Goal: Task Accomplishment & Management: Complete application form

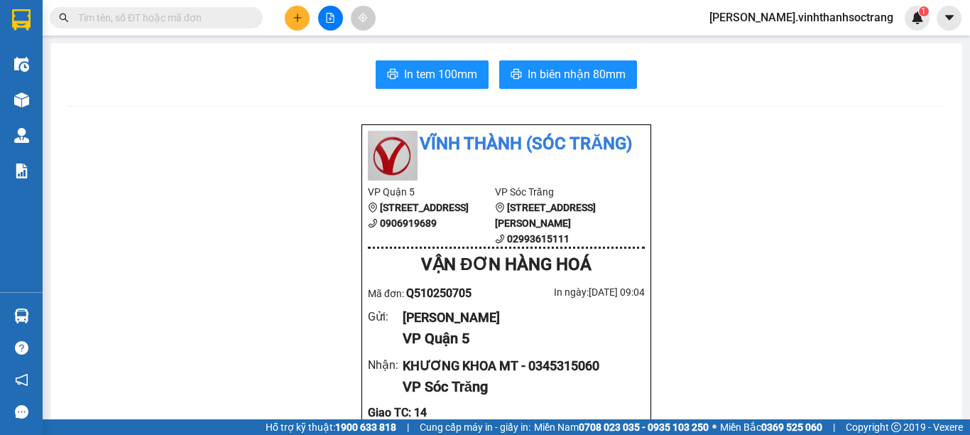
scroll to position [165, 0]
click at [290, 19] on button at bounding box center [297, 18] width 25 height 25
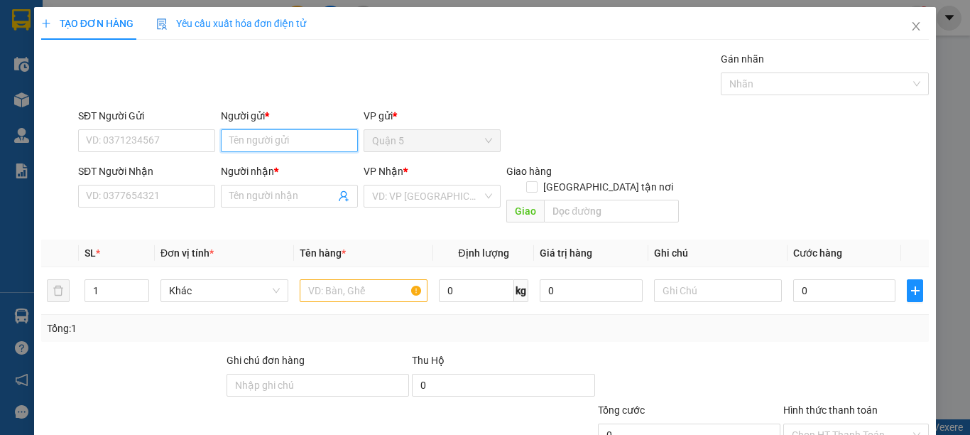
click at [276, 139] on input "Người gửi *" at bounding box center [289, 140] width 137 height 23
type input "PHÚC"
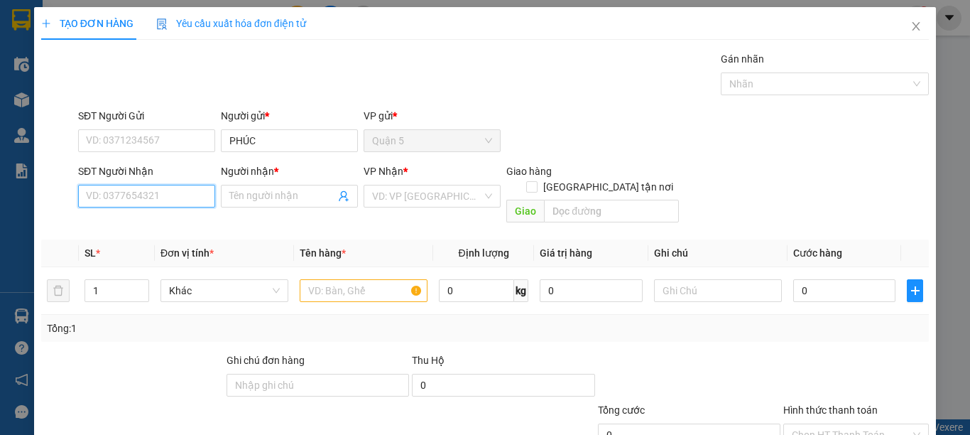
click at [176, 200] on input "SĐT Người Nhận" at bounding box center [146, 196] width 137 height 23
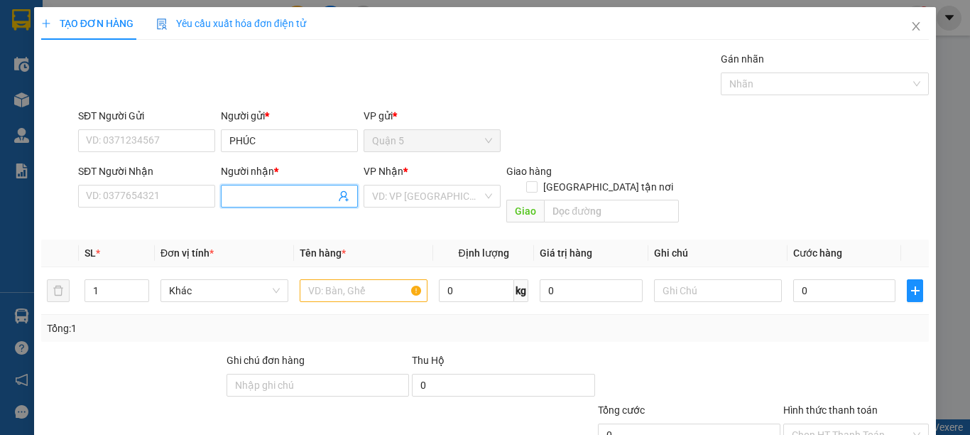
click at [240, 191] on input "Người nhận *" at bounding box center [282, 196] width 106 height 16
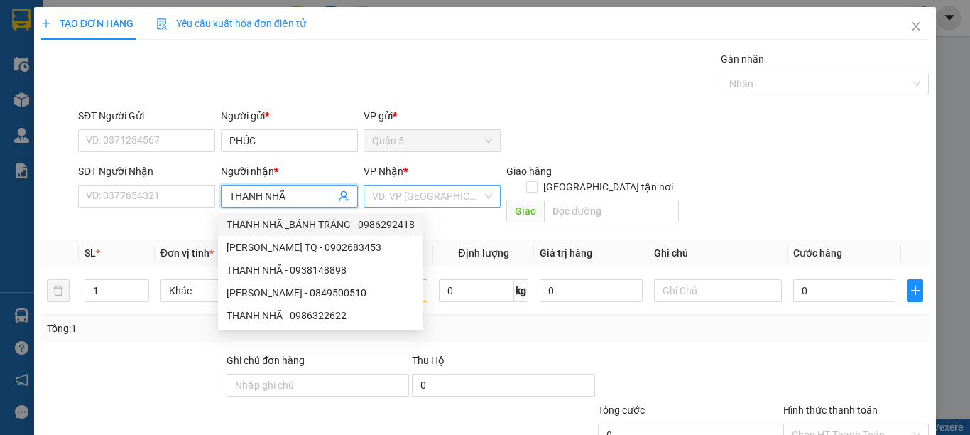
type input "THANH NHÃ"
click at [455, 192] on input "search" at bounding box center [427, 195] width 110 height 21
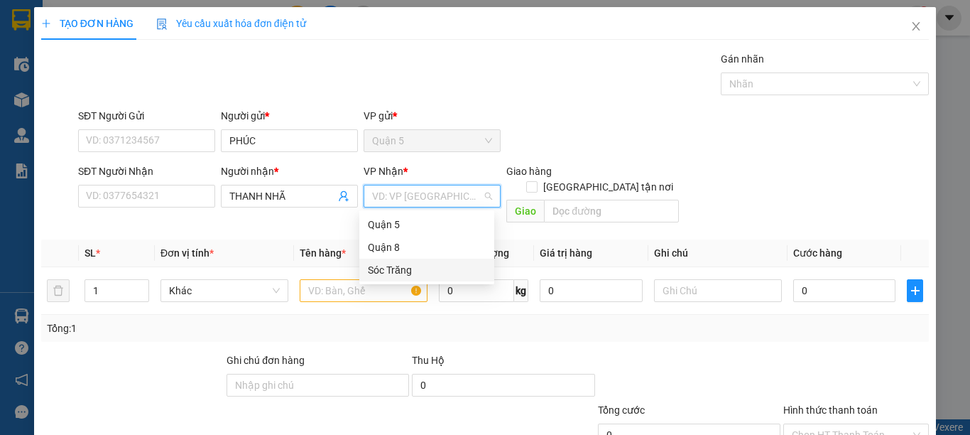
click at [397, 262] on div "Sóc Trăng" at bounding box center [427, 270] width 118 height 16
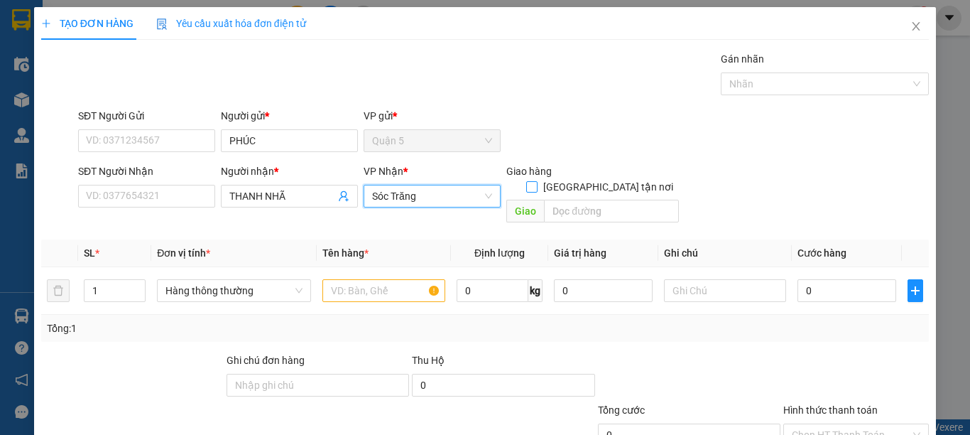
click at [536, 181] on input "[GEOGRAPHIC_DATA] tận nơi" at bounding box center [531, 186] width 10 height 10
checkbox input "true"
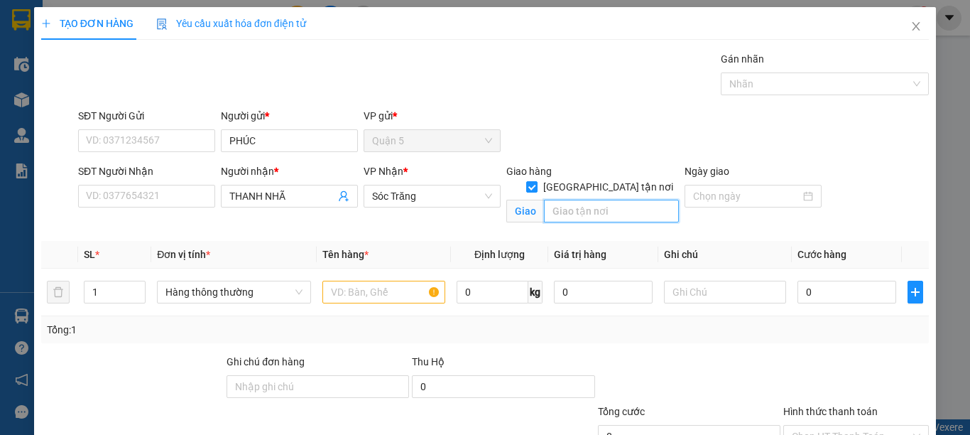
click at [602, 200] on input "text" at bounding box center [611, 211] width 135 height 23
click at [183, 285] on span "Hàng thông thường" at bounding box center [234, 291] width 137 height 21
type input "14"
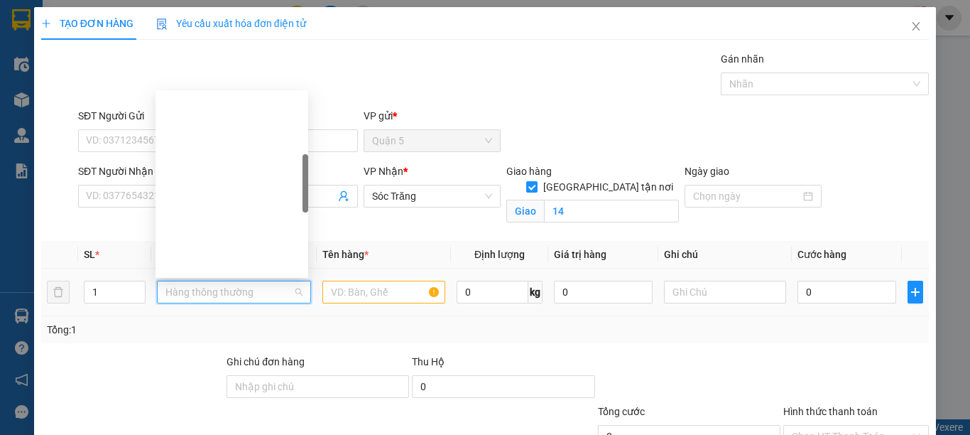
scroll to position [227, 0]
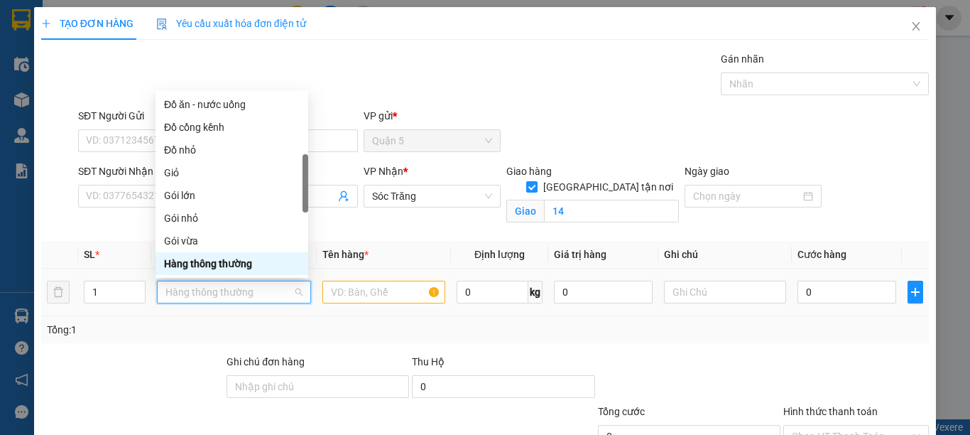
type input "B"
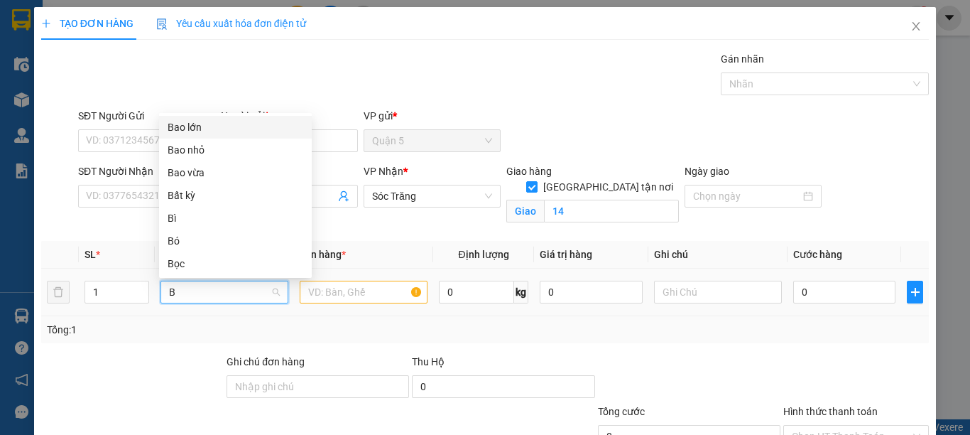
scroll to position [0, 0]
click at [197, 178] on div "Bao vừa" at bounding box center [236, 173] width 136 height 16
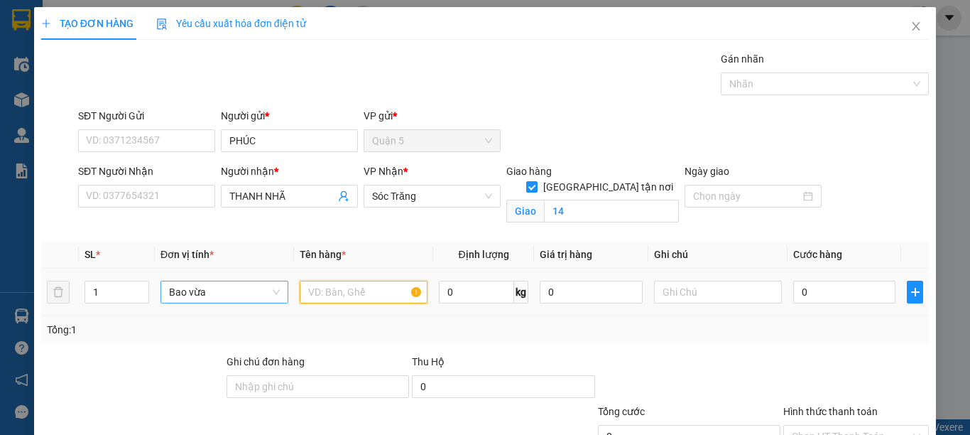
click at [305, 290] on input "text" at bounding box center [364, 292] width 128 height 23
type input "BÁNH TRÁNG"
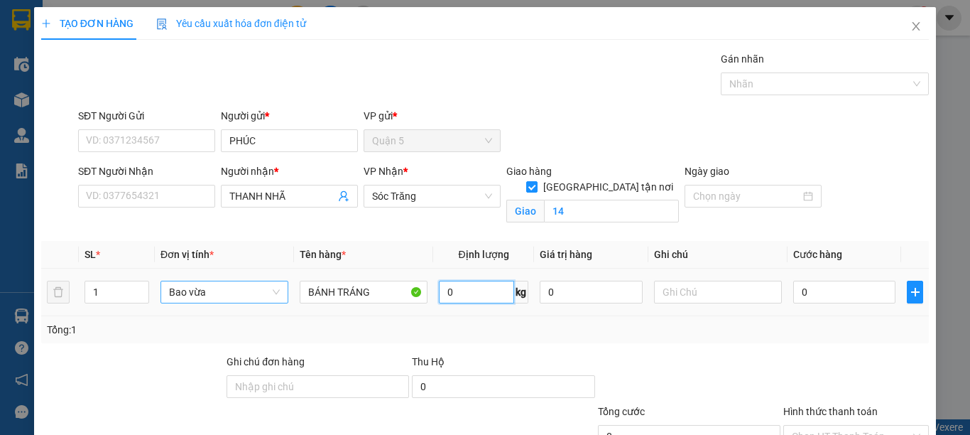
click at [449, 295] on input "0" at bounding box center [476, 292] width 75 height 23
type input "30"
click at [680, 297] on input "text" at bounding box center [718, 292] width 128 height 23
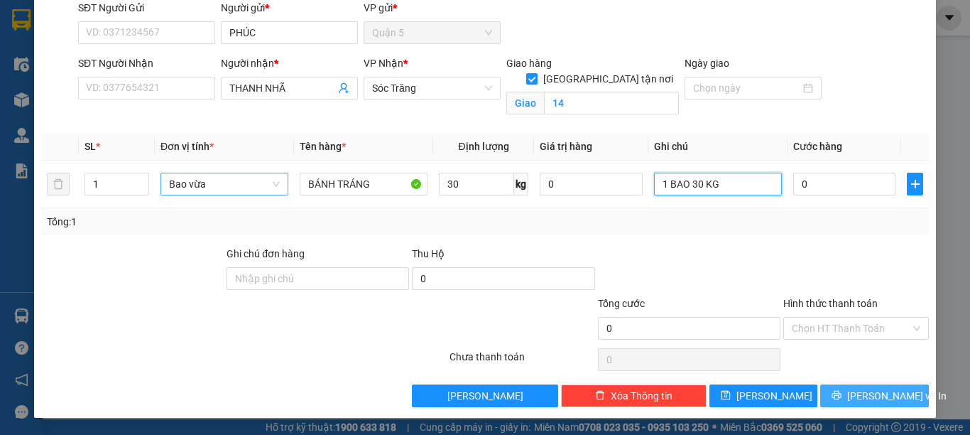
type input "1 BAO 30 KG"
click at [824, 396] on button "[PERSON_NAME] và In" at bounding box center [874, 395] width 109 height 23
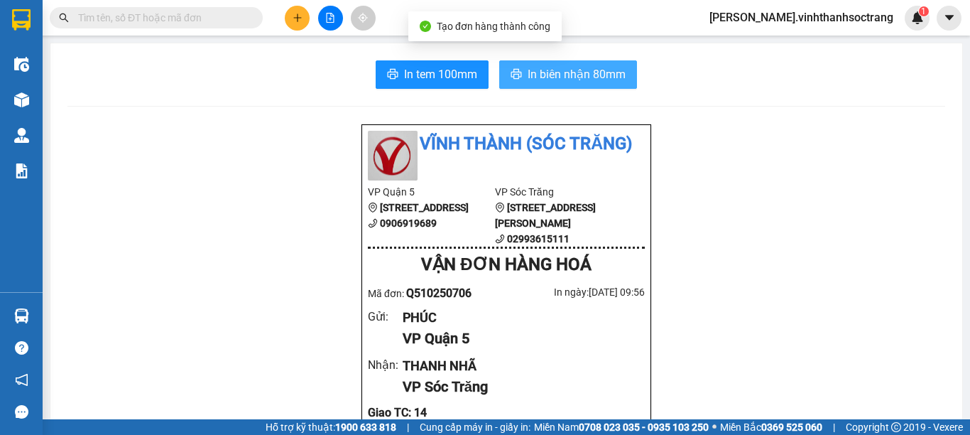
click at [568, 77] on span "In biên nhận 80mm" at bounding box center [577, 74] width 98 height 18
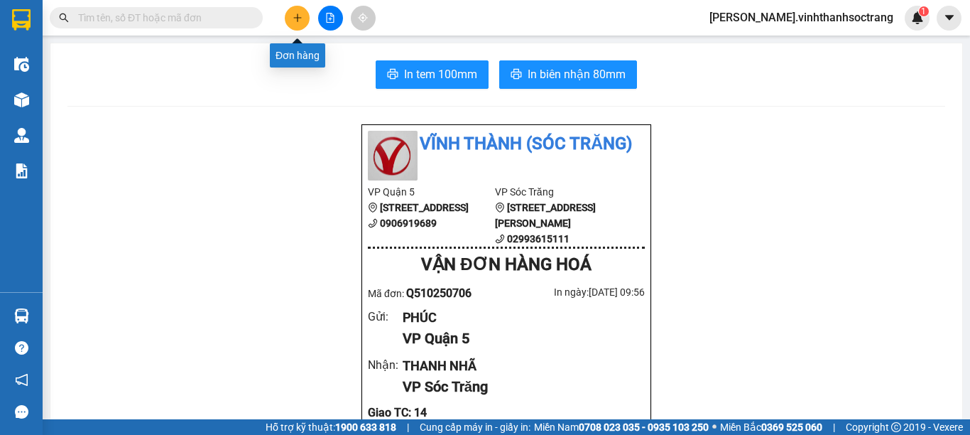
click at [295, 23] on button at bounding box center [297, 18] width 25 height 25
click at [302, 16] on icon "plus" at bounding box center [298, 18] width 10 height 10
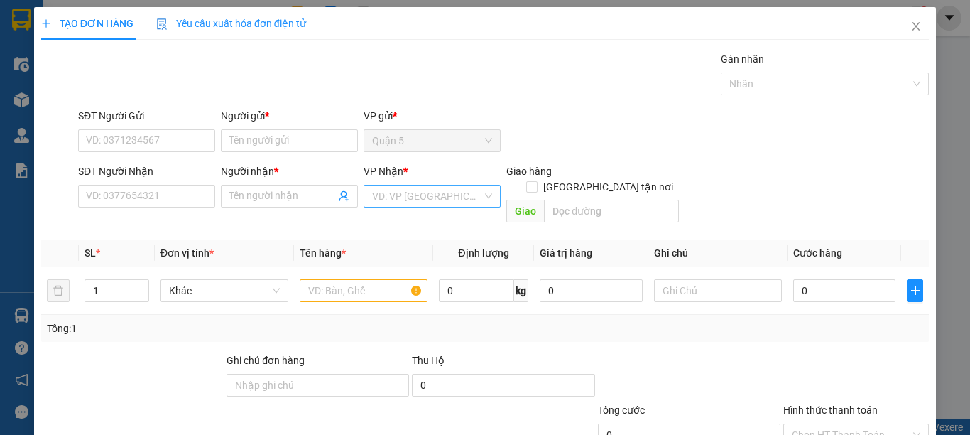
click at [389, 197] on input "search" at bounding box center [427, 195] width 110 height 21
click at [394, 267] on div "Sóc Trăng" at bounding box center [427, 270] width 118 height 16
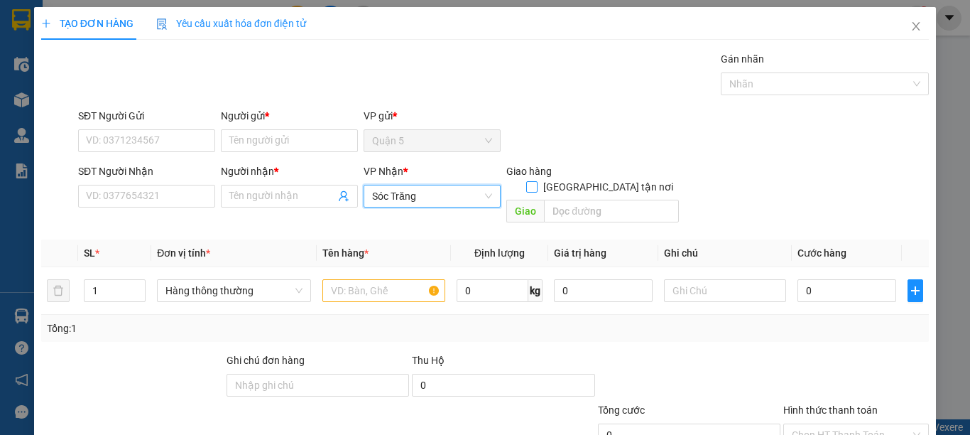
click at [608, 179] on span "[GEOGRAPHIC_DATA] tận nơi" at bounding box center [608, 187] width 141 height 16
click at [536, 181] on input "[GEOGRAPHIC_DATA] tận nơi" at bounding box center [531, 186] width 10 height 10
checkbox input "true"
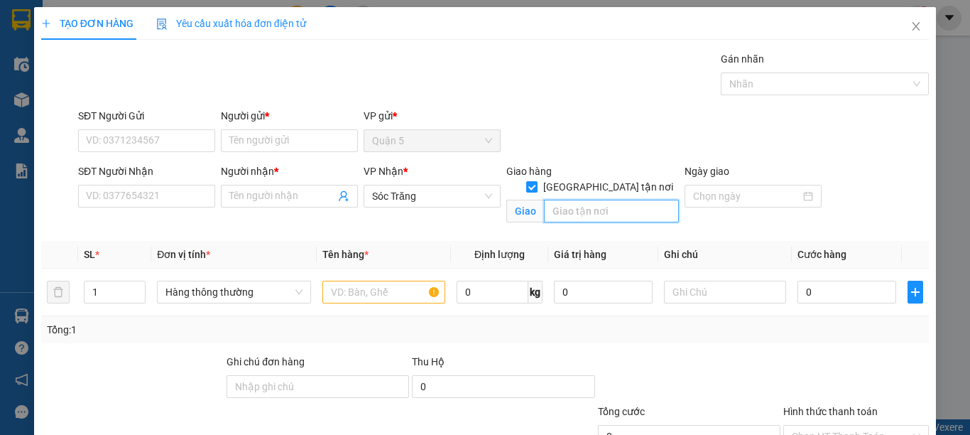
click at [598, 200] on input "text" at bounding box center [611, 211] width 135 height 23
type input "14"
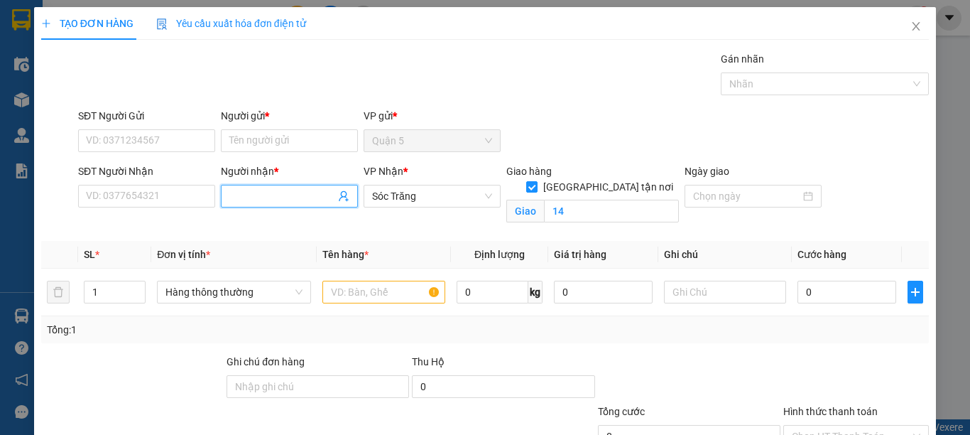
click at [249, 200] on input "Người nhận *" at bounding box center [282, 196] width 106 height 16
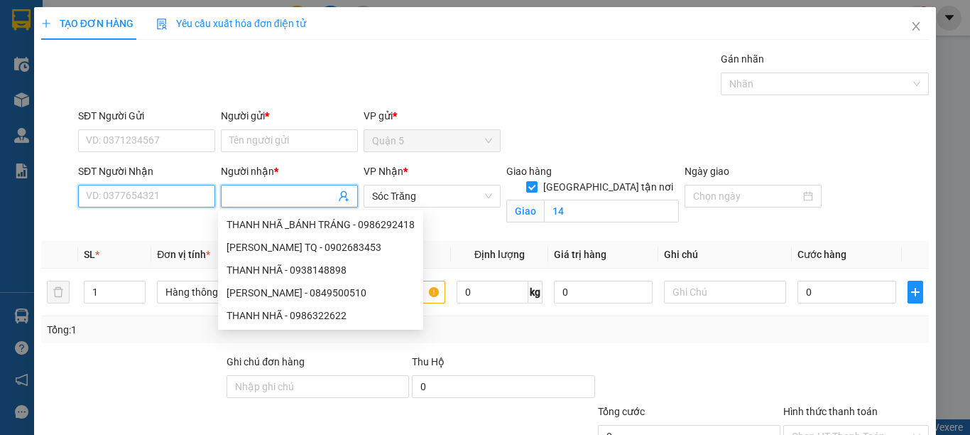
click at [118, 196] on input "SĐT Người Nhận" at bounding box center [146, 196] width 137 height 23
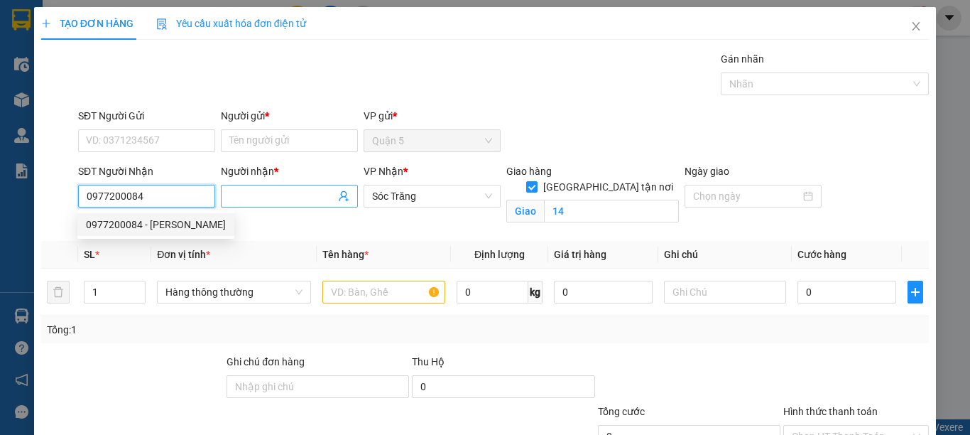
type input "0977200084"
click at [293, 199] on input "Người nhận *" at bounding box center [282, 196] width 106 height 16
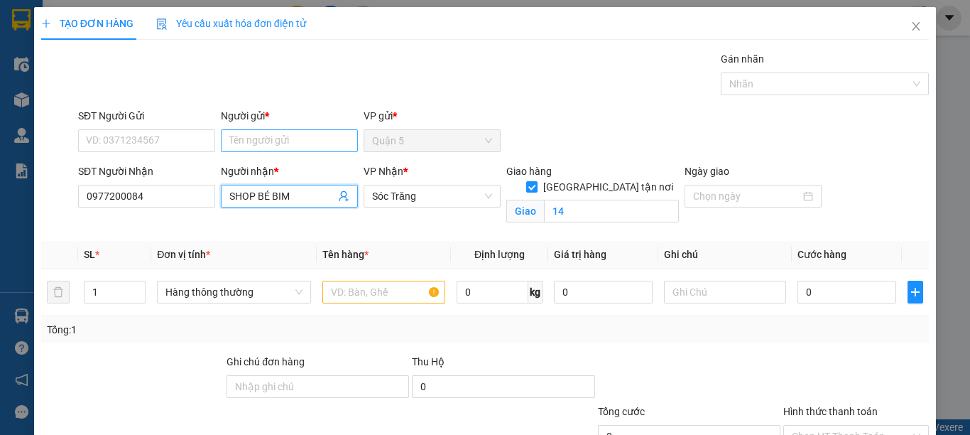
type input "SHOP BÉ BIM"
click at [268, 135] on input "Người gửi *" at bounding box center [289, 140] width 137 height 23
type input "KATINA"
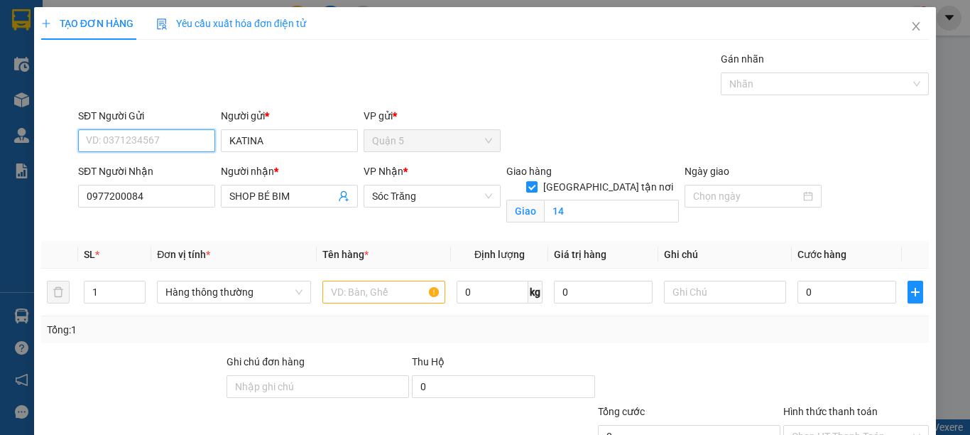
click at [188, 136] on input "SĐT Người Gửi" at bounding box center [146, 140] width 137 height 23
click at [182, 295] on span "Hàng thông thường" at bounding box center [234, 291] width 137 height 21
type input "0909429924"
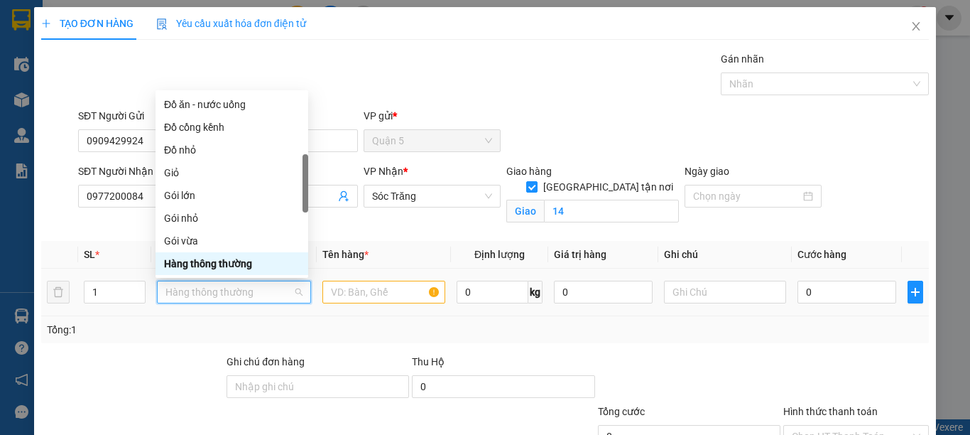
type input "G"
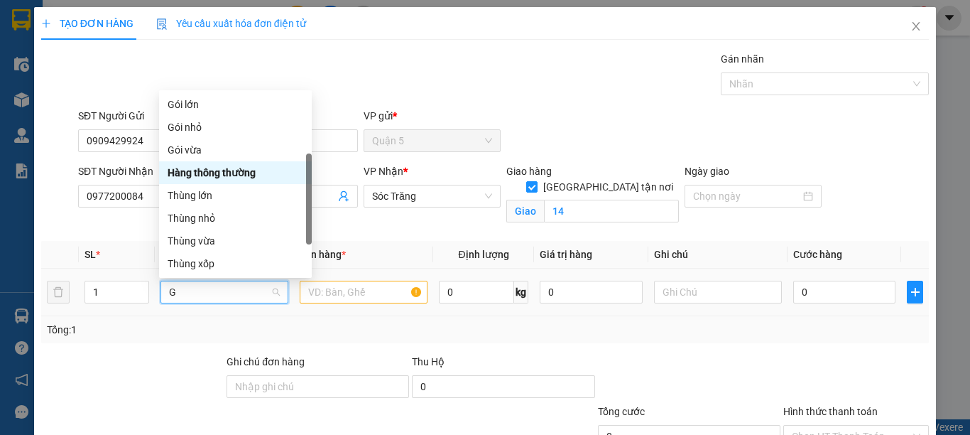
scroll to position [45, 0]
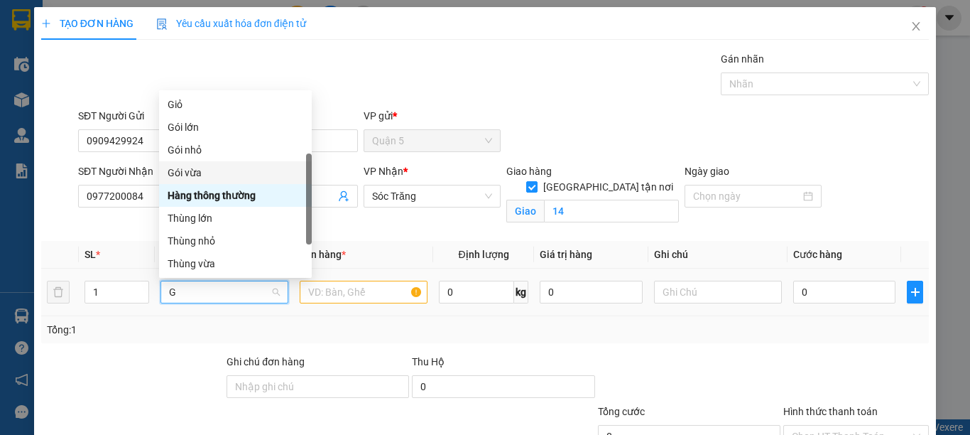
click at [188, 173] on div "Gói vừa" at bounding box center [236, 173] width 136 height 16
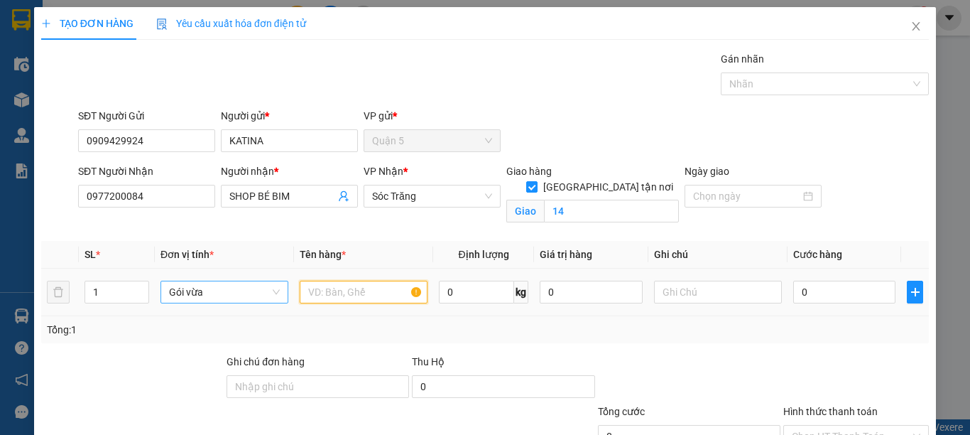
click at [322, 291] on input "text" at bounding box center [364, 292] width 128 height 23
type input "QA"
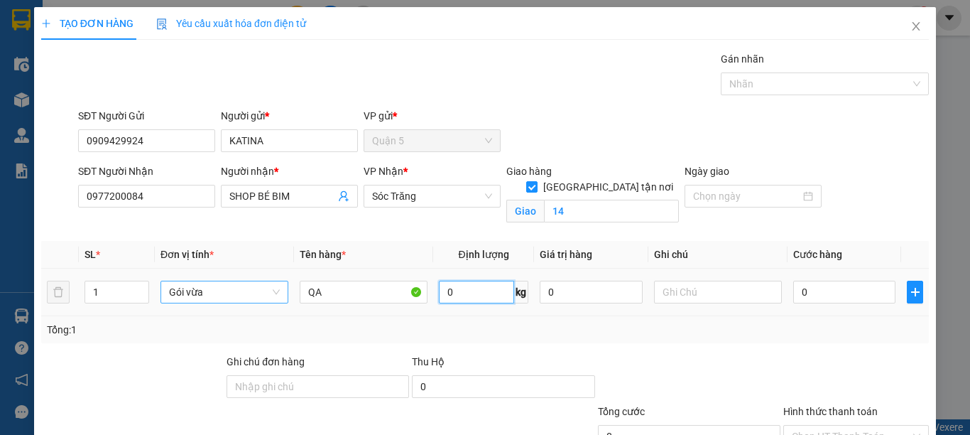
click at [453, 292] on input "0" at bounding box center [476, 292] width 75 height 23
type input "10"
click at [671, 287] on input "text" at bounding box center [718, 292] width 128 height 23
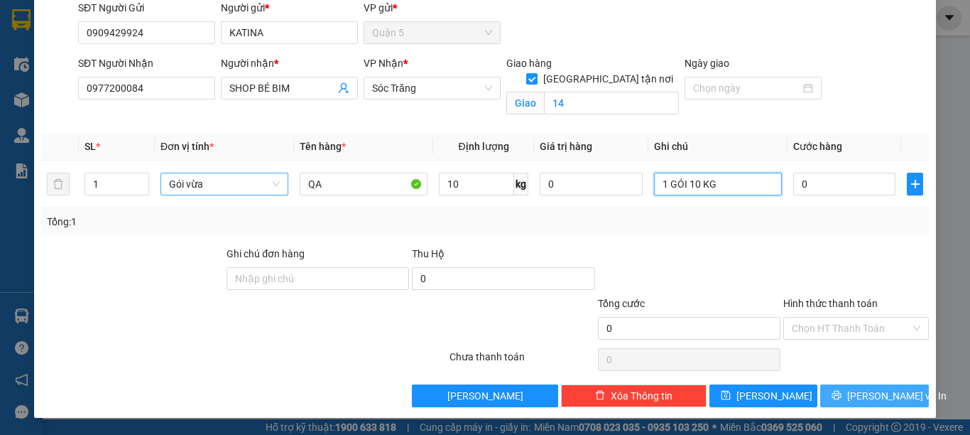
type input "1 GÓI 10 KG"
click at [845, 387] on button "[PERSON_NAME] và In" at bounding box center [874, 395] width 109 height 23
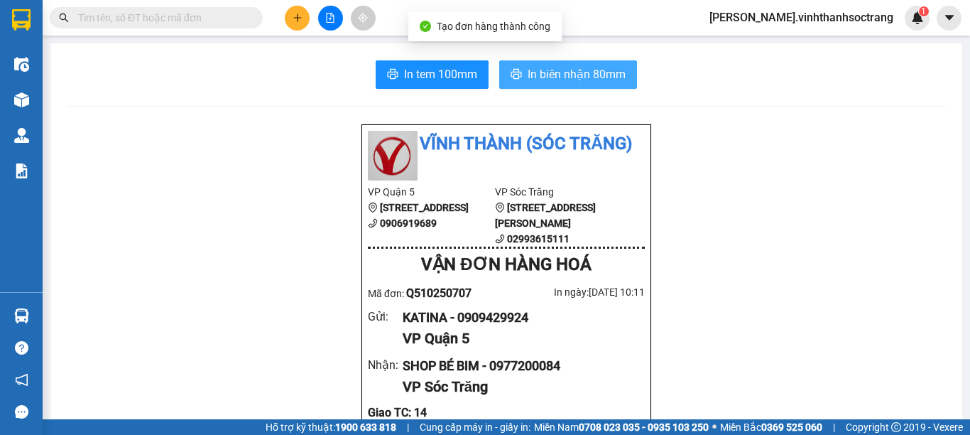
click at [590, 81] on span "In biên nhận 80mm" at bounding box center [577, 74] width 98 height 18
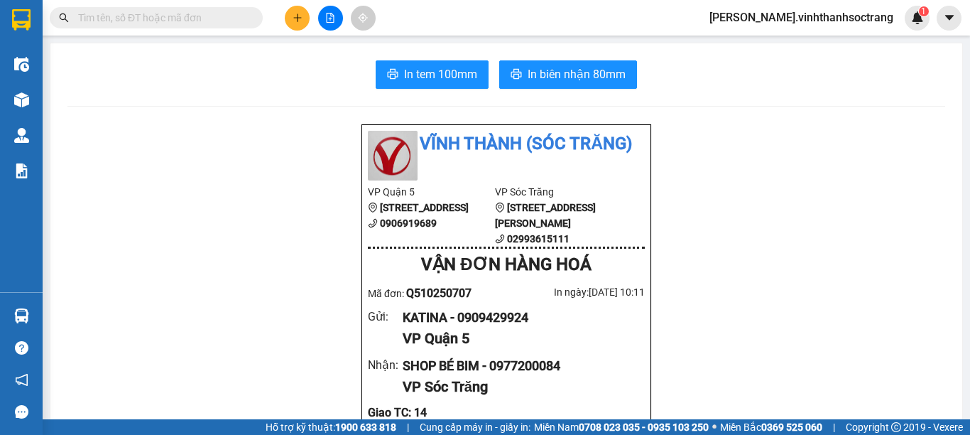
click at [290, 20] on button at bounding box center [297, 18] width 25 height 25
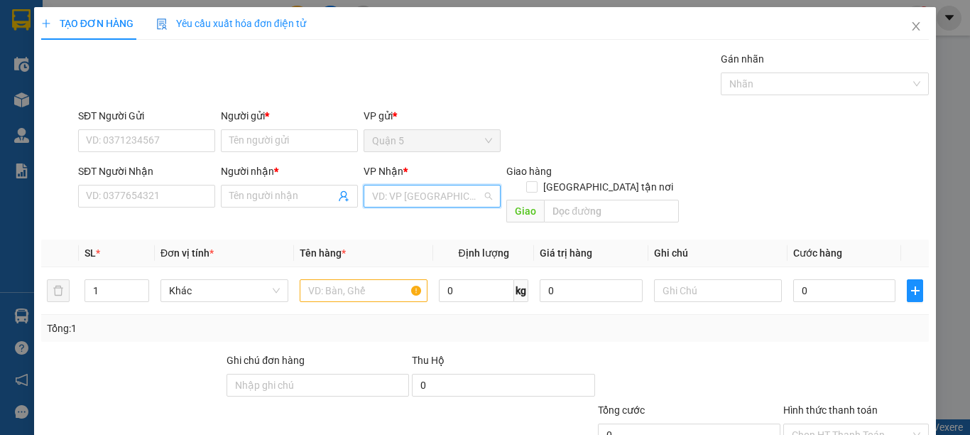
click at [401, 197] on input "search" at bounding box center [427, 195] width 110 height 21
click at [397, 264] on div "Sóc Trăng" at bounding box center [427, 270] width 118 height 16
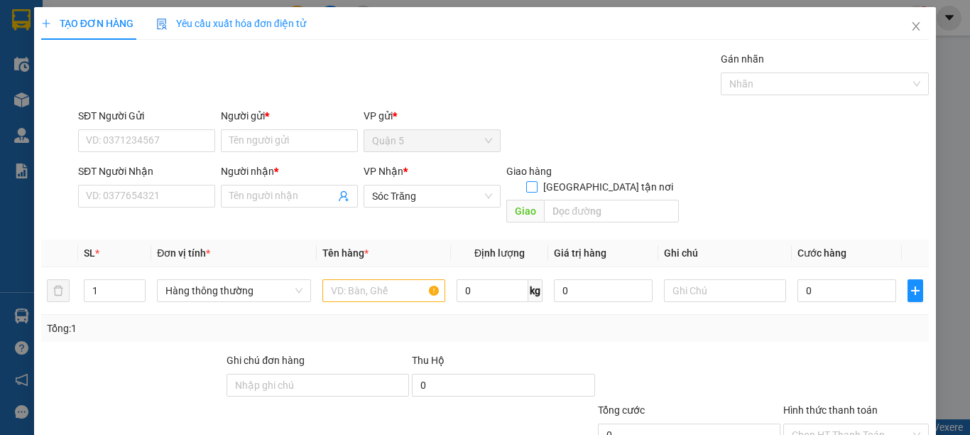
click at [536, 181] on input "[GEOGRAPHIC_DATA] tận nơi" at bounding box center [531, 186] width 10 height 10
checkbox input "true"
click at [595, 200] on input "text" at bounding box center [611, 211] width 135 height 23
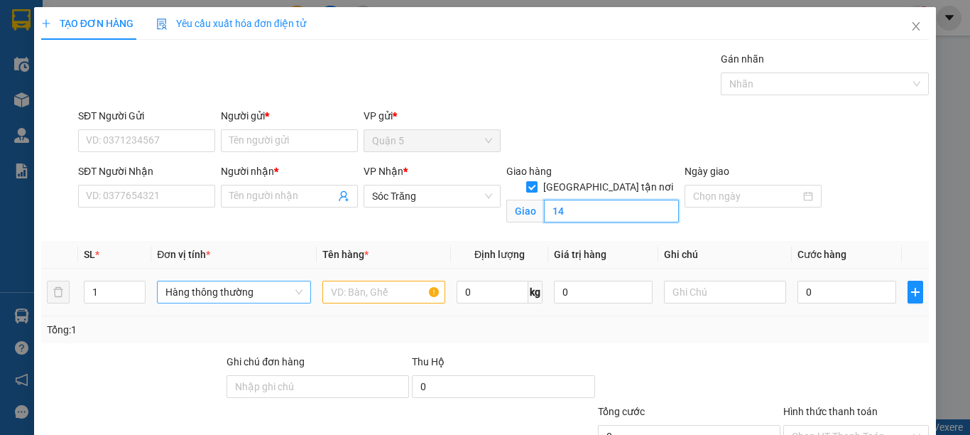
click at [175, 290] on span "Hàng thông thường" at bounding box center [234, 291] width 137 height 21
type input "14"
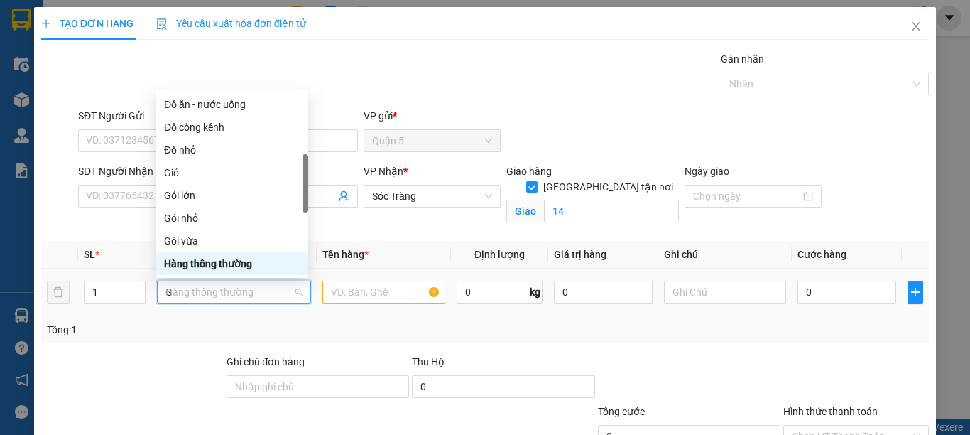
scroll to position [45, 0]
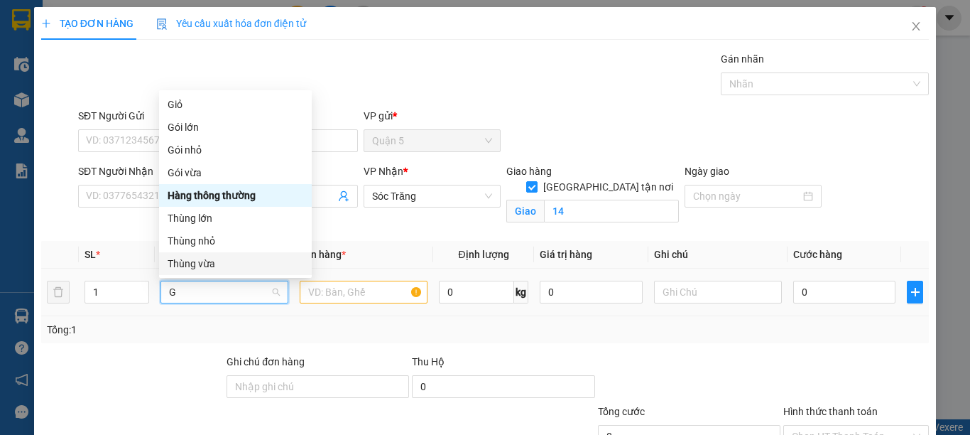
type input "G"
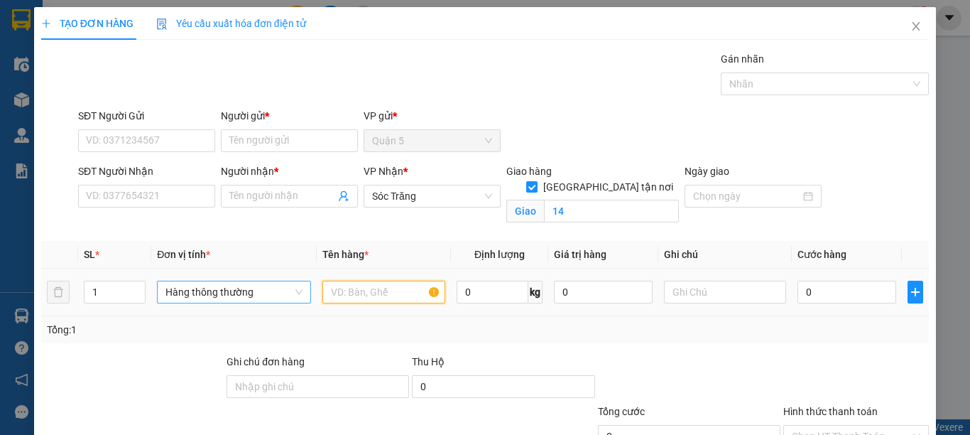
click at [361, 294] on input "text" at bounding box center [383, 292] width 123 height 23
type input "QA"
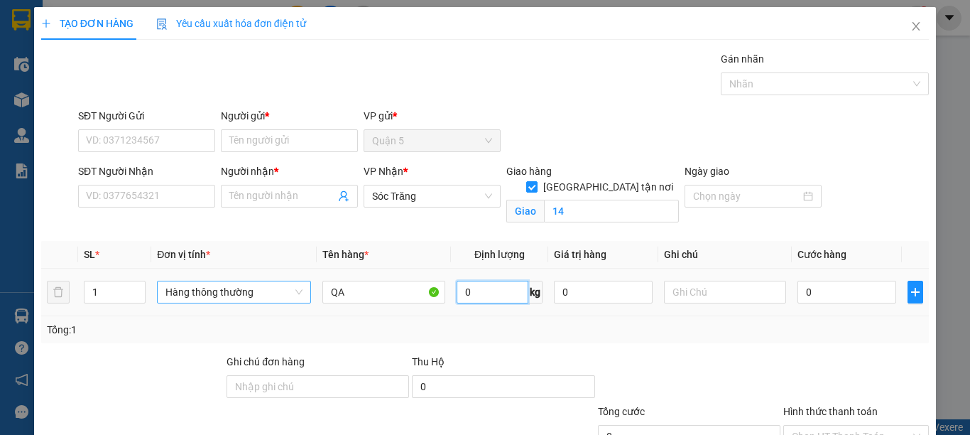
click at [469, 298] on input "0" at bounding box center [493, 292] width 72 height 23
click at [694, 298] on input "text" at bounding box center [725, 292] width 123 height 23
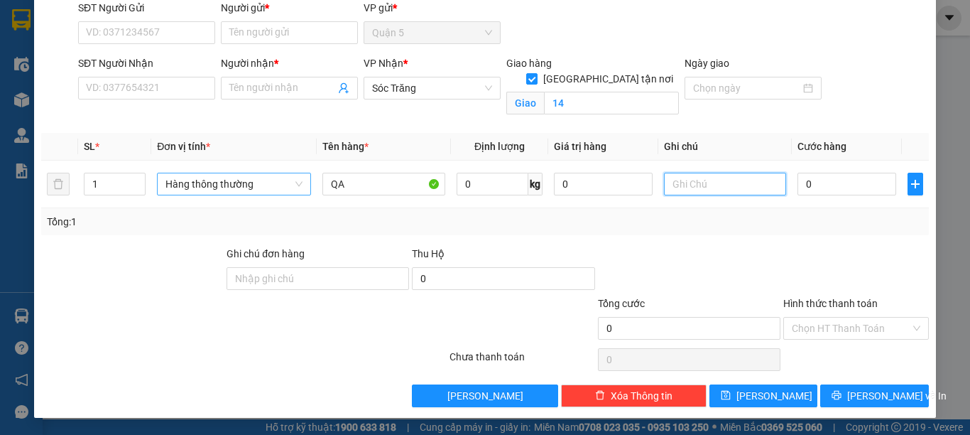
scroll to position [0, 0]
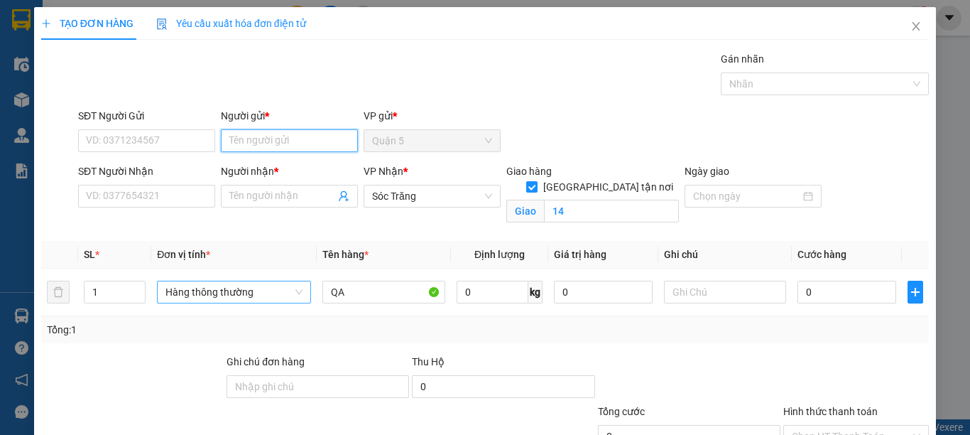
click at [251, 140] on input "Người gửi *" at bounding box center [289, 140] width 137 height 23
click at [260, 142] on input "Người gửi *" at bounding box center [289, 140] width 137 height 23
type input "CHÚ QUY"
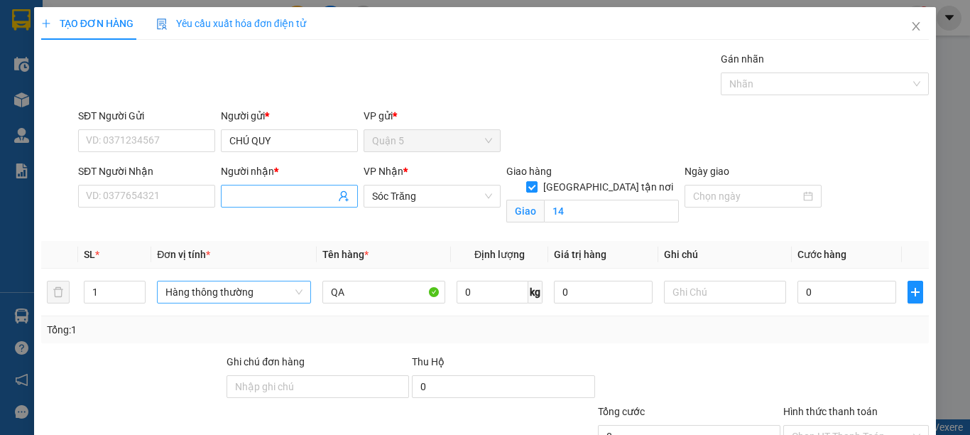
click at [226, 197] on span at bounding box center [289, 196] width 137 height 23
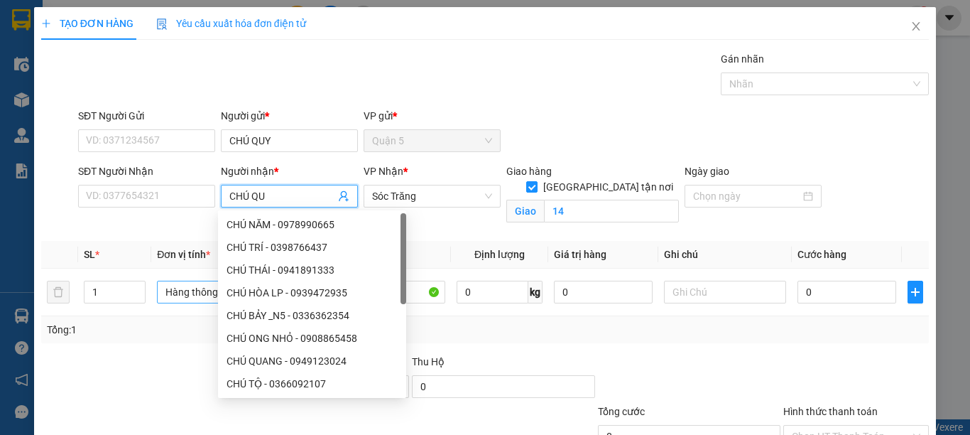
type input "CHÚ QUY"
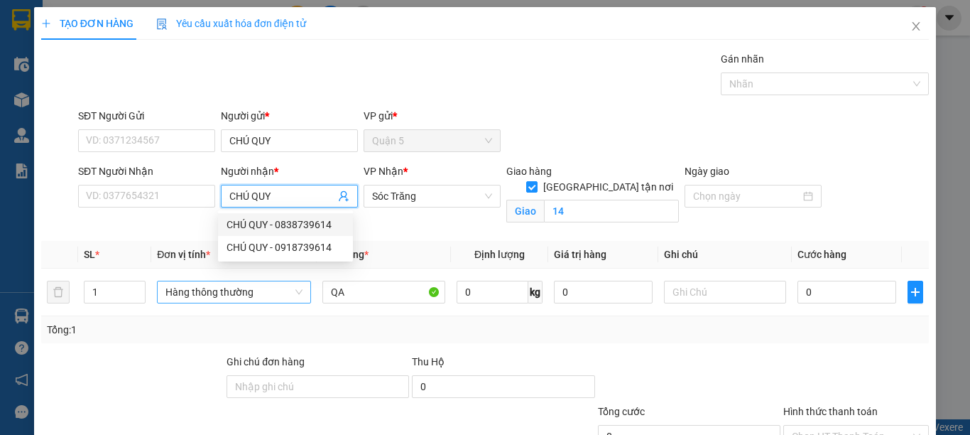
click at [284, 222] on div "CHÚ QUY - 0838739614" at bounding box center [286, 225] width 118 height 16
type input "0838739614"
click at [166, 296] on span "Hàng thông thường" at bounding box center [234, 291] width 137 height 21
type input "CHÚ QUY"
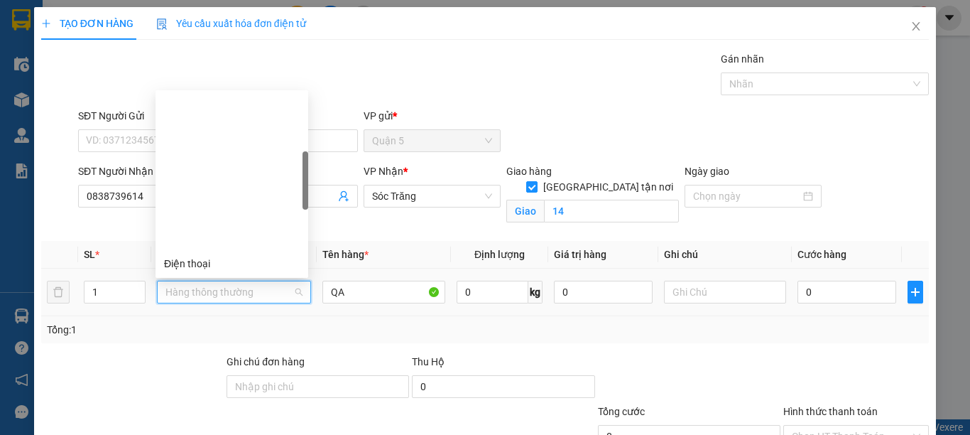
scroll to position [227, 0]
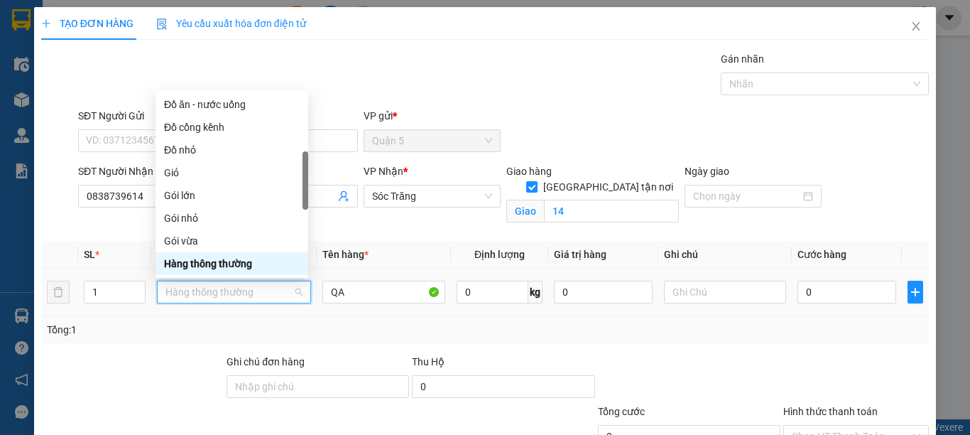
type input "B"
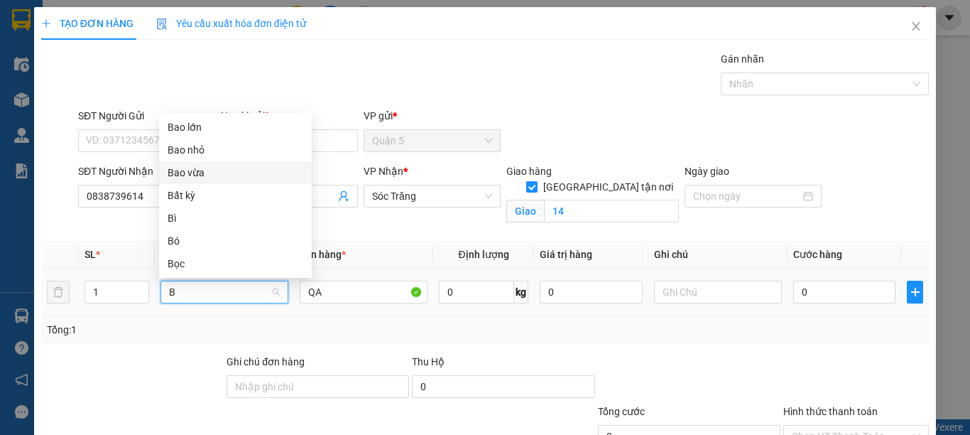
click at [190, 165] on div "Bao vừa" at bounding box center [236, 173] width 136 height 16
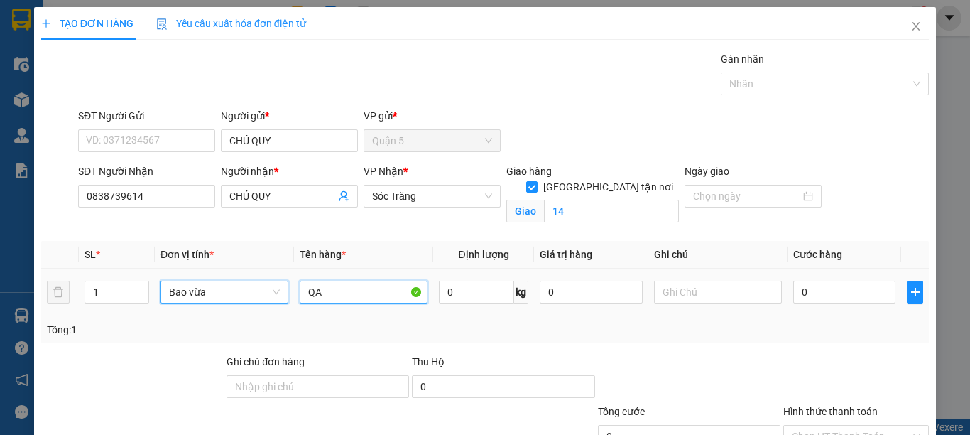
click at [358, 293] on input "QA" at bounding box center [364, 292] width 128 height 23
type input "Q"
type input "SẮC"
click at [492, 283] on input "0" at bounding box center [476, 292] width 75 height 23
type input "10"
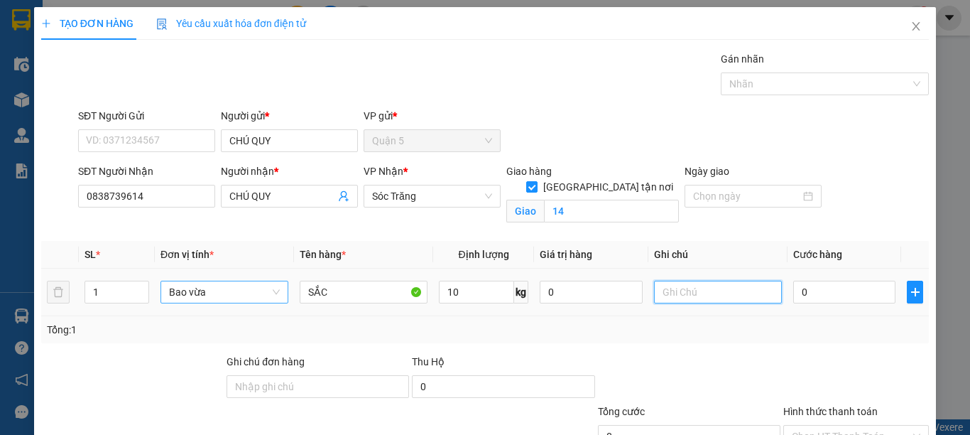
click at [713, 295] on input "text" at bounding box center [718, 292] width 128 height 23
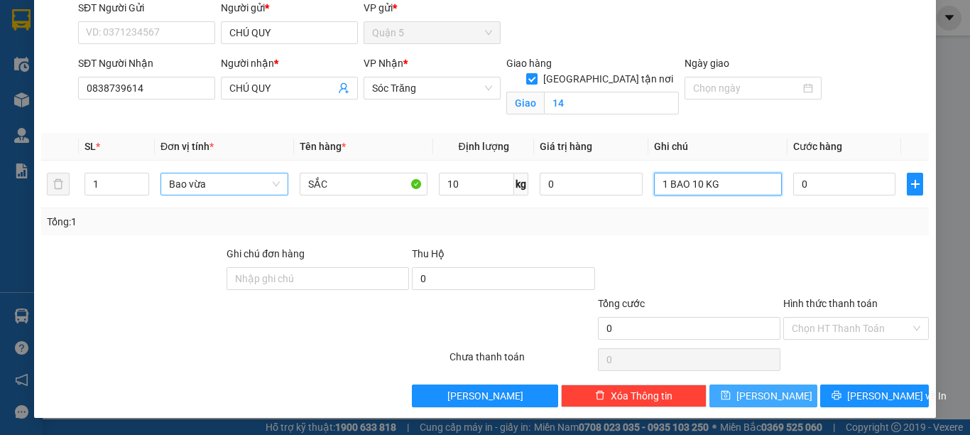
type input "1 BAO 10 KG"
click at [761, 394] on span "[PERSON_NAME]" at bounding box center [775, 396] width 76 height 16
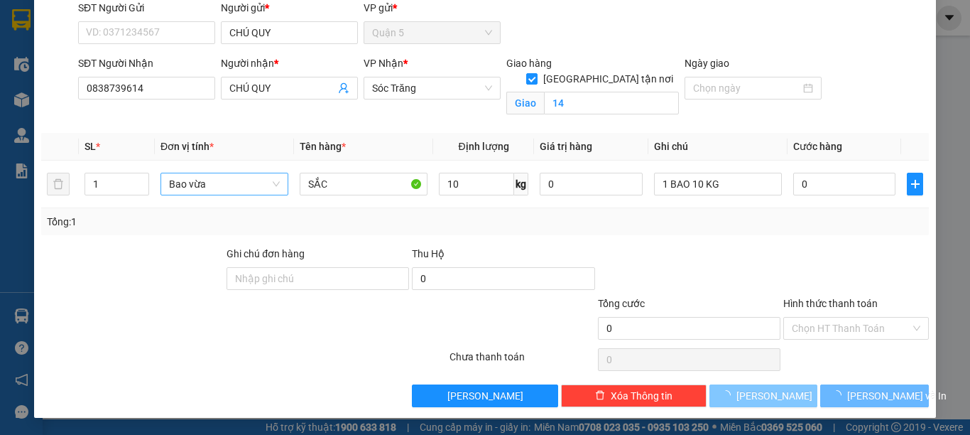
checkbox input "false"
type input "0"
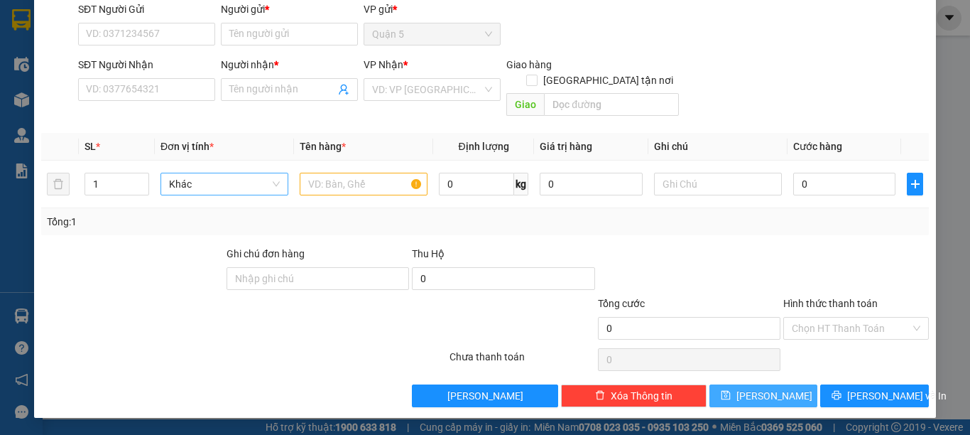
scroll to position [91, 0]
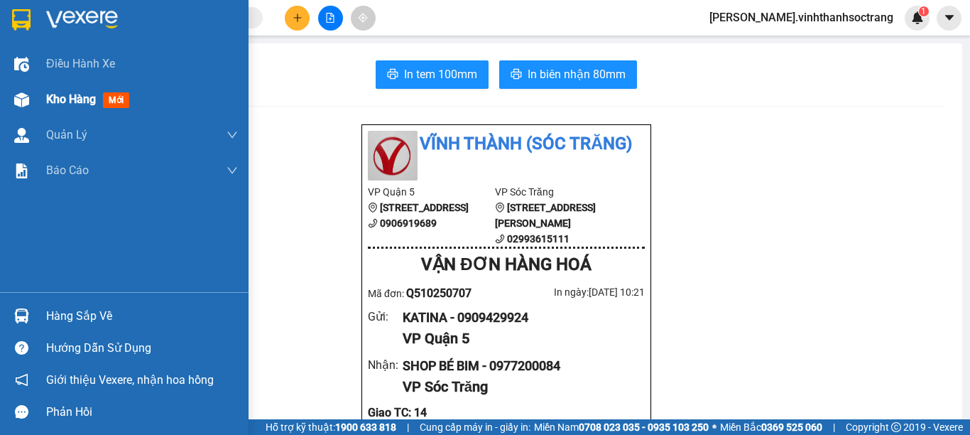
click at [56, 98] on span "Kho hàng" at bounding box center [71, 98] width 50 height 13
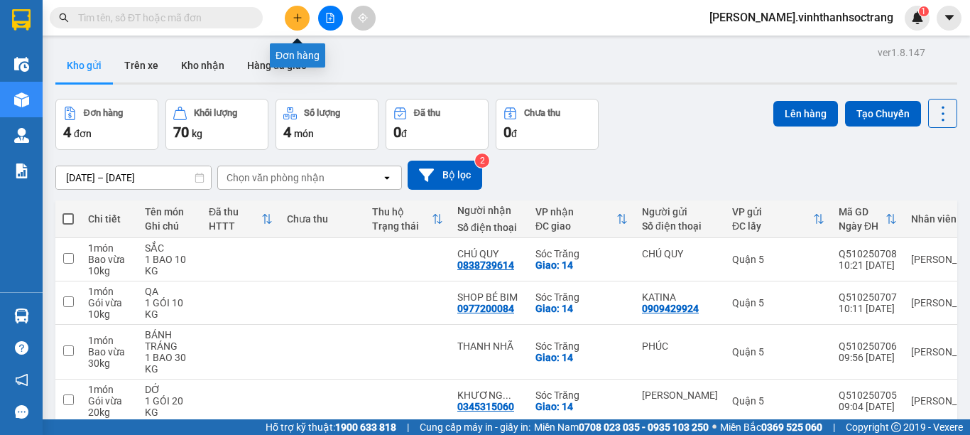
click at [297, 21] on icon "plus" at bounding box center [298, 18] width 10 height 10
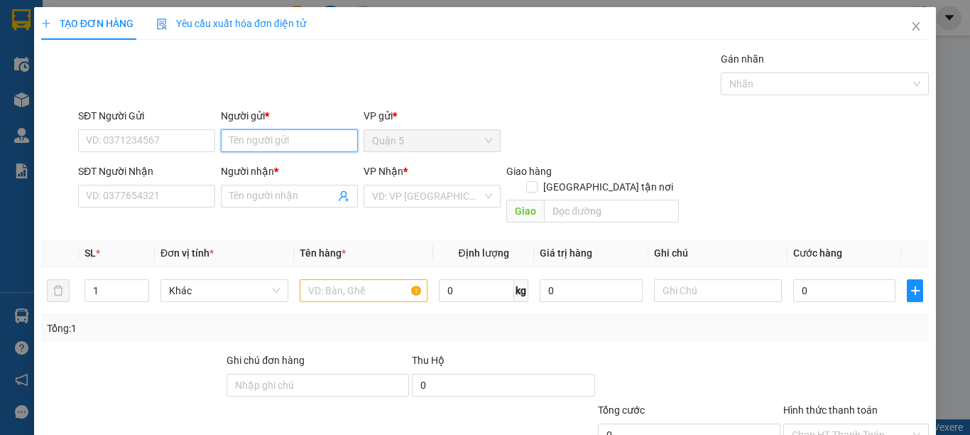
click at [265, 145] on input "Người gửi *" at bounding box center [289, 140] width 137 height 23
type input "HONDA SUN"
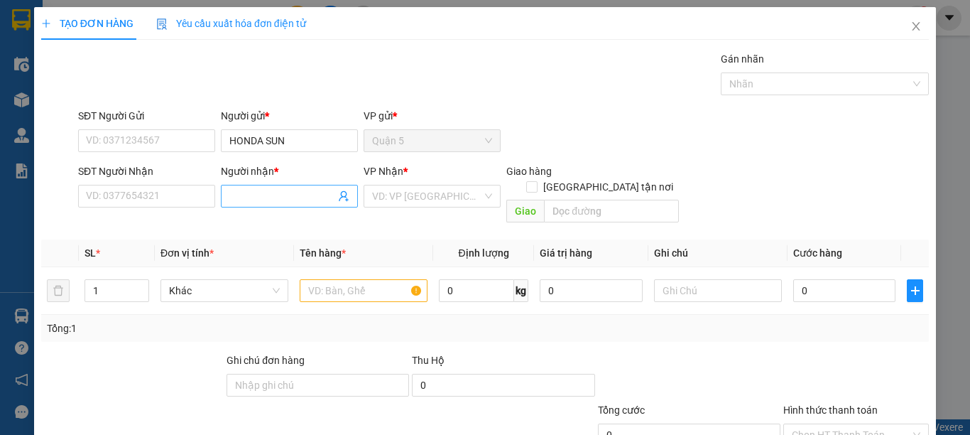
click at [225, 191] on span at bounding box center [289, 196] width 137 height 23
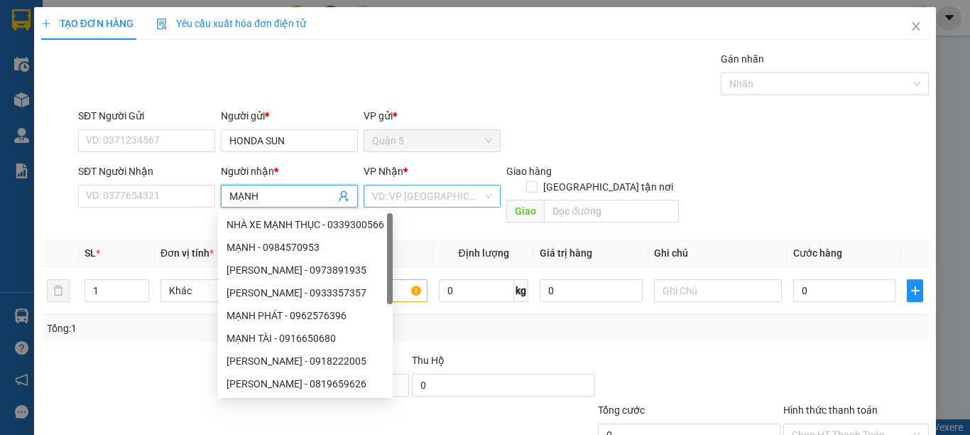
type input "MẠNH"
click at [388, 195] on input "search" at bounding box center [427, 195] width 110 height 21
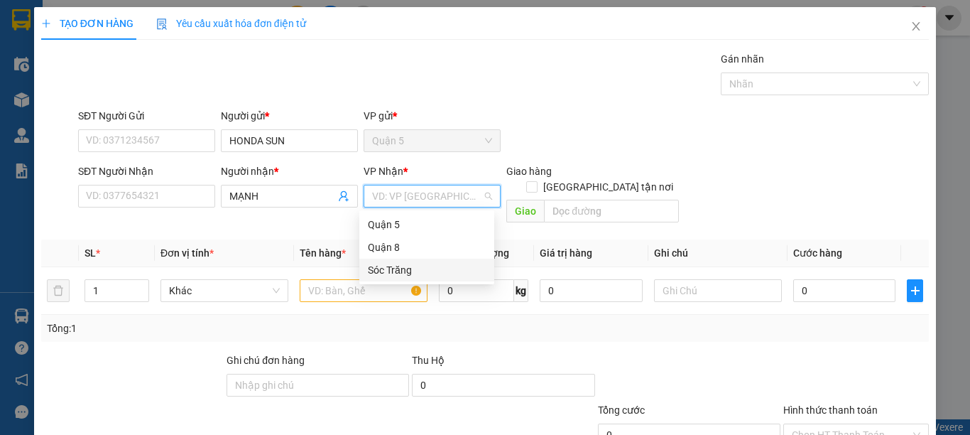
click at [385, 268] on div "Sóc Trăng" at bounding box center [427, 270] width 118 height 16
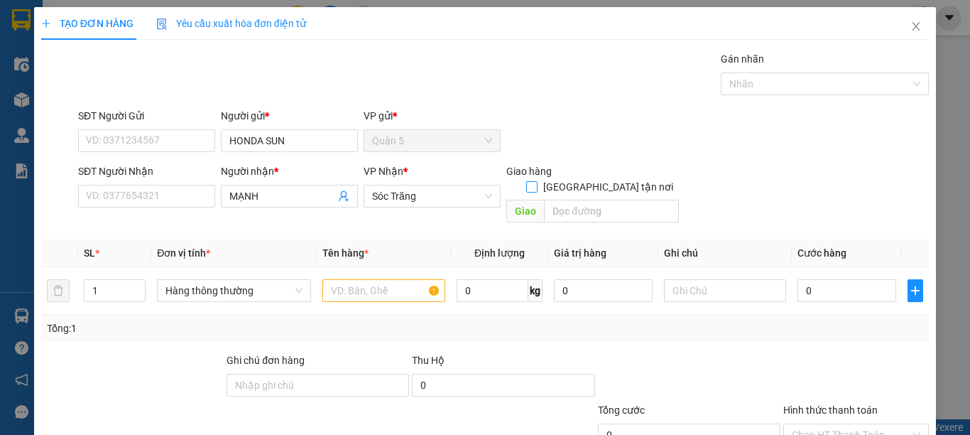
click at [610, 179] on span "[GEOGRAPHIC_DATA] tận nơi" at bounding box center [608, 187] width 141 height 16
click at [536, 181] on input "[GEOGRAPHIC_DATA] tận nơi" at bounding box center [531, 186] width 10 height 10
checkbox input "true"
click at [600, 200] on input "text" at bounding box center [611, 211] width 135 height 23
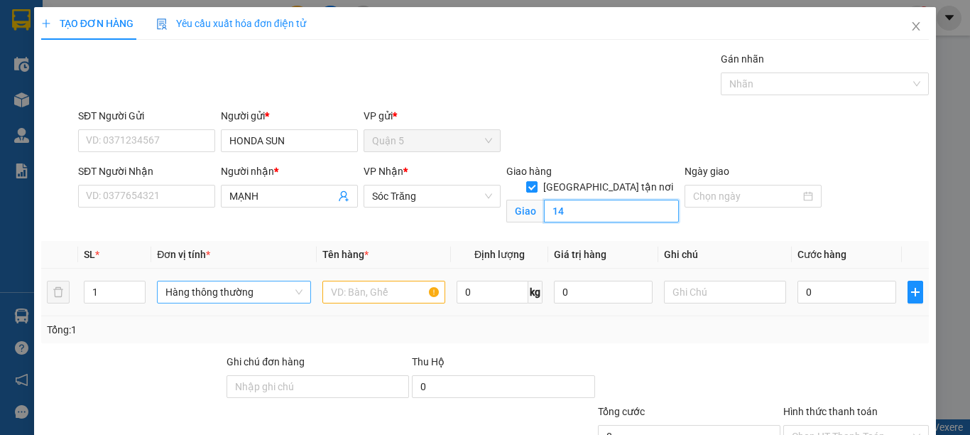
click at [212, 291] on span "Hàng thông thường" at bounding box center [234, 291] width 137 height 21
type input "14"
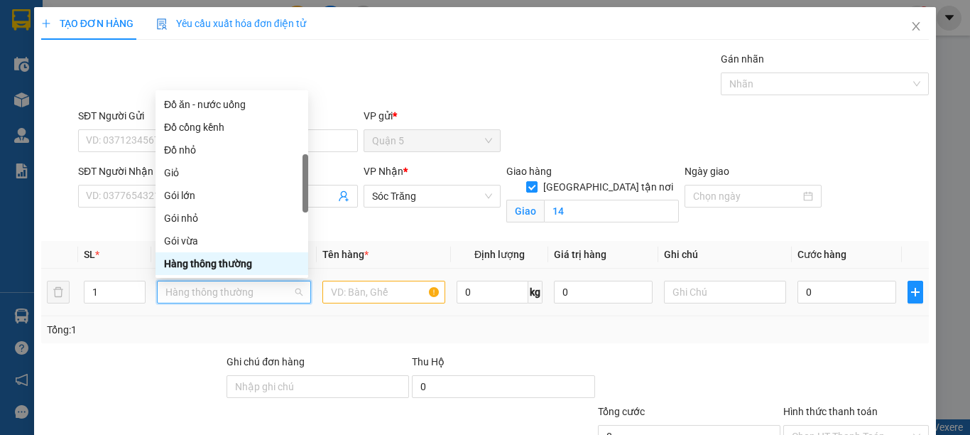
type input "Y"
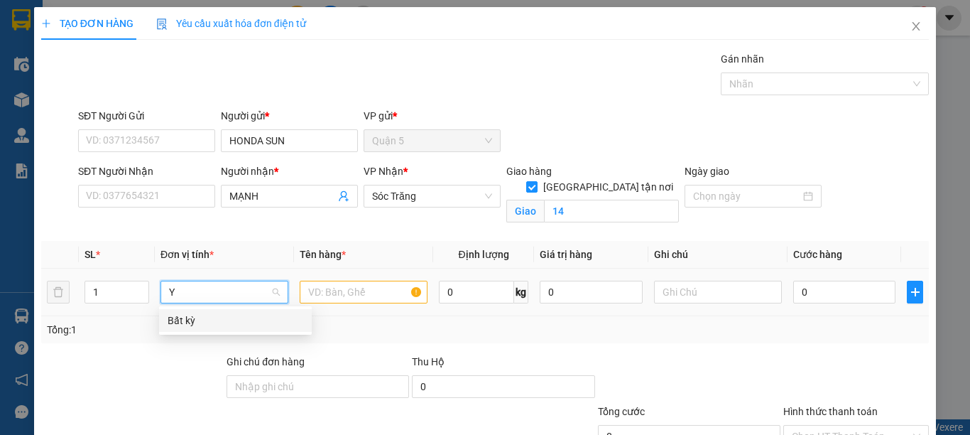
scroll to position [0, 0]
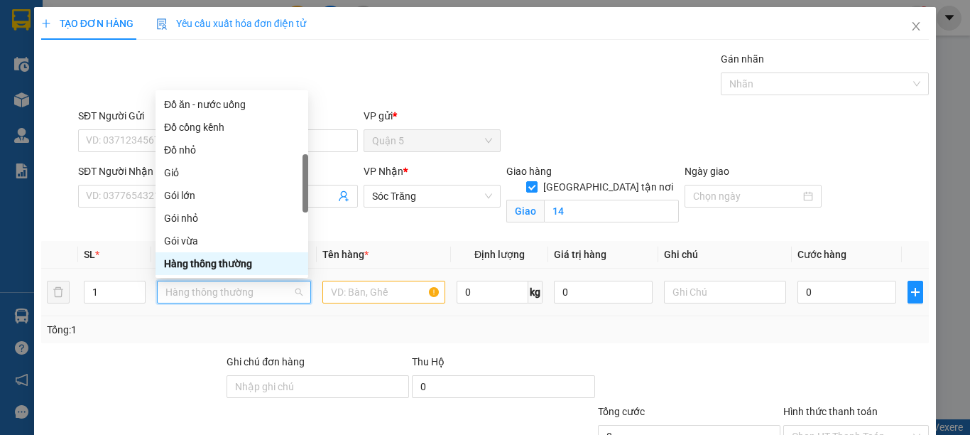
type input "T"
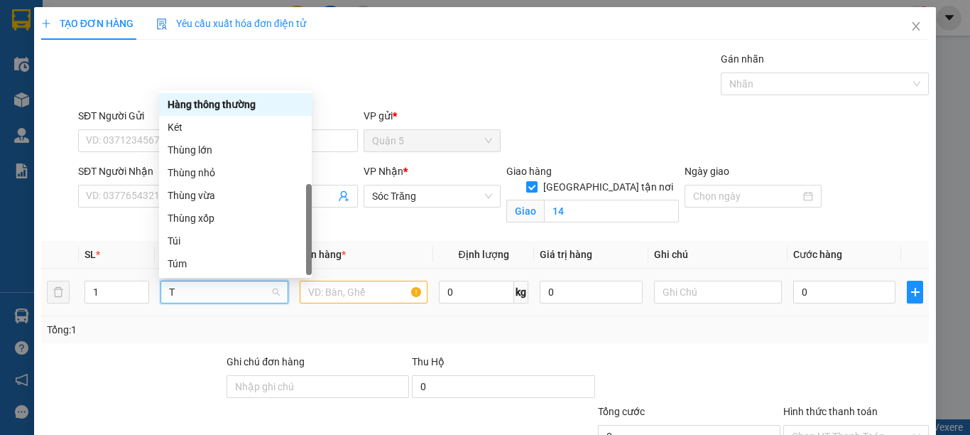
scroll to position [45, 0]
click at [199, 199] on div "Thùng vừa" at bounding box center [236, 196] width 136 height 16
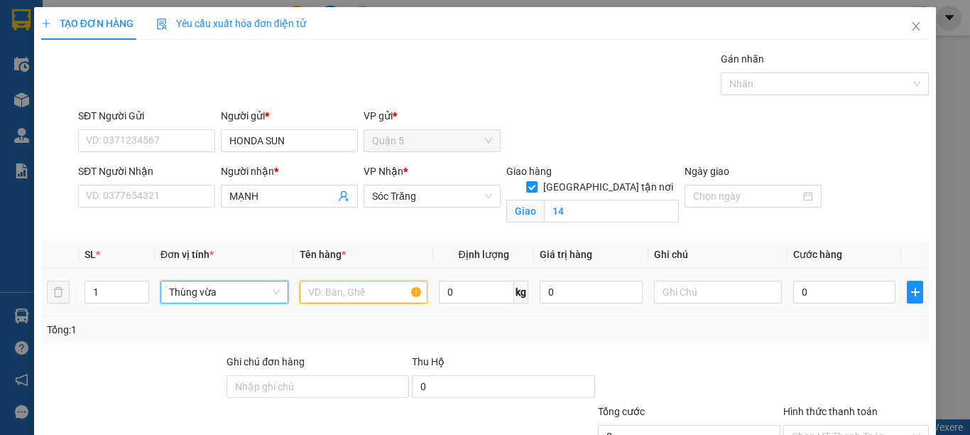
click at [342, 295] on input "text" at bounding box center [364, 292] width 128 height 23
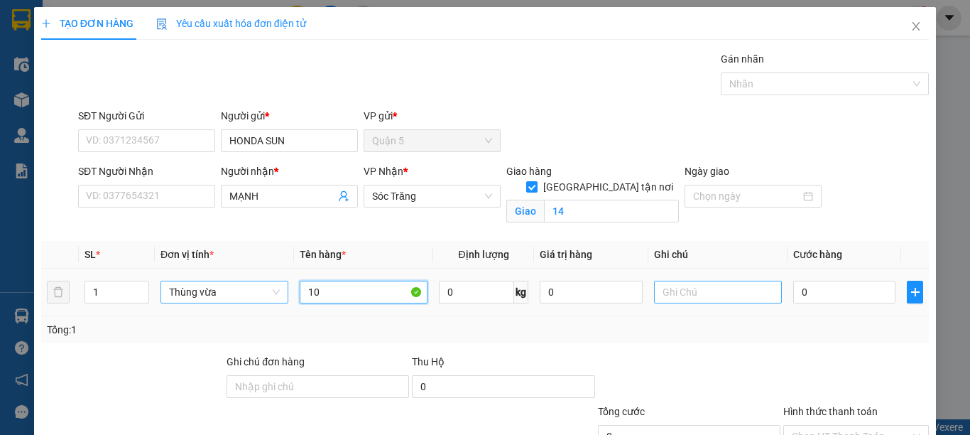
type input "1"
type input "PT"
click at [462, 295] on input "0" at bounding box center [476, 292] width 75 height 23
type input "10"
click at [668, 294] on input "text" at bounding box center [718, 292] width 128 height 23
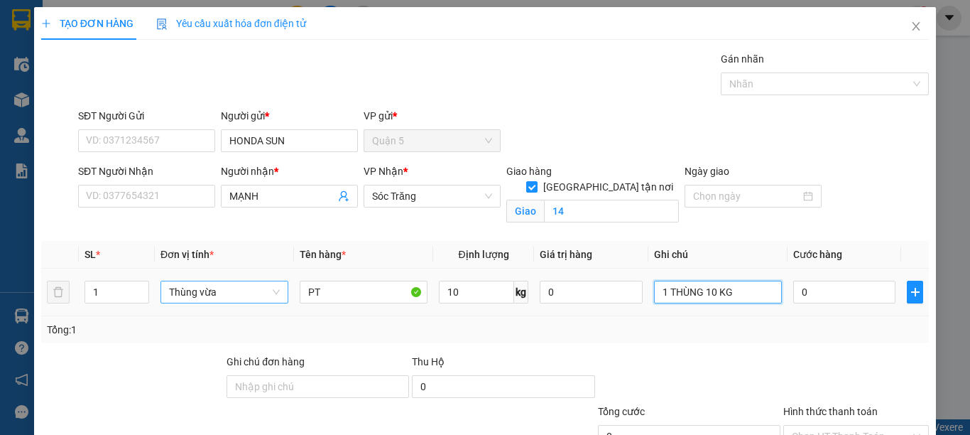
scroll to position [108, 0]
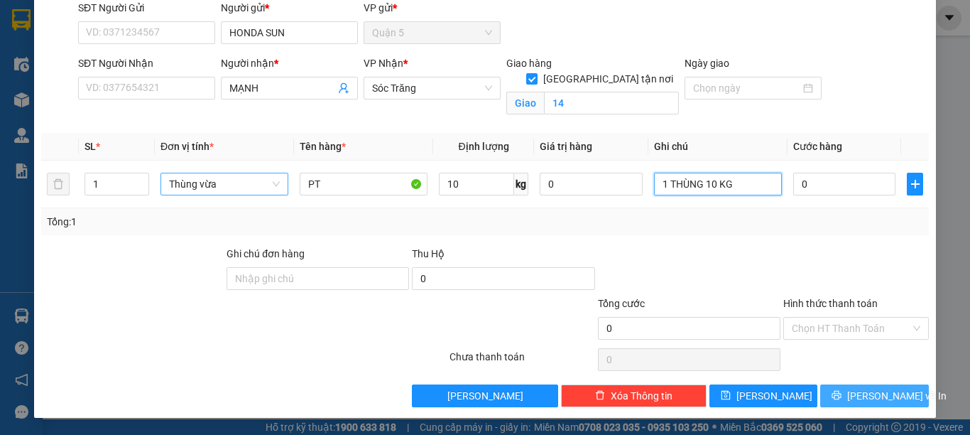
type input "1 THÙNG 10 KG"
click at [850, 400] on button "[PERSON_NAME] và In" at bounding box center [874, 395] width 109 height 23
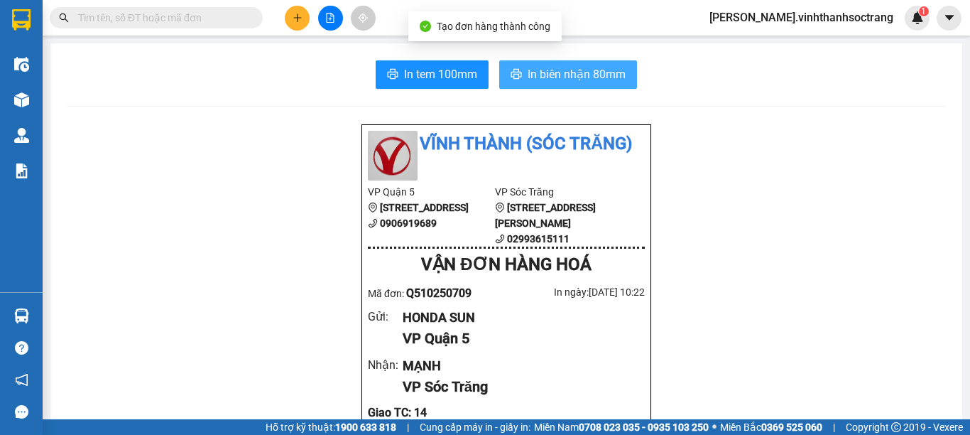
click at [590, 83] on span "In biên nhận 80mm" at bounding box center [577, 74] width 98 height 18
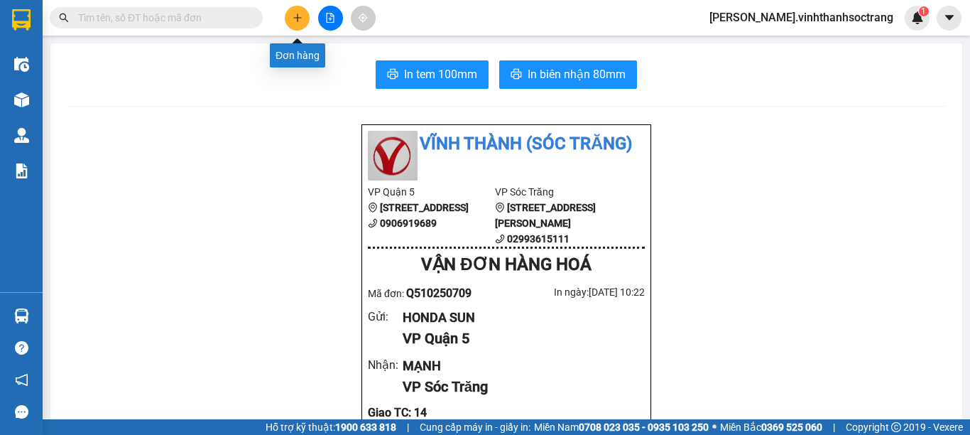
click at [300, 13] on icon "plus" at bounding box center [298, 18] width 10 height 10
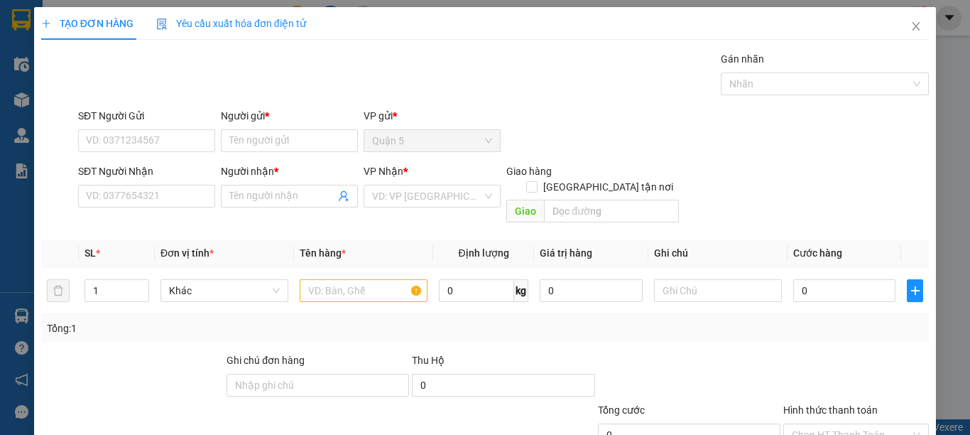
click at [257, 128] on div "Người gửi *" at bounding box center [289, 118] width 137 height 21
click at [264, 133] on input "Người gửi *" at bounding box center [289, 140] width 137 height 23
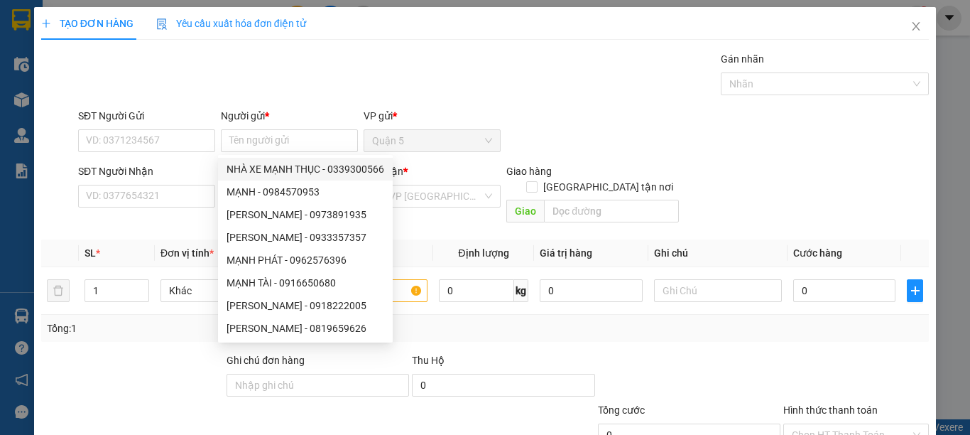
click at [323, 92] on div "Gói vận chuyển * Tiêu chuẩn Gán nhãn Nhãn" at bounding box center [503, 76] width 857 height 50
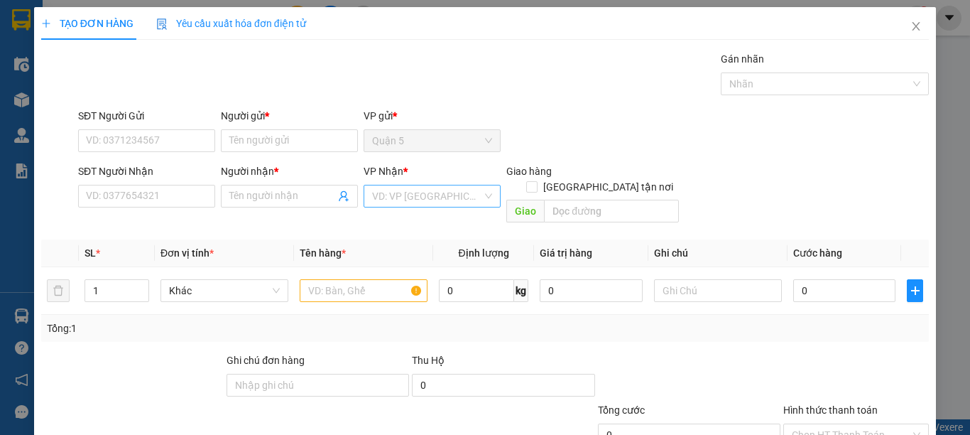
click at [398, 195] on input "search" at bounding box center [427, 195] width 110 height 21
click at [411, 269] on div "Sóc Trăng" at bounding box center [427, 270] width 118 height 16
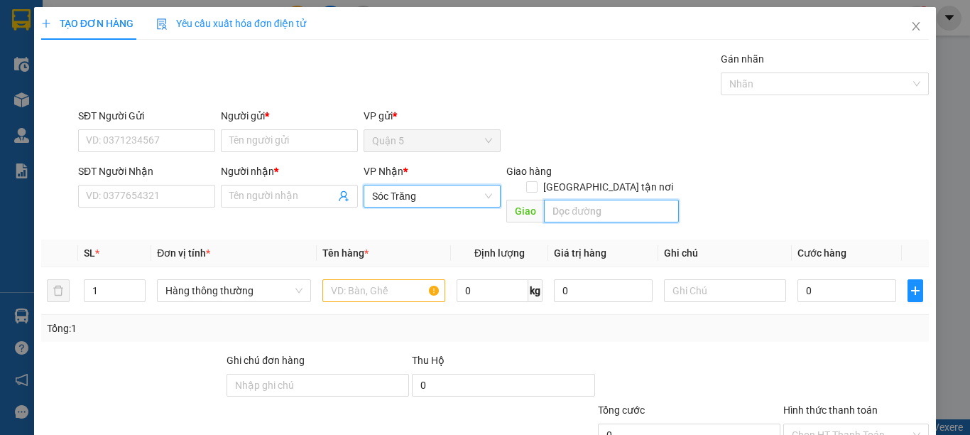
click at [552, 200] on input "text" at bounding box center [611, 211] width 135 height 23
type input "14"
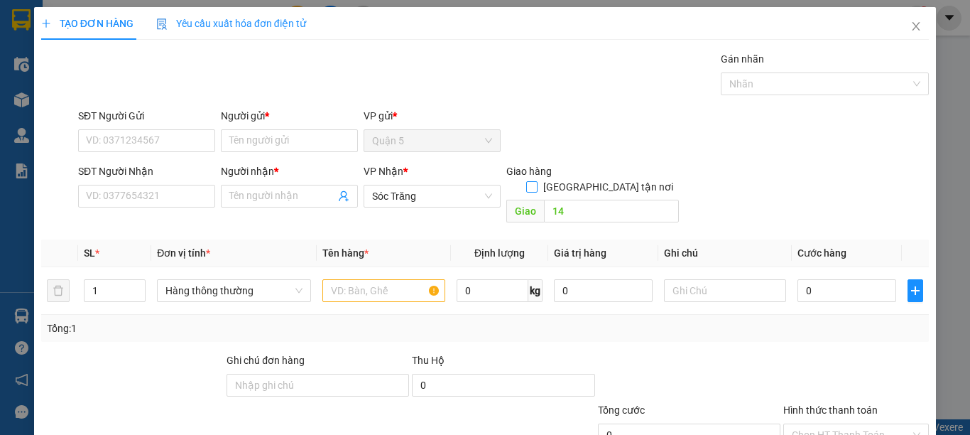
click at [612, 179] on span "[GEOGRAPHIC_DATA] tận nơi" at bounding box center [608, 187] width 141 height 16
click at [536, 181] on input "[GEOGRAPHIC_DATA] tận nơi" at bounding box center [531, 186] width 10 height 10
checkbox input "true"
click at [274, 197] on input "Người nhận *" at bounding box center [282, 196] width 106 height 16
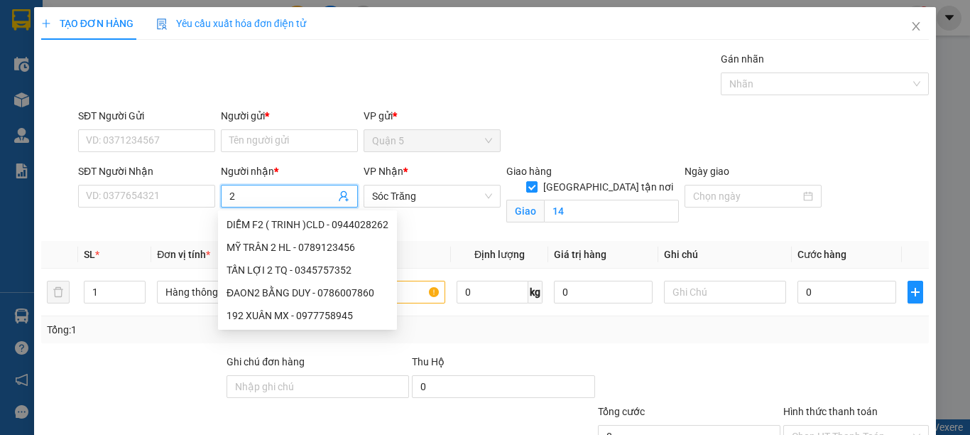
type input "2"
type input "HAI THÀNH"
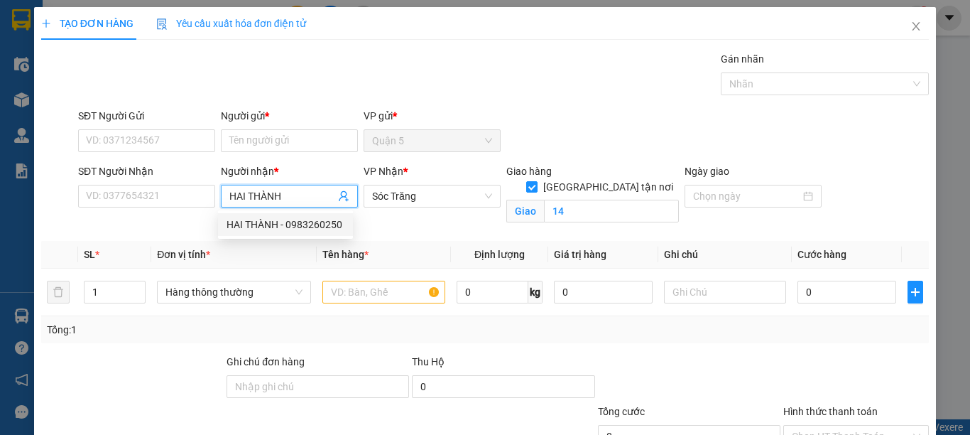
click at [293, 224] on div "HAI THÀNH - 0983260250" at bounding box center [286, 225] width 118 height 16
type input "0983260250"
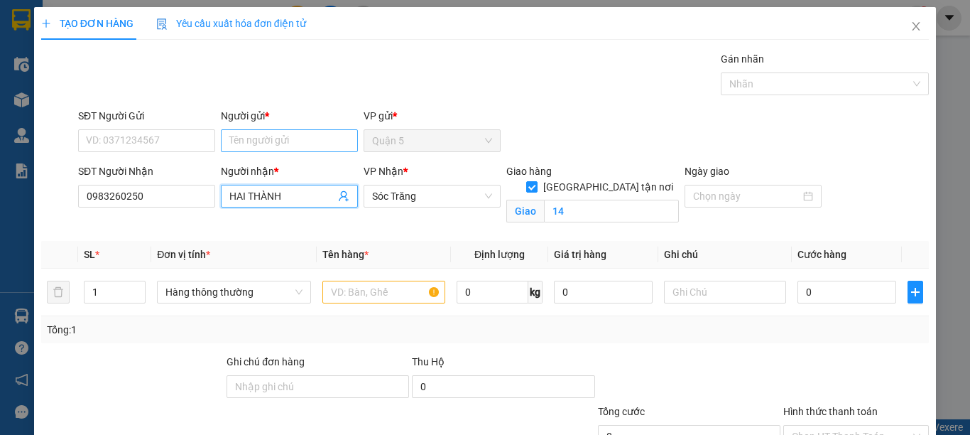
type input "HAI THÀNH"
click at [276, 142] on input "Người gửi *" at bounding box center [289, 140] width 137 height 23
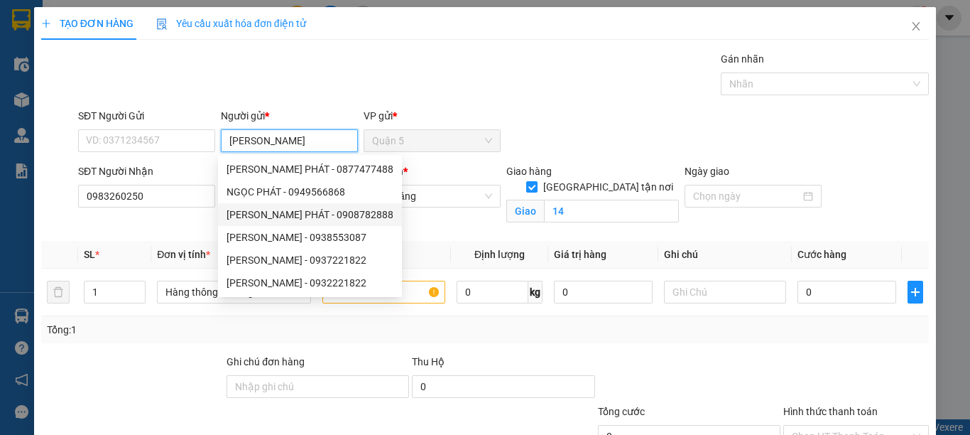
type input "NGỌC PHÁT"
click at [162, 229] on div "SĐT Người Nhận 0983260250" at bounding box center [146, 196] width 143 height 67
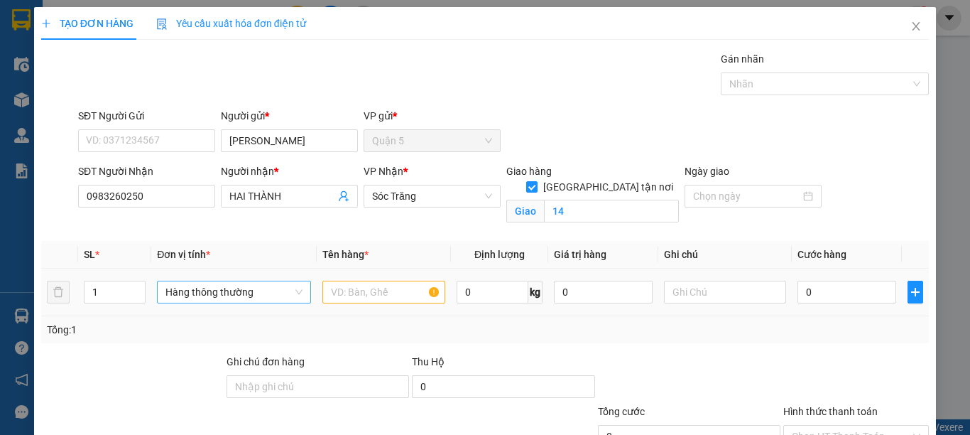
click at [206, 289] on span "Hàng thông thường" at bounding box center [234, 291] width 137 height 21
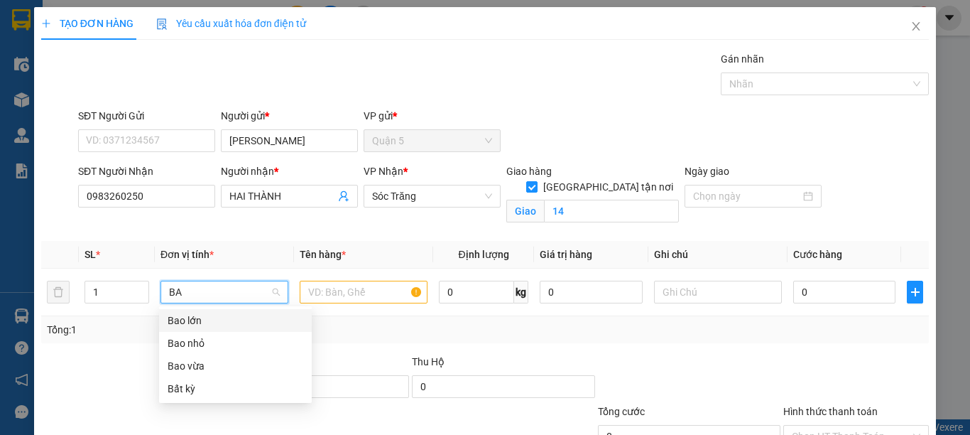
type input "BAO"
click at [221, 317] on div "Bao lớn" at bounding box center [236, 321] width 136 height 16
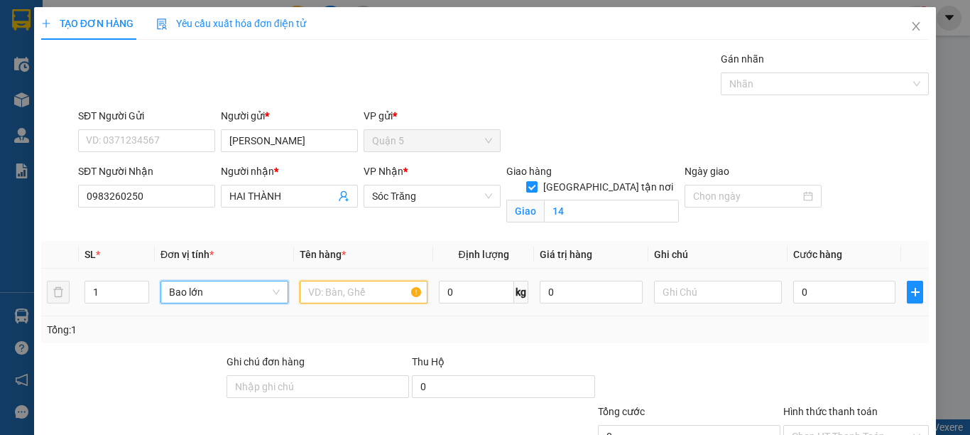
click at [322, 293] on input "text" at bounding box center [364, 292] width 128 height 23
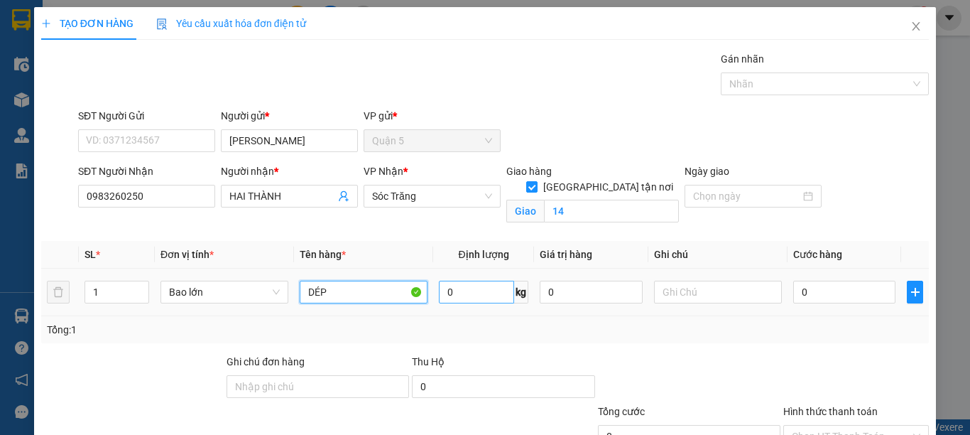
type input "DÉP"
click at [462, 293] on input "0" at bounding box center [476, 292] width 75 height 23
type input "60"
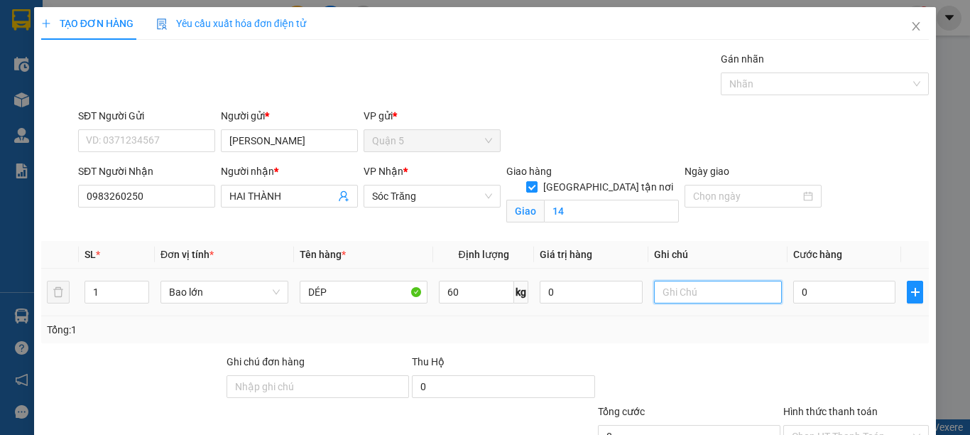
click at [684, 295] on input "text" at bounding box center [718, 292] width 128 height 23
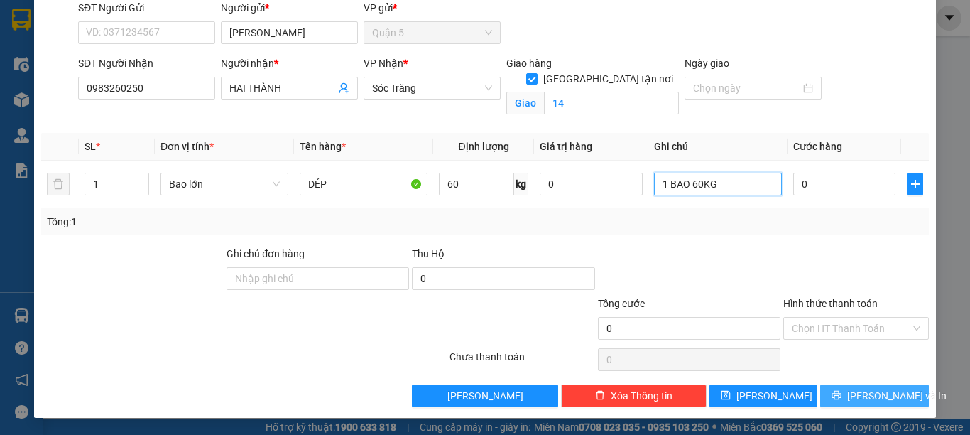
type input "1 BAO 60KG"
click at [834, 391] on button "[PERSON_NAME] và In" at bounding box center [874, 395] width 109 height 23
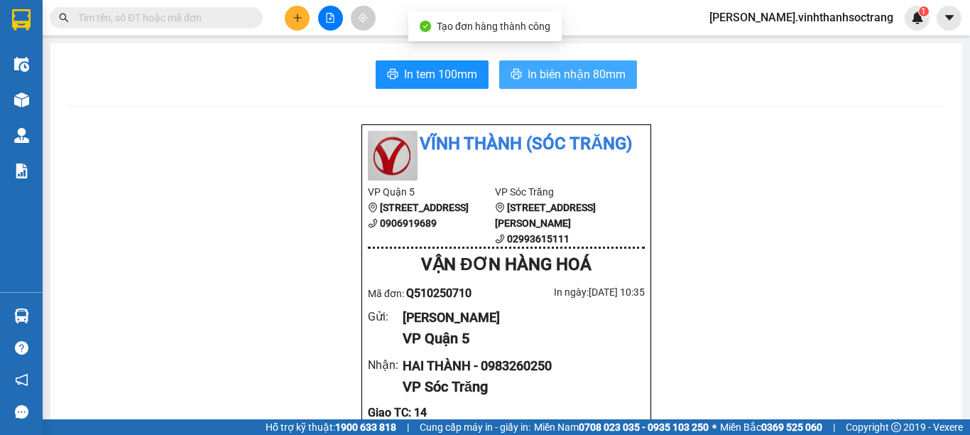
click at [541, 80] on span "In biên nhận 80mm" at bounding box center [577, 74] width 98 height 18
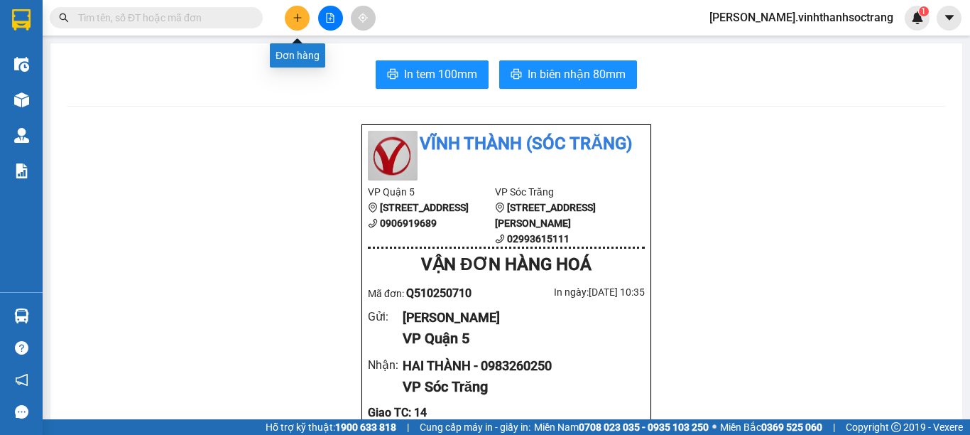
click at [293, 16] on icon "plus" at bounding box center [298, 18] width 10 height 10
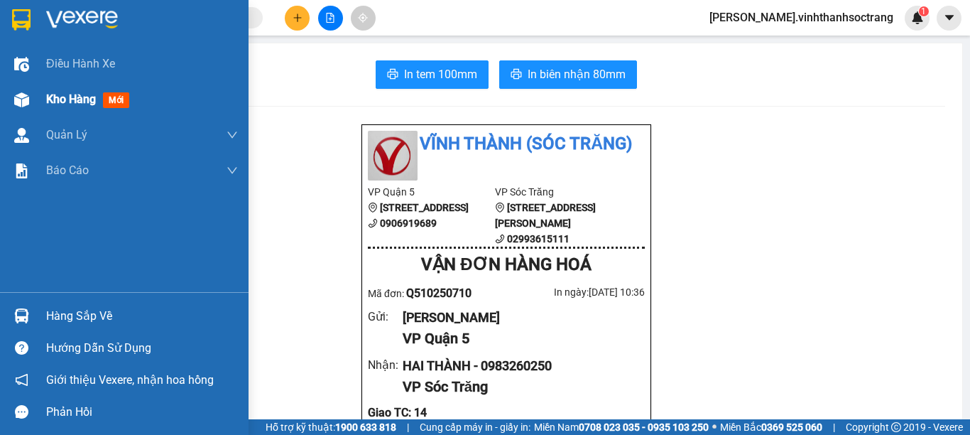
click at [60, 92] on span "Kho hàng" at bounding box center [71, 98] width 50 height 13
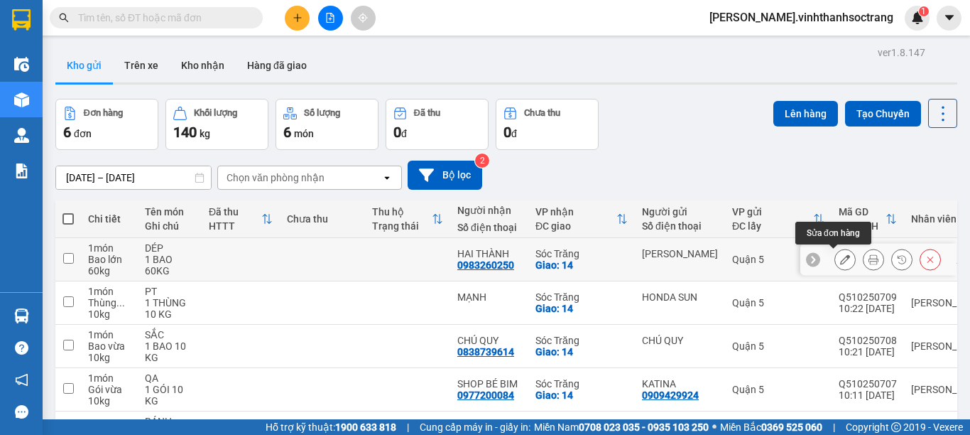
click at [840, 259] on icon at bounding box center [845, 259] width 10 height 10
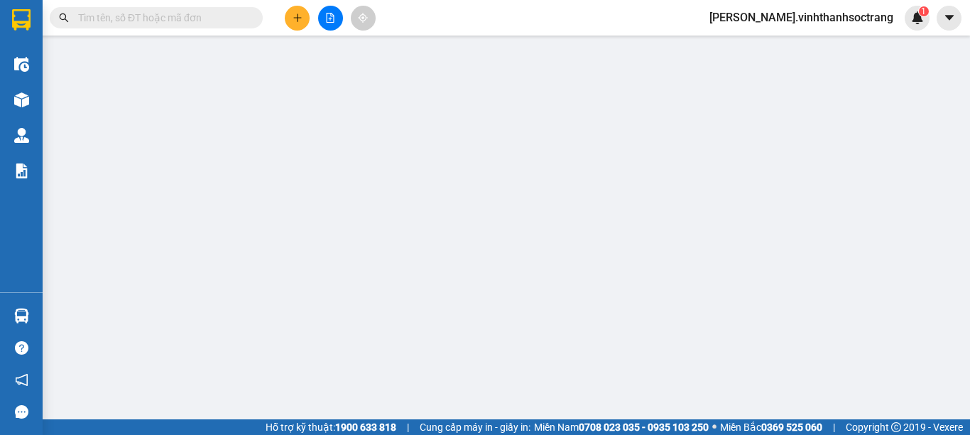
type input "NGỌC PHÁT"
type input "0983260250"
type input "HAI THÀNH"
checkbox input "true"
type input "14"
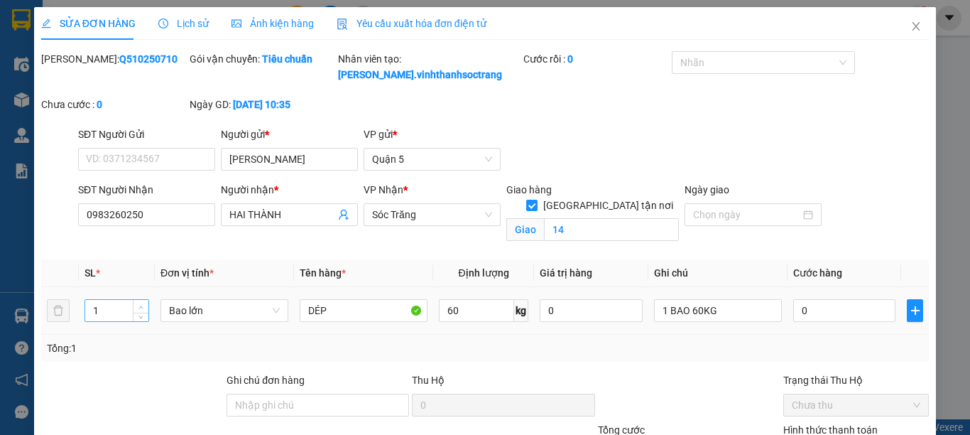
type input "2"
click at [137, 303] on span "up" at bounding box center [141, 307] width 9 height 9
click at [462, 311] on input "60" at bounding box center [476, 310] width 75 height 23
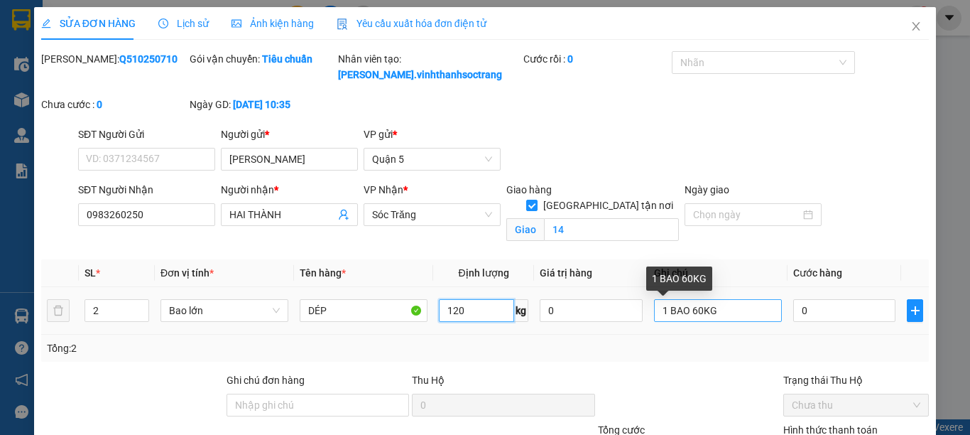
type input "120"
click at [710, 306] on input "1 BAO 60KG" at bounding box center [718, 310] width 128 height 23
type input "1"
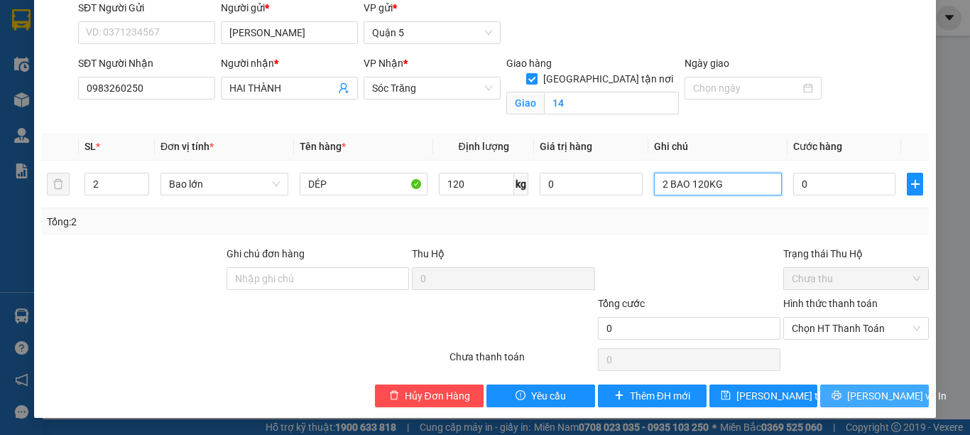
type input "2 BAO 120KG"
click at [854, 393] on span "[PERSON_NAME] và In" at bounding box center [896, 396] width 99 height 16
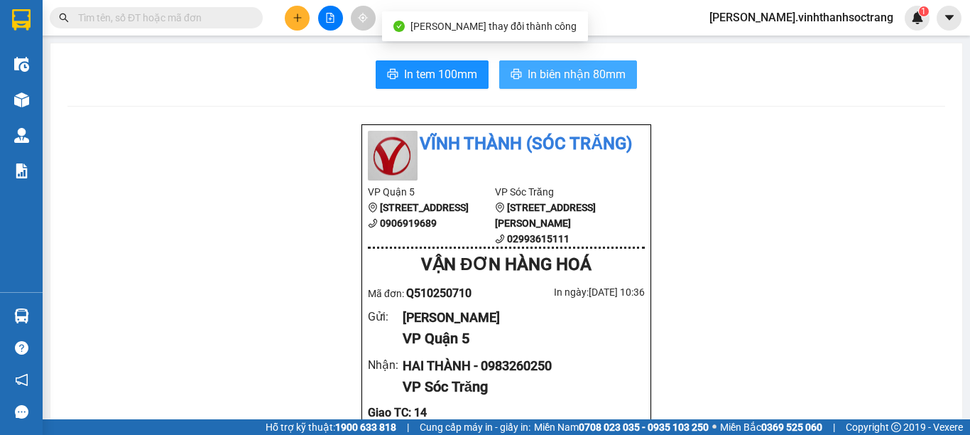
click at [587, 73] on span "In biên nhận 80mm" at bounding box center [577, 74] width 98 height 18
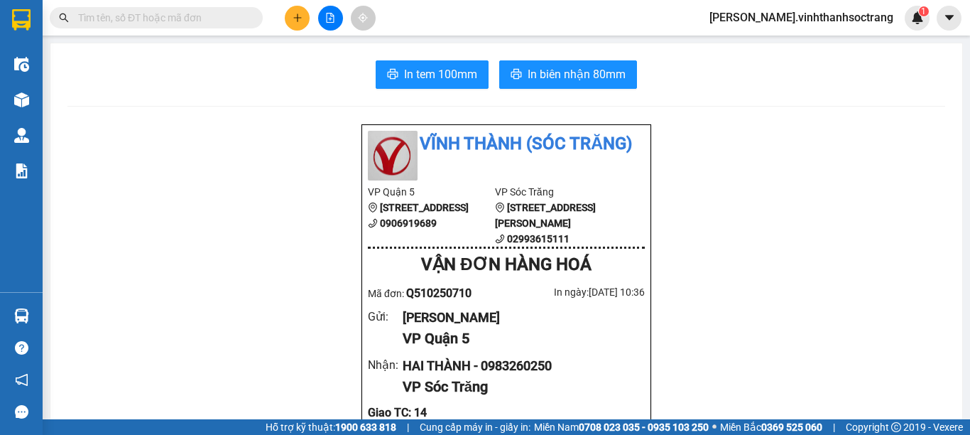
click at [293, 15] on icon "plus" at bounding box center [298, 18] width 10 height 10
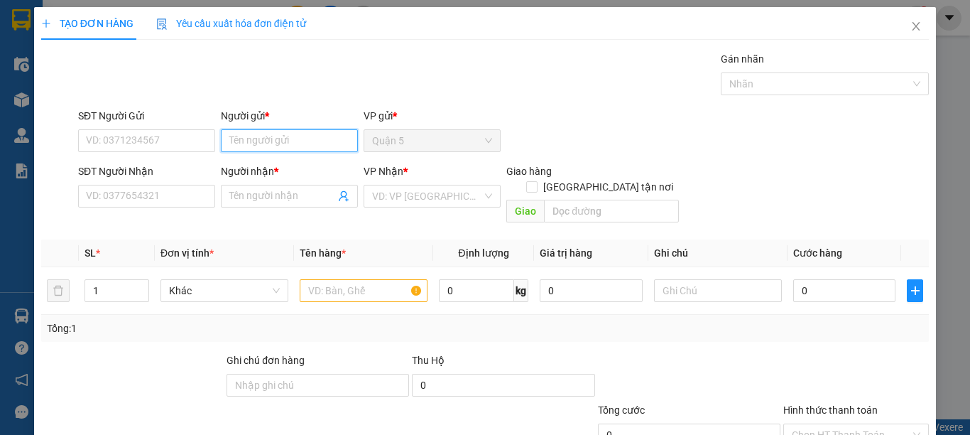
click at [256, 145] on input "Người gửi *" at bounding box center [289, 140] width 137 height 23
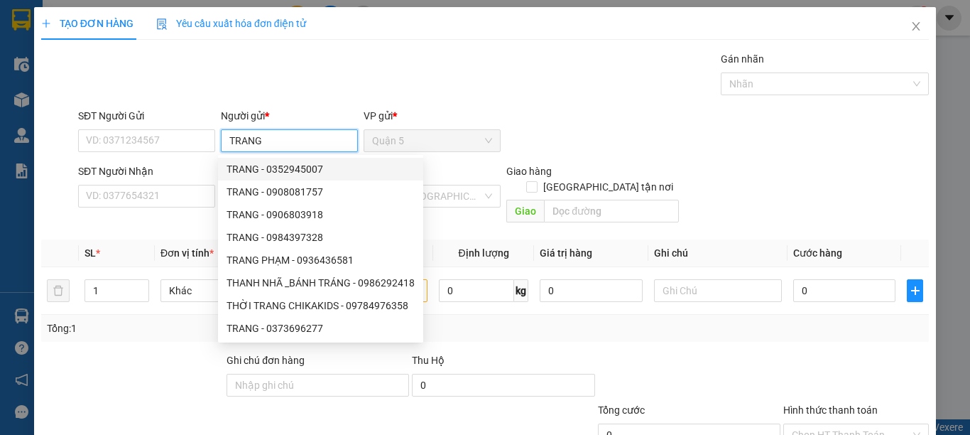
type input "TRANG"
click at [471, 86] on div "Gói vận chuyển * Tiêu chuẩn Gán nhãn Nhãn" at bounding box center [503, 76] width 857 height 50
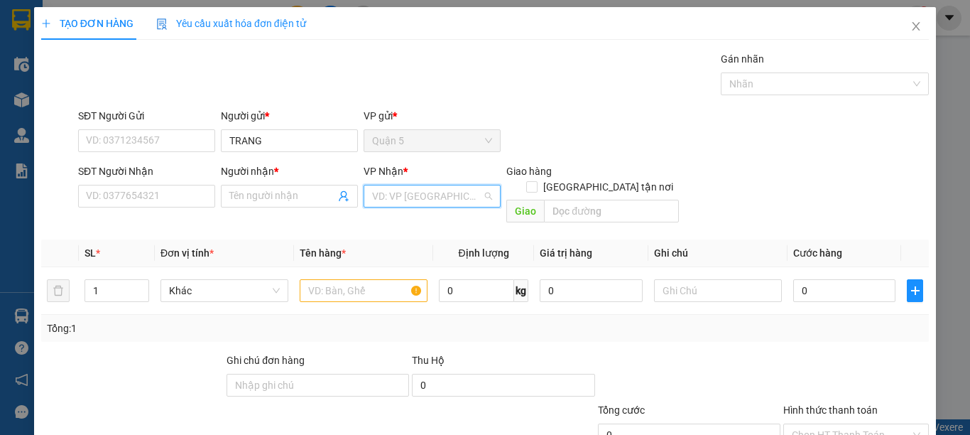
click at [477, 195] on div "VD: VP [GEOGRAPHIC_DATA]" at bounding box center [432, 196] width 137 height 23
click at [403, 271] on div "Sóc Trăng" at bounding box center [427, 270] width 118 height 16
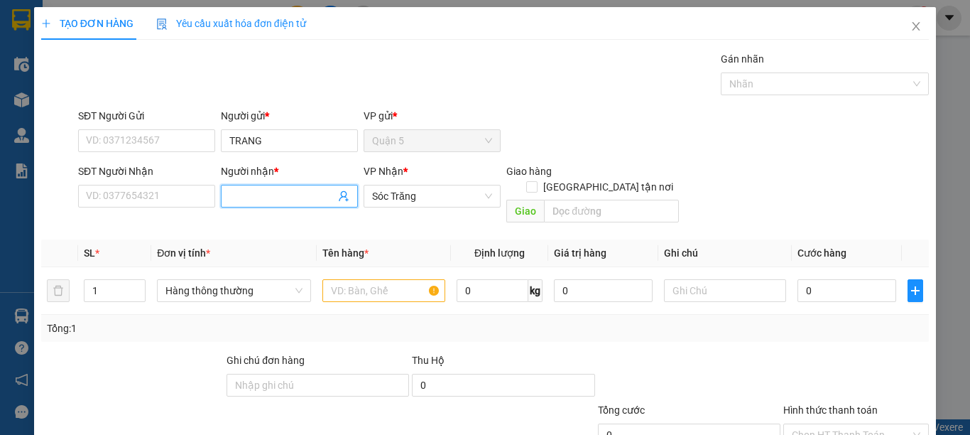
click at [291, 199] on input "Người nhận *" at bounding box center [282, 196] width 106 height 16
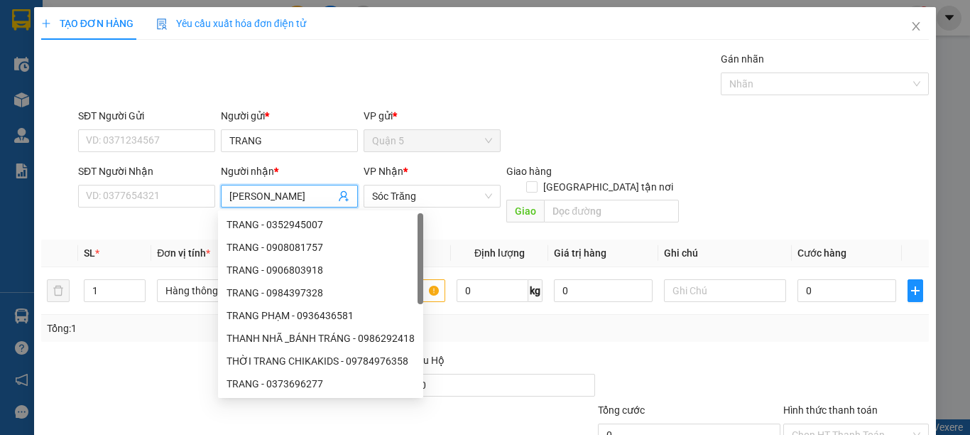
type input "KIM THO"
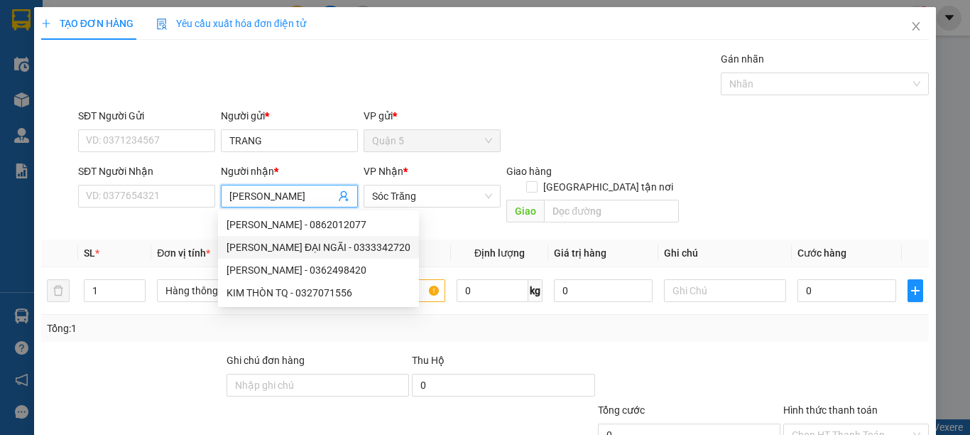
click at [286, 245] on div "KIM THOA ĐẠI NGÃI - 0333342720" at bounding box center [319, 247] width 184 height 16
type input "0333342720"
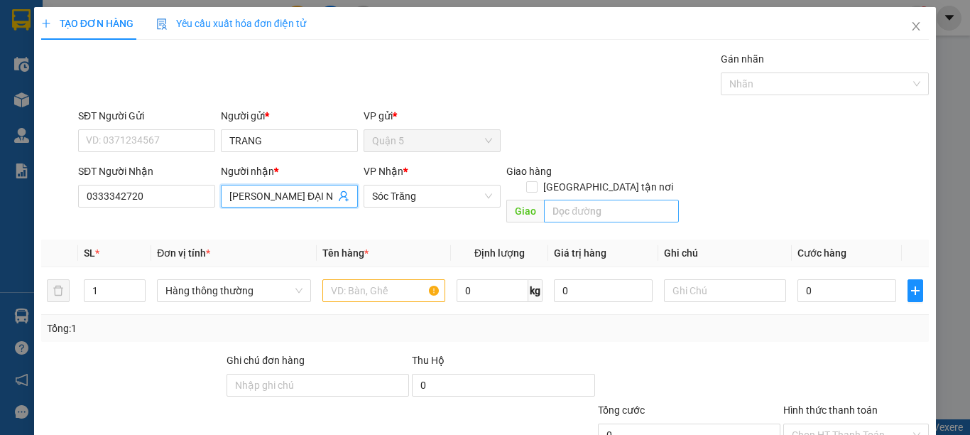
type input "KIM THOA ĐẠI NGÃI"
click at [558, 200] on input "text" at bounding box center [611, 211] width 135 height 23
type input "14"
click at [536, 181] on input "[GEOGRAPHIC_DATA] tận nơi" at bounding box center [531, 186] width 10 height 10
checkbox input "true"
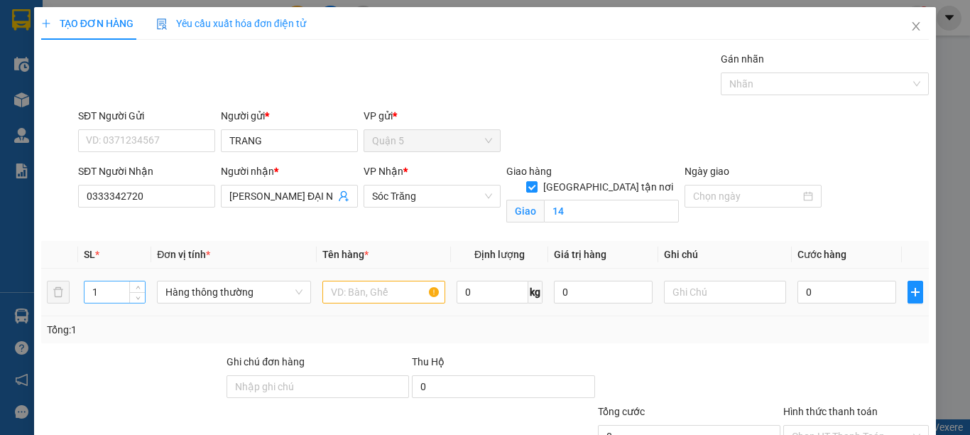
click at [121, 291] on input "1" at bounding box center [115, 291] width 60 height 21
click at [204, 295] on span "Hàng thông thường" at bounding box center [234, 291] width 137 height 21
type input "4"
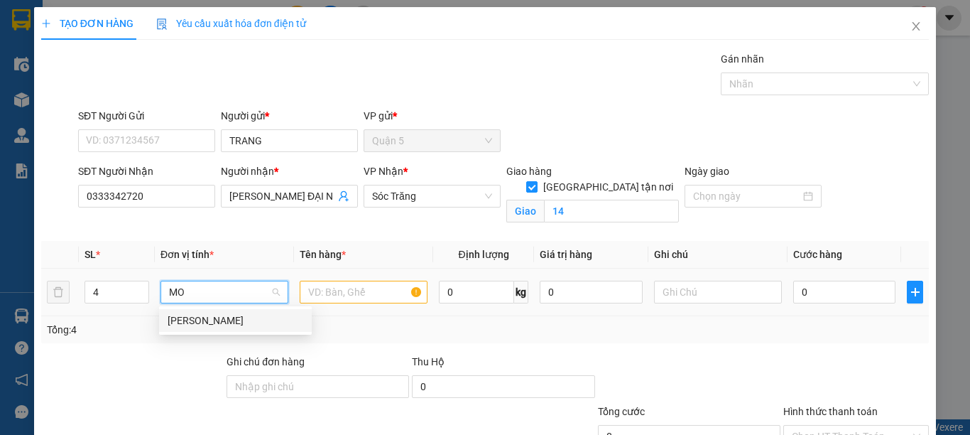
type input "M"
click at [200, 320] on div "Món" at bounding box center [236, 321] width 136 height 16
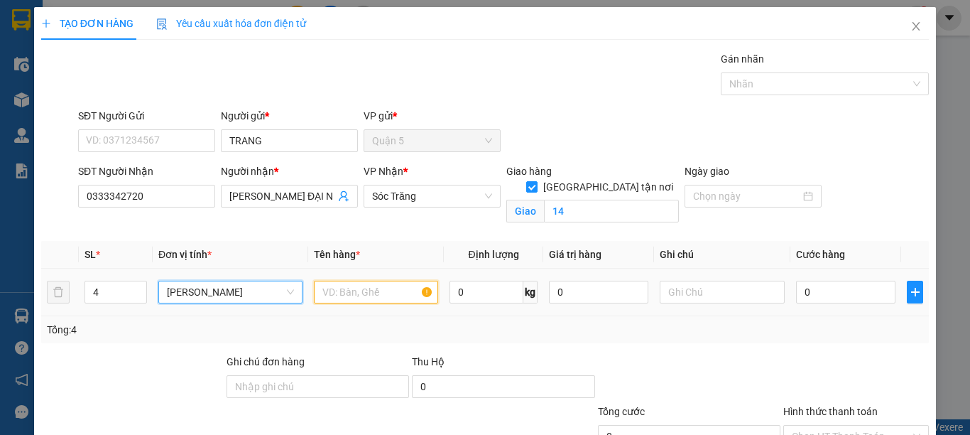
click at [354, 291] on input "text" at bounding box center [376, 292] width 124 height 23
type input "QA"
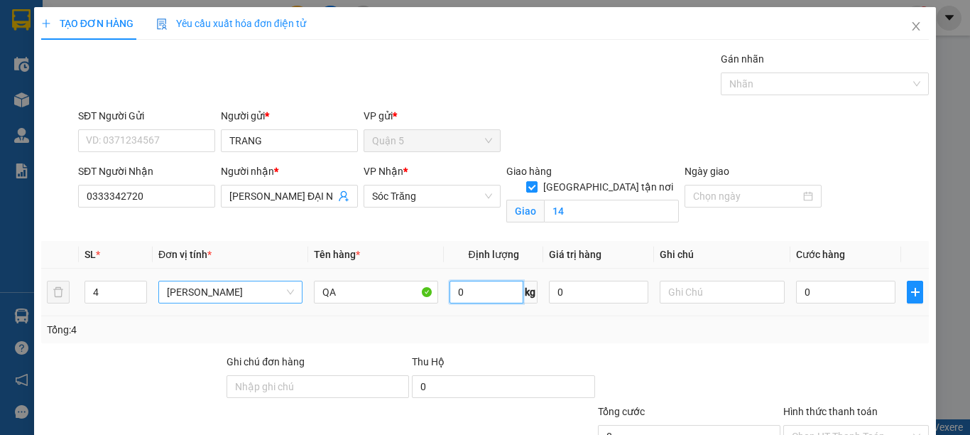
click at [460, 293] on input "0" at bounding box center [486, 292] width 73 height 23
click at [673, 290] on input "text" at bounding box center [722, 292] width 124 height 23
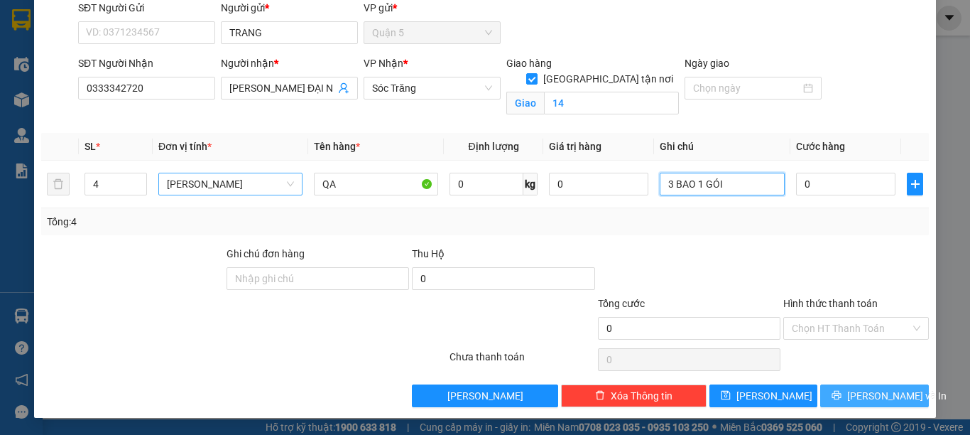
type input "3 BAO 1 GÓI"
click at [831, 390] on button "[PERSON_NAME] và In" at bounding box center [874, 395] width 109 height 23
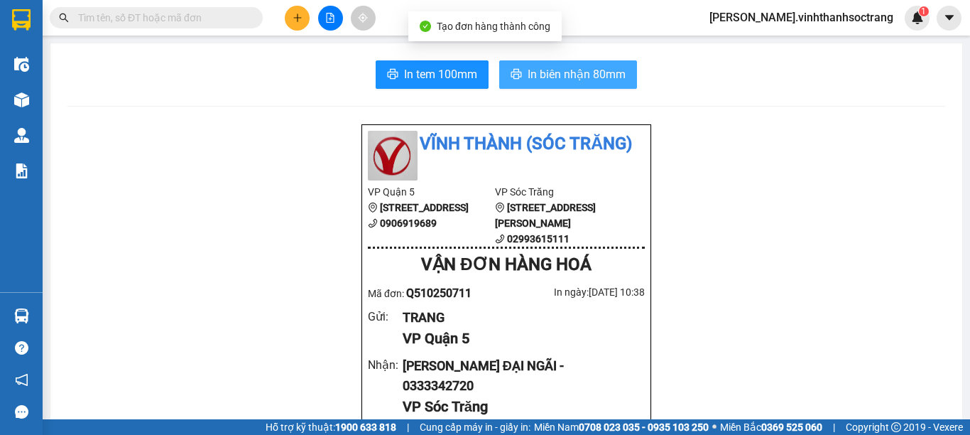
click at [555, 81] on span "In biên nhận 80mm" at bounding box center [577, 74] width 98 height 18
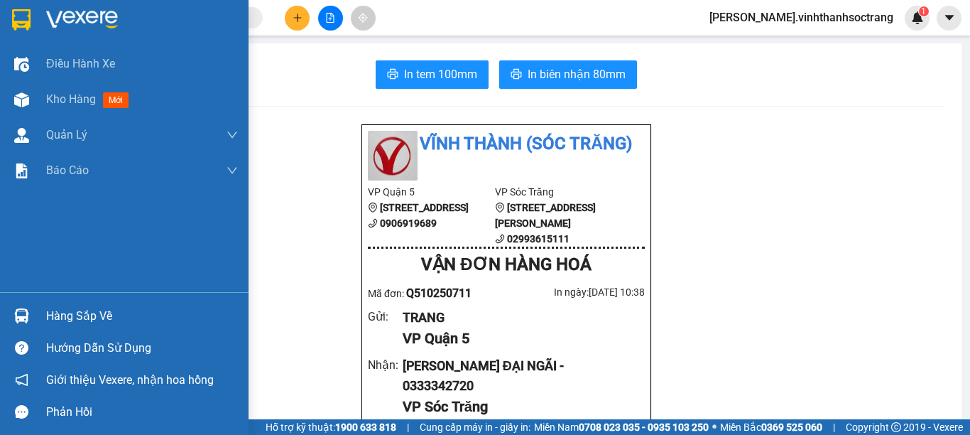
click at [26, 28] on img at bounding box center [21, 19] width 18 height 21
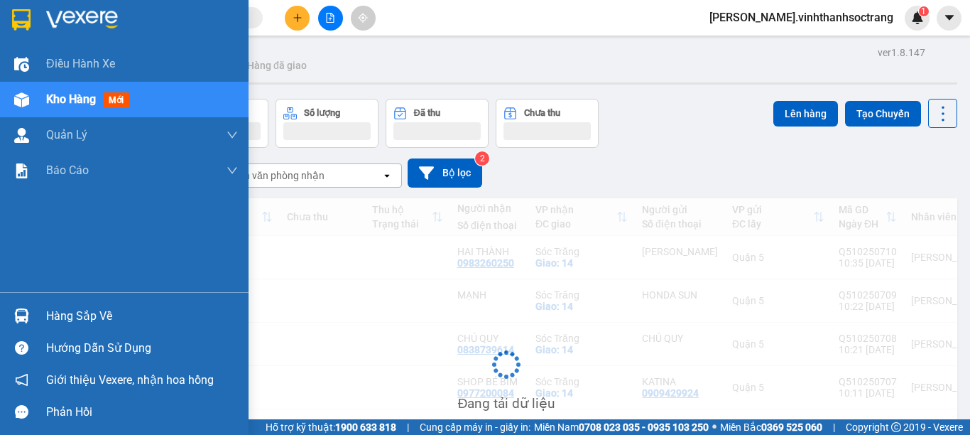
click at [87, 97] on span "Kho hàng" at bounding box center [71, 98] width 50 height 13
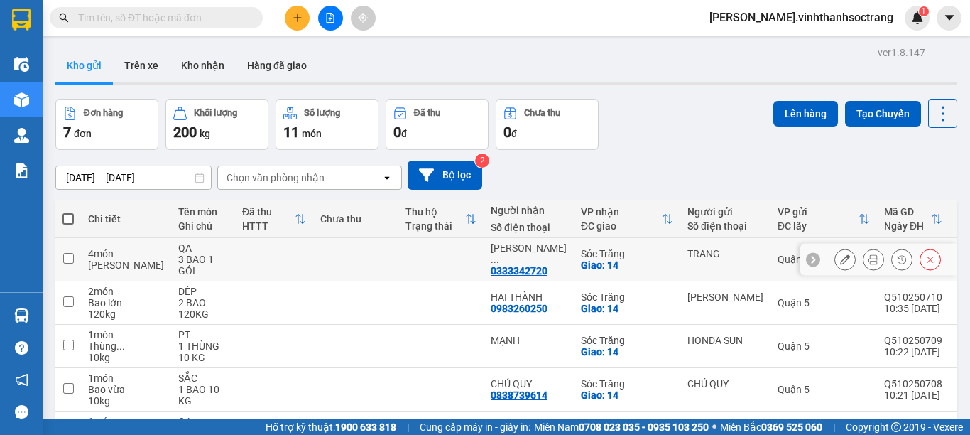
click at [840, 263] on button at bounding box center [845, 259] width 20 height 25
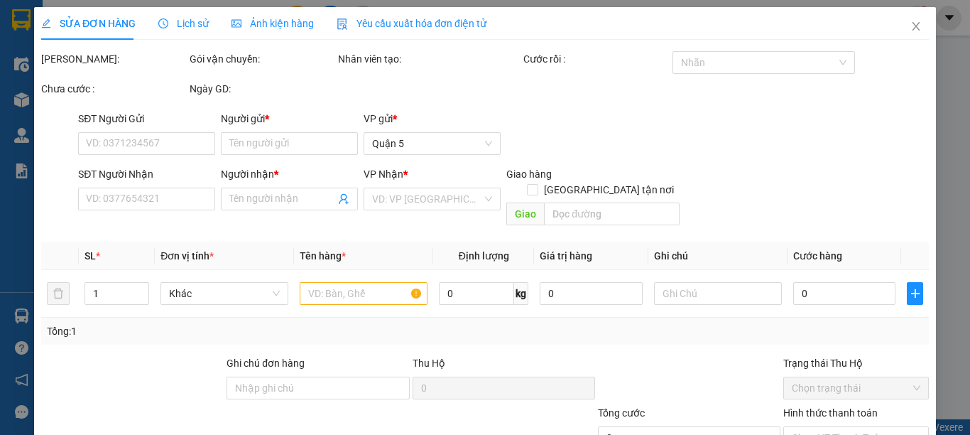
type input "TRANG"
type input "0333342720"
type input "KIM THOA ĐẠI NGÃI"
checkbox input "true"
type input "14"
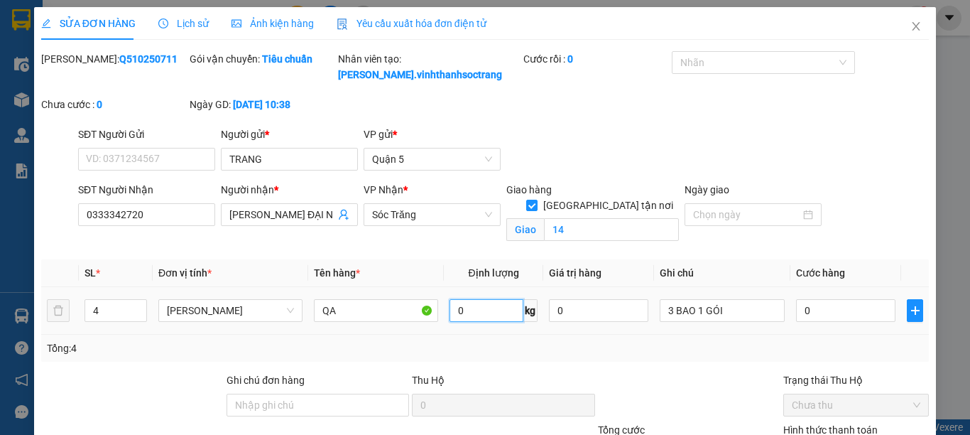
click at [453, 310] on input "0" at bounding box center [486, 310] width 73 height 23
type input "210"
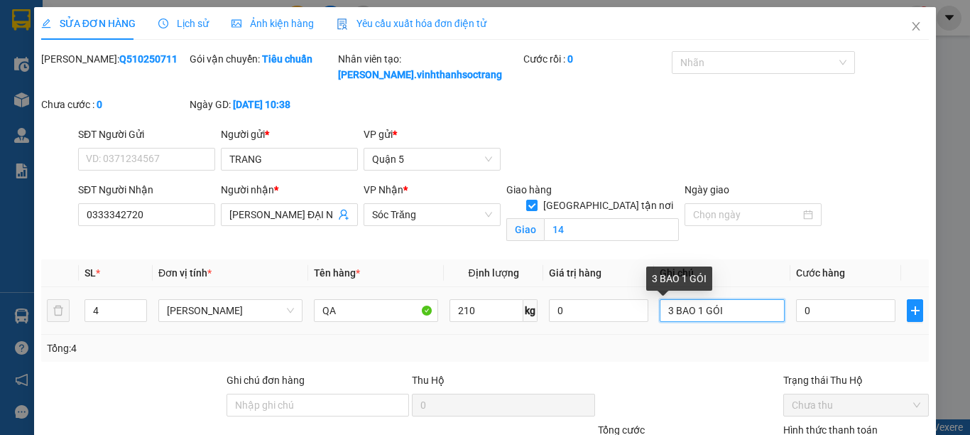
click at [717, 313] on input "3 BAO 1 GÓI" at bounding box center [722, 310] width 124 height 23
click at [715, 312] on input "3 BAO 1 GÓI2 210KG" at bounding box center [722, 310] width 124 height 23
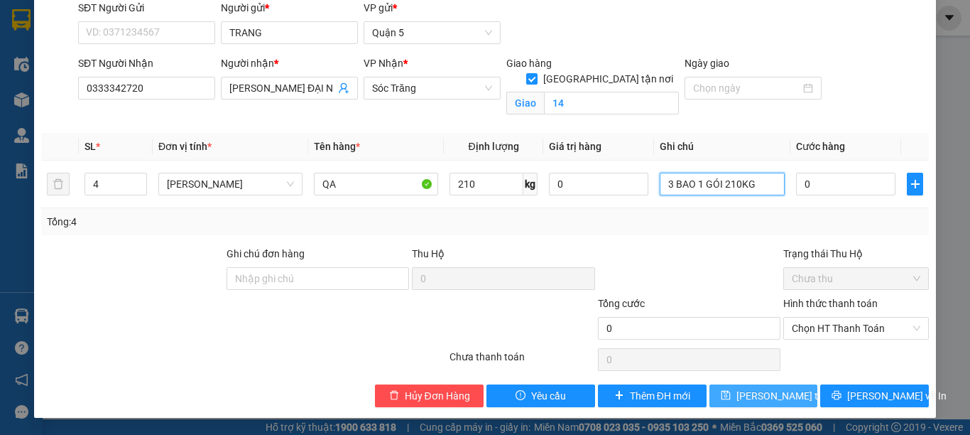
type input "3 BAO 1 GÓI 210KG"
click at [737, 389] on span "Lưu thay đổi" at bounding box center [794, 396] width 114 height 16
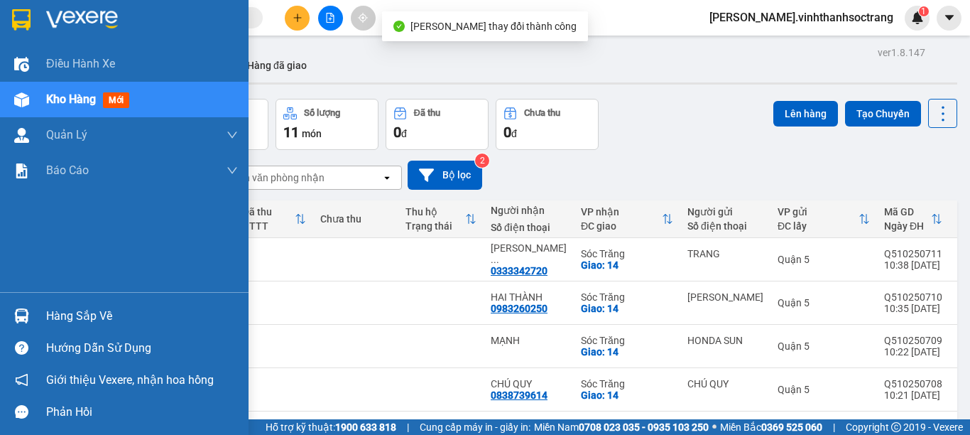
drag, startPoint x: 33, startPoint y: 12, endPoint x: 55, endPoint y: 1, distance: 23.8
click at [33, 12] on div at bounding box center [21, 19] width 25 height 25
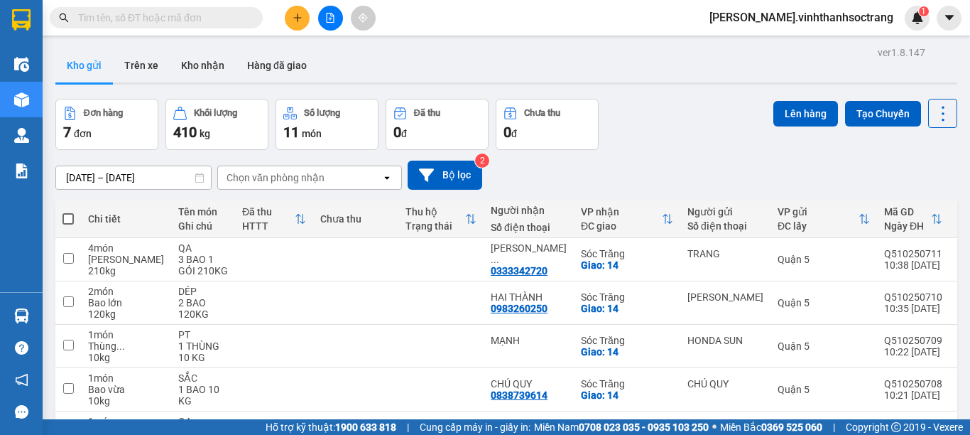
click at [75, 66] on button "Kho gửi" at bounding box center [84, 65] width 58 height 34
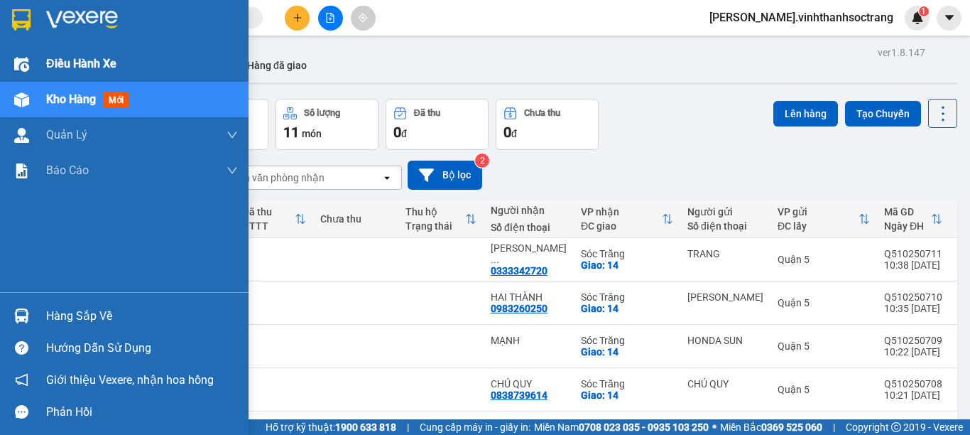
click at [80, 67] on span "Điều hành xe" at bounding box center [81, 64] width 70 height 18
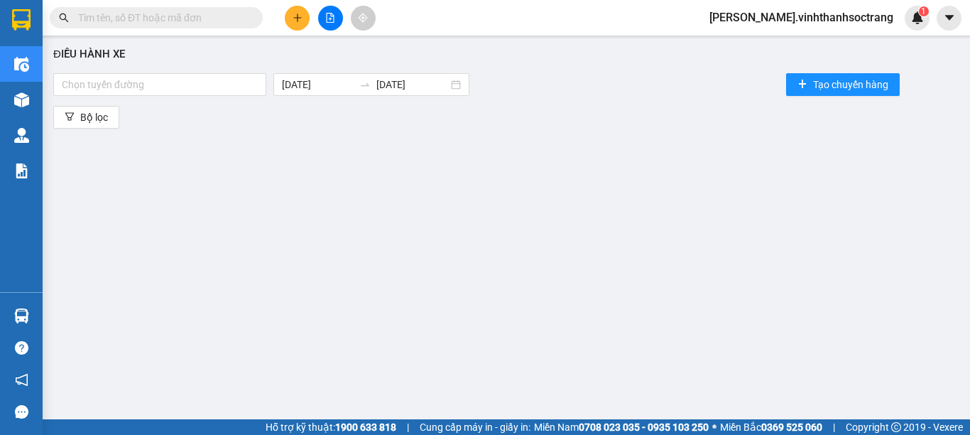
click at [295, 28] on button at bounding box center [297, 18] width 25 height 25
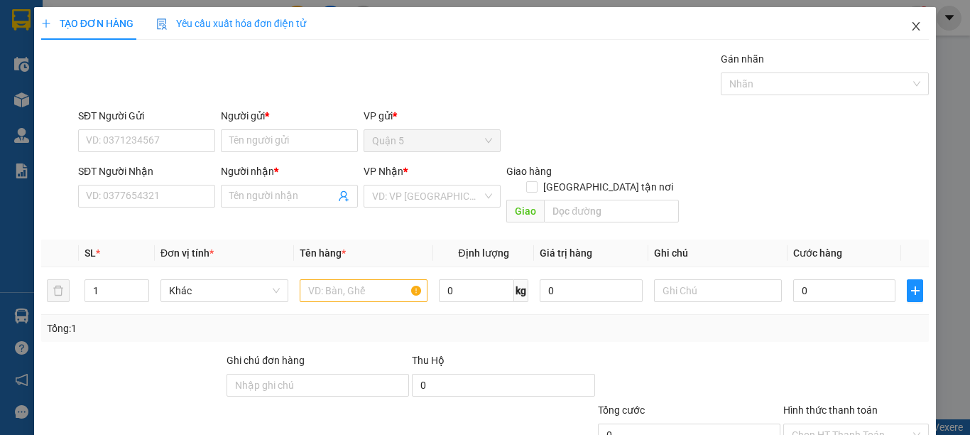
click at [913, 32] on span "Close" at bounding box center [916, 27] width 40 height 40
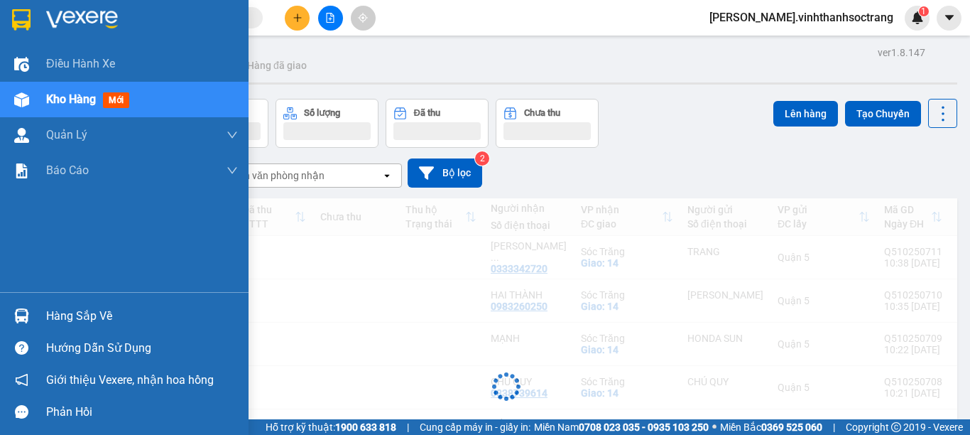
click at [54, 100] on span "Kho hàng" at bounding box center [71, 98] width 50 height 13
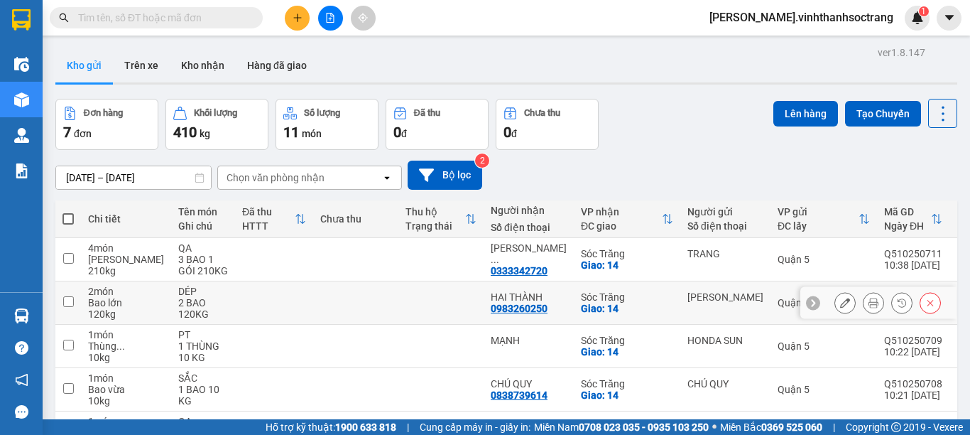
scroll to position [197, 0]
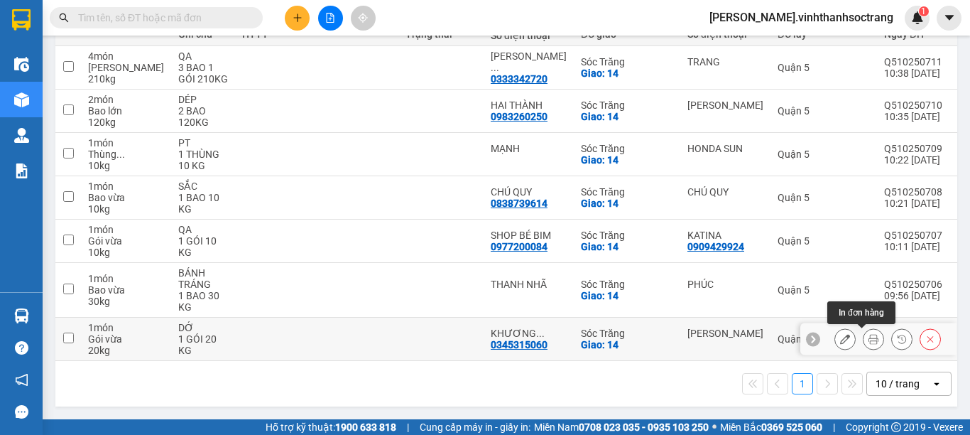
click at [869, 335] on icon at bounding box center [874, 339] width 10 height 10
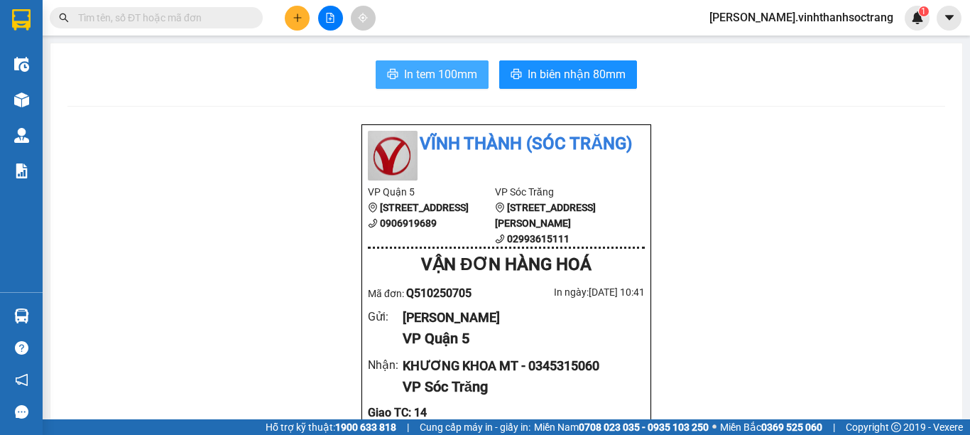
click at [454, 73] on span "In tem 100mm" at bounding box center [440, 74] width 73 height 18
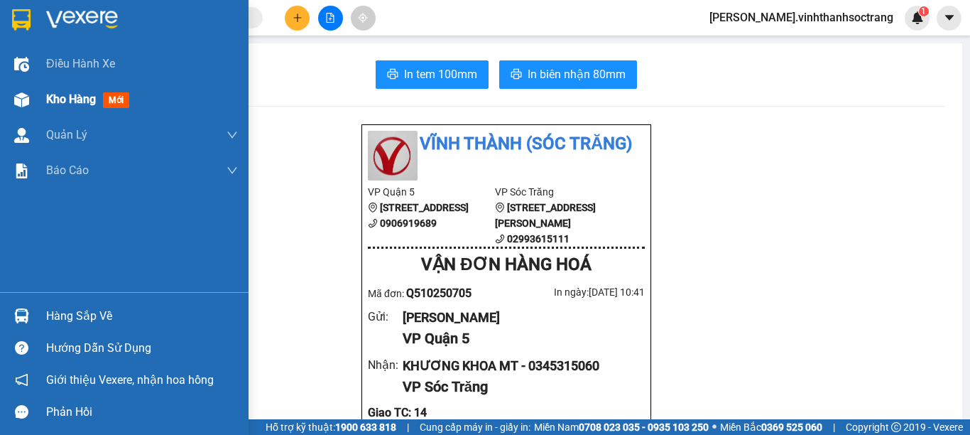
click at [48, 102] on span "Kho hàng" at bounding box center [71, 98] width 50 height 13
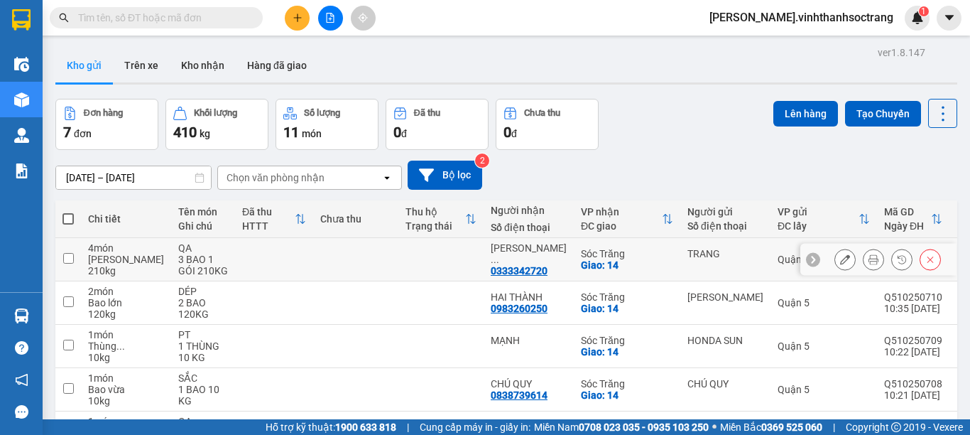
scroll to position [197, 0]
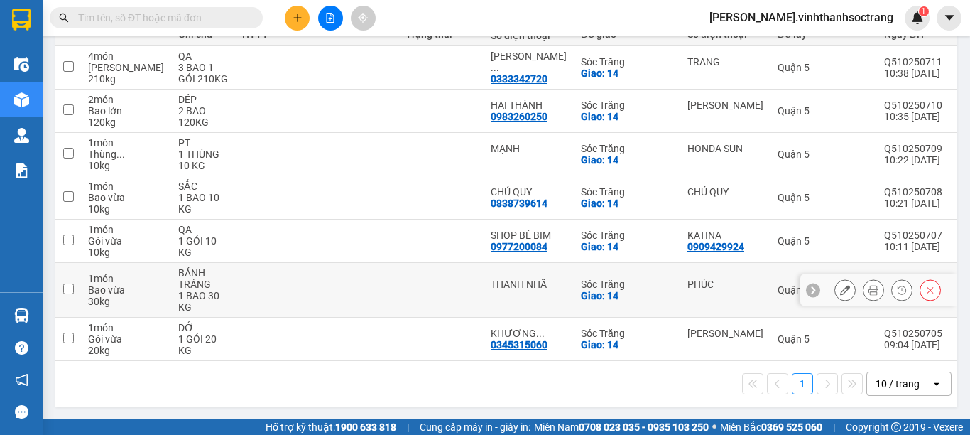
click at [869, 287] on icon at bounding box center [874, 290] width 10 height 10
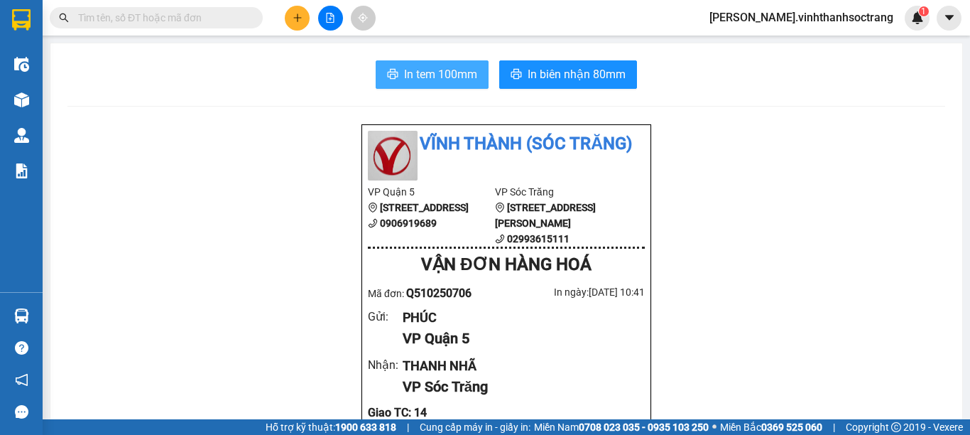
click at [422, 86] on button "In tem 100mm" at bounding box center [432, 74] width 113 height 28
click at [426, 81] on span "In tem 100mm" at bounding box center [440, 74] width 73 height 18
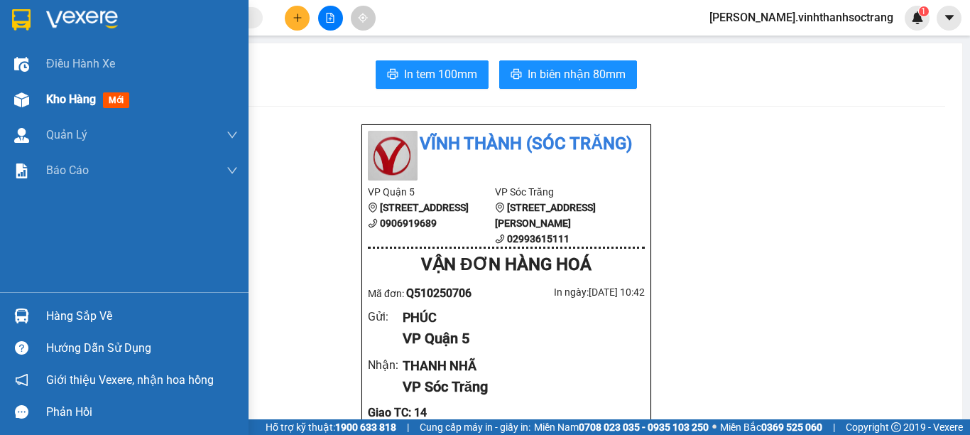
click at [61, 101] on span "Kho hàng" at bounding box center [71, 98] width 50 height 13
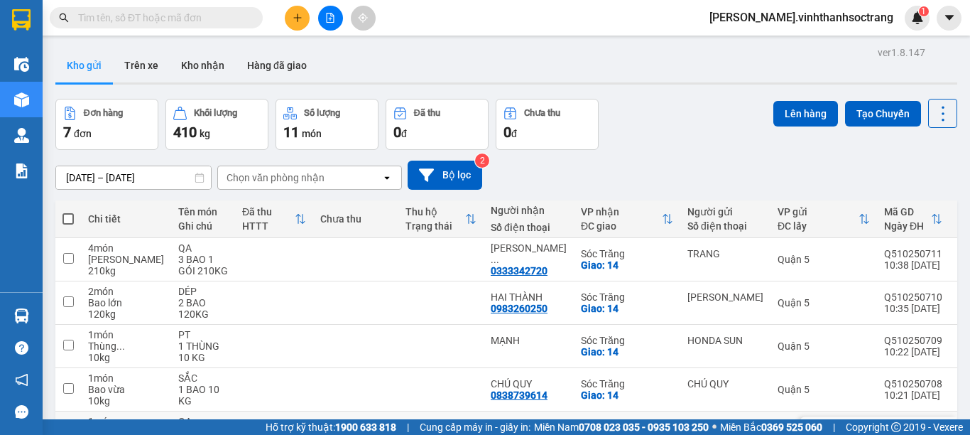
click at [869, 428] on icon at bounding box center [874, 433] width 10 height 10
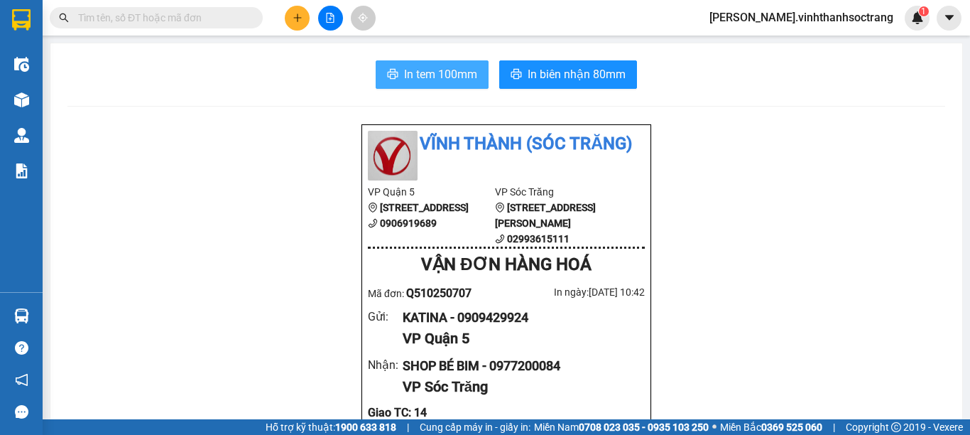
click at [435, 80] on span "In tem 100mm" at bounding box center [440, 74] width 73 height 18
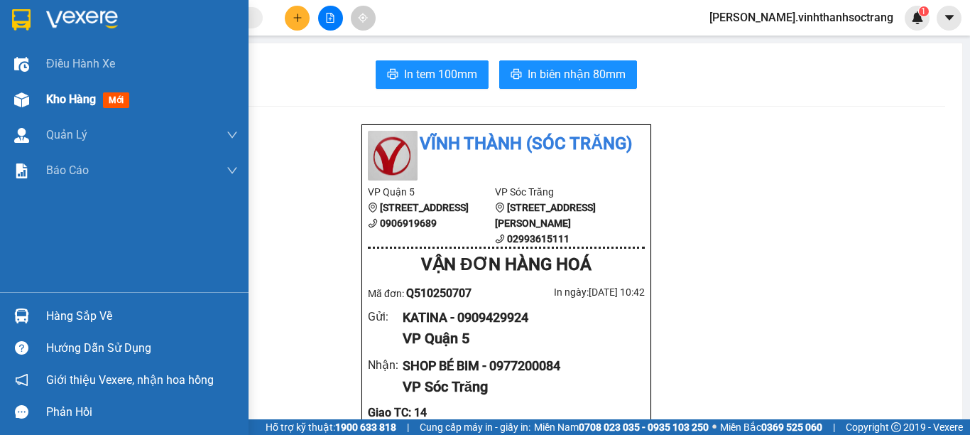
click at [56, 101] on span "Kho hàng" at bounding box center [71, 98] width 50 height 13
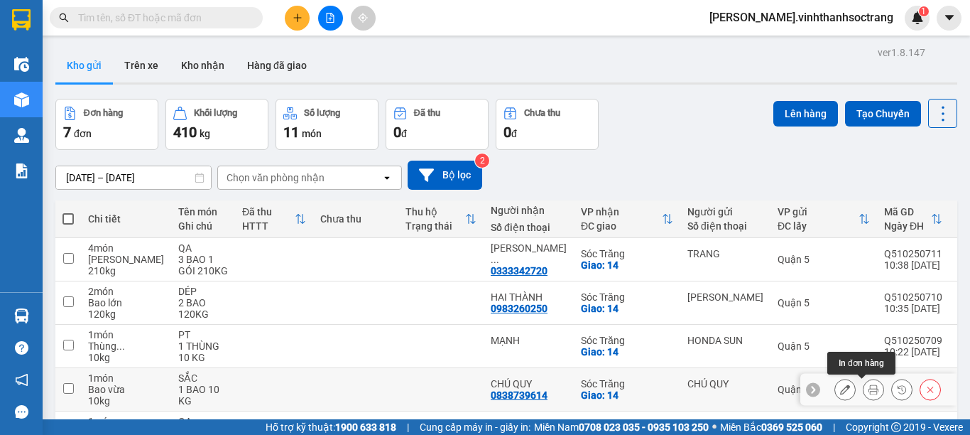
click at [864, 377] on button at bounding box center [874, 389] width 20 height 25
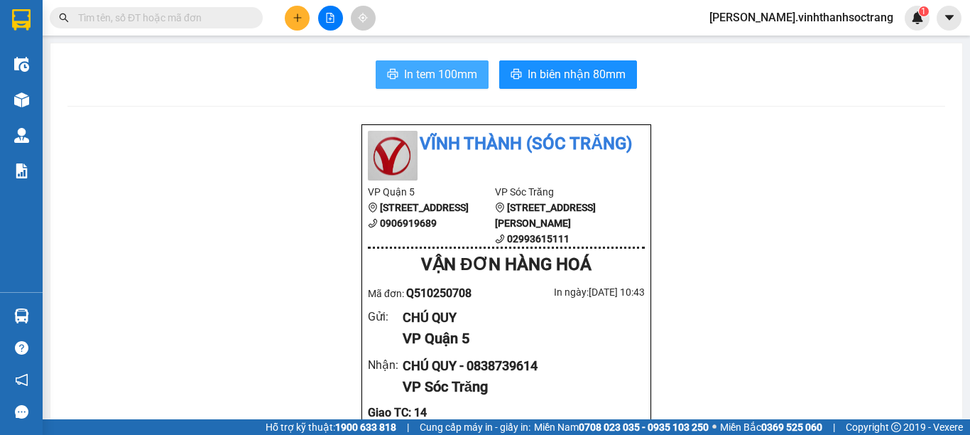
click at [433, 72] on span "In tem 100mm" at bounding box center [440, 74] width 73 height 18
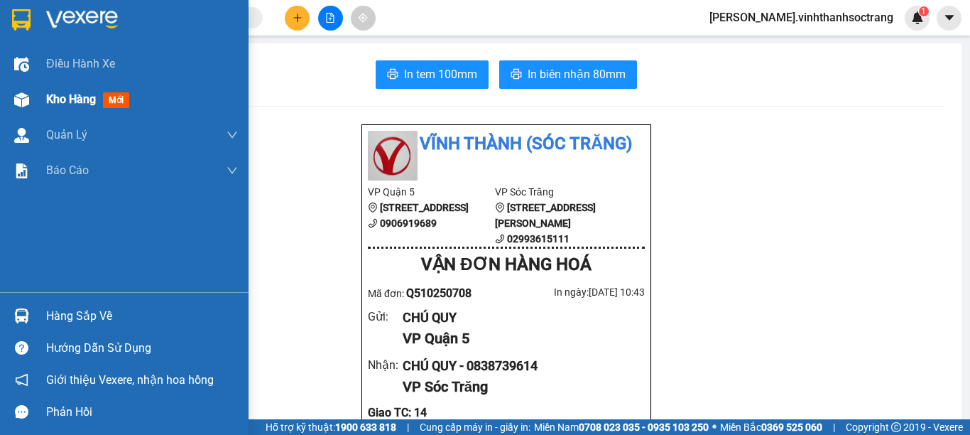
click at [55, 99] on span "Kho hàng" at bounding box center [71, 98] width 50 height 13
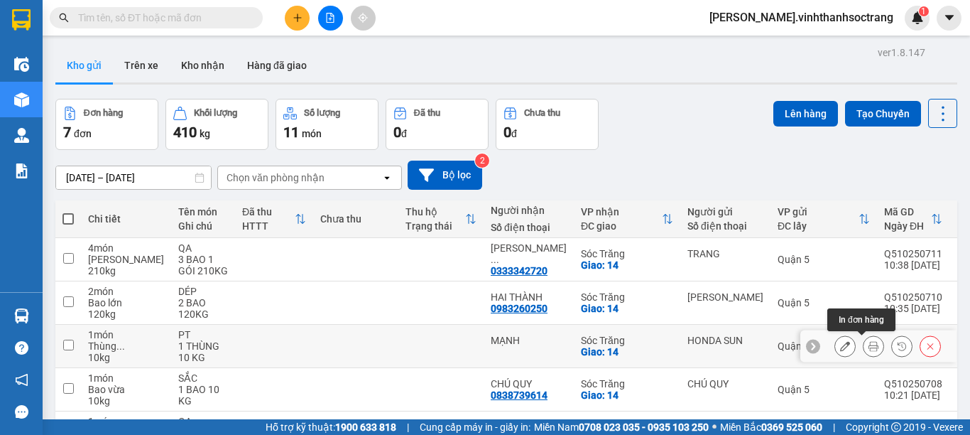
click at [864, 352] on button at bounding box center [874, 346] width 20 height 25
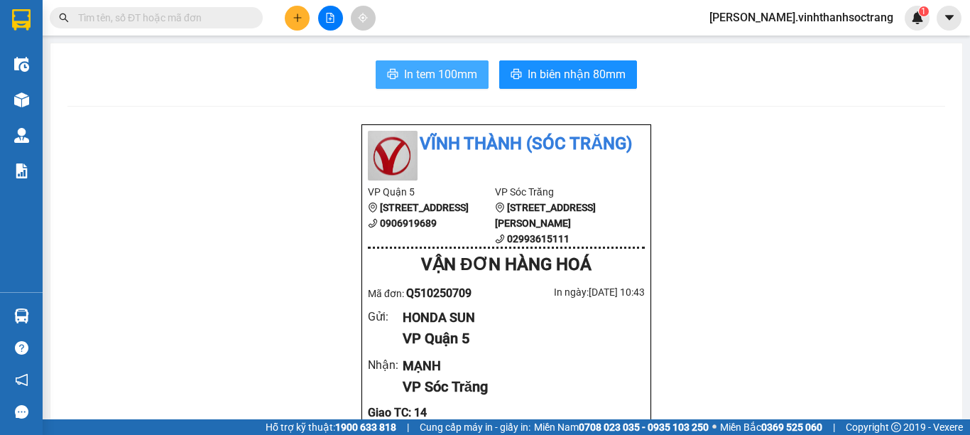
click at [467, 82] on span "In tem 100mm" at bounding box center [440, 74] width 73 height 18
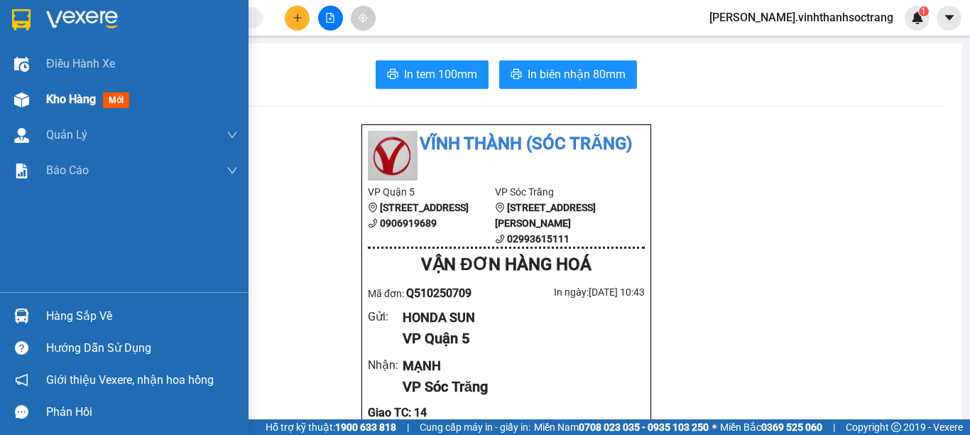
click at [65, 103] on span "Kho hàng" at bounding box center [71, 98] width 50 height 13
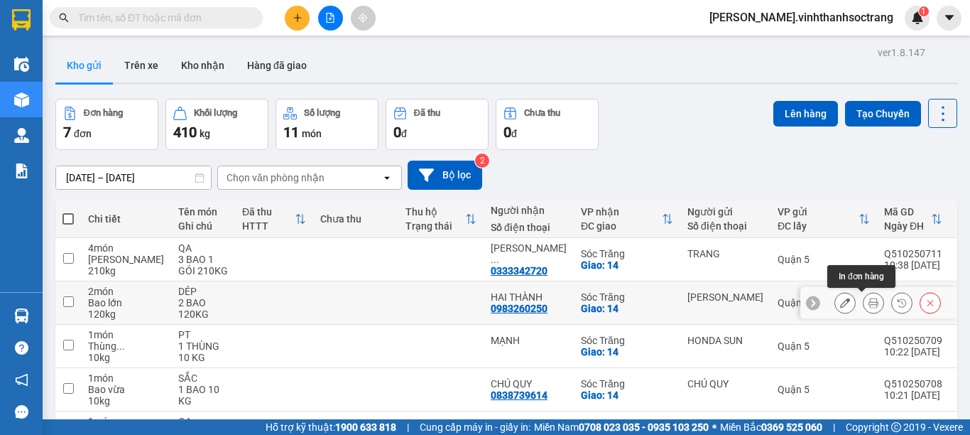
click at [864, 310] on button at bounding box center [874, 303] width 20 height 25
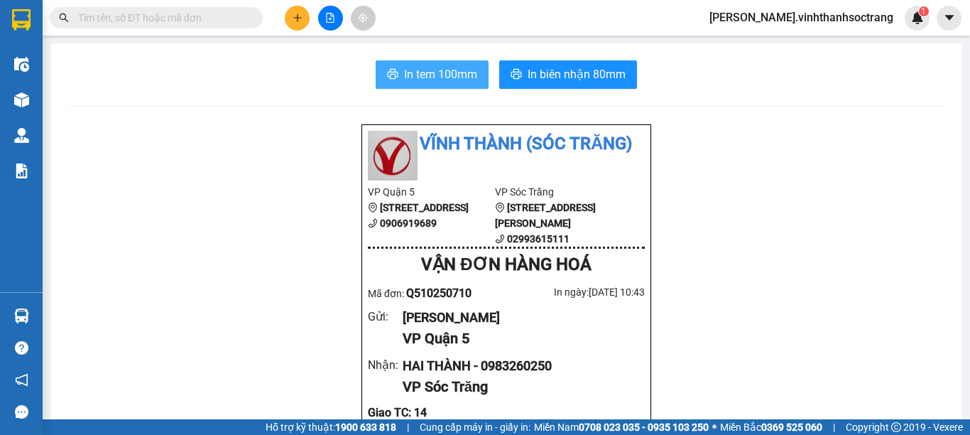
click at [445, 82] on span "In tem 100mm" at bounding box center [440, 74] width 73 height 18
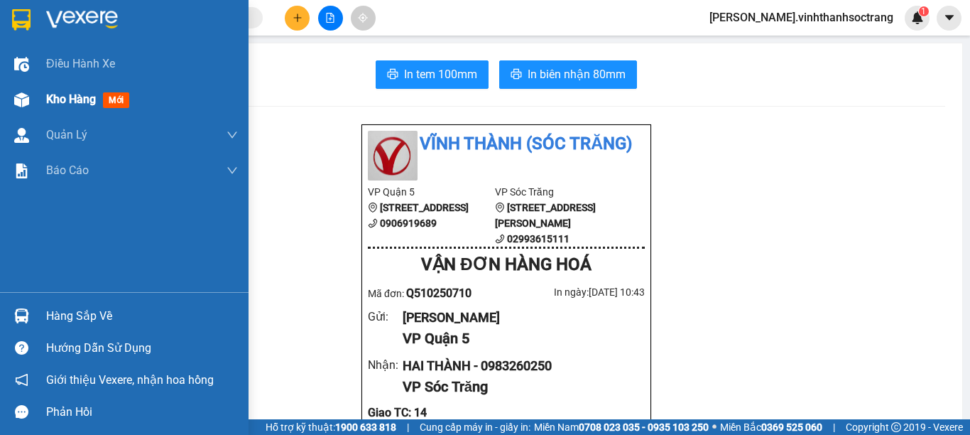
click at [53, 97] on span "Kho hàng" at bounding box center [71, 98] width 50 height 13
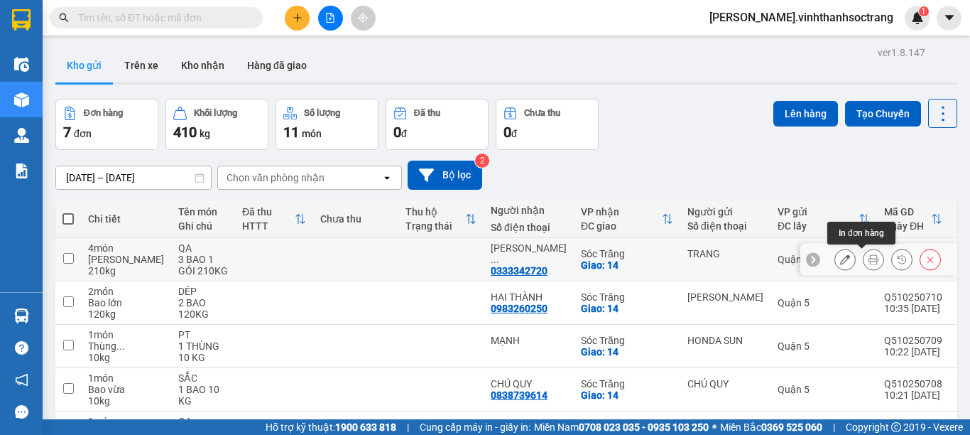
click at [869, 262] on button at bounding box center [874, 259] width 20 height 25
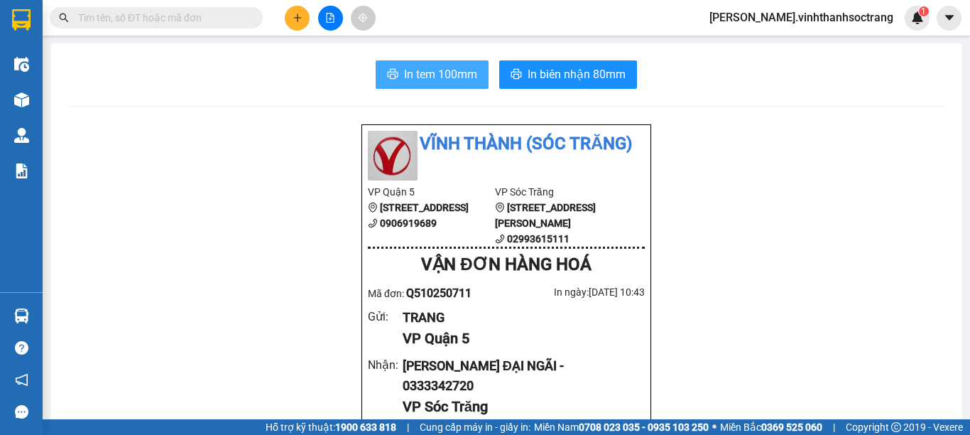
click at [429, 68] on span "In tem 100mm" at bounding box center [440, 74] width 73 height 18
click at [295, 15] on icon "plus" at bounding box center [298, 18] width 10 height 10
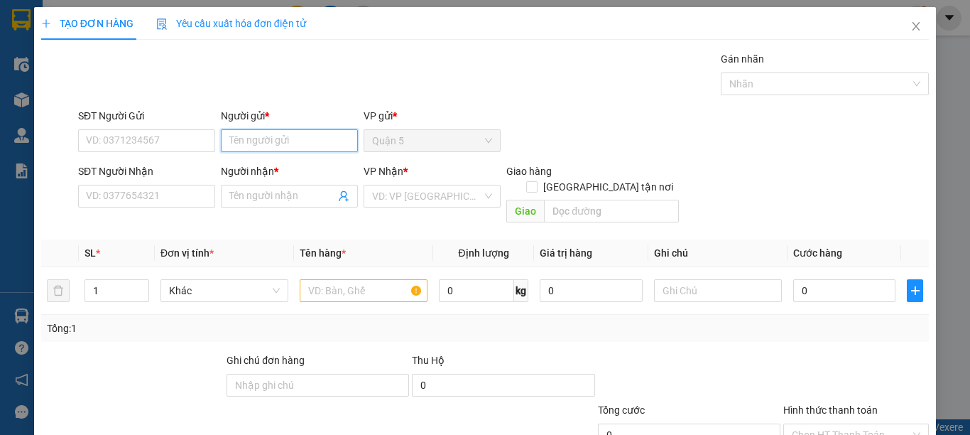
click at [264, 141] on input "Người gửi *" at bounding box center [289, 140] width 137 height 23
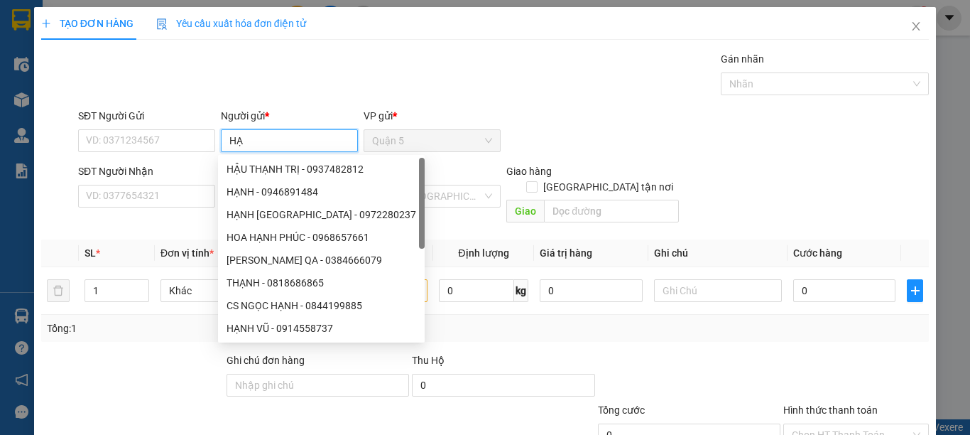
type input "H"
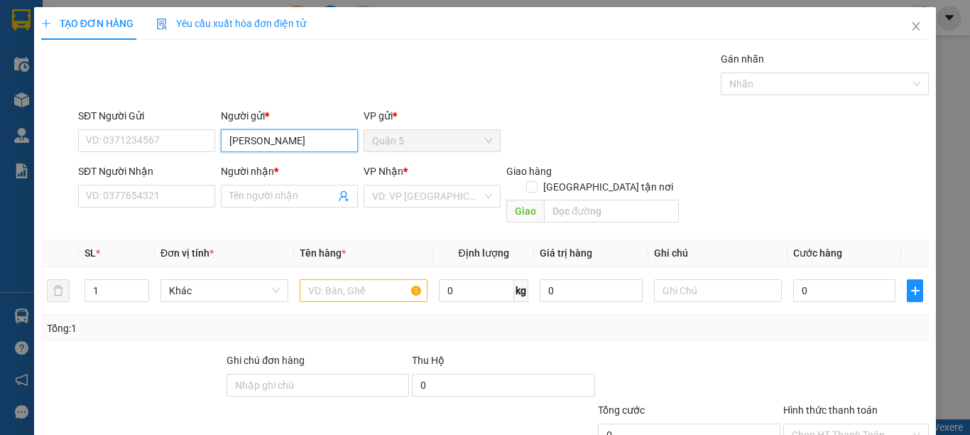
click at [244, 143] on input "HANH HUÊ" at bounding box center [289, 140] width 137 height 23
click at [254, 143] on input "HANH HUÊ" at bounding box center [289, 140] width 137 height 23
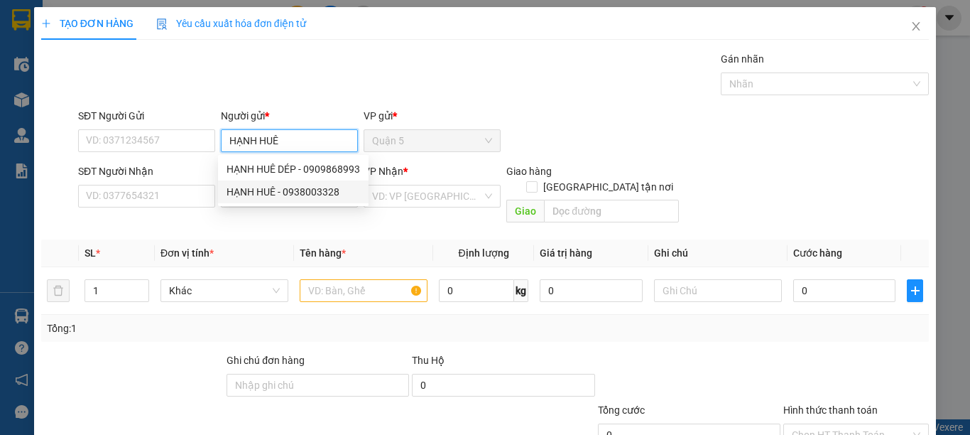
type input "HẠNH HUÊ"
click at [258, 219] on div "Transit Pickup Surcharge Ids Transit Deliver Surcharge Ids Transit Deliver Surc…" at bounding box center [485, 282] width 888 height 462
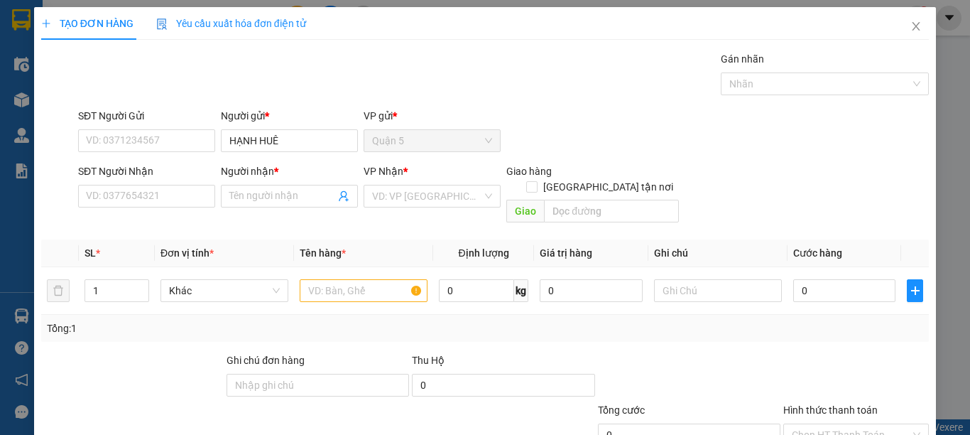
click at [256, 215] on div "Transit Pickup Surcharge Ids Transit Deliver Surcharge Ids Transit Deliver Surc…" at bounding box center [485, 282] width 888 height 462
click at [266, 194] on input "Người nhận *" at bounding box center [282, 196] width 106 height 16
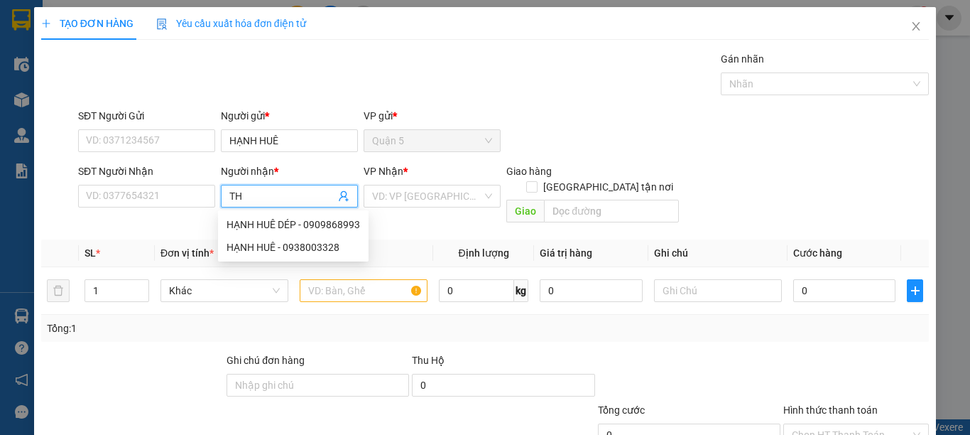
type input "T"
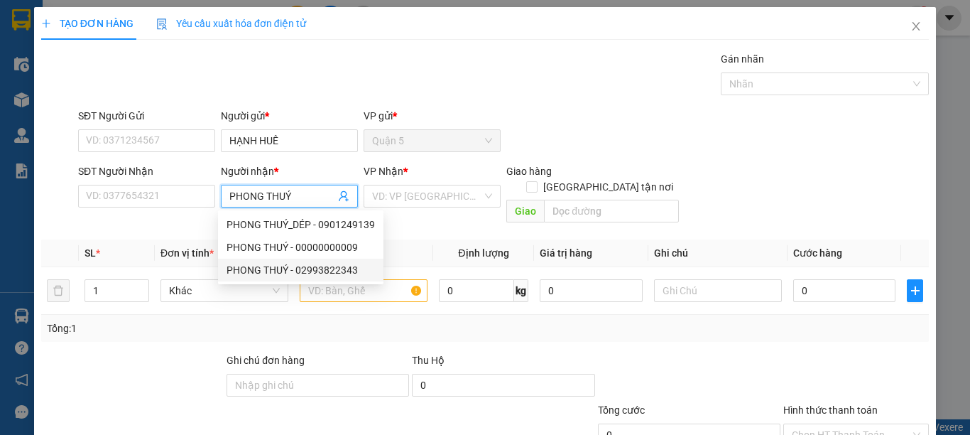
type input "PHONG THUÝ"
click at [304, 320] on div "Tổng: 1" at bounding box center [211, 328] width 329 height 16
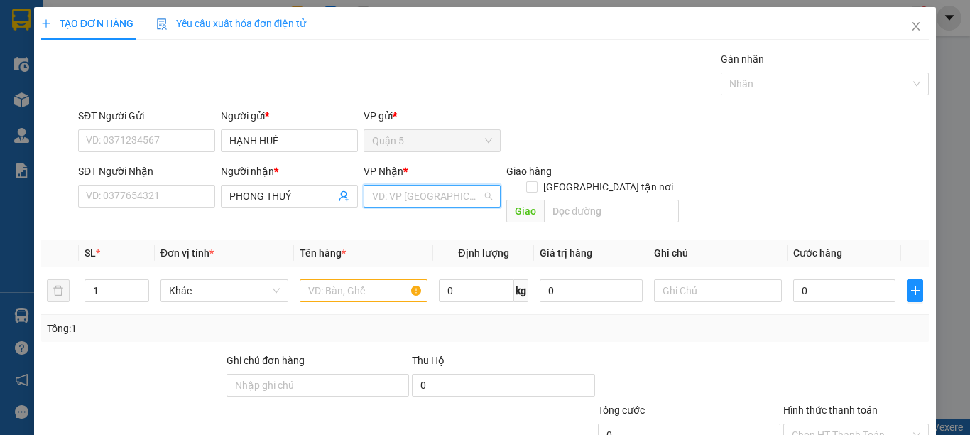
click at [470, 195] on input "search" at bounding box center [427, 195] width 110 height 21
drag, startPoint x: 396, startPoint y: 266, endPoint x: 563, endPoint y: 209, distance: 176.6
click at [396, 266] on div "Sóc Trăng" at bounding box center [427, 270] width 118 height 16
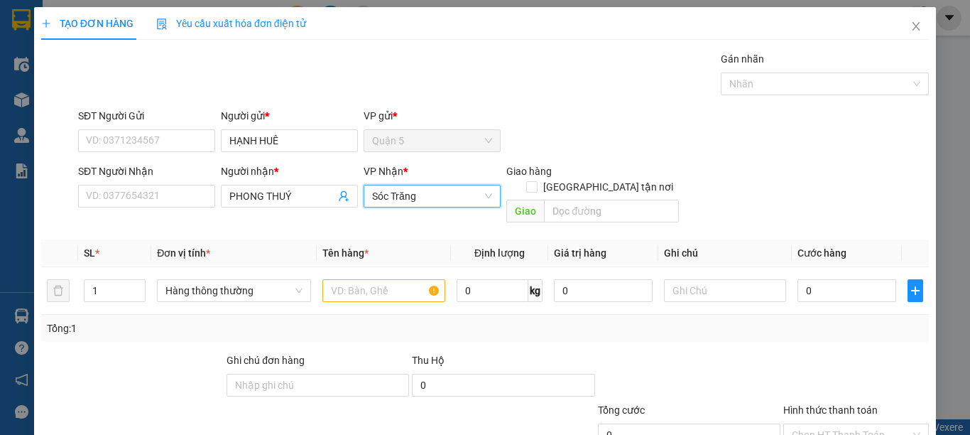
click at [575, 207] on div "Giao" at bounding box center [592, 211] width 173 height 23
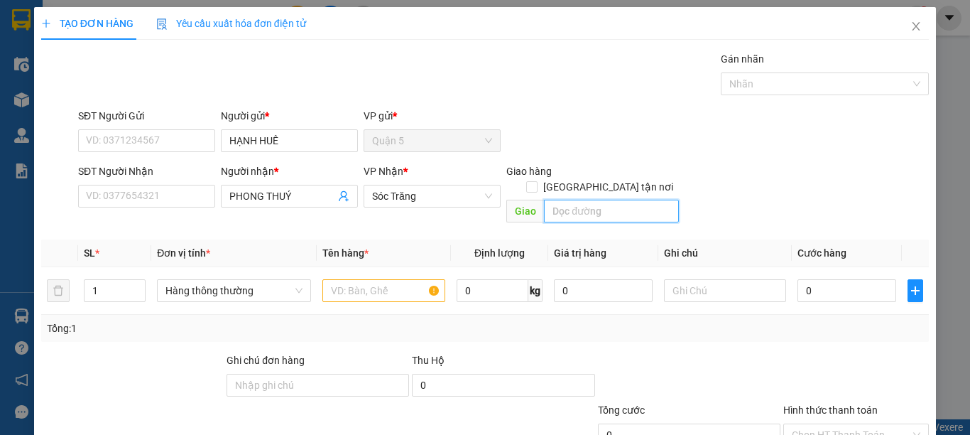
click at [575, 201] on input "text" at bounding box center [611, 211] width 135 height 23
type input "14"
click at [536, 181] on input "[GEOGRAPHIC_DATA] tận nơi" at bounding box center [531, 186] width 10 height 10
checkbox input "true"
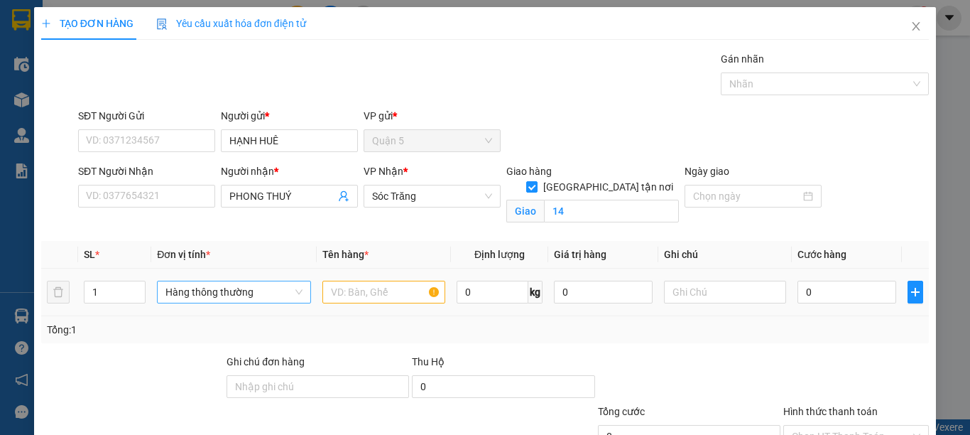
click at [277, 303] on div "Hàng thông thường" at bounding box center [234, 292] width 154 height 23
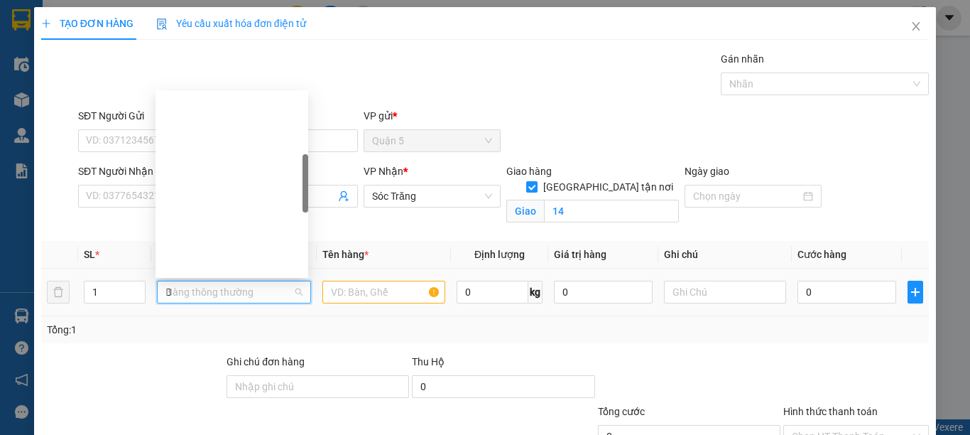
type input "BA"
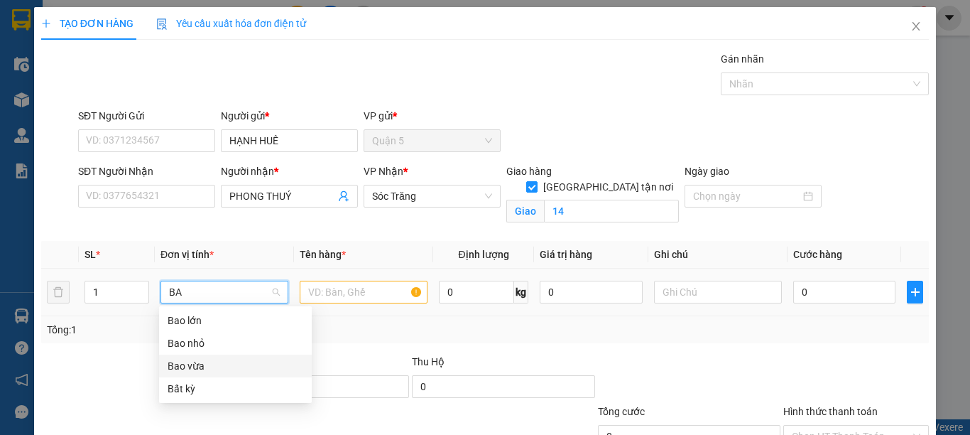
click at [212, 366] on div "Bao vừa" at bounding box center [236, 366] width 136 height 16
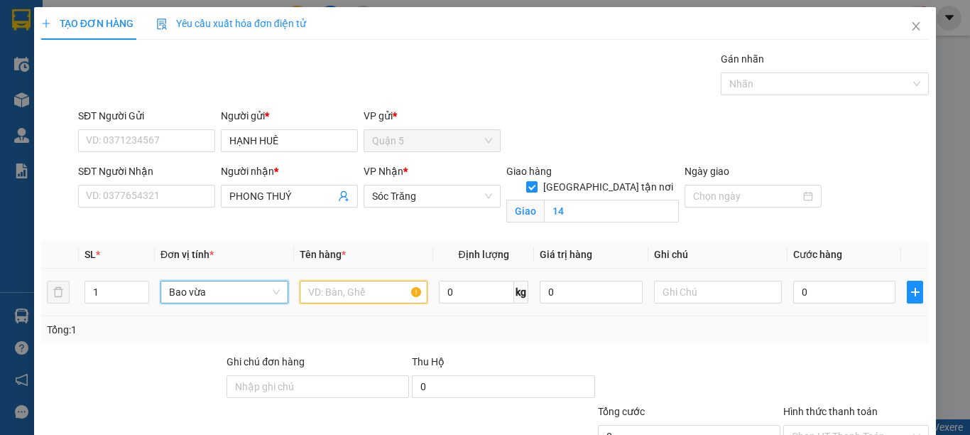
click at [368, 298] on input "text" at bounding box center [364, 292] width 128 height 23
type input "DÉP"
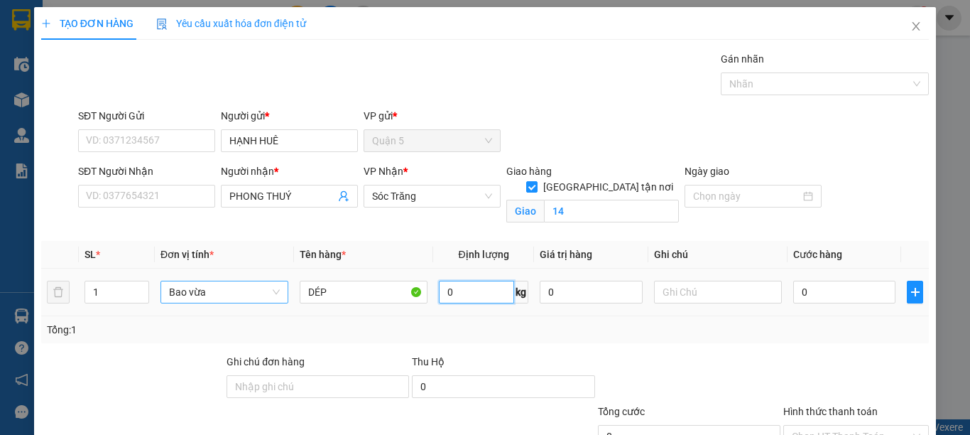
click at [467, 291] on input "0" at bounding box center [476, 292] width 75 height 23
type input "30"
click at [677, 296] on input "text" at bounding box center [718, 292] width 128 height 23
type input "1 BAO 30KG"
click at [712, 244] on th "Ghi chú" at bounding box center [718, 255] width 139 height 28
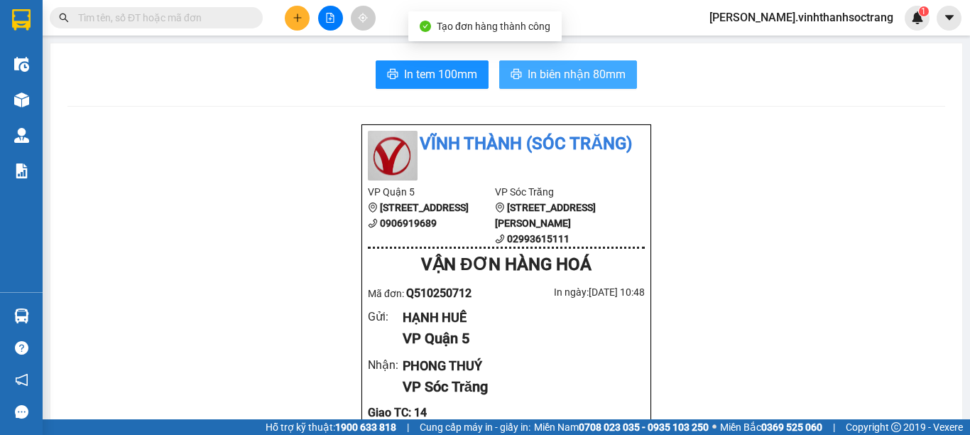
click at [533, 76] on span "In biên nhận 80mm" at bounding box center [577, 74] width 98 height 18
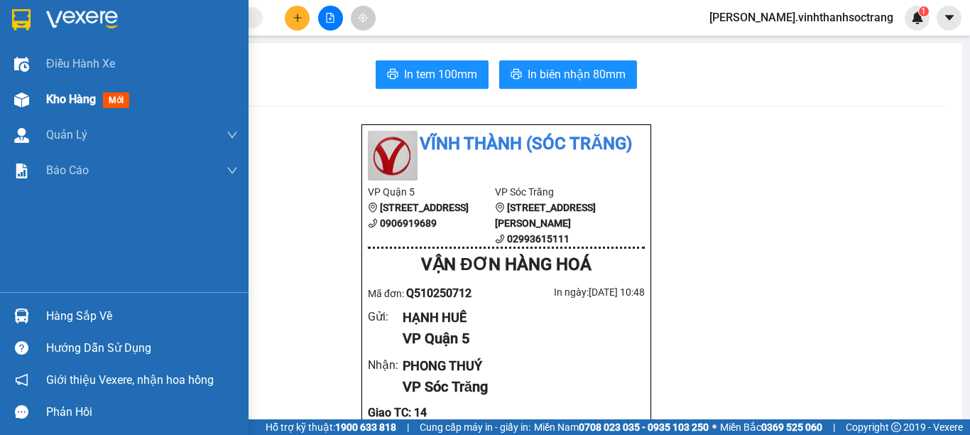
drag, startPoint x: 91, startPoint y: 96, endPoint x: 133, endPoint y: 92, distance: 42.1
click at [91, 96] on span "Kho hàng" at bounding box center [71, 98] width 50 height 13
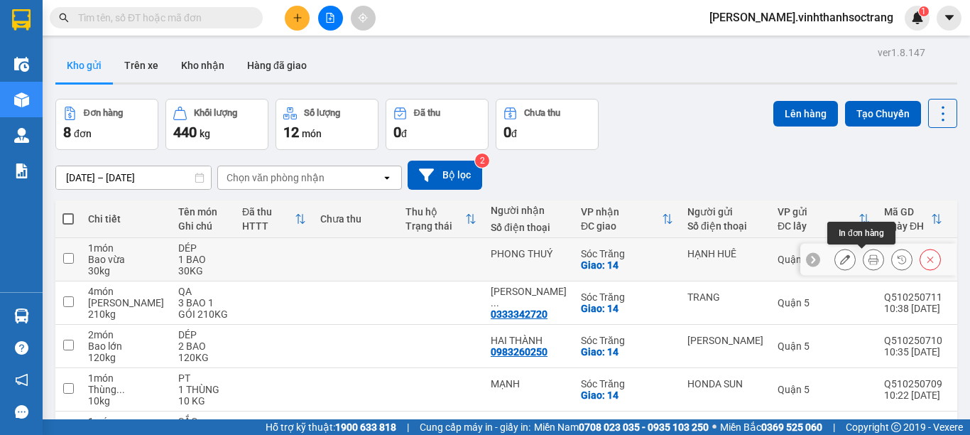
click at [864, 262] on button at bounding box center [874, 259] width 20 height 25
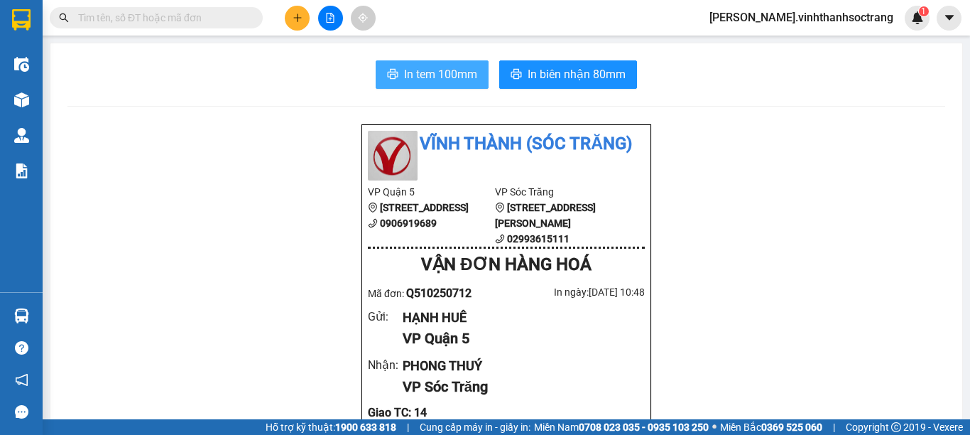
click at [425, 71] on span "In tem 100mm" at bounding box center [440, 74] width 73 height 18
click at [298, 18] on icon "plus" at bounding box center [297, 17] width 8 height 1
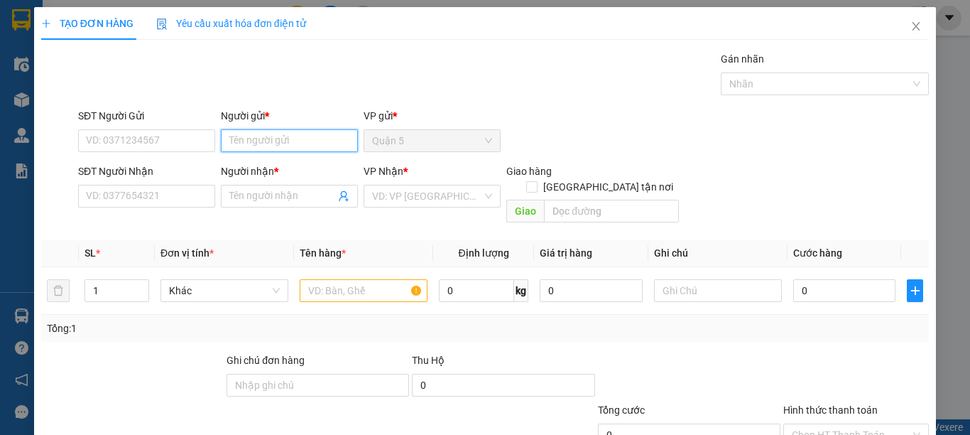
click at [259, 139] on input "Người gửi *" at bounding box center [289, 140] width 137 height 23
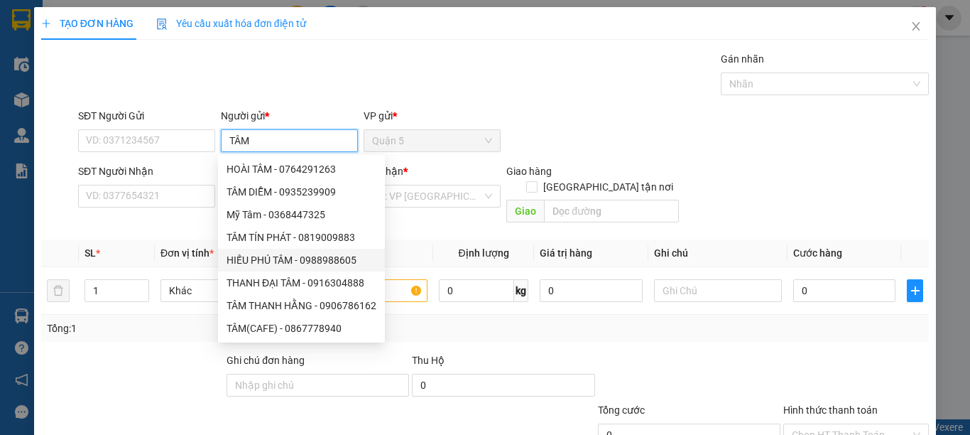
type input "TÂM"
click at [188, 218] on div "Transit Pickup Surcharge Ids Transit Deliver Surcharge Ids Transit Deliver Surc…" at bounding box center [485, 282] width 888 height 462
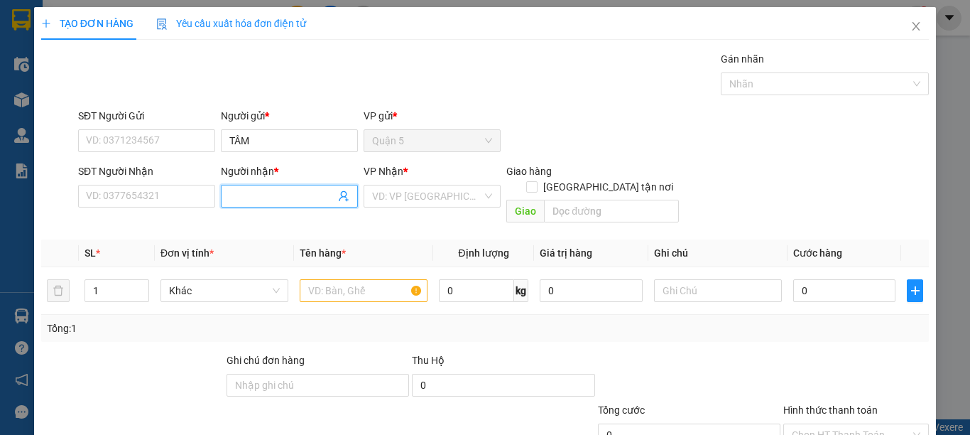
click at [304, 197] on input "Người nhận *" at bounding box center [282, 196] width 106 height 16
type input "HÀO KIỆT PHÁT"
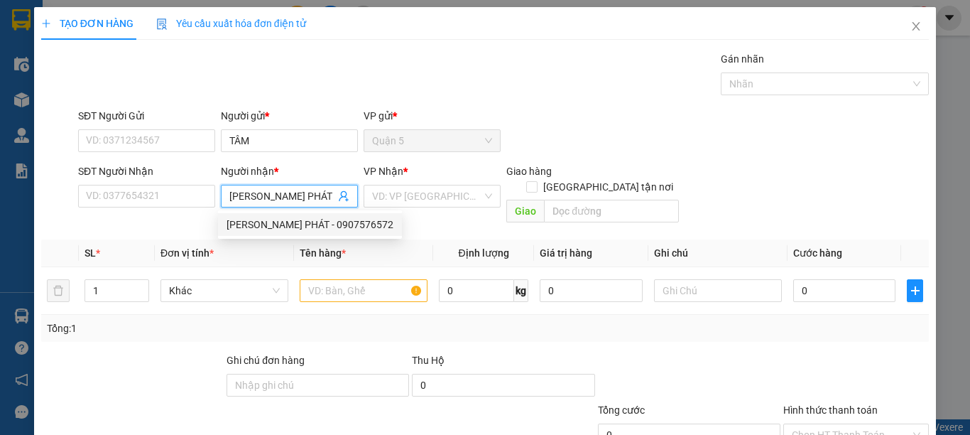
click at [281, 223] on div "HÀO KIỆT PHÁT - 0907576572" at bounding box center [310, 225] width 167 height 16
type input "0907576572"
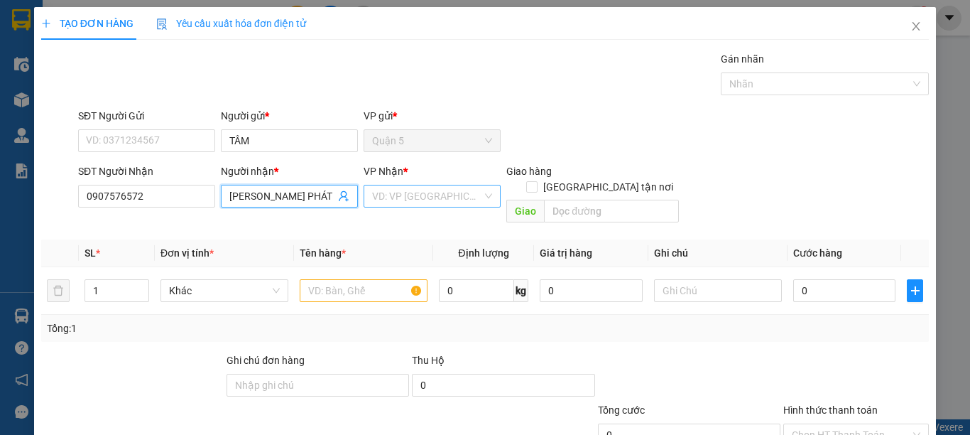
type input "HÀO KIỆT PHÁT"
click at [425, 200] on input "search" at bounding box center [427, 195] width 110 height 21
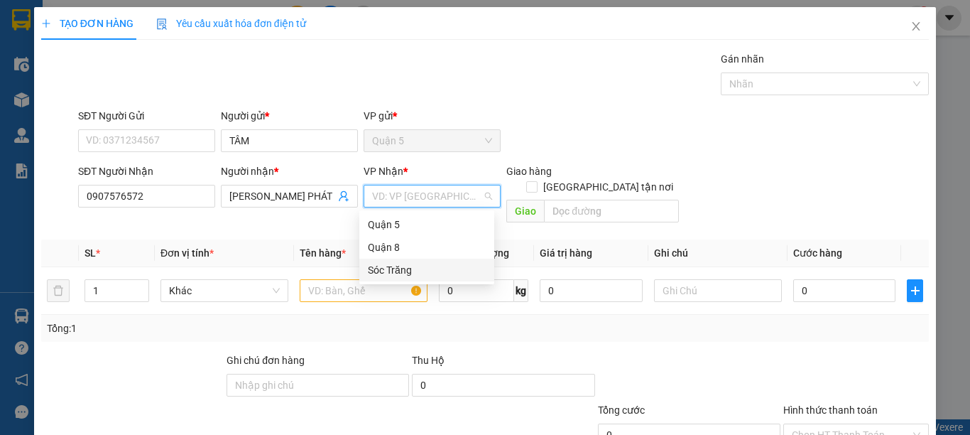
click at [408, 268] on div "Sóc Trăng" at bounding box center [427, 270] width 118 height 16
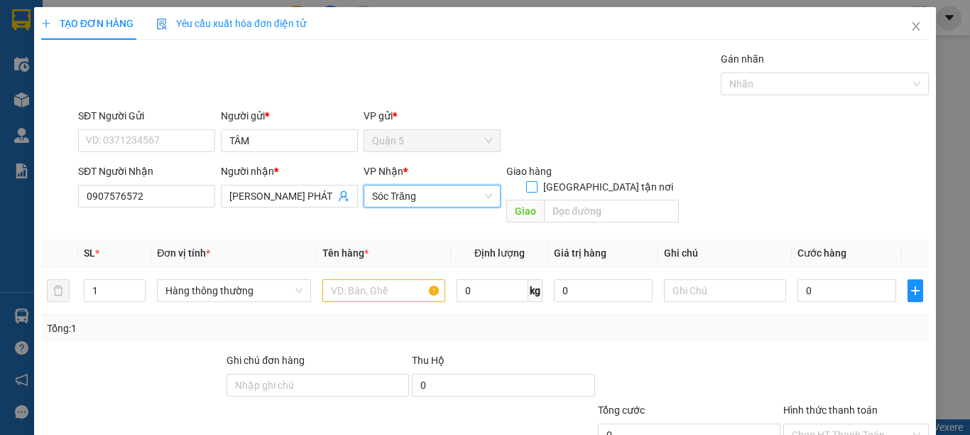
click at [536, 181] on input "[GEOGRAPHIC_DATA] tận nơi" at bounding box center [531, 186] width 10 height 10
checkbox input "true"
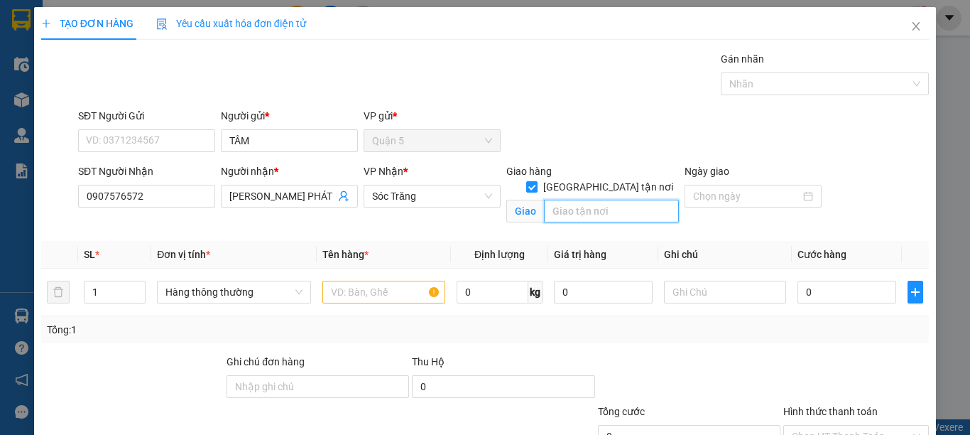
click at [588, 200] on input "text" at bounding box center [611, 211] width 135 height 23
type input "14"
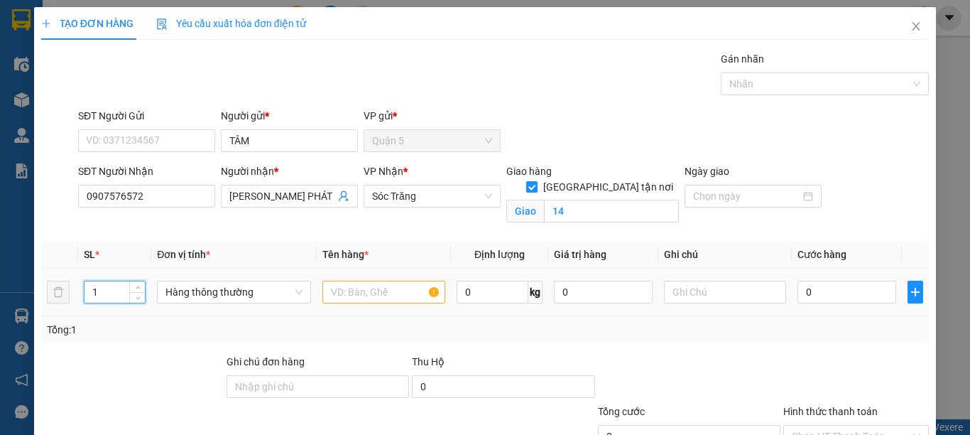
click at [105, 300] on input "1" at bounding box center [115, 291] width 60 height 21
click at [242, 297] on span "Hàng thông thường" at bounding box center [234, 291] width 137 height 21
type input "3"
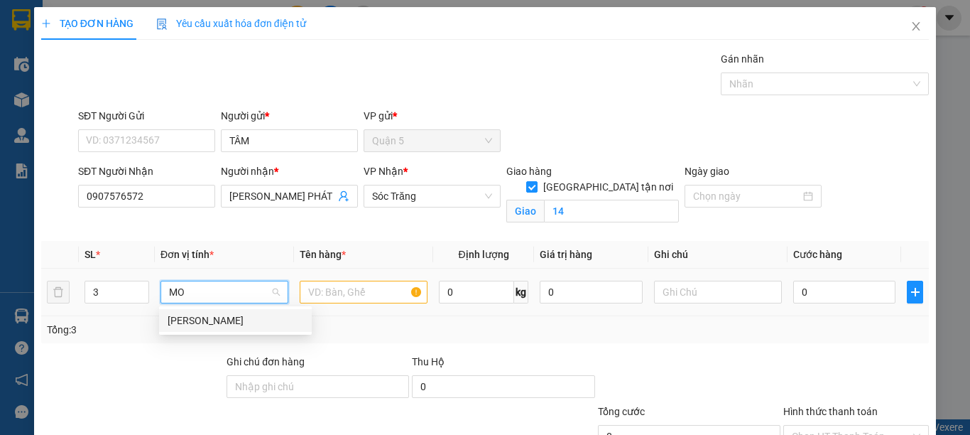
type input "MON"
drag, startPoint x: 209, startPoint y: 317, endPoint x: 223, endPoint y: 311, distance: 15.3
click at [209, 317] on div "Món" at bounding box center [236, 321] width 136 height 16
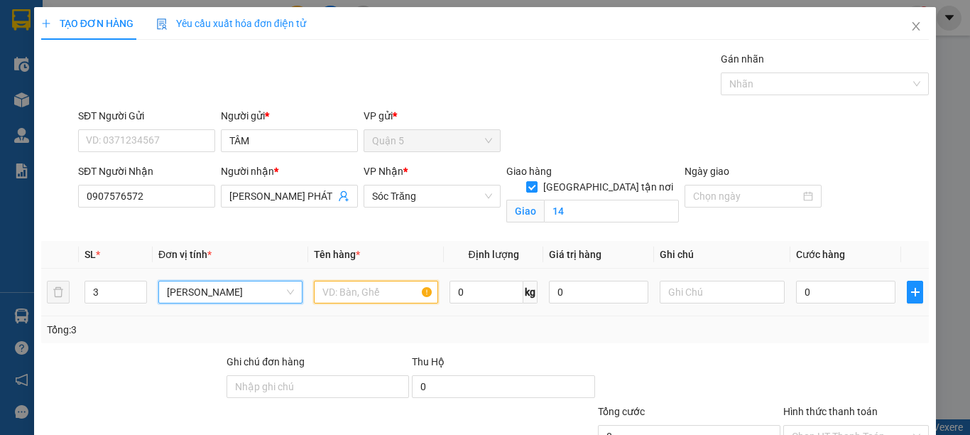
click at [338, 292] on input "text" at bounding box center [376, 292] width 124 height 23
type input "T"
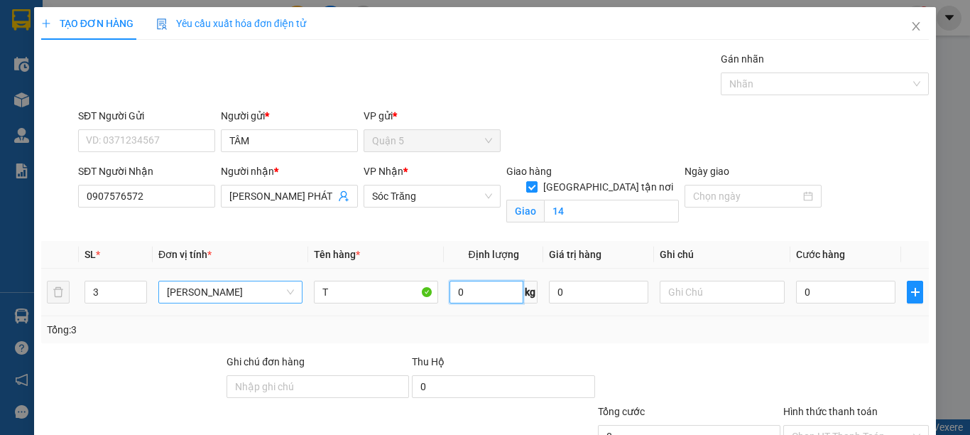
click at [460, 286] on input "0" at bounding box center [486, 292] width 73 height 23
type input "80"
click at [681, 293] on input "text" at bounding box center [722, 292] width 124 height 23
type input "2 BAO 1 KIỆN 80KG"
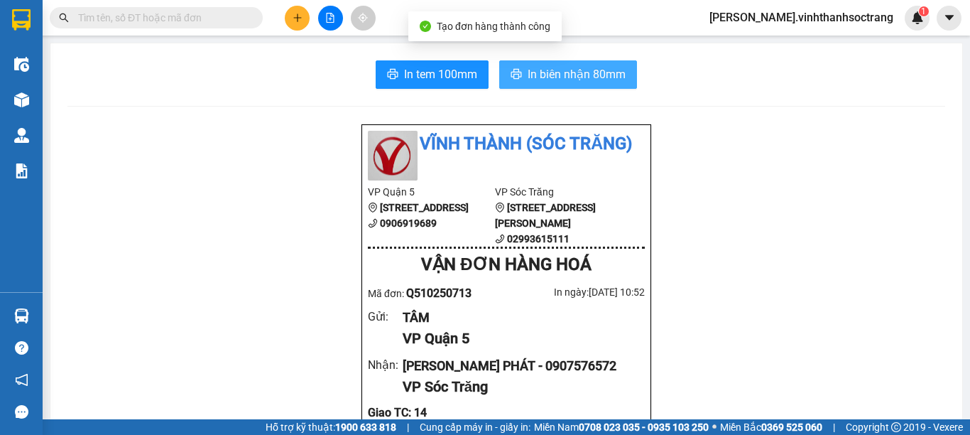
click at [555, 68] on span "In biên nhận 80mm" at bounding box center [577, 74] width 98 height 18
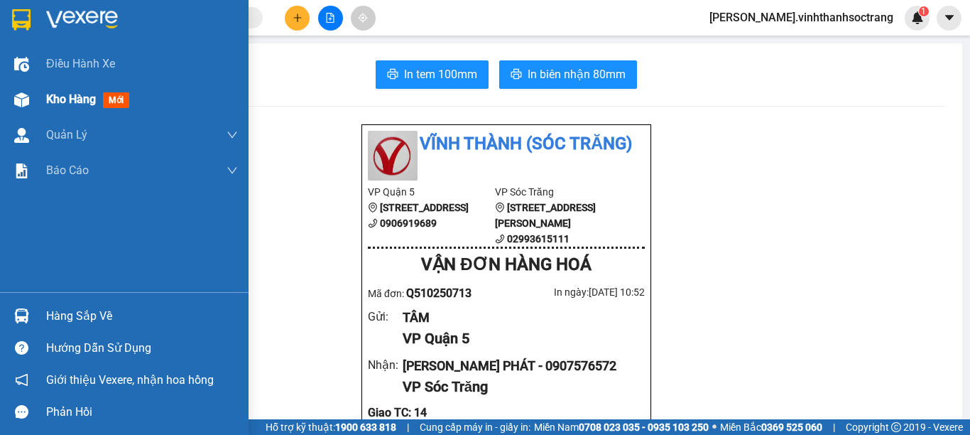
click at [84, 99] on span "Kho hàng" at bounding box center [71, 98] width 50 height 13
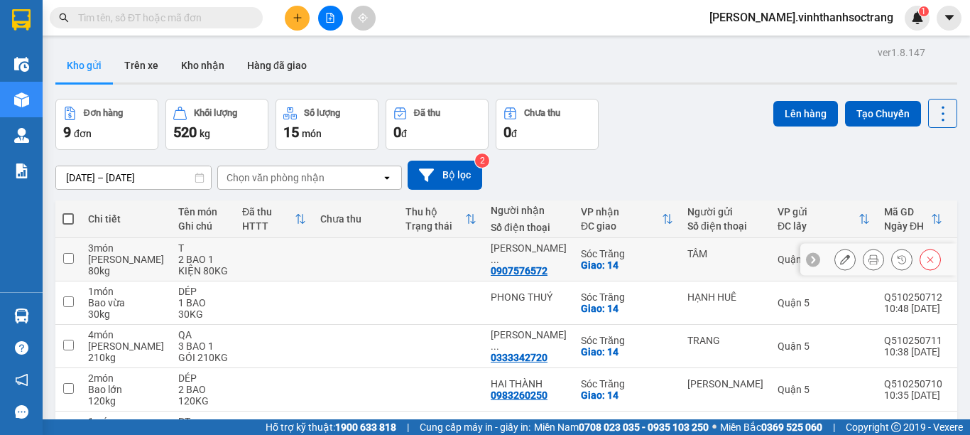
click at [869, 261] on icon at bounding box center [874, 259] width 10 height 10
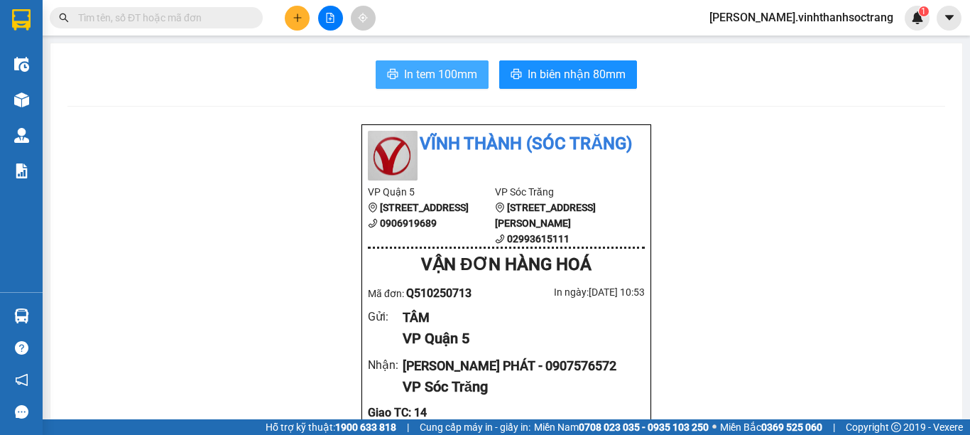
click at [434, 78] on span "In tem 100mm" at bounding box center [440, 74] width 73 height 18
click at [197, 21] on input "text" at bounding box center [162, 18] width 168 height 16
click at [304, 31] on div "Kết quả tìm kiếm ( 0 ) Bộ lọc No Data thom.vinhthanhsoctrang 1" at bounding box center [485, 18] width 970 height 36
click at [295, 24] on button at bounding box center [297, 18] width 25 height 25
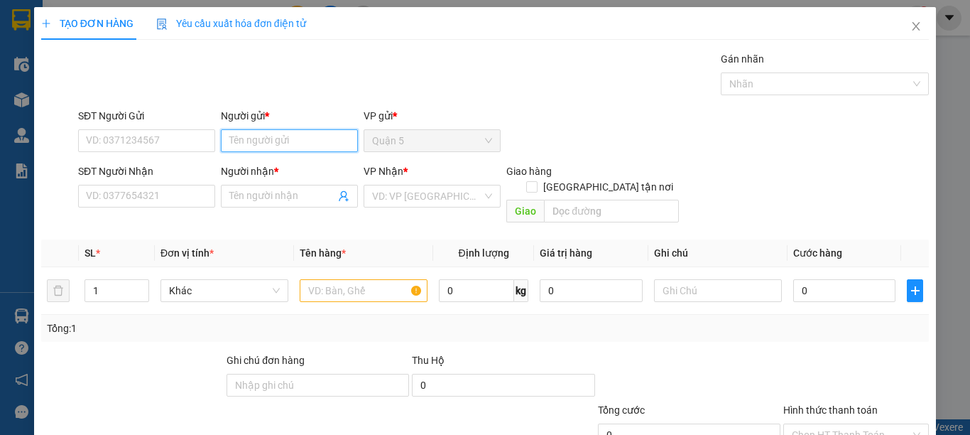
click at [230, 142] on input "Người gửi *" at bounding box center [289, 140] width 137 height 23
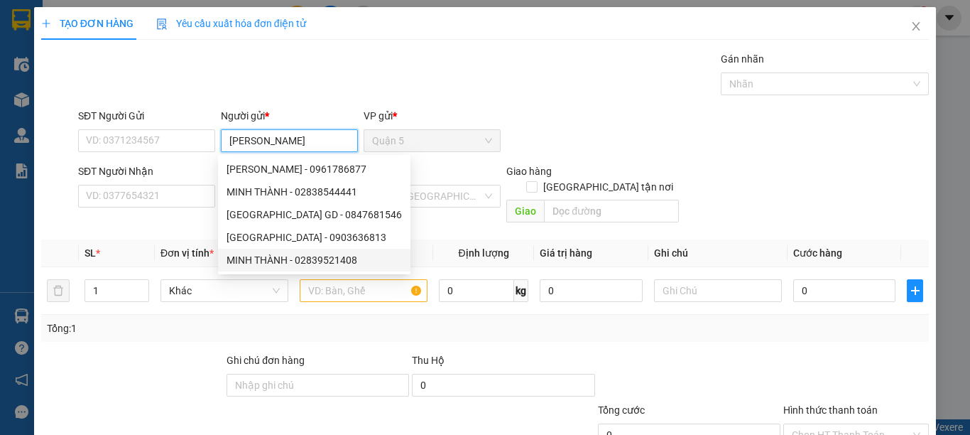
type input "MINH THÀNH"
click at [246, 320] on div "Tổng: 1" at bounding box center [211, 328] width 329 height 16
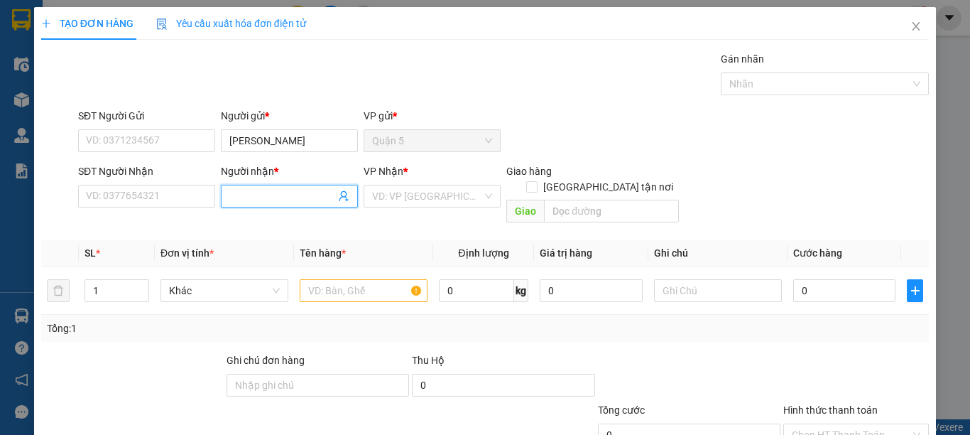
click at [266, 205] on span at bounding box center [289, 196] width 137 height 23
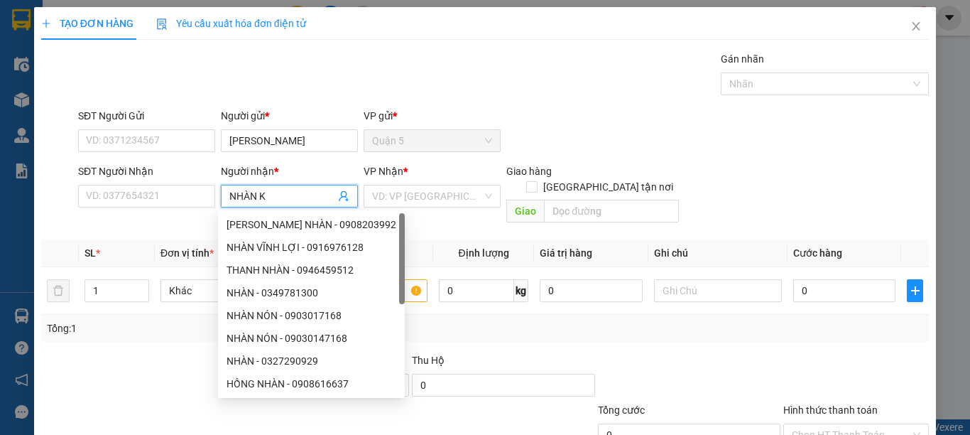
type input "NHÀN KS"
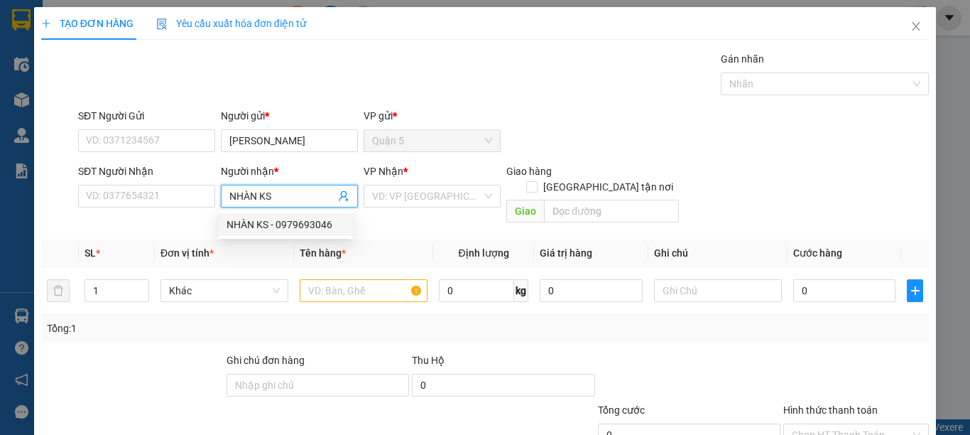
click at [285, 226] on div "NHÀN KS - 0979693046" at bounding box center [286, 225] width 118 height 16
type input "0979693046"
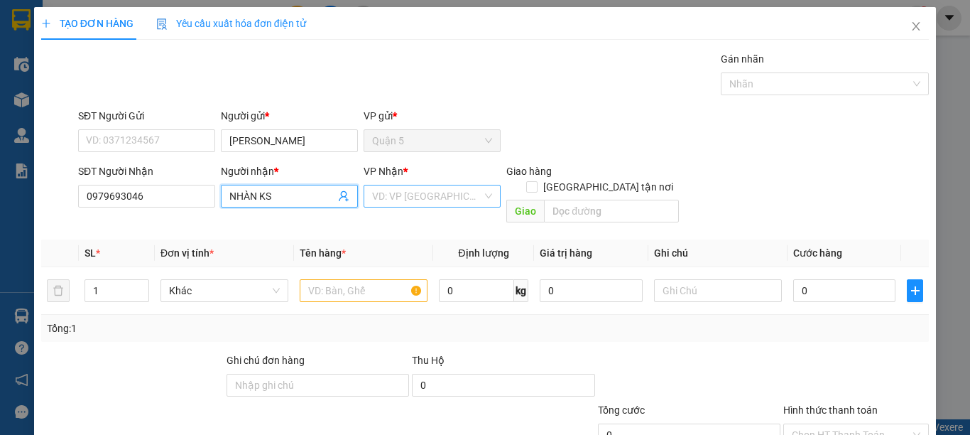
type input "NHÀN KS"
click at [394, 197] on input "search" at bounding box center [427, 195] width 110 height 21
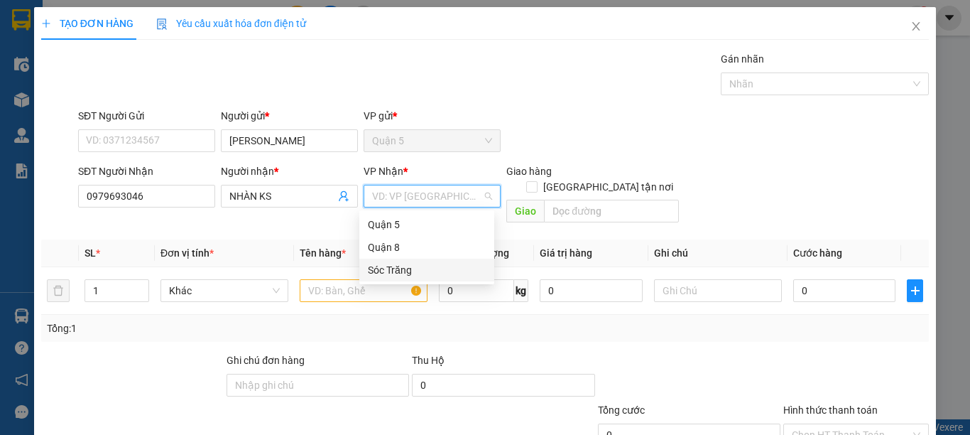
click at [414, 266] on div "Sóc Trăng" at bounding box center [427, 270] width 118 height 16
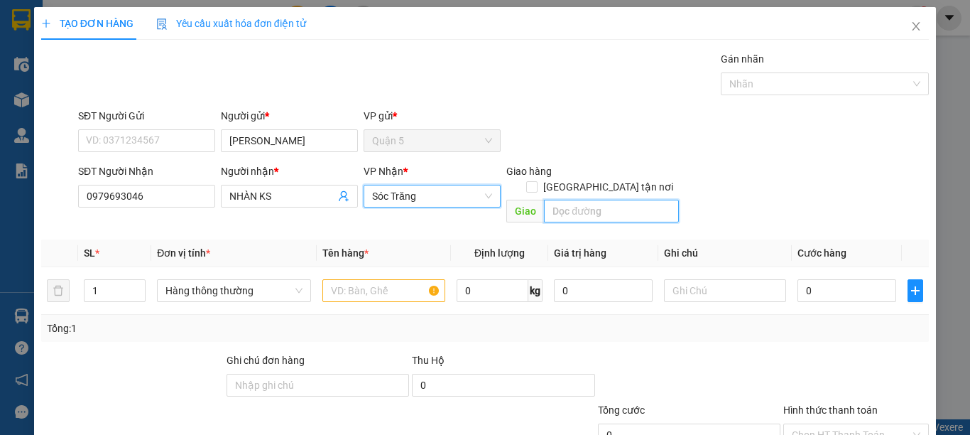
click at [575, 203] on input "text" at bounding box center [611, 211] width 135 height 23
type input "14"
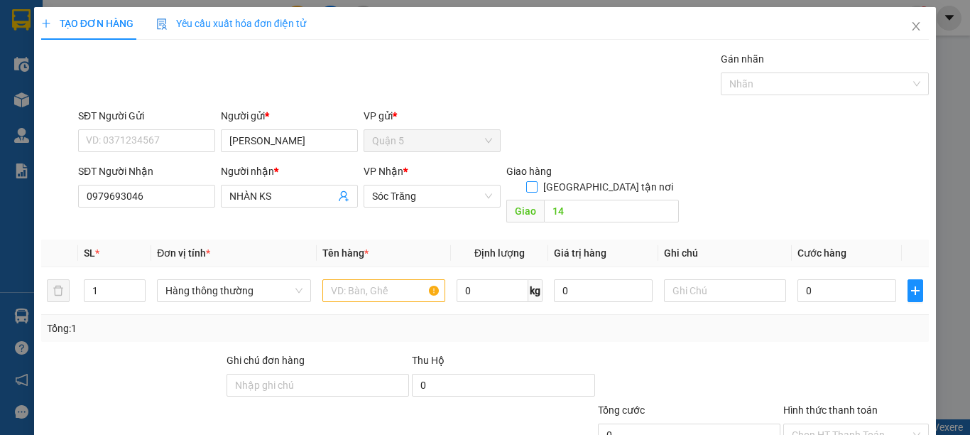
click at [536, 181] on input "[GEOGRAPHIC_DATA] tận nơi" at bounding box center [531, 186] width 10 height 10
checkbox input "true"
click at [116, 288] on input "1" at bounding box center [115, 291] width 60 height 21
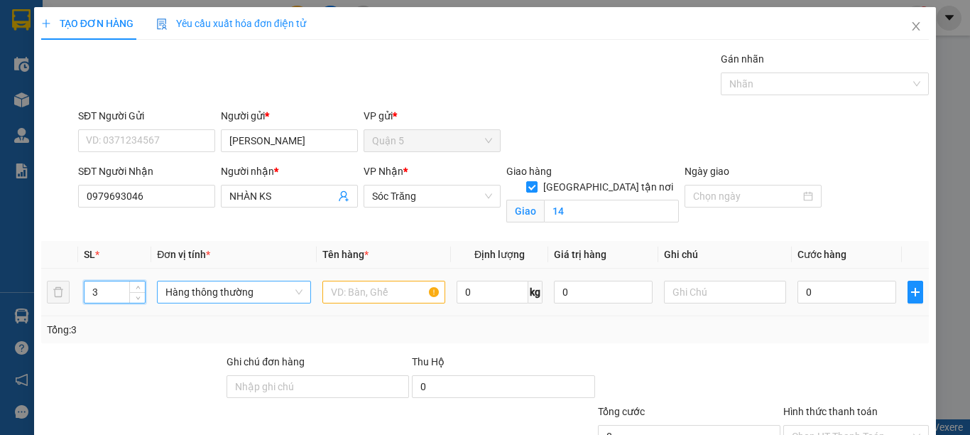
click at [212, 293] on span "Hàng thông thường" at bounding box center [234, 291] width 137 height 21
type input "3"
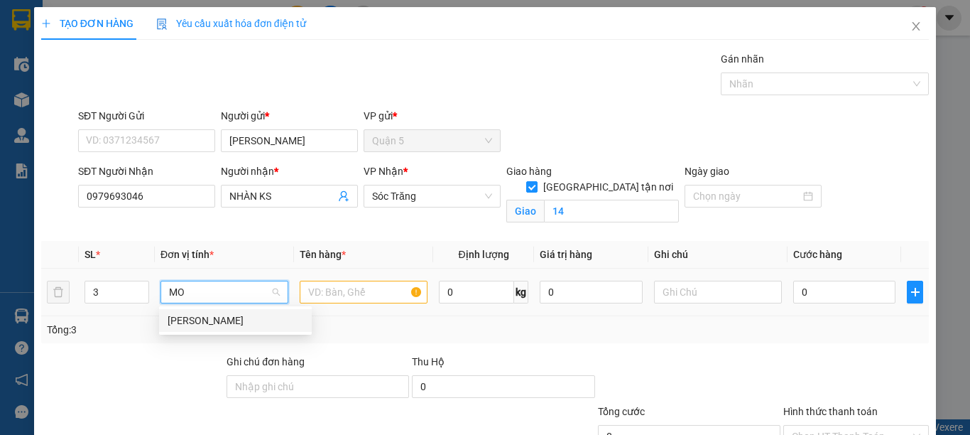
type input "MON"
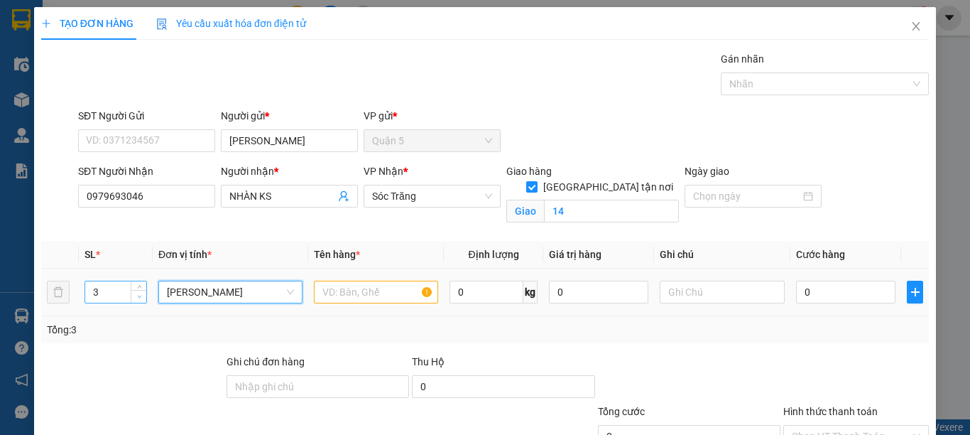
drag, startPoint x: 215, startPoint y: 284, endPoint x: 132, endPoint y: 298, distance: 83.5
click at [132, 298] on tr "3 Món Món 0 kg 0 0" at bounding box center [485, 293] width 888 height 48
drag, startPoint x: 191, startPoint y: 293, endPoint x: 124, endPoint y: 300, distance: 67.9
click at [124, 300] on tr "3 Món Món 0 kg 0 0" at bounding box center [485, 293] width 888 height 48
click at [192, 294] on span "Món" at bounding box center [230, 291] width 127 height 21
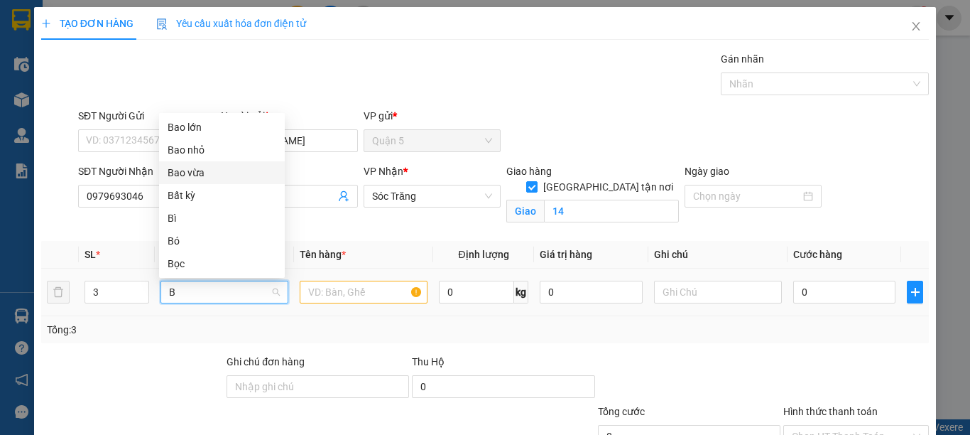
type input "BA"
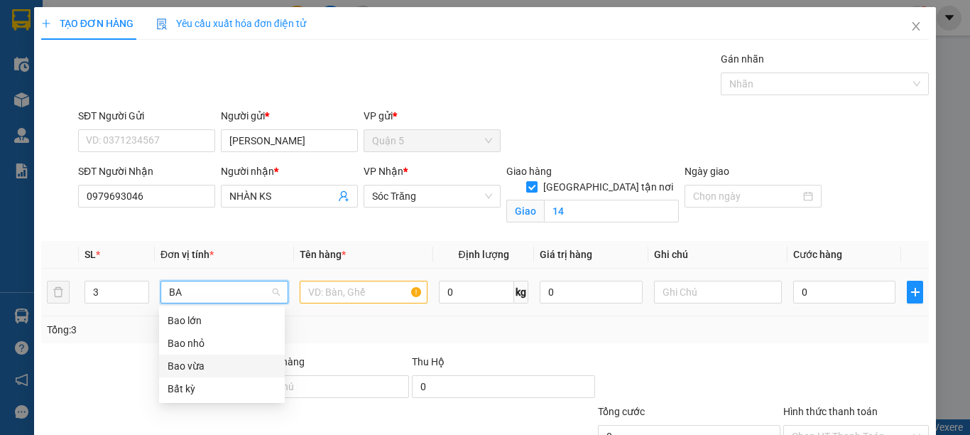
click at [200, 361] on div "Bao vừa" at bounding box center [222, 366] width 109 height 16
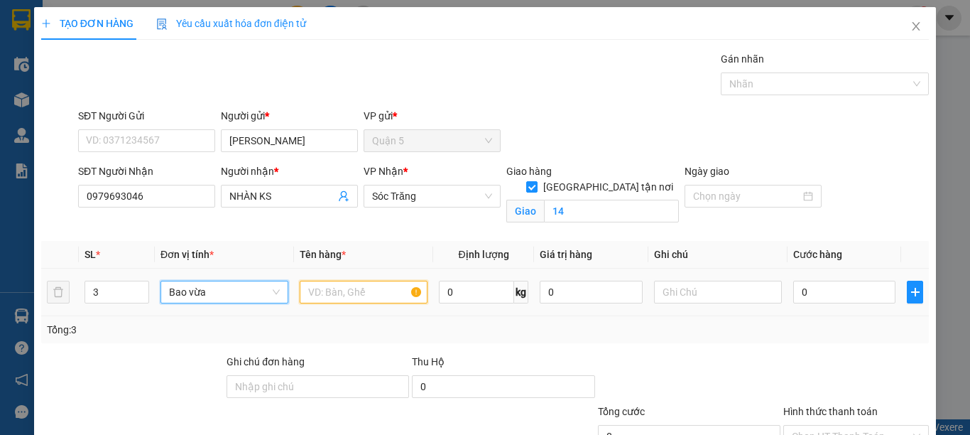
click at [344, 293] on input "text" at bounding box center [364, 292] width 128 height 23
type input "DÉP"
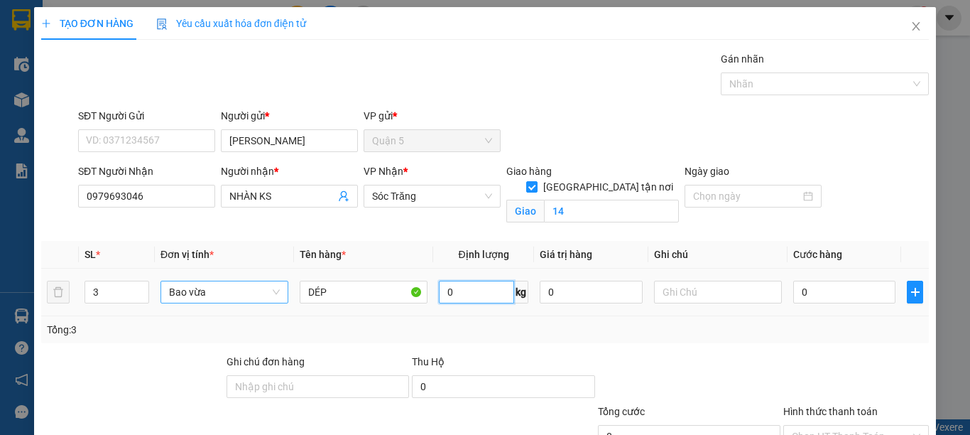
click at [476, 293] on input "0" at bounding box center [476, 292] width 75 height 23
type input "90"
click at [720, 284] on input "text" at bounding box center [718, 292] width 128 height 23
click at [700, 287] on input "3 BAO VỪA 90KG" at bounding box center [718, 292] width 128 height 23
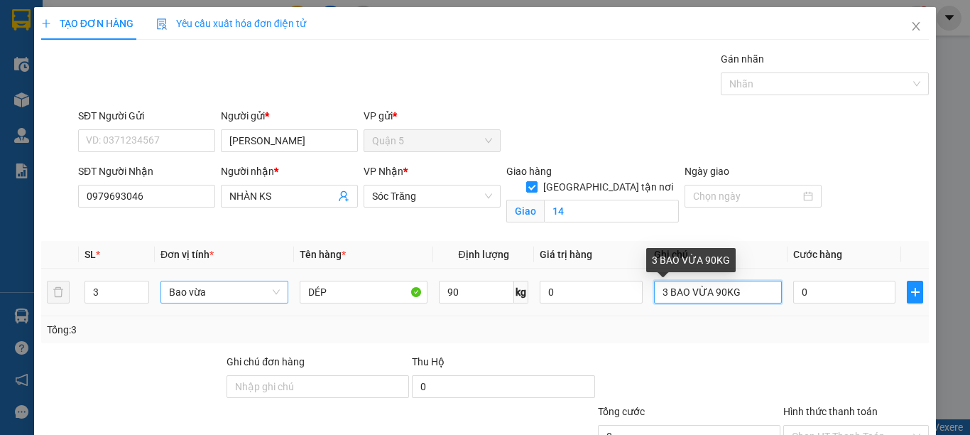
click at [703, 293] on input "3 BAO VỪA 90KG" at bounding box center [718, 292] width 128 height 23
type input "3 BAO 90KG"
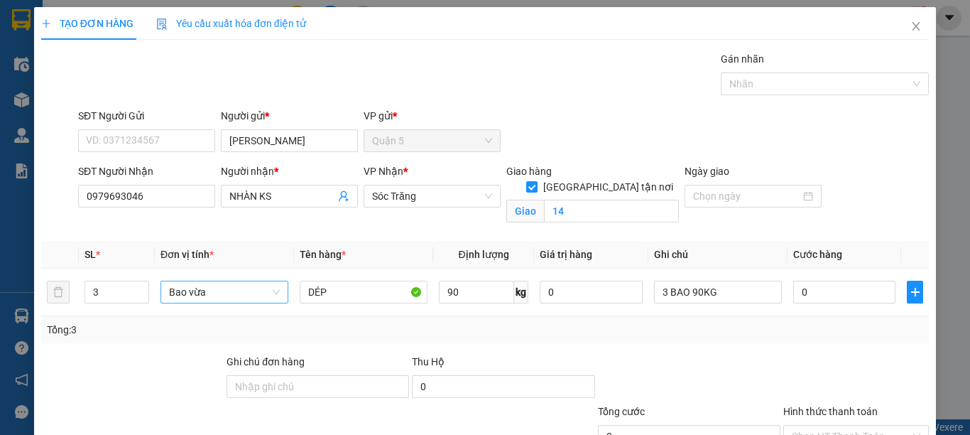
click at [711, 342] on div "Tổng: 3" at bounding box center [485, 329] width 888 height 27
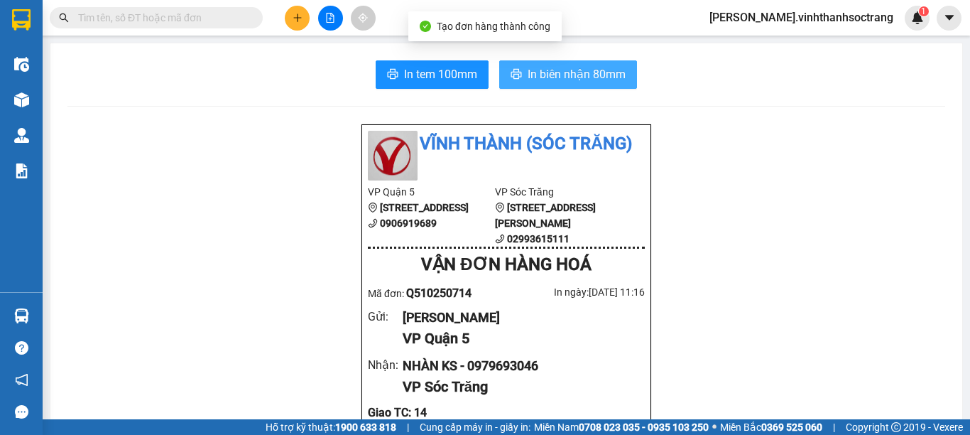
click at [531, 77] on span "In biên nhận 80mm" at bounding box center [577, 74] width 98 height 18
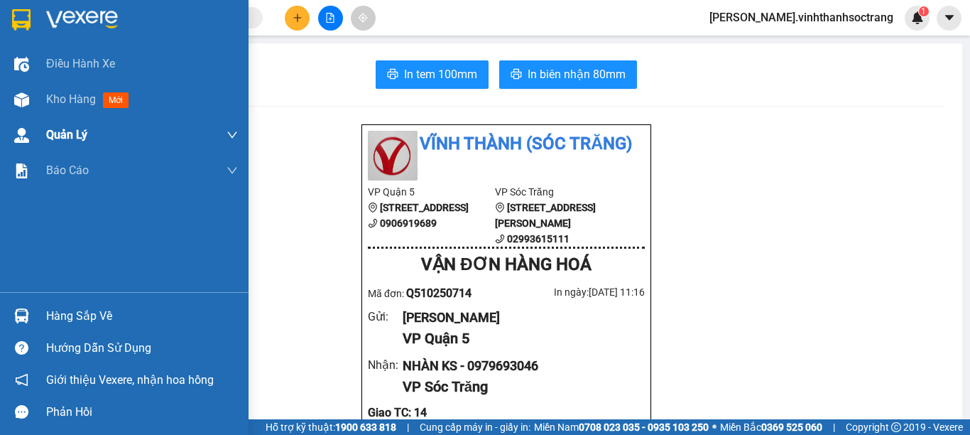
click at [70, 92] on span "Kho hàng" at bounding box center [71, 98] width 50 height 13
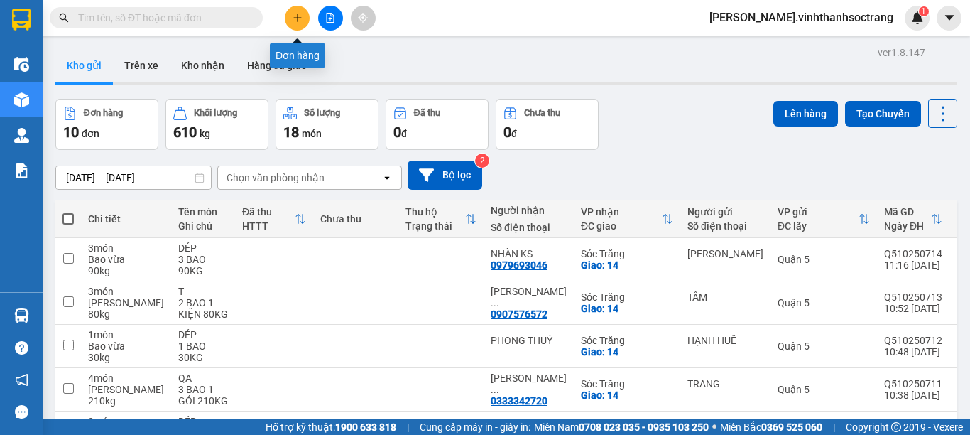
click at [300, 17] on icon "plus" at bounding box center [298, 18] width 10 height 10
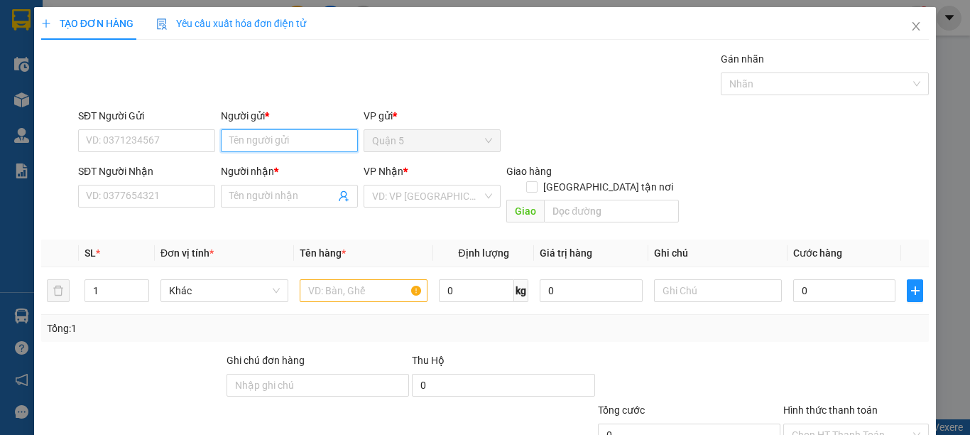
click at [286, 134] on input "Người gửi *" at bounding box center [289, 140] width 137 height 23
click at [243, 136] on input "Người gửi *" at bounding box center [289, 140] width 137 height 23
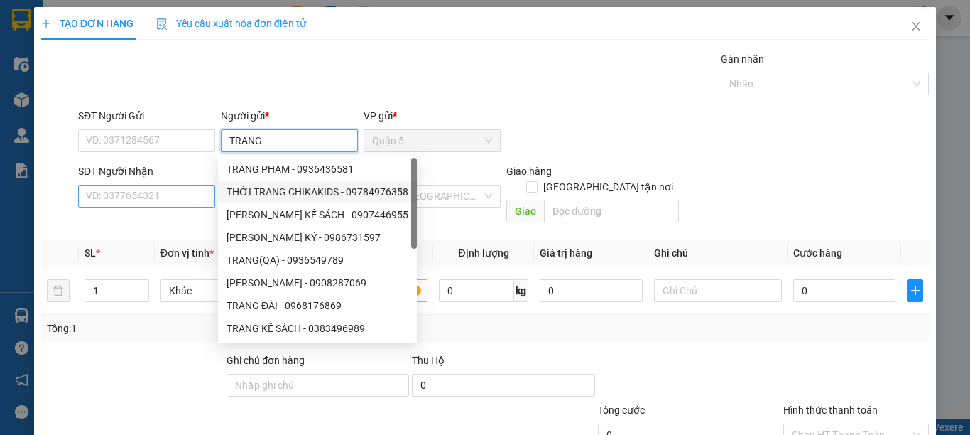
type input "TRANG"
click at [153, 189] on input "SĐT Người Nhận" at bounding box center [146, 196] width 137 height 23
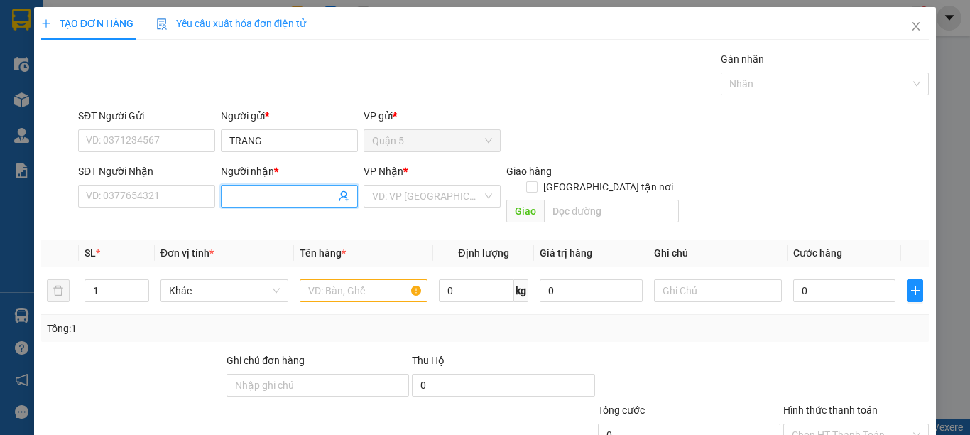
click at [258, 198] on input "Người nhận *" at bounding box center [282, 196] width 106 height 16
click at [287, 199] on input "THANH H" at bounding box center [282, 196] width 106 height 16
type input "THANH HỒNG NHU GIA"
click at [411, 197] on input "search" at bounding box center [427, 195] width 110 height 21
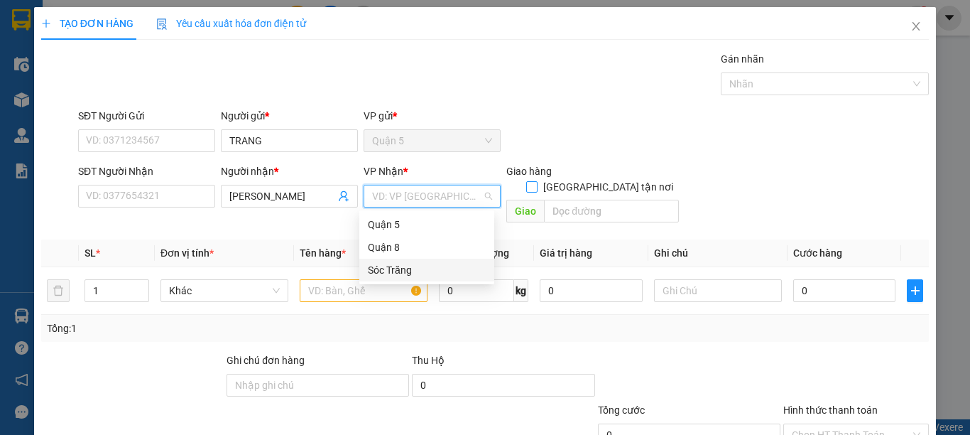
click at [420, 269] on div "Sóc Trăng" at bounding box center [427, 270] width 118 height 16
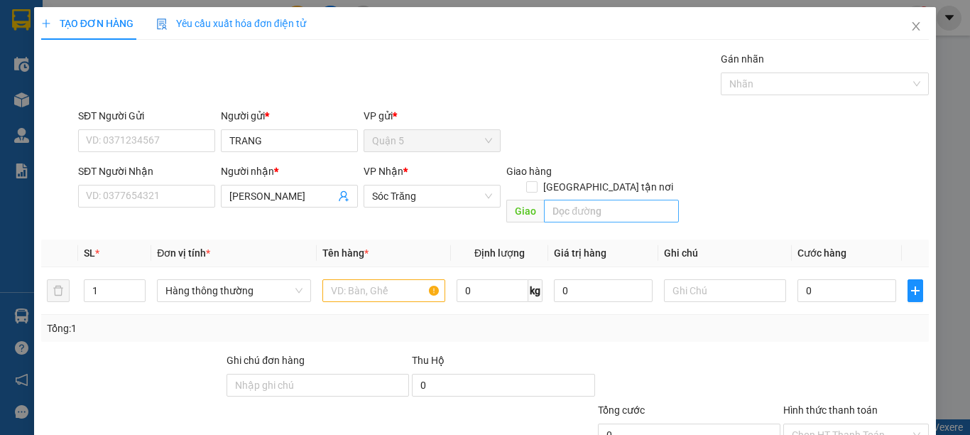
drag, startPoint x: 636, startPoint y: 165, endPoint x: 626, endPoint y: 184, distance: 21.6
click at [636, 179] on span "[GEOGRAPHIC_DATA] tận nơi" at bounding box center [608, 187] width 141 height 16
click at [536, 181] on input "[GEOGRAPHIC_DATA] tận nơi" at bounding box center [531, 186] width 10 height 10
checkbox input "true"
click at [620, 200] on input "text" at bounding box center [611, 211] width 135 height 23
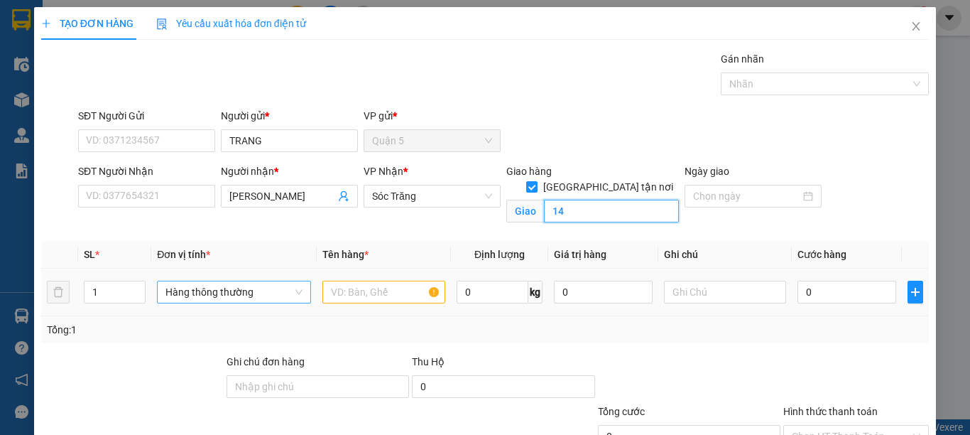
click at [244, 289] on span "Hàng thông thường" at bounding box center [234, 291] width 137 height 21
type input "14"
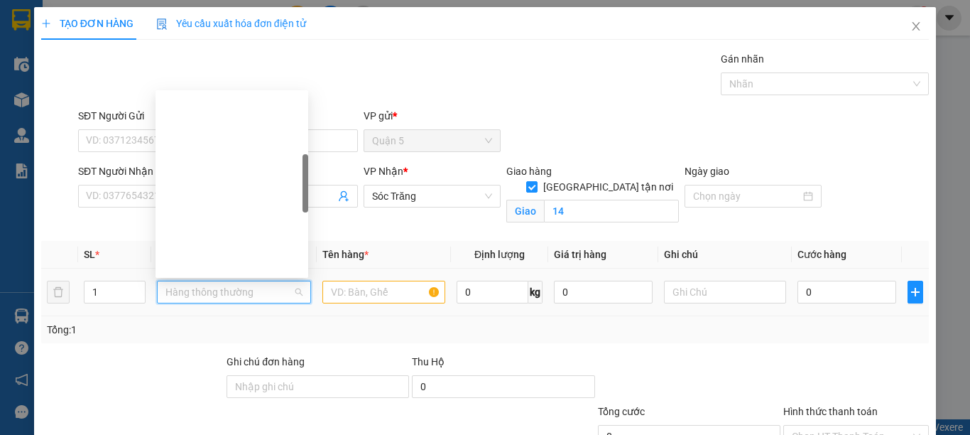
type input "B"
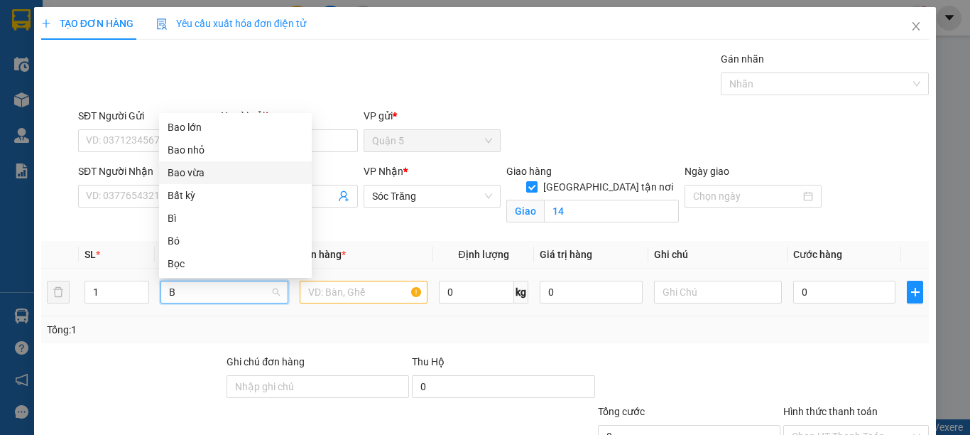
click at [204, 166] on div "Bao vừa" at bounding box center [236, 173] width 136 height 16
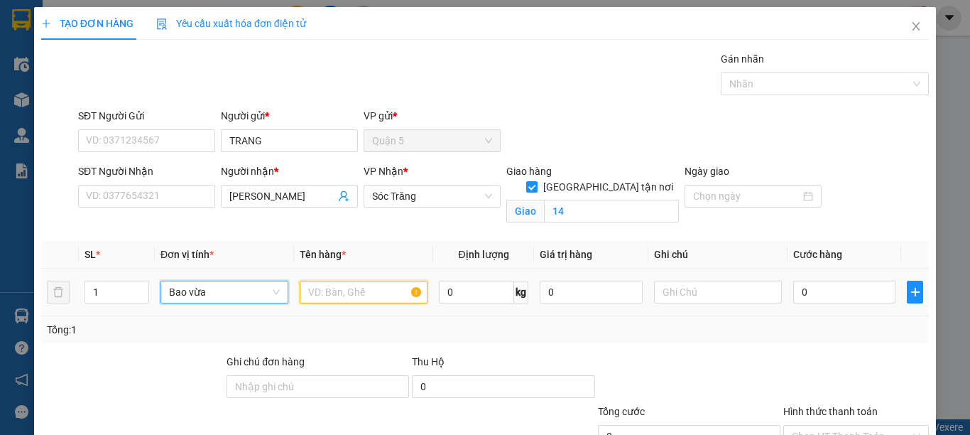
click at [306, 288] on input "text" at bounding box center [364, 292] width 128 height 23
type input "VẢI"
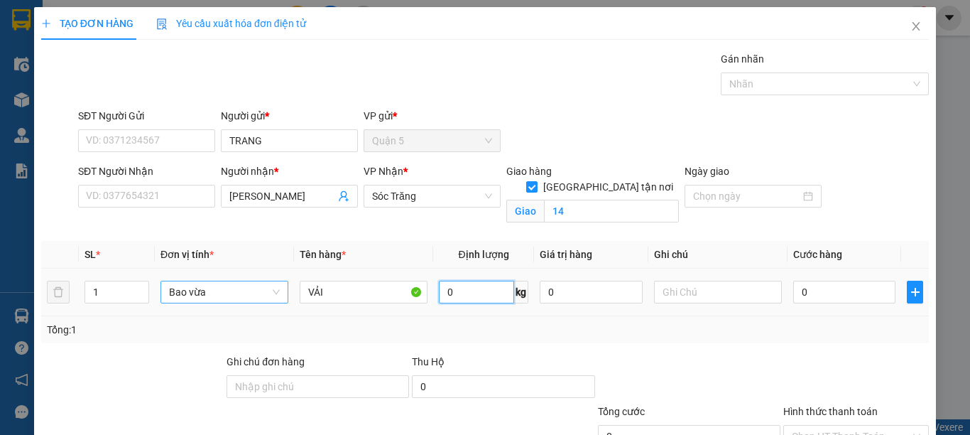
click at [450, 295] on input "0" at bounding box center [476, 292] width 75 height 23
type input "4"
type input "50"
click at [670, 295] on input "text" at bounding box center [718, 292] width 128 height 23
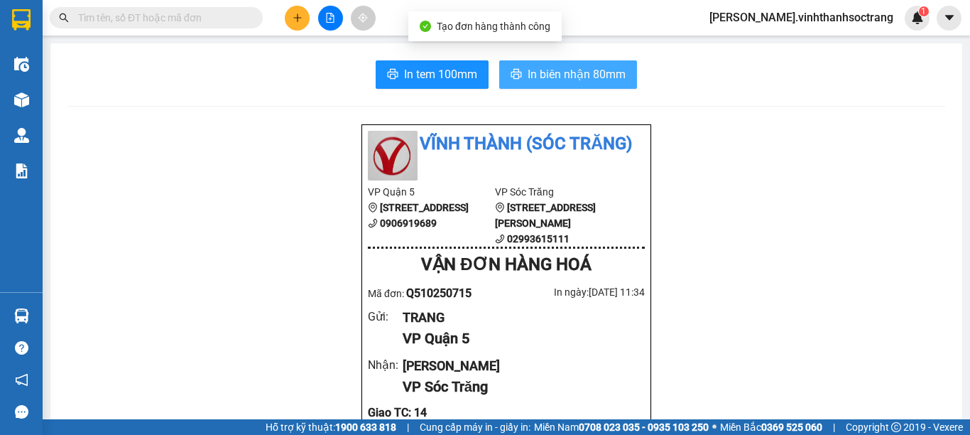
click at [615, 77] on span "In biên nhận 80mm" at bounding box center [577, 74] width 98 height 18
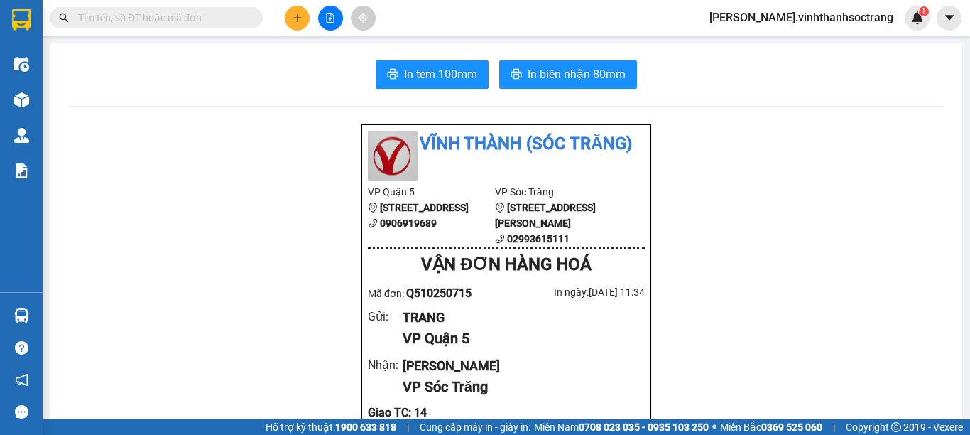
click at [297, 15] on icon "plus" at bounding box center [298, 18] width 10 height 10
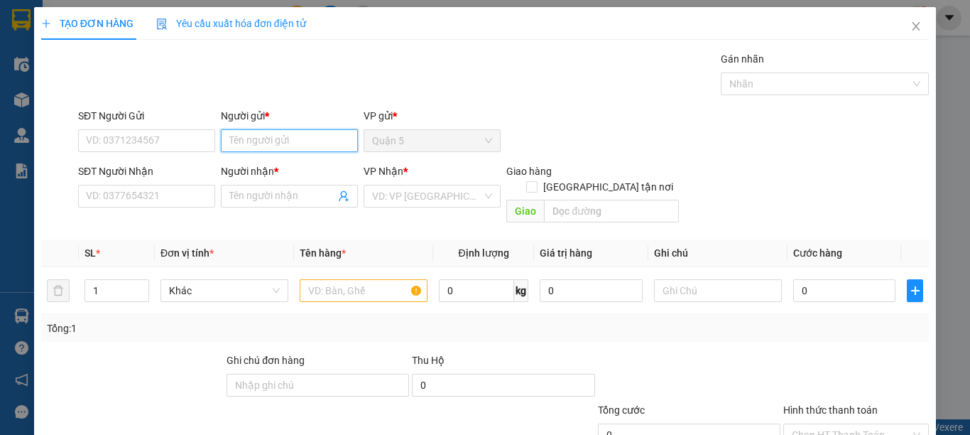
click at [268, 139] on input "Người gửi *" at bounding box center [289, 140] width 137 height 23
type input "G"
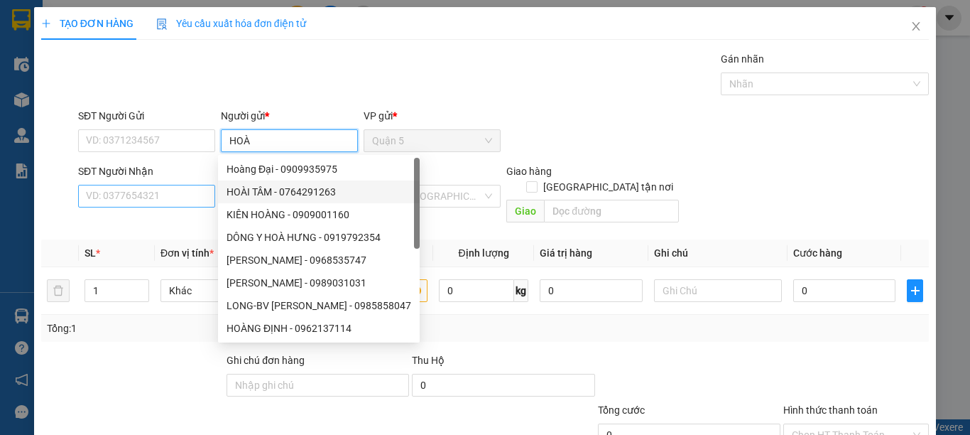
type input "HOÀ"
click at [190, 187] on input "SĐT Người Nhận" at bounding box center [146, 196] width 137 height 23
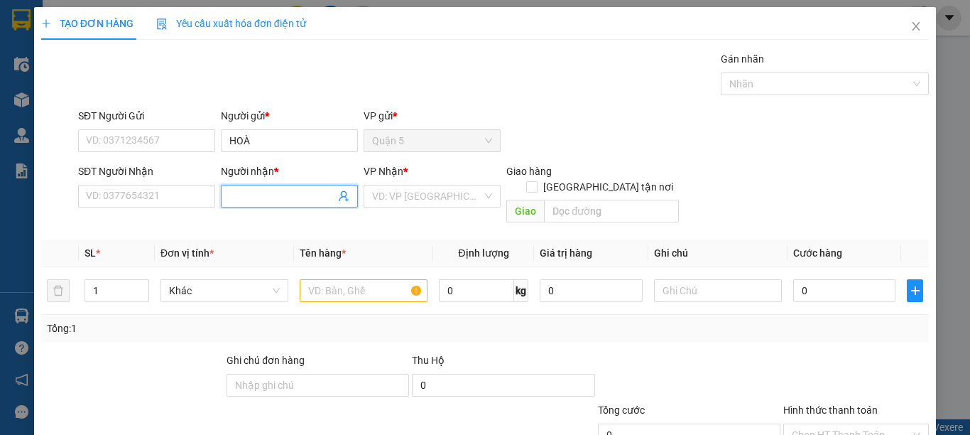
click at [240, 201] on input "Người nhận *" at bounding box center [282, 196] width 106 height 16
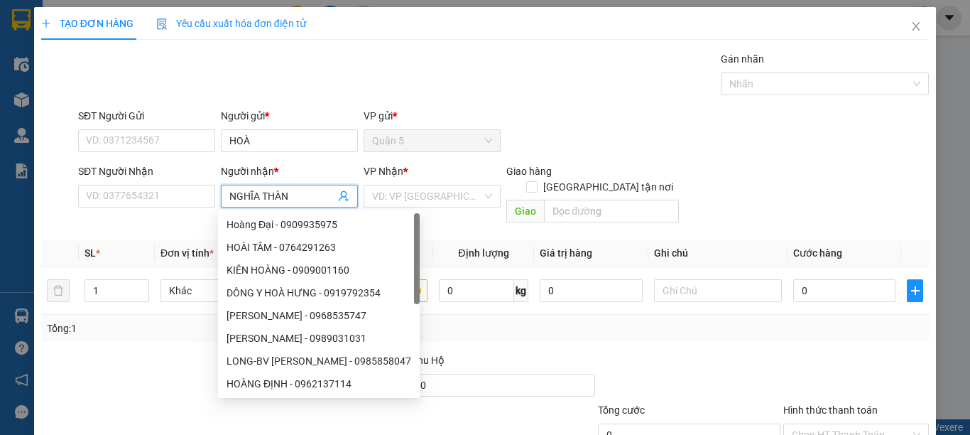
type input "NGHĨA THÀNH"
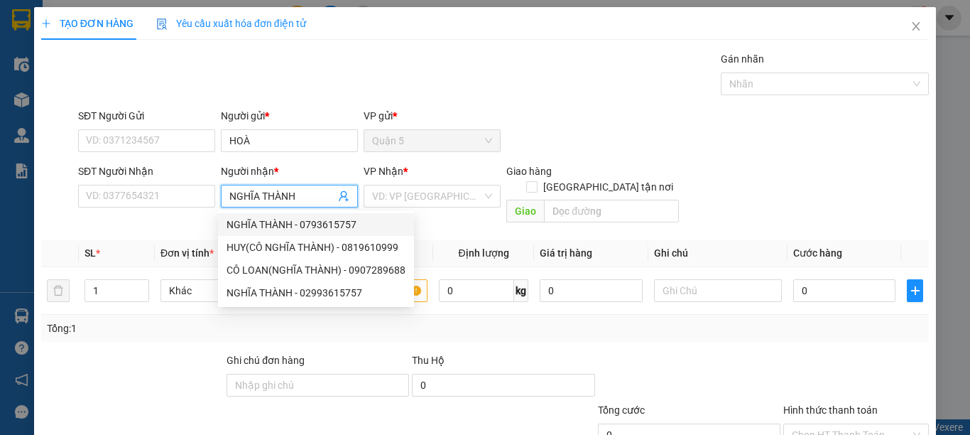
click at [271, 225] on div "NGHĨA THÀNH - 0793615757" at bounding box center [316, 225] width 179 height 16
type input "0793615757"
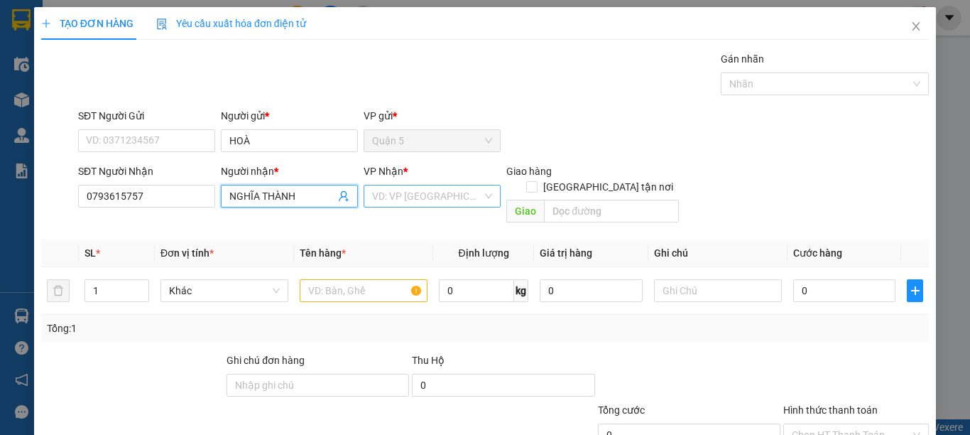
type input "NGHĨA THÀNH"
click at [396, 204] on input "search" at bounding box center [427, 195] width 110 height 21
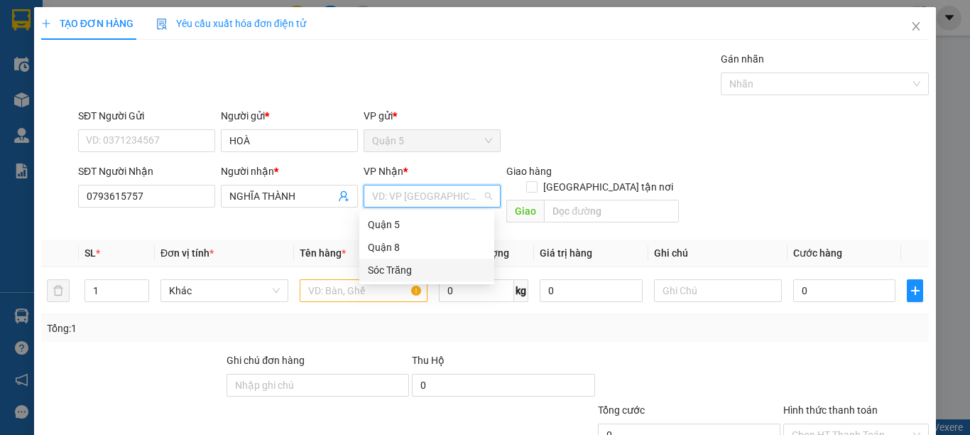
drag, startPoint x: 395, startPoint y: 266, endPoint x: 604, endPoint y: 182, distance: 225.7
click at [401, 265] on div "Sóc Trăng" at bounding box center [427, 270] width 118 height 16
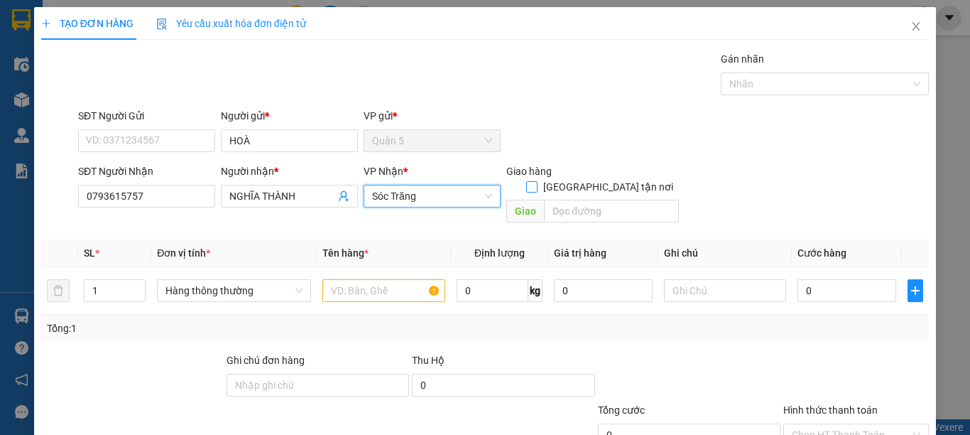
click at [633, 179] on span "[GEOGRAPHIC_DATA] tận nơi" at bounding box center [608, 187] width 141 height 16
click at [536, 181] on input "[GEOGRAPHIC_DATA] tận nơi" at bounding box center [531, 186] width 10 height 10
checkbox input "true"
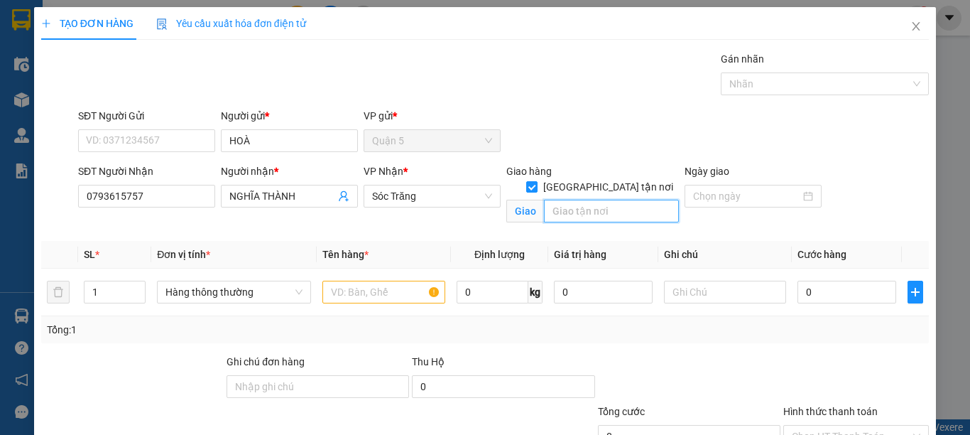
click at [618, 200] on input "text" at bounding box center [611, 211] width 135 height 23
click at [178, 284] on span "Hàng thông thường" at bounding box center [234, 291] width 137 height 21
type input "14"
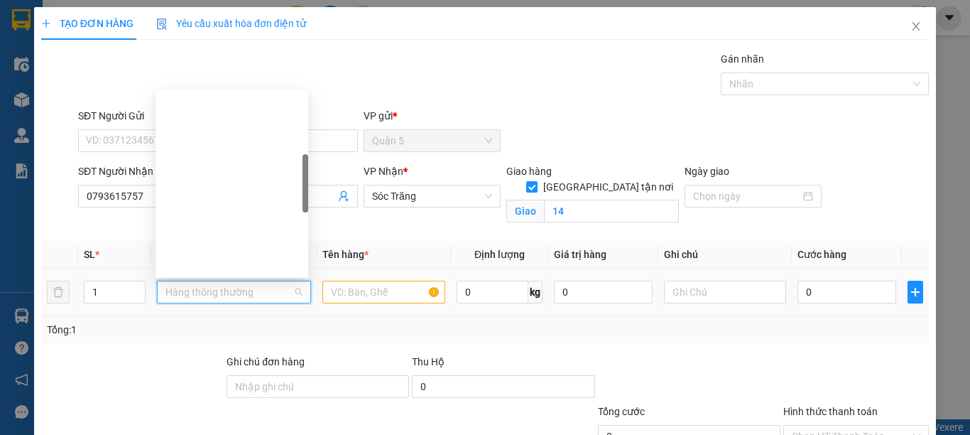
type input "B"
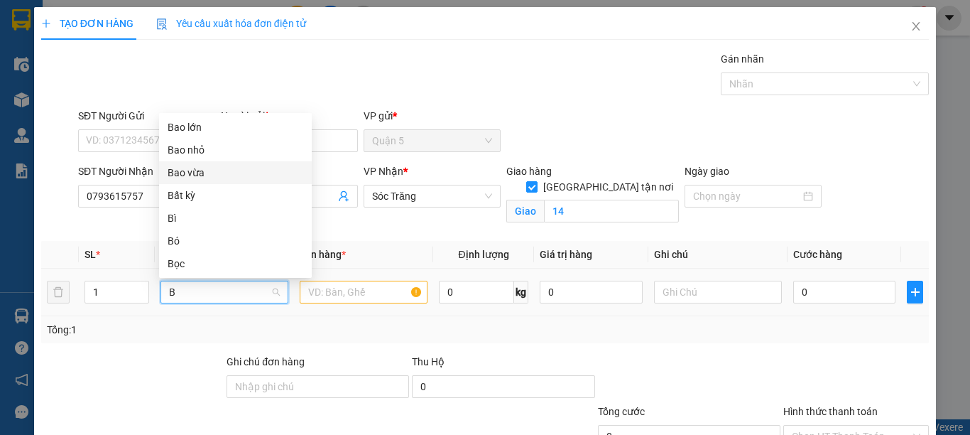
click at [186, 178] on div "Bao vừa" at bounding box center [236, 173] width 136 height 16
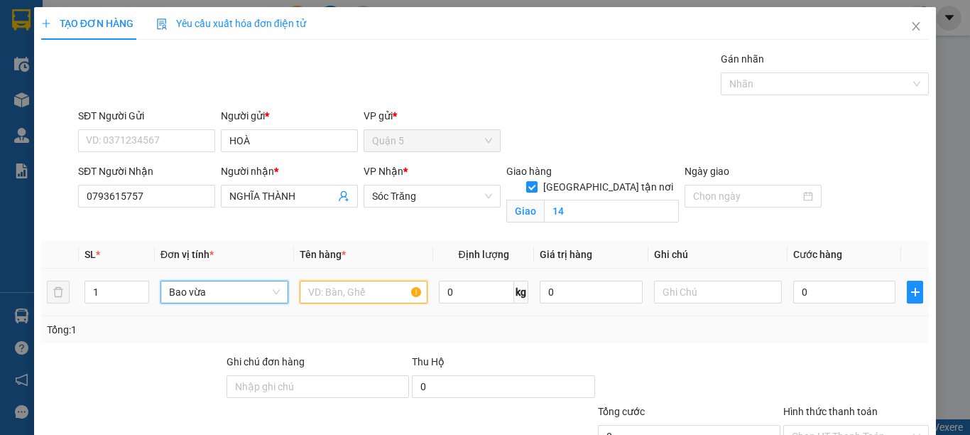
click at [330, 289] on input "text" at bounding box center [364, 292] width 128 height 23
type input "PT"
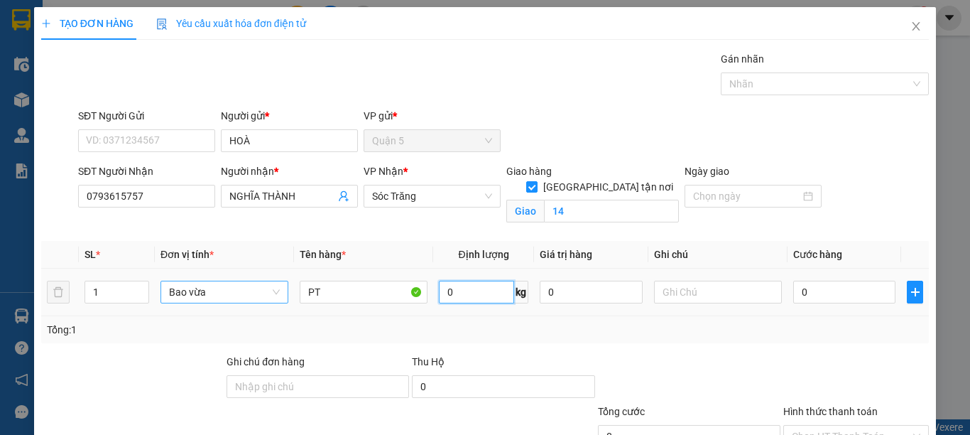
click at [453, 295] on input "0" at bounding box center [476, 292] width 75 height 23
type input "30"
click at [701, 286] on input "text" at bounding box center [718, 292] width 128 height 23
type input "1 BAO"
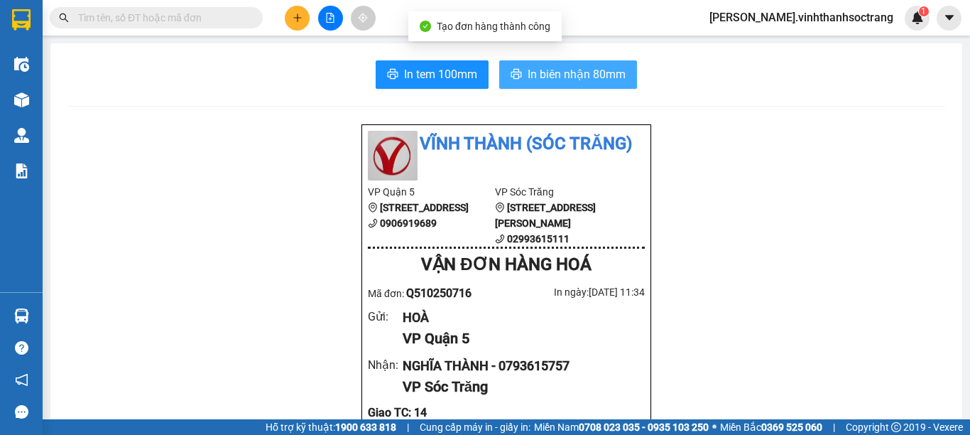
click at [528, 81] on span "In biên nhận 80mm" at bounding box center [577, 74] width 98 height 18
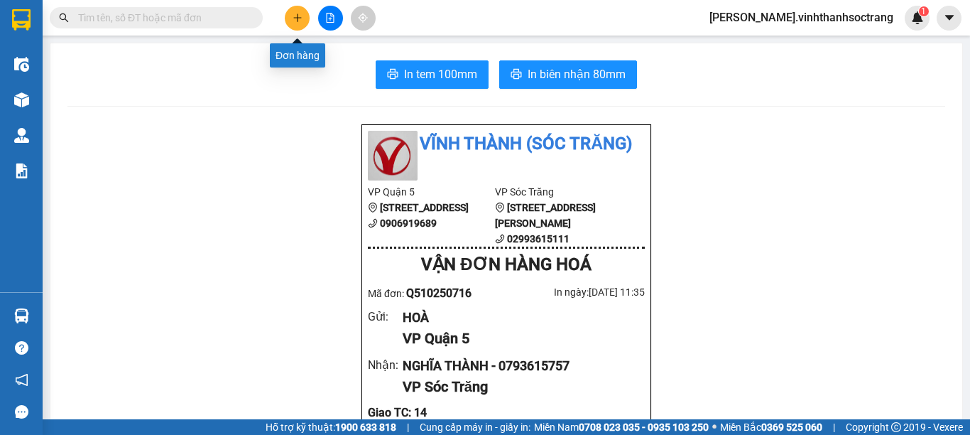
click at [298, 22] on icon "plus" at bounding box center [298, 18] width 10 height 10
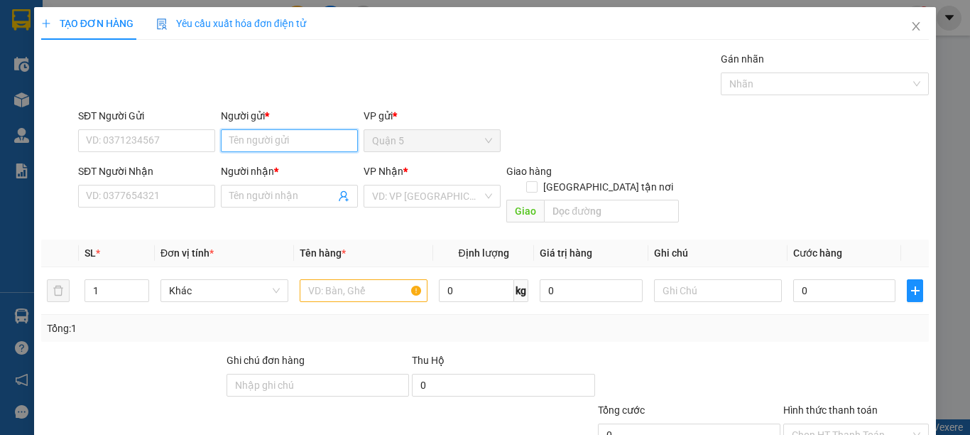
click at [271, 147] on input "Người gửi *" at bounding box center [289, 140] width 137 height 23
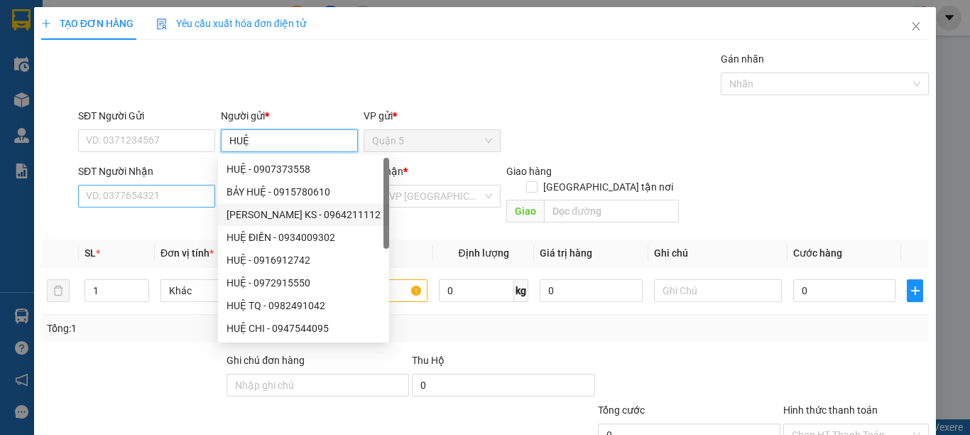
type input "HUỆ"
drag, startPoint x: 195, startPoint y: 200, endPoint x: 229, endPoint y: 198, distance: 34.2
click at [194, 200] on input "SĐT Người Nhận" at bounding box center [146, 196] width 137 height 23
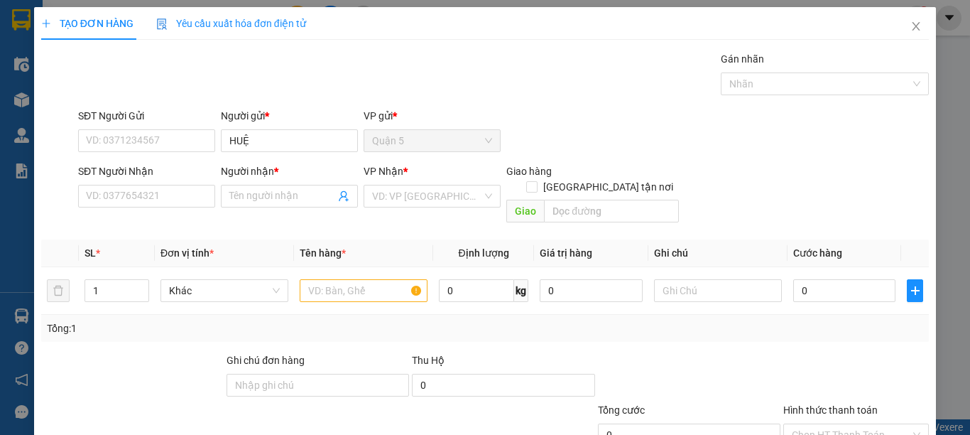
click at [259, 200] on input "Người nhận *" at bounding box center [282, 196] width 106 height 16
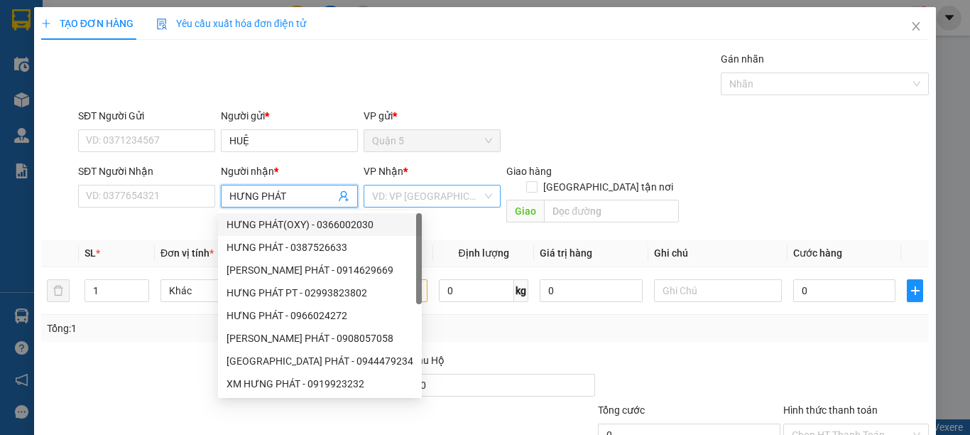
type input "HƯNG PHÁT"
click at [410, 197] on input "search" at bounding box center [427, 195] width 110 height 21
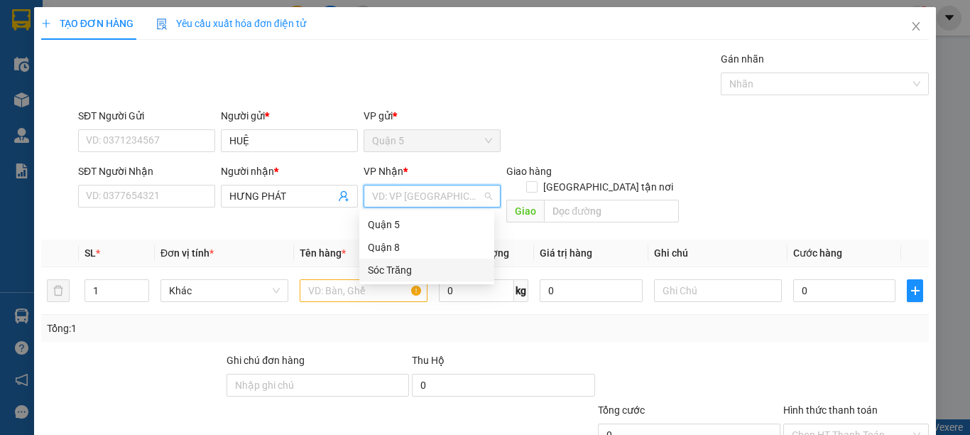
click at [401, 259] on div "Sóc Trăng" at bounding box center [426, 270] width 135 height 23
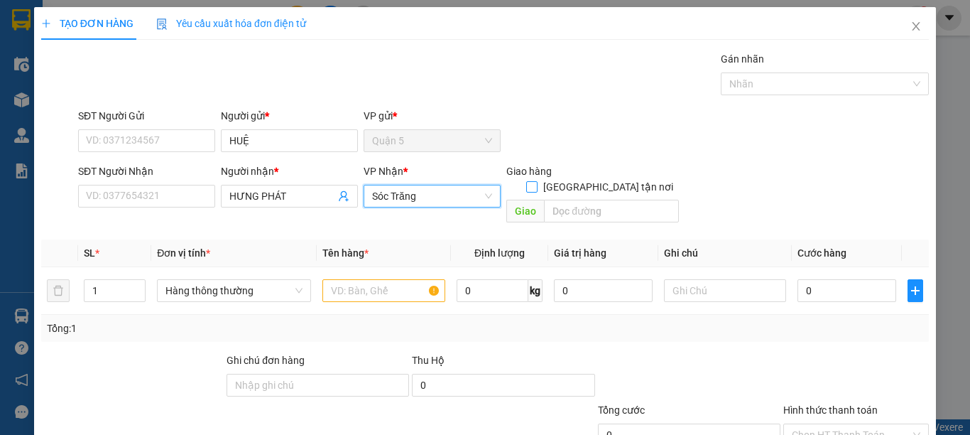
click at [536, 181] on input "[GEOGRAPHIC_DATA] tận nơi" at bounding box center [531, 186] width 10 height 10
checkbox input "true"
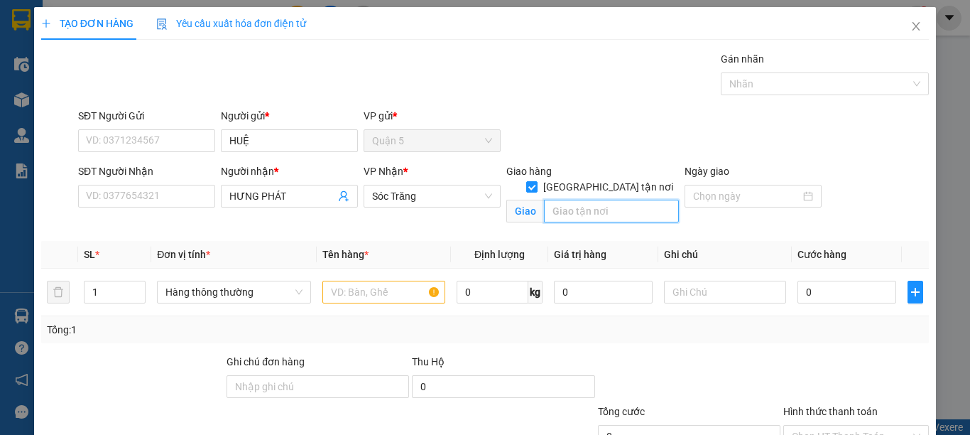
click at [596, 200] on input "text" at bounding box center [611, 211] width 135 height 23
click at [193, 295] on span "Hàng thông thường" at bounding box center [234, 291] width 137 height 21
type input "17"
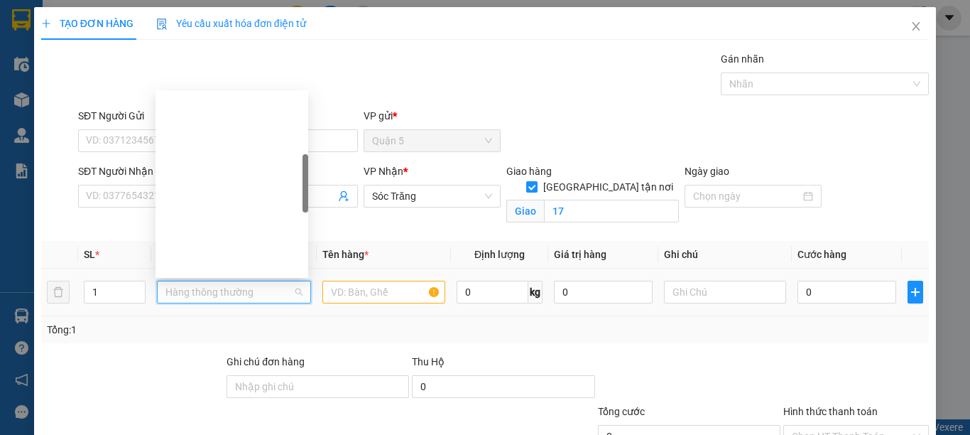
type input "B"
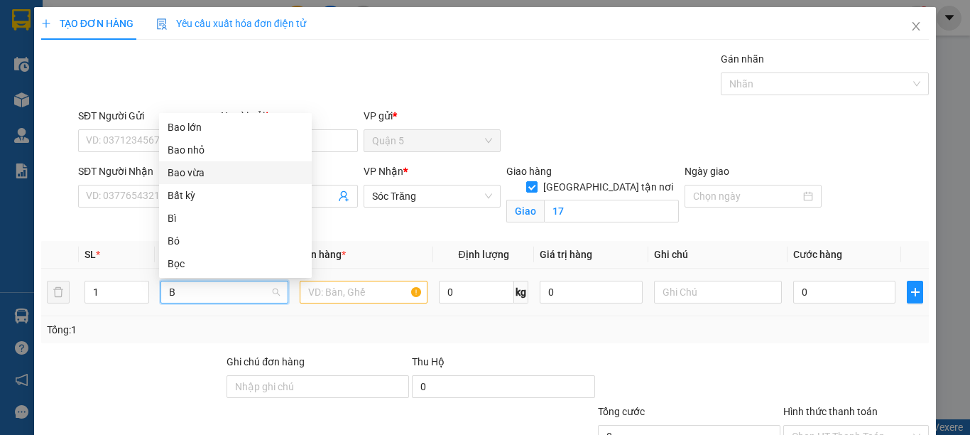
click at [197, 177] on div "Bao vừa" at bounding box center [236, 173] width 136 height 16
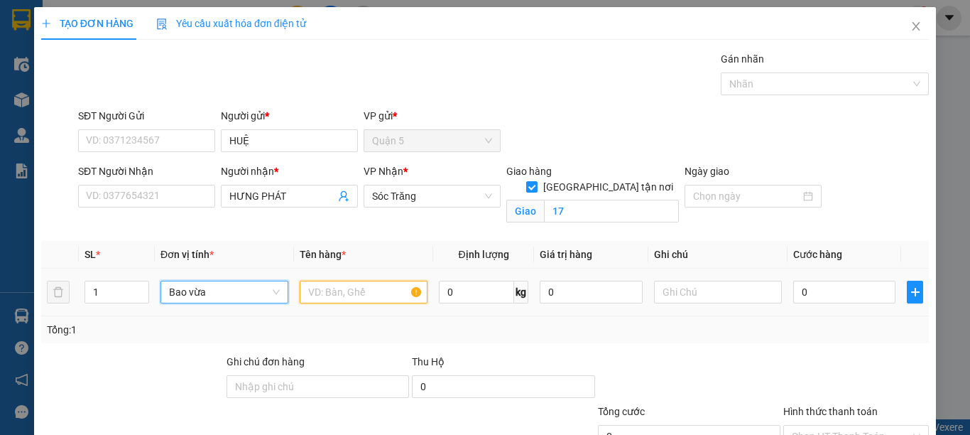
click at [357, 295] on input "text" at bounding box center [364, 292] width 128 height 23
type input "PT"
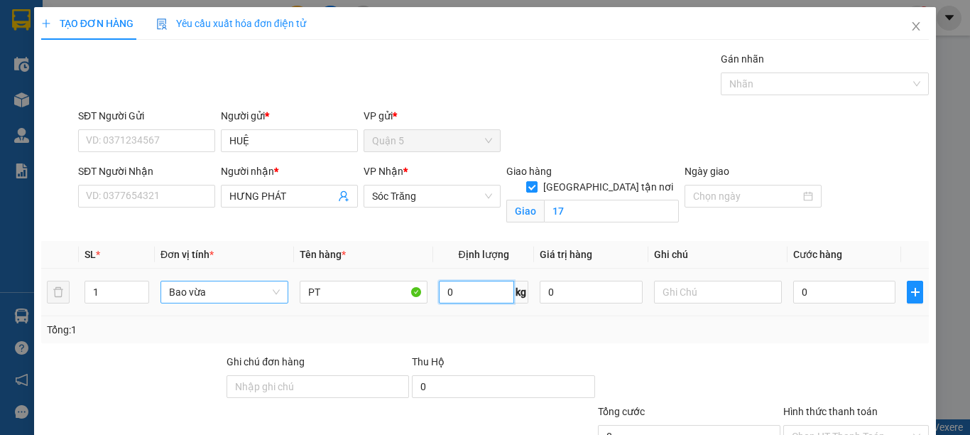
click at [474, 291] on input "0" at bounding box center [476, 292] width 75 height 23
type input "30"
click at [677, 294] on input "text" at bounding box center [718, 292] width 128 height 23
type input "1 BAO 30 KG"
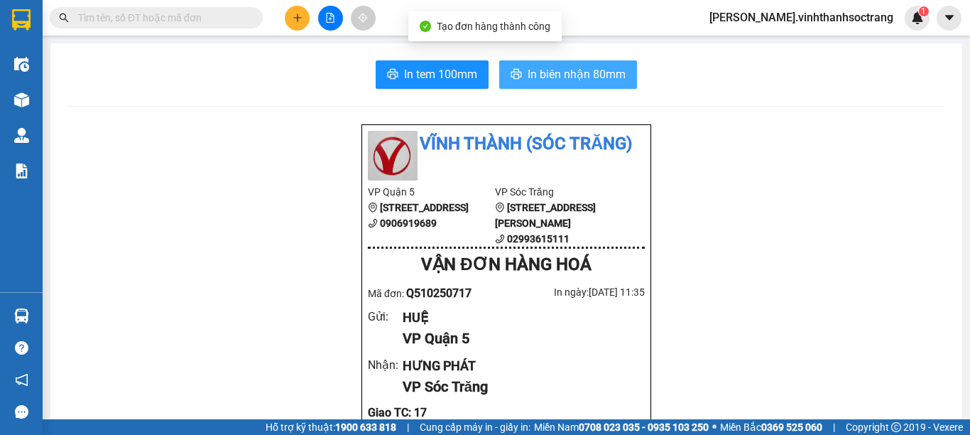
click at [591, 81] on span "In biên nhận 80mm" at bounding box center [577, 74] width 98 height 18
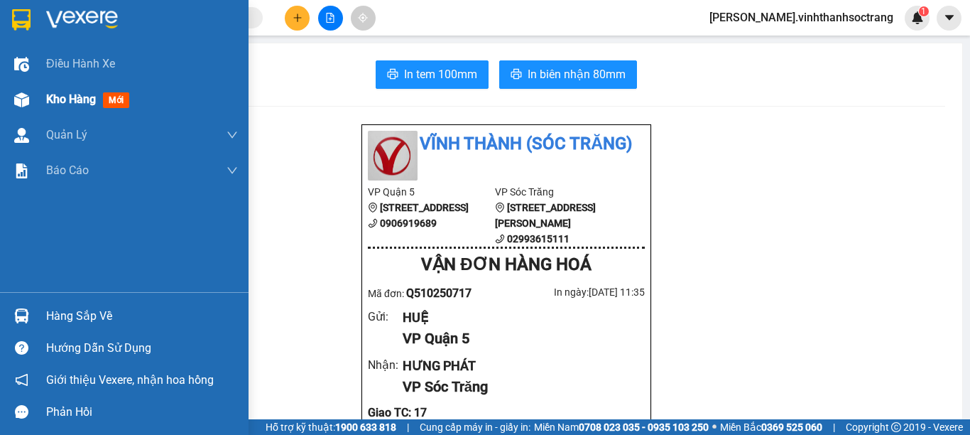
click at [78, 107] on div "Kho hàng mới" at bounding box center [90, 99] width 89 height 18
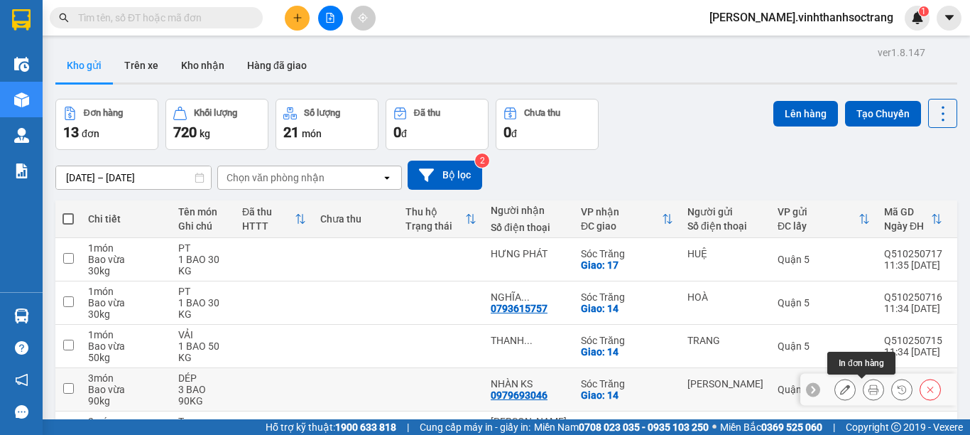
click at [869, 384] on icon at bounding box center [874, 389] width 10 height 10
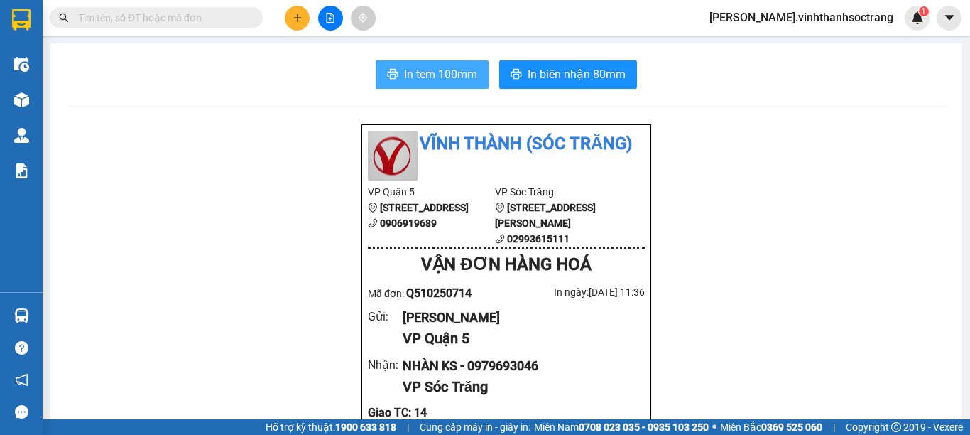
click at [428, 72] on span "In tem 100mm" at bounding box center [440, 74] width 73 height 18
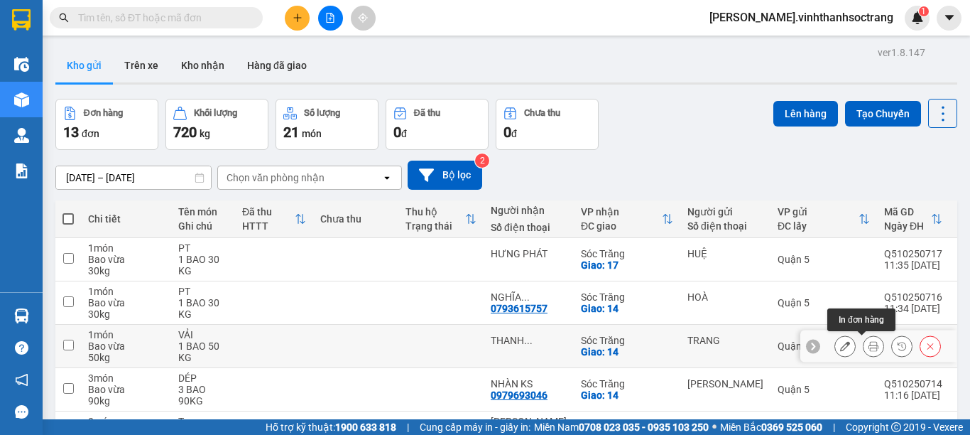
click at [869, 341] on icon at bounding box center [874, 346] width 10 height 10
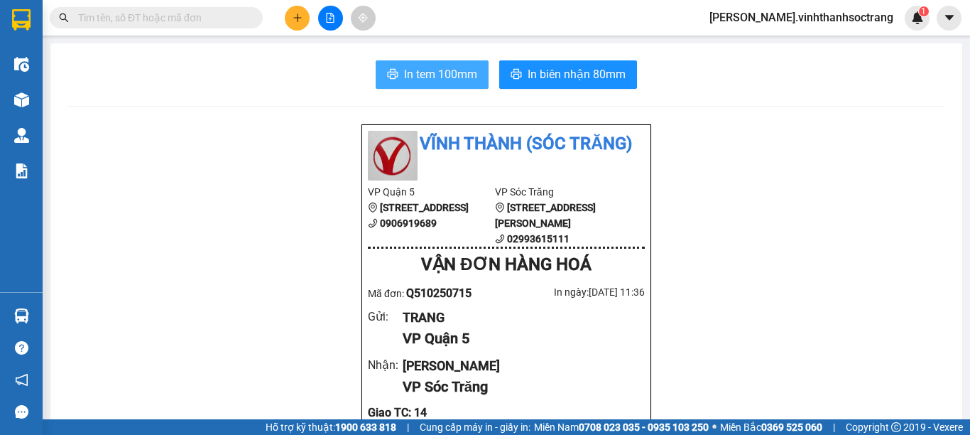
click at [465, 82] on span "In tem 100mm" at bounding box center [440, 74] width 73 height 18
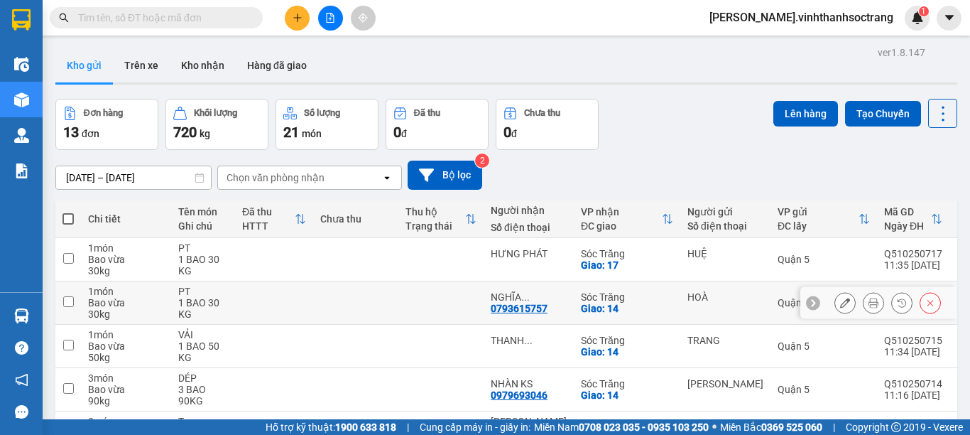
click at [869, 299] on icon at bounding box center [874, 303] width 10 height 10
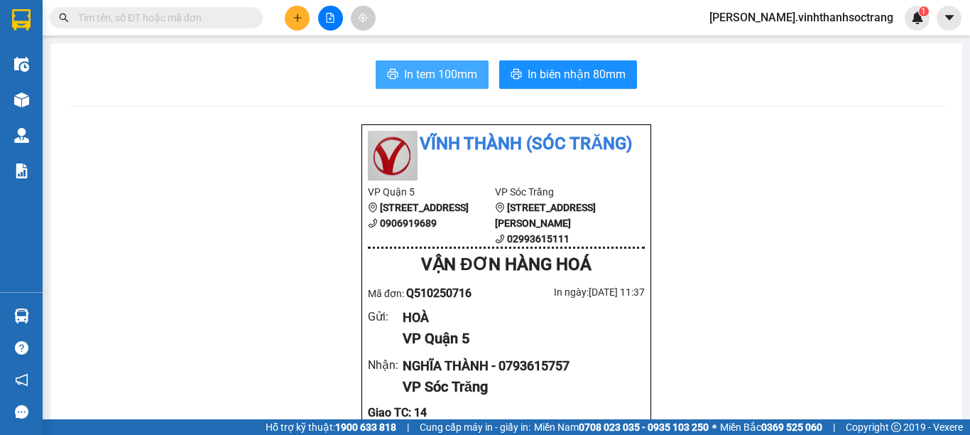
click at [433, 82] on span "In tem 100mm" at bounding box center [440, 74] width 73 height 18
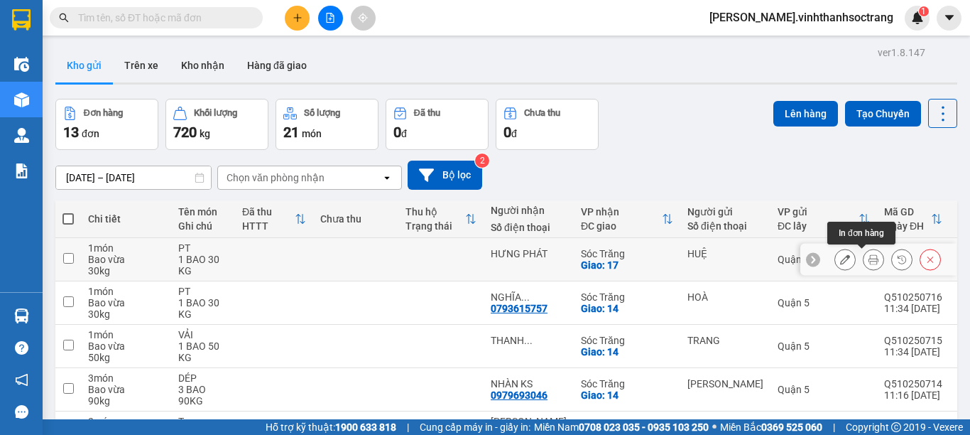
click at [869, 256] on icon at bounding box center [874, 259] width 10 height 10
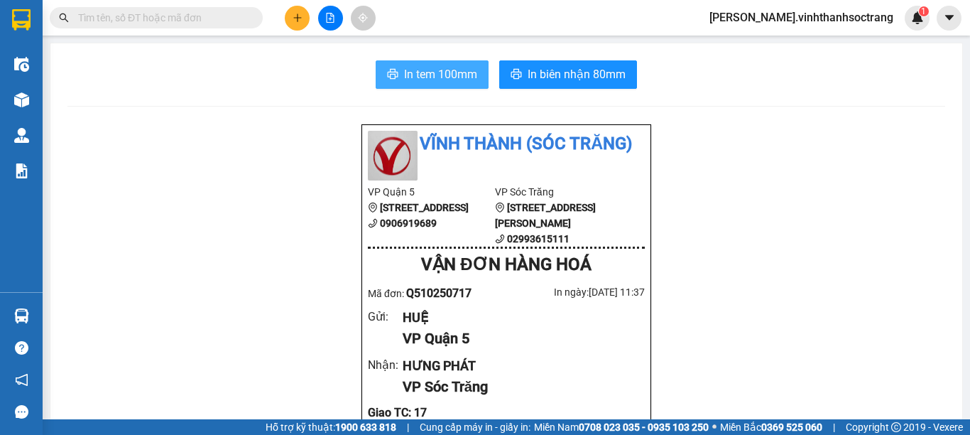
click at [464, 72] on span "In tem 100mm" at bounding box center [440, 74] width 73 height 18
click at [301, 4] on div "Kết quả tìm kiếm ( 0 ) Bộ lọc No Data thom.vinhthanhsoctrang 1" at bounding box center [485, 18] width 970 height 36
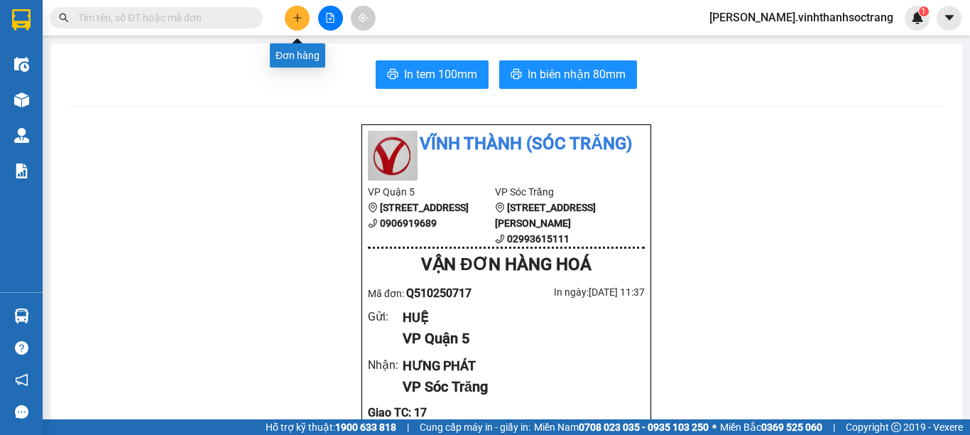
click at [299, 17] on icon "plus" at bounding box center [298, 18] width 10 height 10
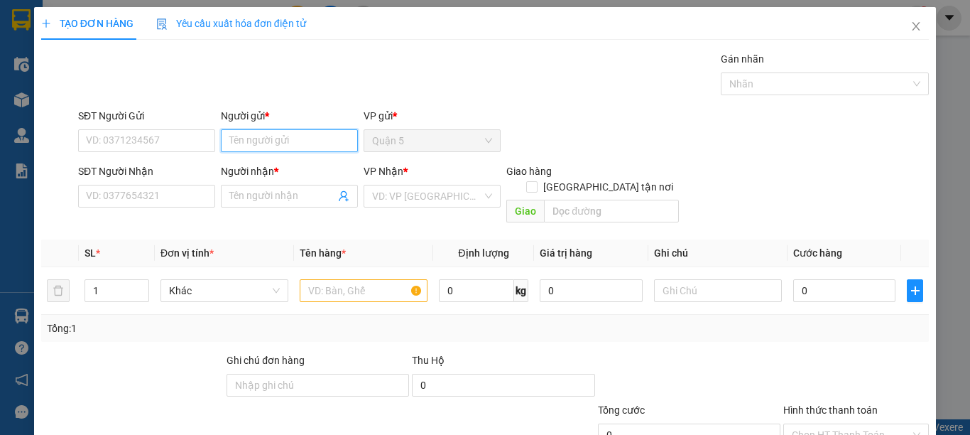
click at [272, 137] on input "Người gửi *" at bounding box center [289, 140] width 137 height 23
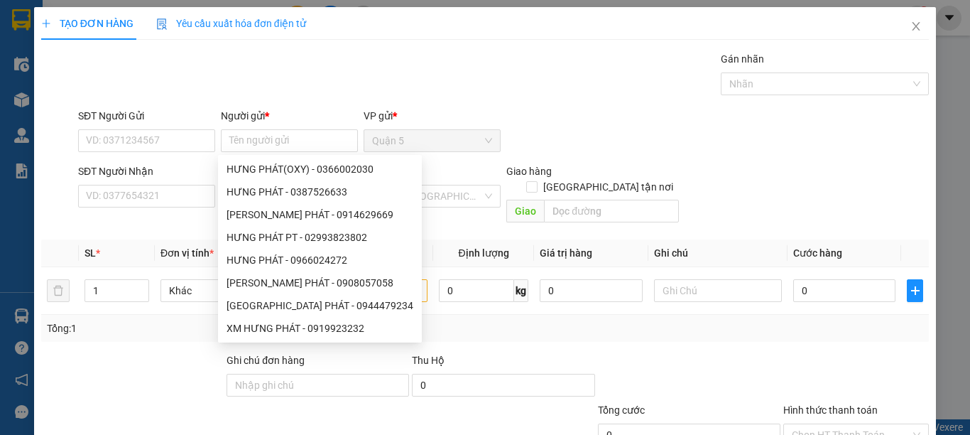
click at [489, 107] on div "Transit Pickup Surcharge Ids Transit Deliver Surcharge Ids Transit Deliver Surc…" at bounding box center [485, 282] width 888 height 462
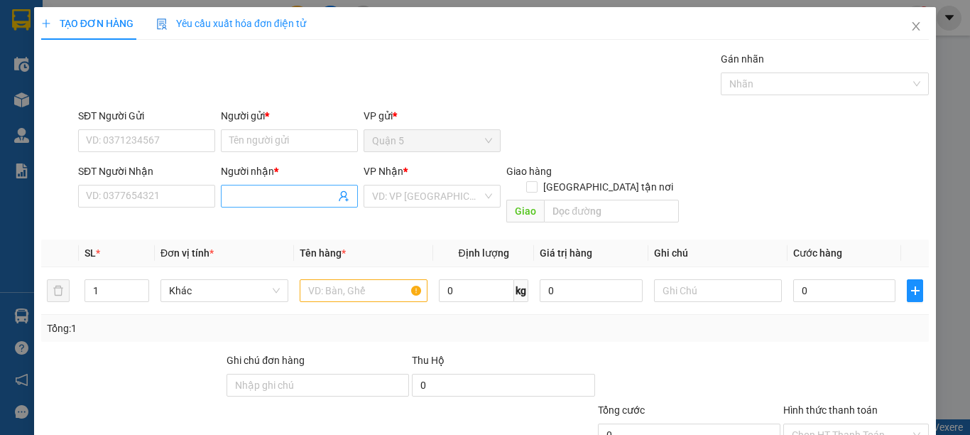
click at [288, 205] on span at bounding box center [289, 196] width 137 height 23
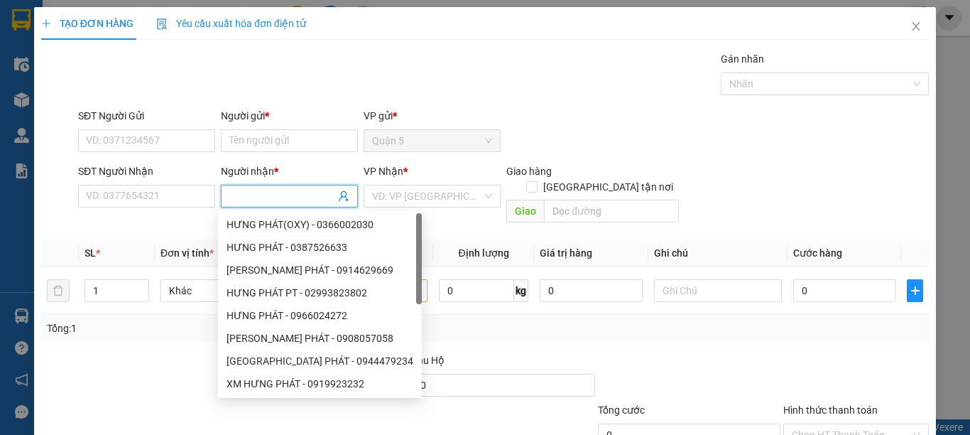
click at [286, 197] on input "Người nhận *" at bounding box center [282, 196] width 106 height 16
type input "E"
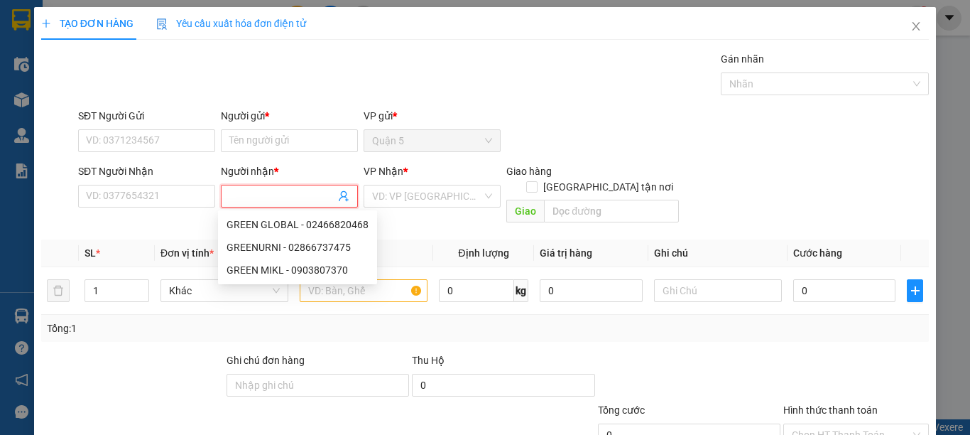
type input "E"
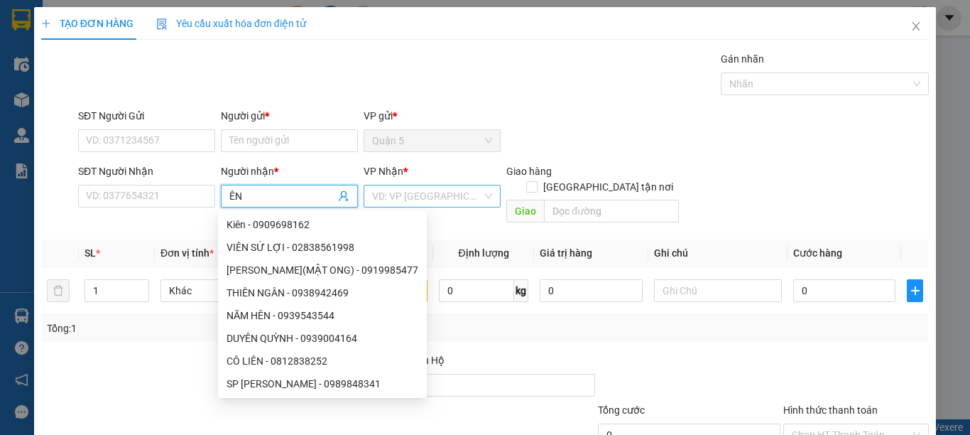
type input "ÊN"
click at [413, 195] on input "search" at bounding box center [427, 195] width 110 height 21
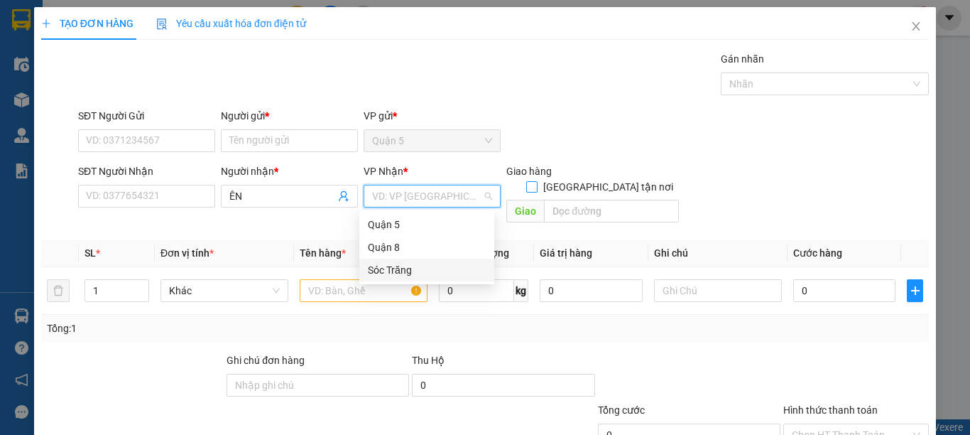
drag, startPoint x: 408, startPoint y: 270, endPoint x: 596, endPoint y: 171, distance: 211.9
click at [413, 269] on div "Sóc Trăng" at bounding box center [427, 270] width 118 height 16
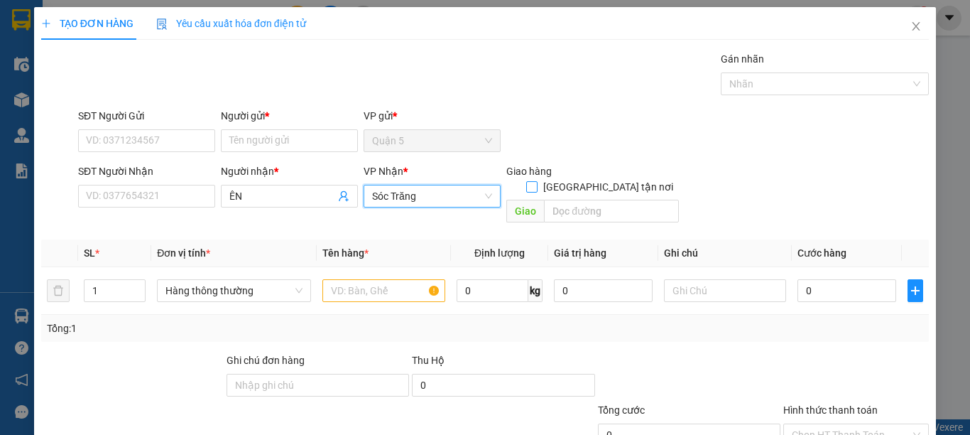
click at [538, 181] on span at bounding box center [531, 186] width 11 height 11
click at [536, 181] on input "[GEOGRAPHIC_DATA] tận nơi" at bounding box center [531, 186] width 10 height 10
checkbox input "true"
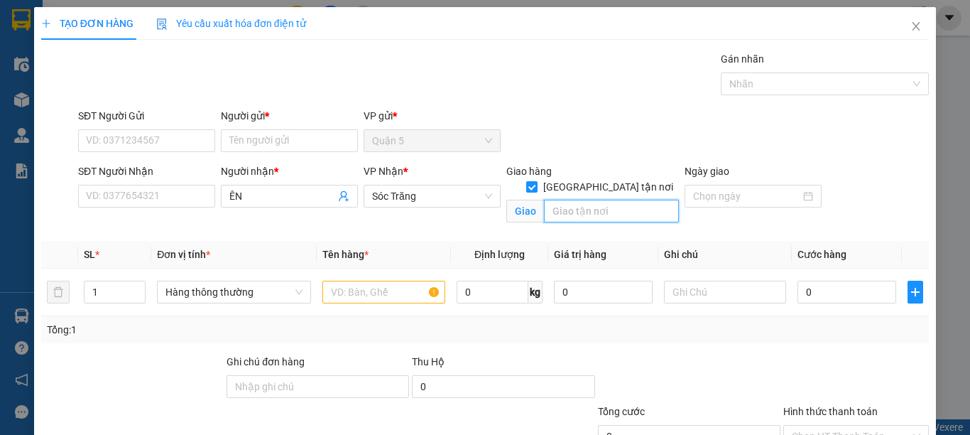
click at [584, 200] on input "text" at bounding box center [611, 211] width 135 height 23
click at [266, 291] on span "Hàng thông thường" at bounding box center [234, 291] width 137 height 21
type input "14"
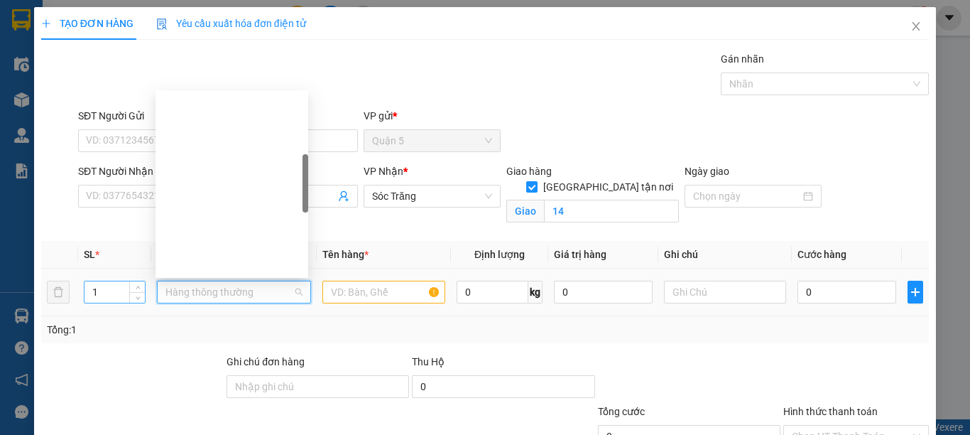
click at [99, 291] on input "1" at bounding box center [115, 291] width 60 height 21
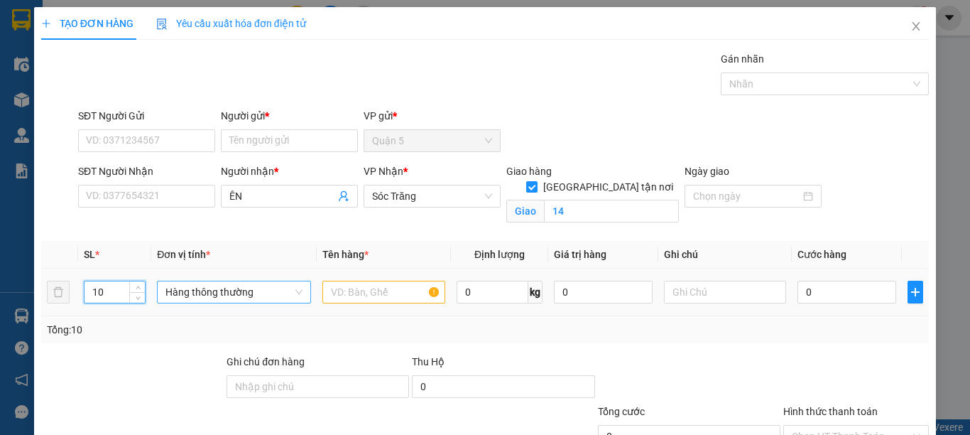
click at [244, 290] on span "Hàng thông thường" at bounding box center [234, 291] width 137 height 21
type input "10"
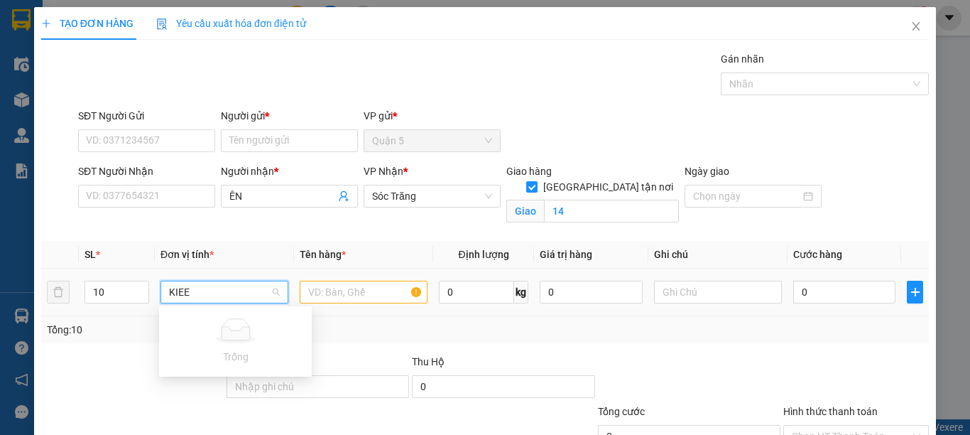
type input "KIE"
drag, startPoint x: 213, startPoint y: 367, endPoint x: 328, endPoint y: 309, distance: 128.7
click at [213, 367] on div "Kiện vừa" at bounding box center [236, 366] width 136 height 16
click at [363, 291] on input "text" at bounding box center [364, 292] width 128 height 23
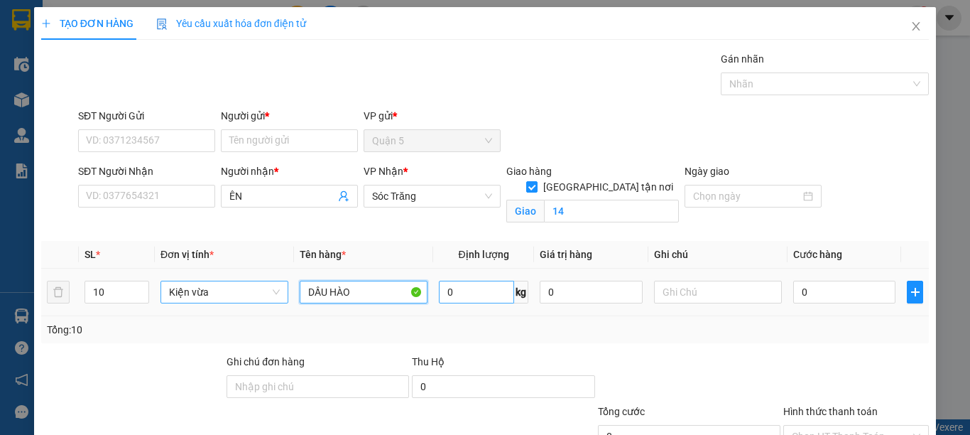
type input "DẦU HÀO"
click at [465, 286] on input "0" at bounding box center [476, 292] width 75 height 23
type input "100"
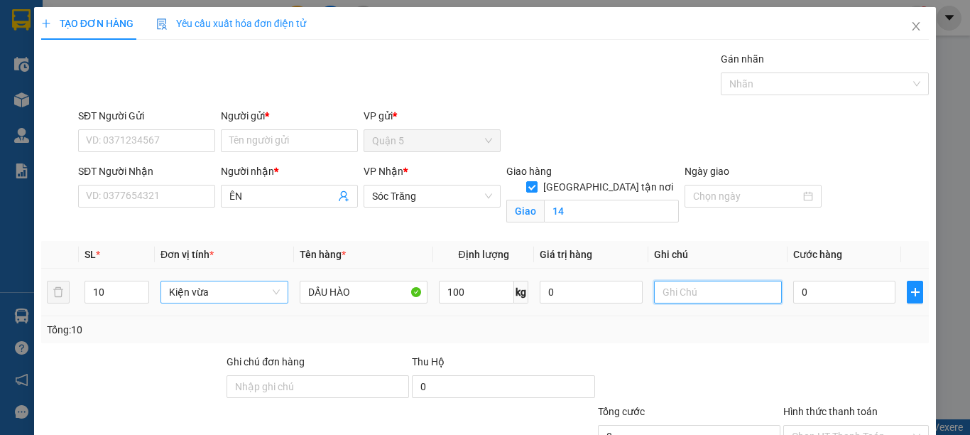
click at [715, 290] on input "text" at bounding box center [718, 292] width 128 height 23
type input "10 KIỆN 100KG"
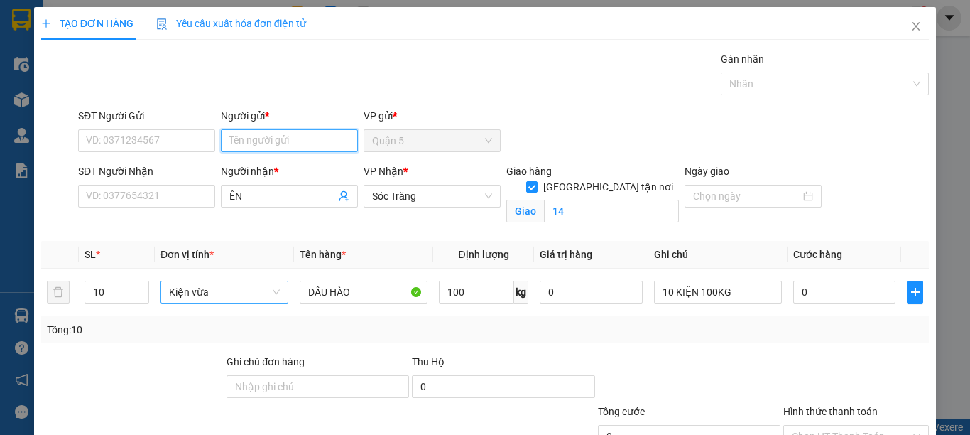
click at [306, 139] on input "Người gửi *" at bounding box center [289, 140] width 137 height 23
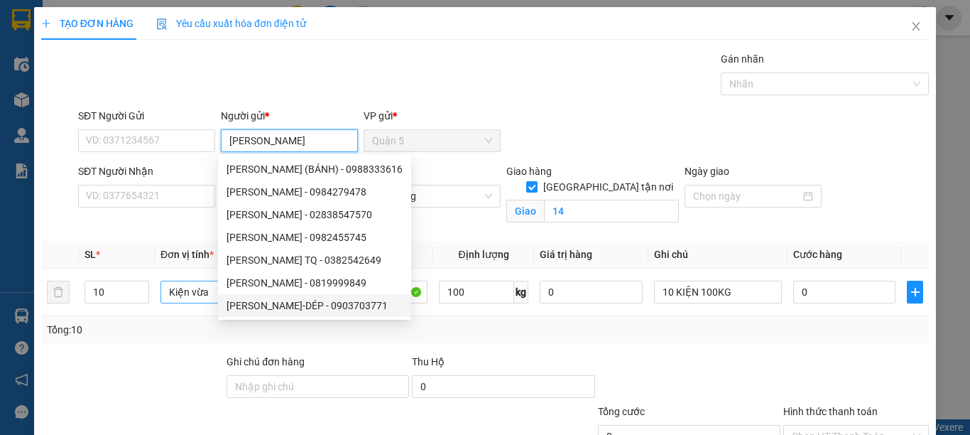
type input "KIM THÀNH"
click at [175, 331] on div "Tổng: 10" at bounding box center [211, 330] width 329 height 16
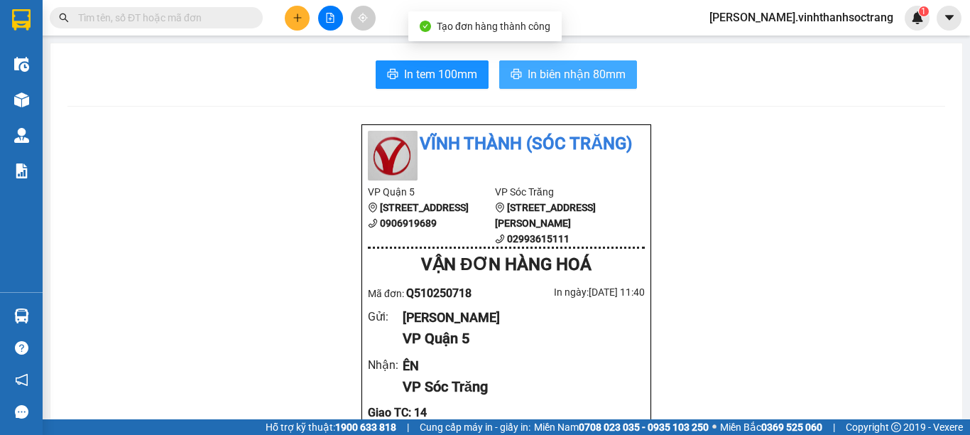
click at [557, 67] on span "In biên nhận 80mm" at bounding box center [577, 74] width 98 height 18
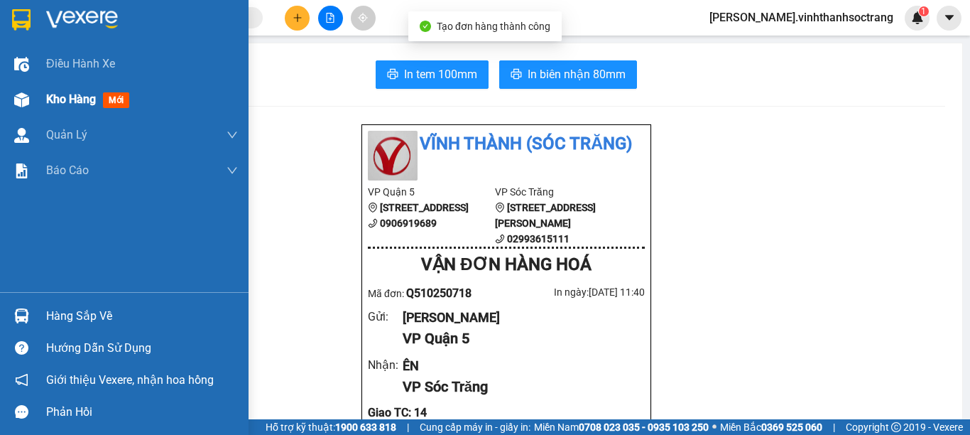
drag, startPoint x: 73, startPoint y: 105, endPoint x: 116, endPoint y: 107, distance: 43.4
click at [73, 105] on span "Kho hàng" at bounding box center [71, 98] width 50 height 13
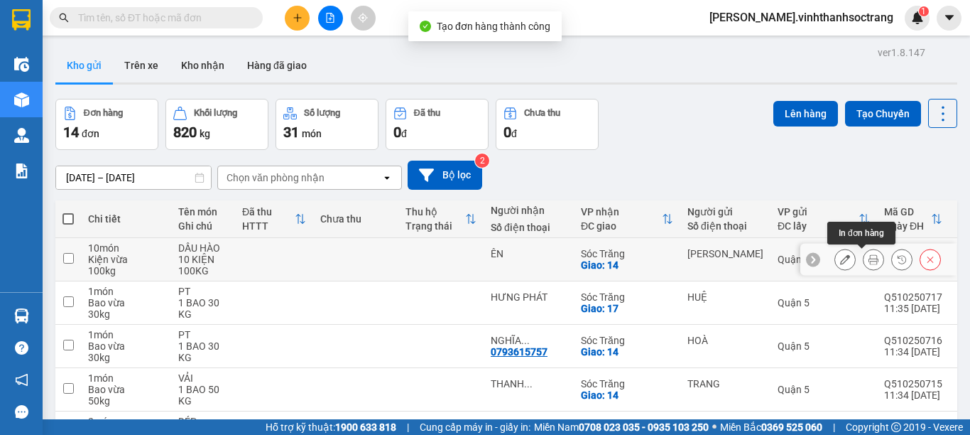
click at [864, 263] on button at bounding box center [874, 259] width 20 height 25
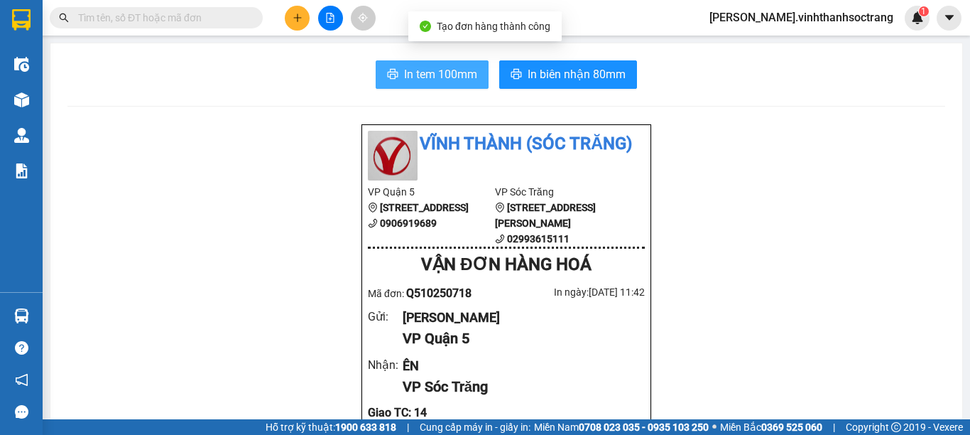
click at [414, 72] on span "In tem 100mm" at bounding box center [440, 74] width 73 height 18
click at [284, 12] on div at bounding box center [330, 18] width 107 height 25
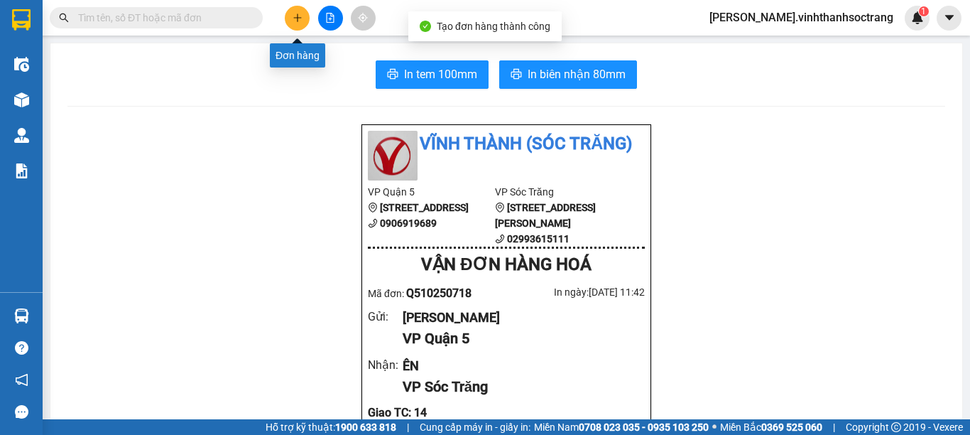
click at [288, 16] on button at bounding box center [297, 18] width 25 height 25
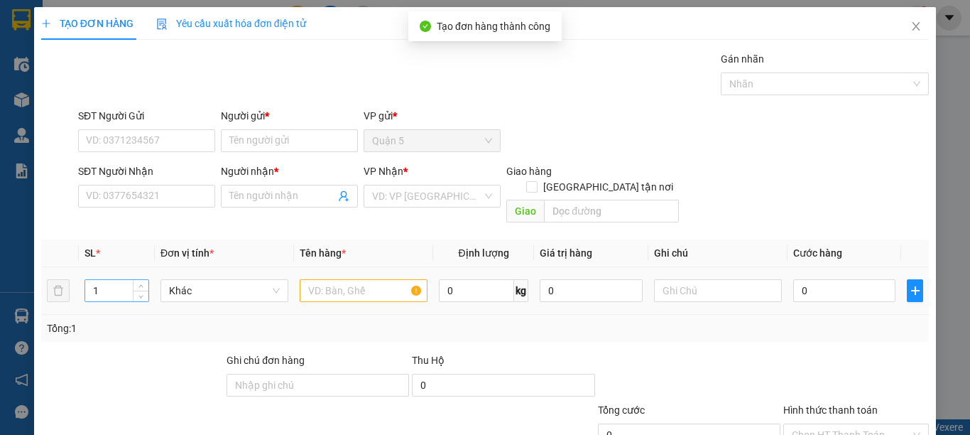
click at [119, 280] on input "1" at bounding box center [116, 290] width 63 height 21
click at [226, 280] on span "Khác" at bounding box center [224, 290] width 111 height 21
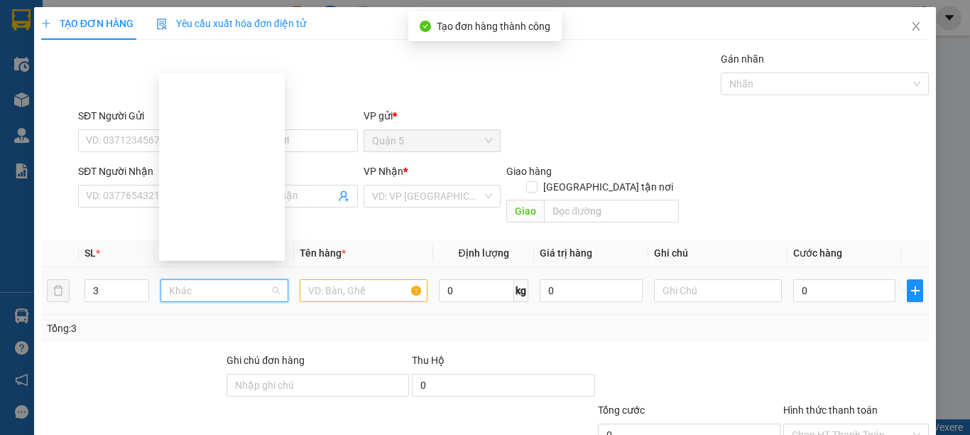
click at [137, 291] on span "down" at bounding box center [141, 295] width 9 height 9
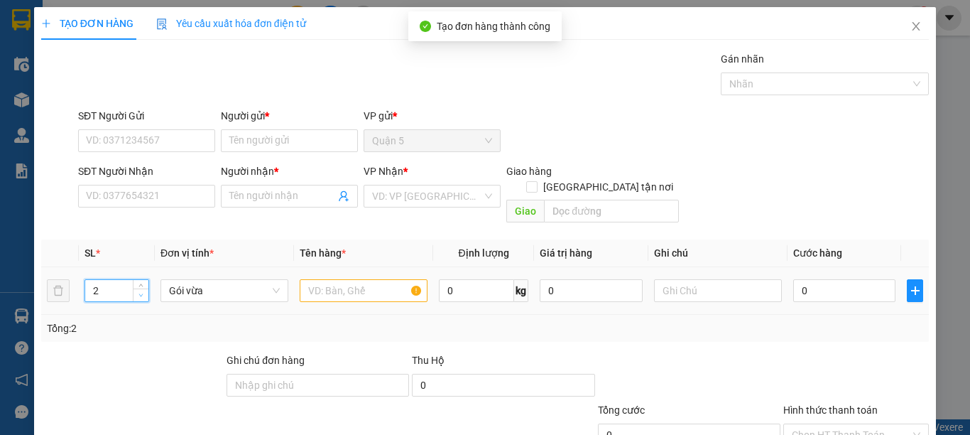
click at [137, 291] on span "down" at bounding box center [141, 295] width 9 height 9
type input "1"
click at [137, 291] on span "down" at bounding box center [141, 295] width 9 height 9
click at [278, 199] on input "Người nhận *" at bounding box center [282, 196] width 106 height 16
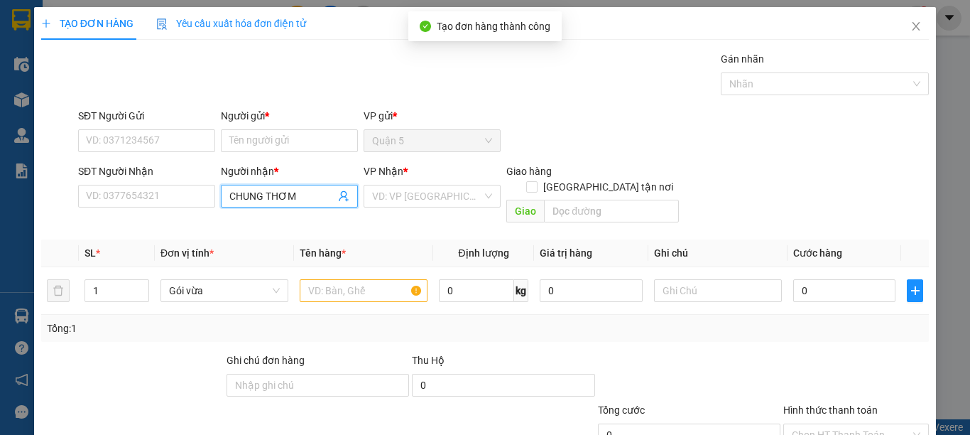
type input "CHUNG THƠM"
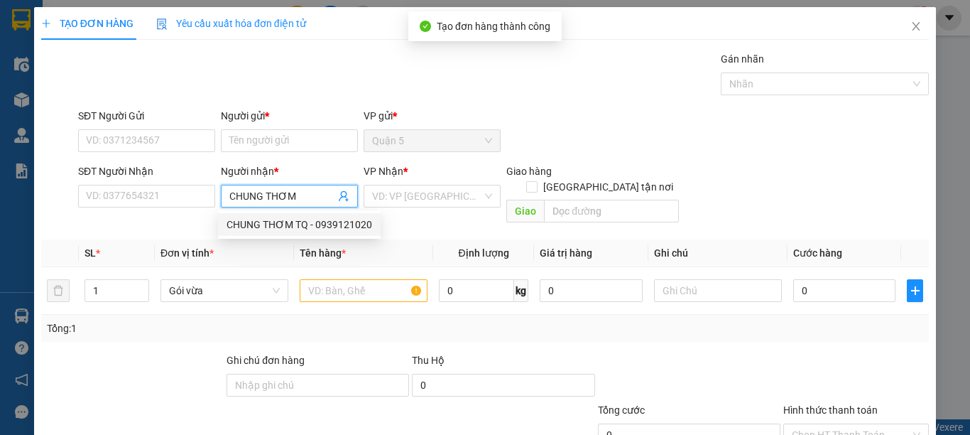
click at [267, 229] on div "CHUNG THƠM TQ - 0939121020" at bounding box center [300, 225] width 146 height 16
type input "0939121020"
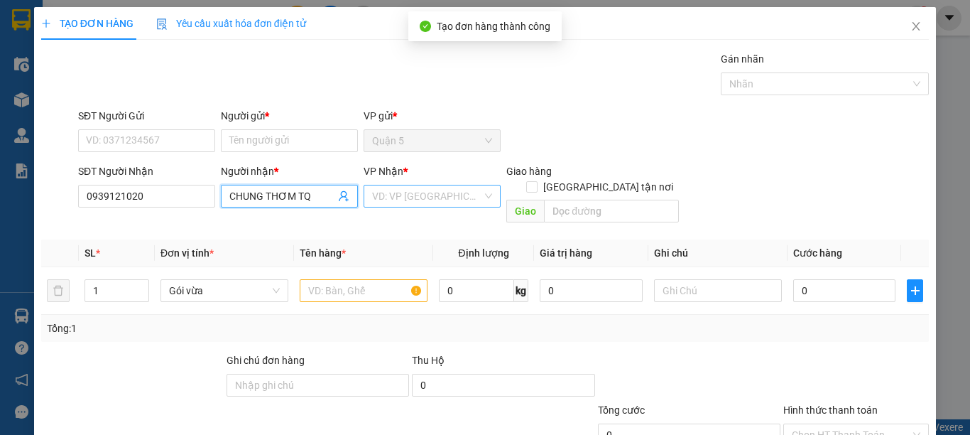
type input "CHUNG THƠM TQ"
click at [399, 196] on input "search" at bounding box center [427, 195] width 110 height 21
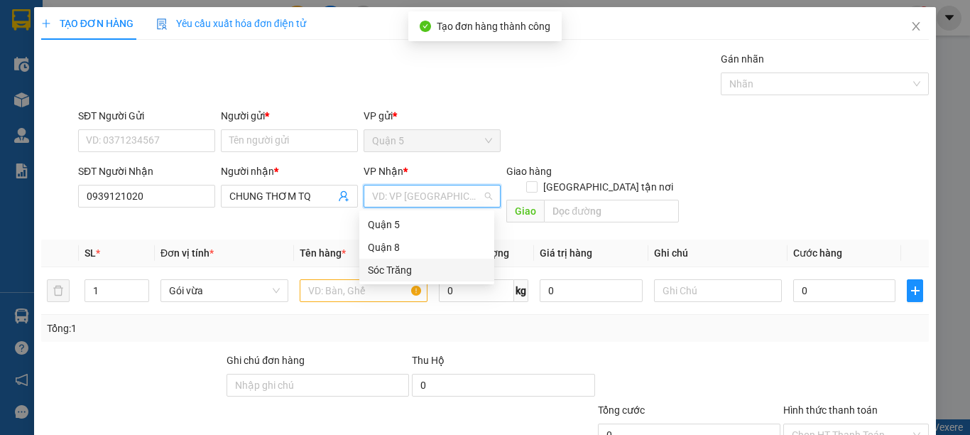
click at [385, 269] on div "Sóc Trăng" at bounding box center [427, 270] width 118 height 16
drag, startPoint x: 597, startPoint y: 172, endPoint x: 599, endPoint y: 191, distance: 19.3
click at [536, 181] on input "[GEOGRAPHIC_DATA] tận nơi" at bounding box center [531, 186] width 10 height 10
checkbox input "true"
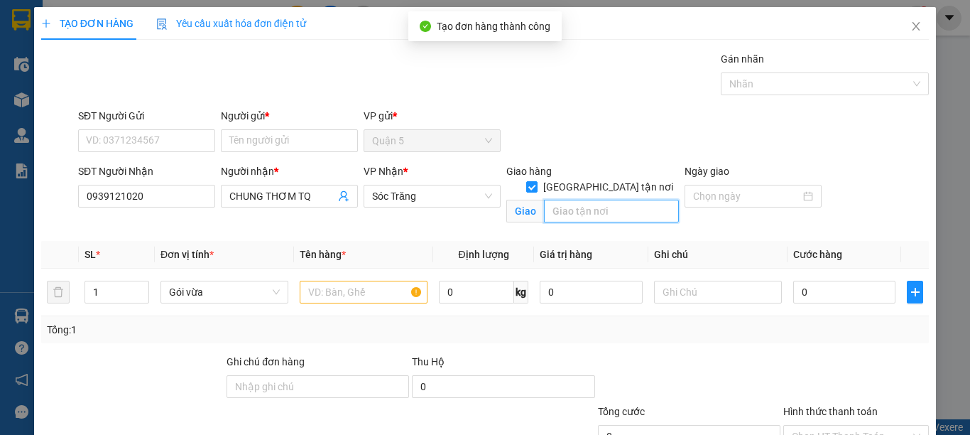
click at [598, 200] on input "text" at bounding box center [611, 211] width 135 height 23
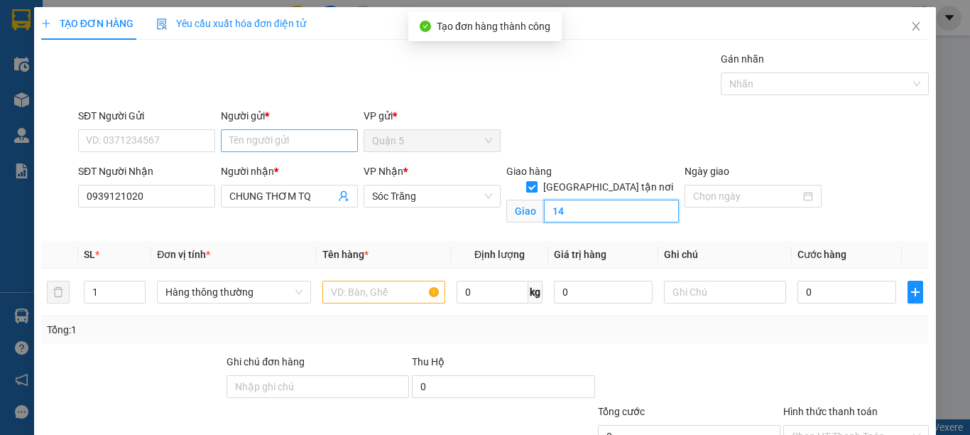
type input "14"
click at [266, 136] on input "Người gửi *" at bounding box center [289, 140] width 137 height 23
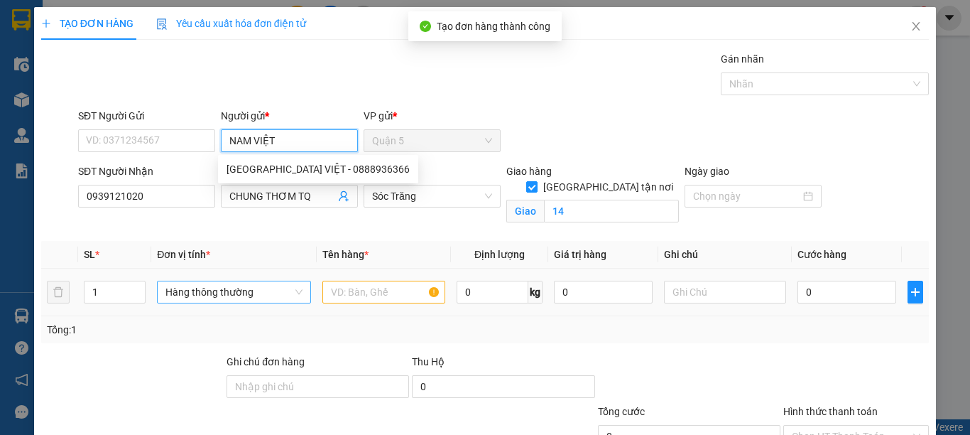
click at [173, 288] on span "Hàng thông thường" at bounding box center [234, 291] width 137 height 21
type input "NAM VIỆT"
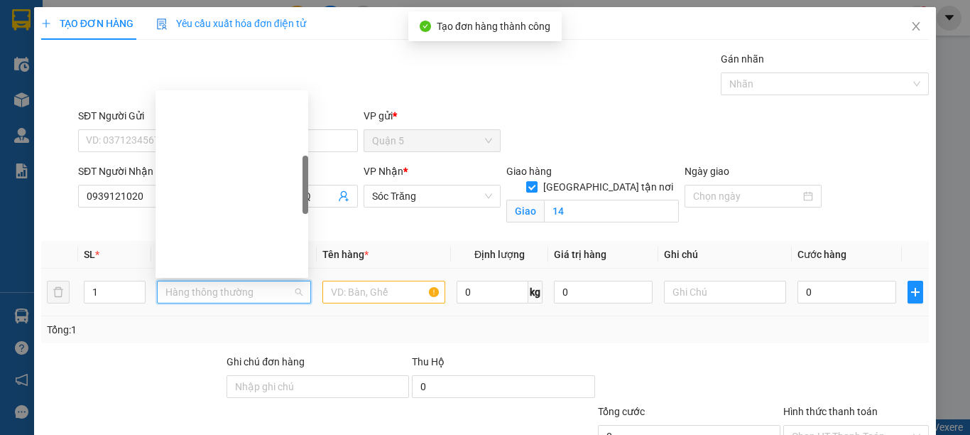
type input "G"
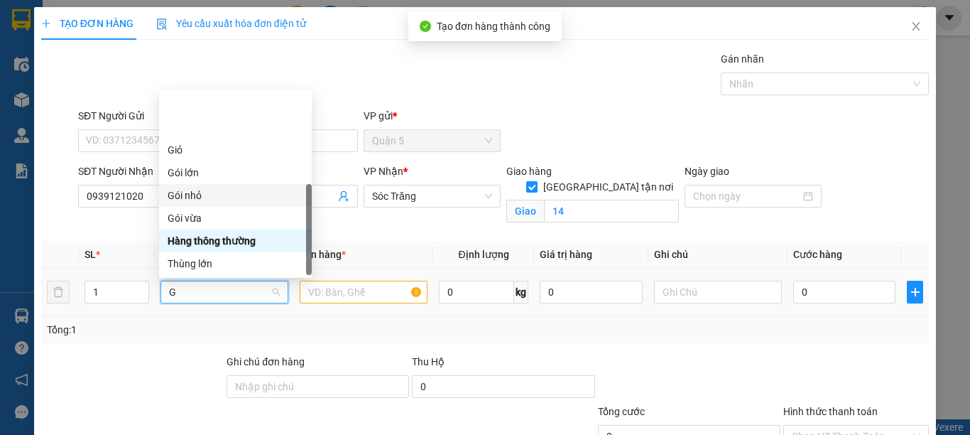
drag, startPoint x: 185, startPoint y: 131, endPoint x: 269, endPoint y: 254, distance: 148.7
click at [186, 188] on div "Gói nhỏ" at bounding box center [236, 196] width 136 height 16
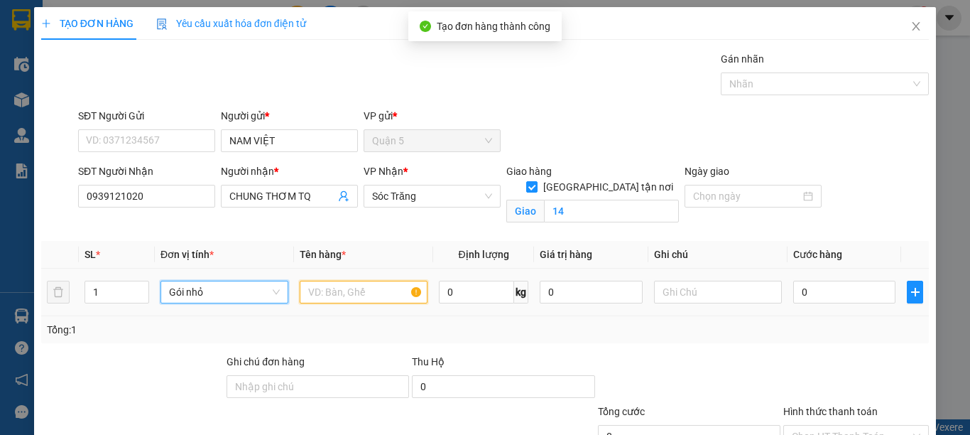
click at [332, 298] on input "text" at bounding box center [364, 292] width 128 height 23
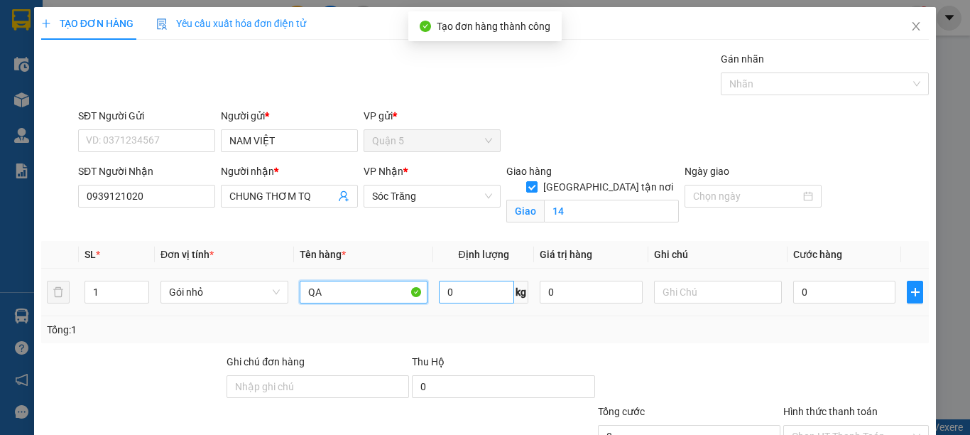
type input "QA"
click at [451, 295] on input "0" at bounding box center [476, 292] width 75 height 23
type input "10"
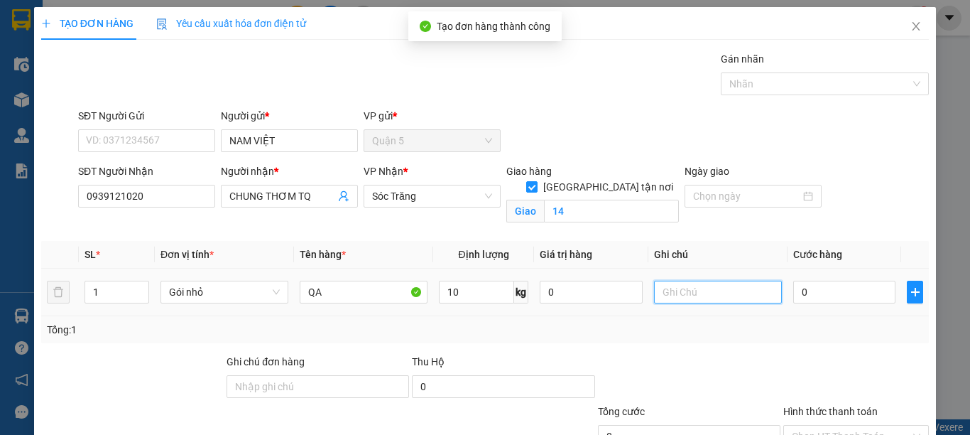
click at [700, 291] on input "text" at bounding box center [718, 292] width 128 height 23
type input "1 GÓI"
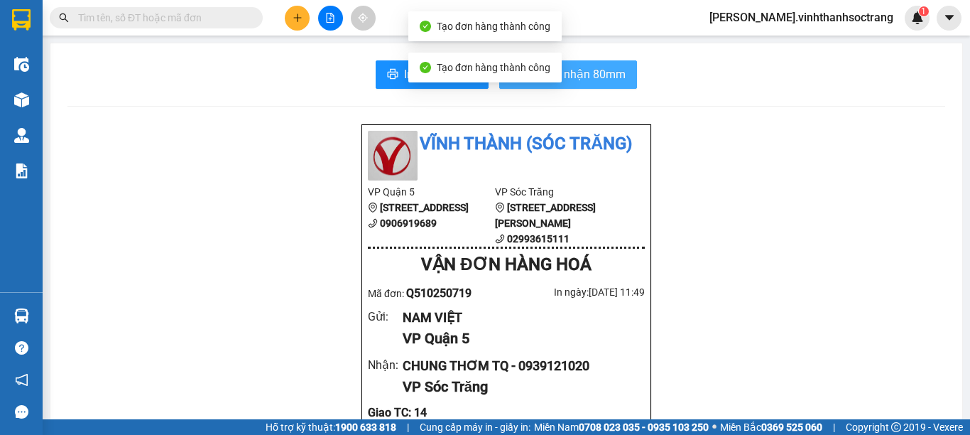
click at [573, 72] on span "In biên nhận 80mm" at bounding box center [577, 74] width 98 height 18
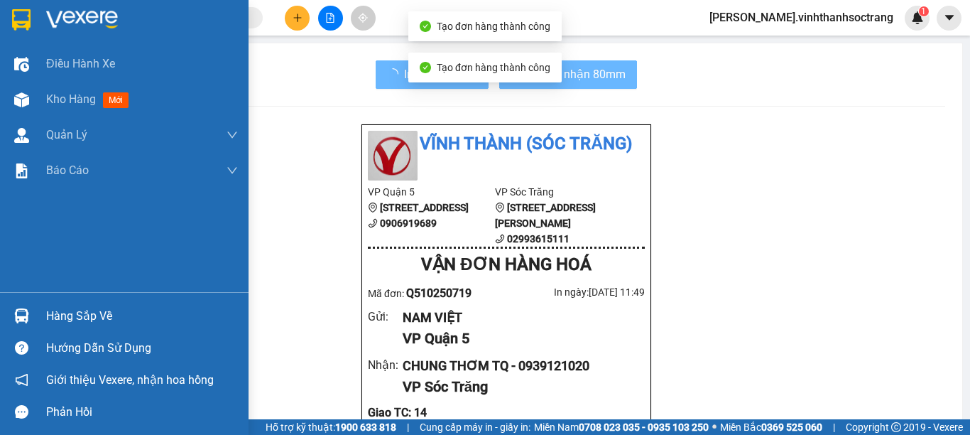
drag, startPoint x: 80, startPoint y: 99, endPoint x: 284, endPoint y: 21, distance: 218.3
click at [80, 99] on span "Kho hàng" at bounding box center [71, 98] width 50 height 13
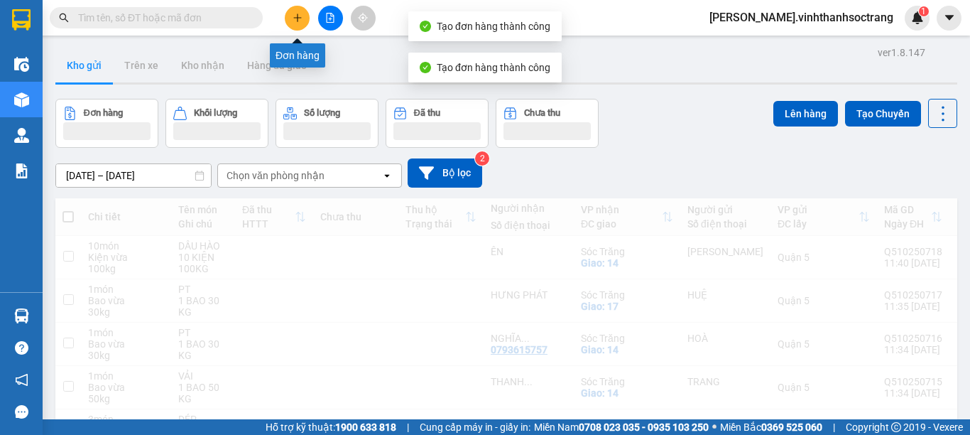
click at [294, 21] on icon "plus" at bounding box center [298, 18] width 10 height 10
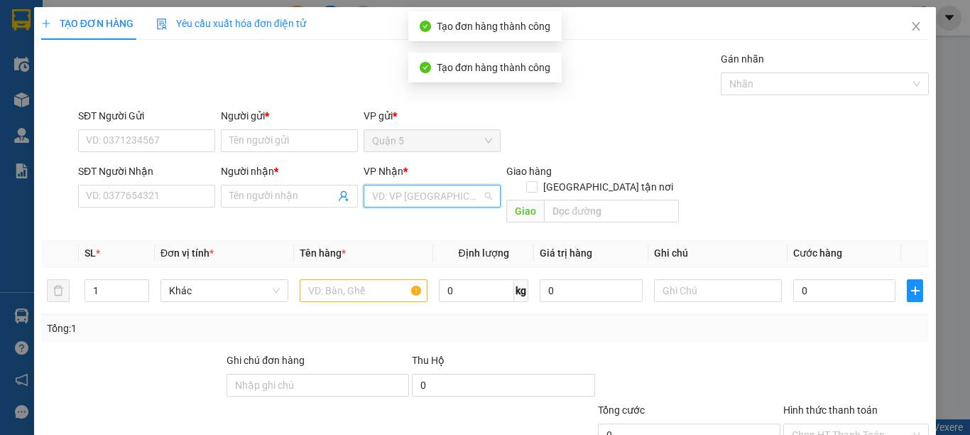
click at [395, 205] on input "search" at bounding box center [427, 195] width 110 height 21
click at [388, 271] on div "Sóc Trăng" at bounding box center [427, 270] width 118 height 16
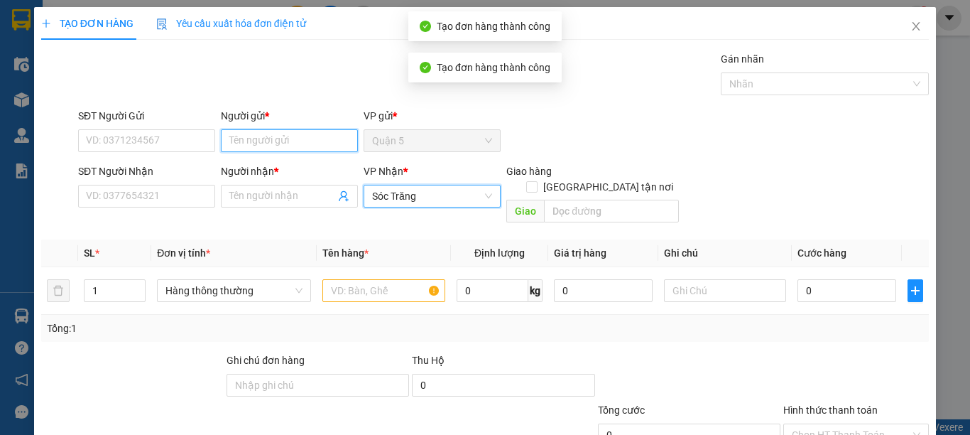
click at [275, 143] on input "Người gửi *" at bounding box center [289, 140] width 137 height 23
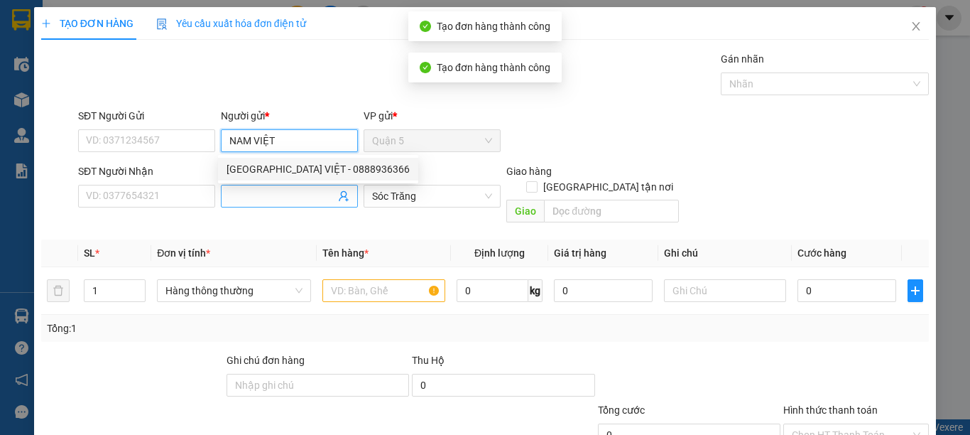
type input "NAM VIỆT"
click at [249, 205] on span at bounding box center [289, 196] width 137 height 23
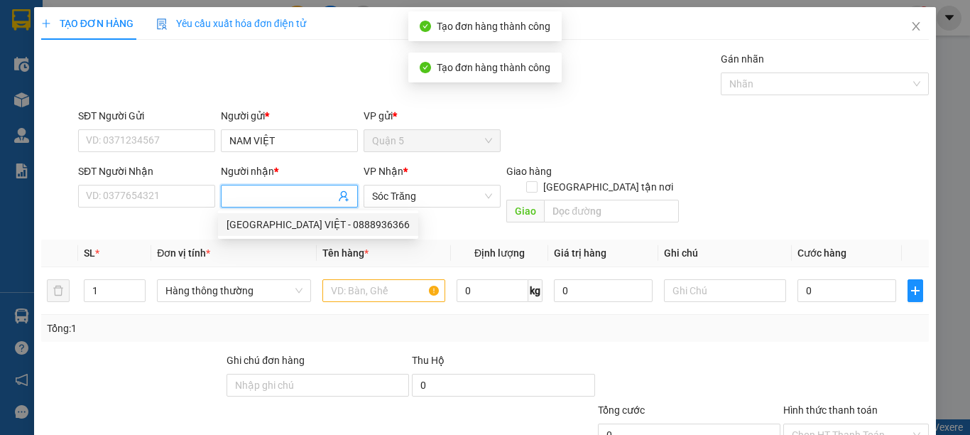
click at [257, 199] on input "Người nhận *" at bounding box center [282, 196] width 106 height 16
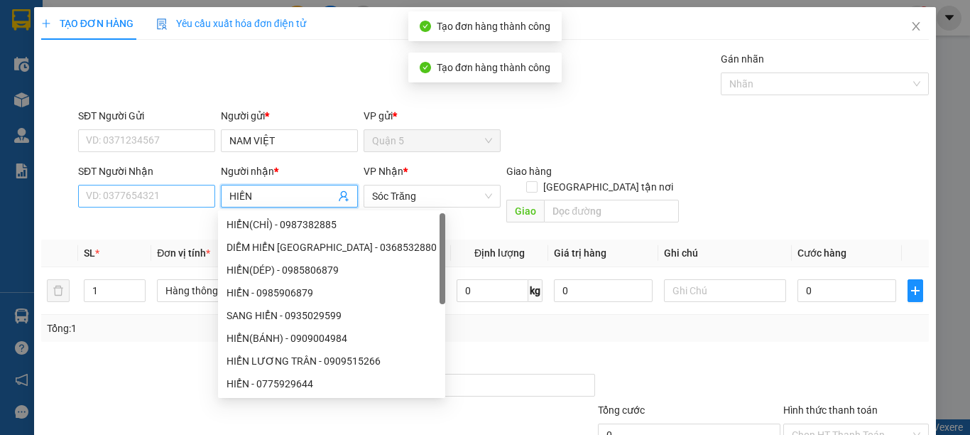
type input "HIỀN"
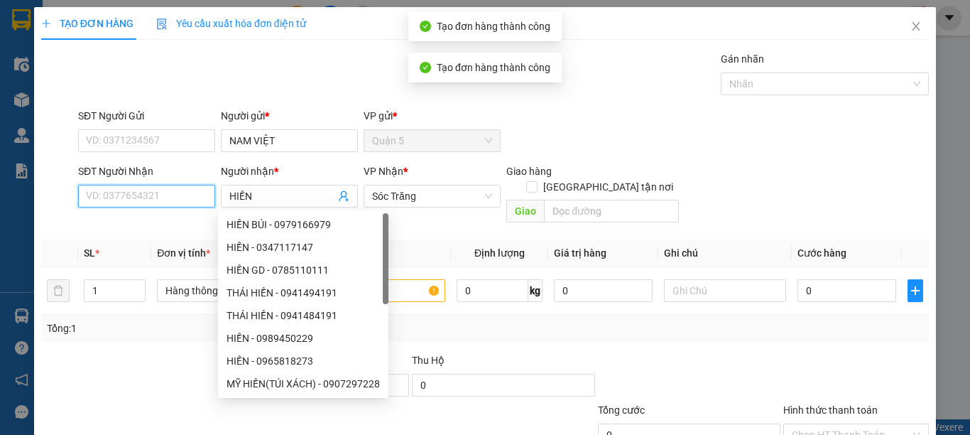
click at [161, 196] on input "SĐT Người Nhận" at bounding box center [146, 196] width 137 height 23
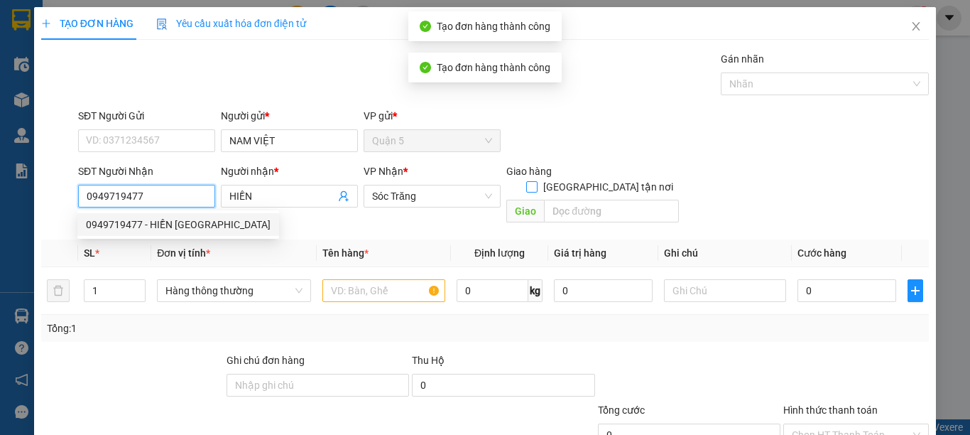
type input "0949719477"
click at [612, 179] on span "[GEOGRAPHIC_DATA] tận nơi" at bounding box center [608, 187] width 141 height 16
click at [536, 181] on input "[GEOGRAPHIC_DATA] tận nơi" at bounding box center [531, 186] width 10 height 10
checkbox input "true"
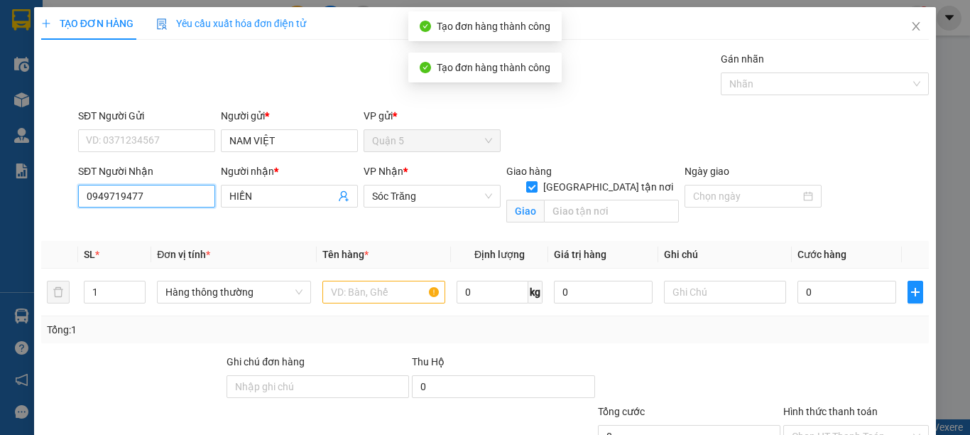
click at [181, 188] on input "0949719477" at bounding box center [146, 196] width 137 height 23
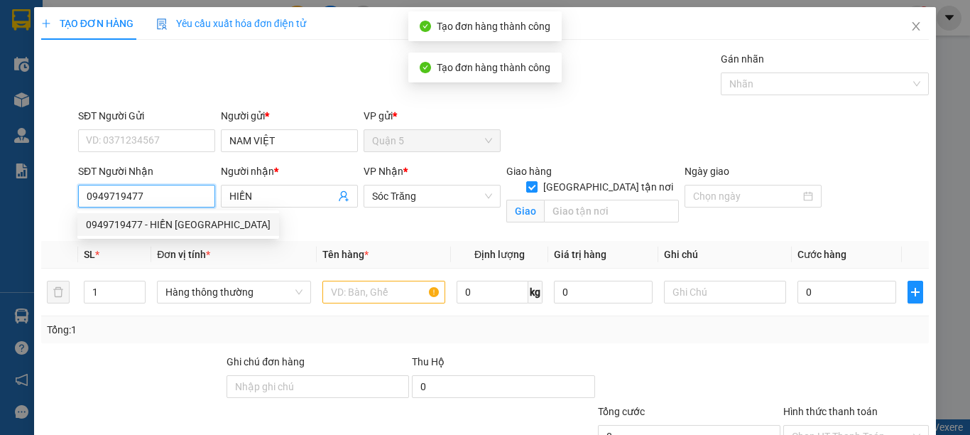
click at [200, 222] on div "0949719477 - HIỀN PHÚ LỘC" at bounding box center [178, 225] width 185 height 16
type input "HIỀN PHÚ LỘC"
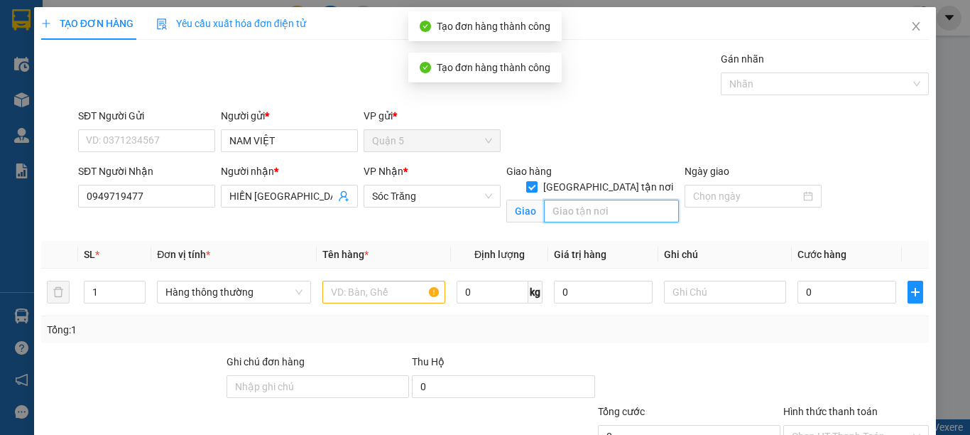
click at [597, 200] on input "text" at bounding box center [611, 211] width 135 height 23
click at [178, 294] on span "Hàng thông thường" at bounding box center [234, 291] width 137 height 21
type input "14"
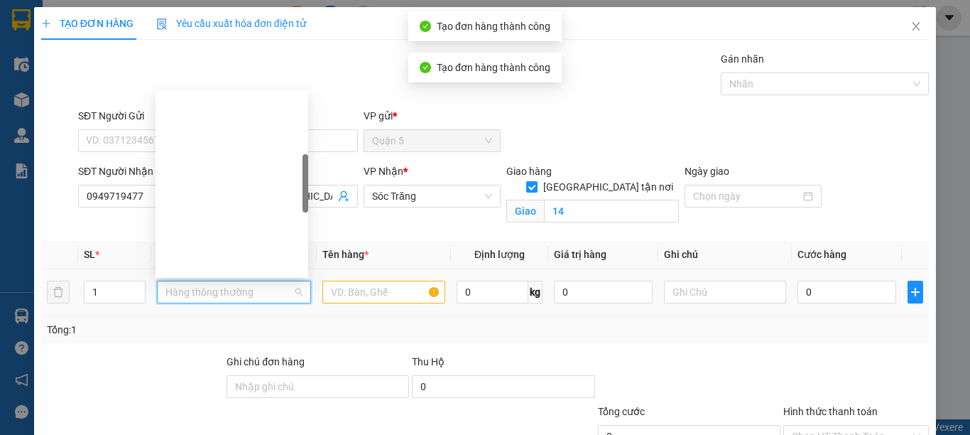
type input "G"
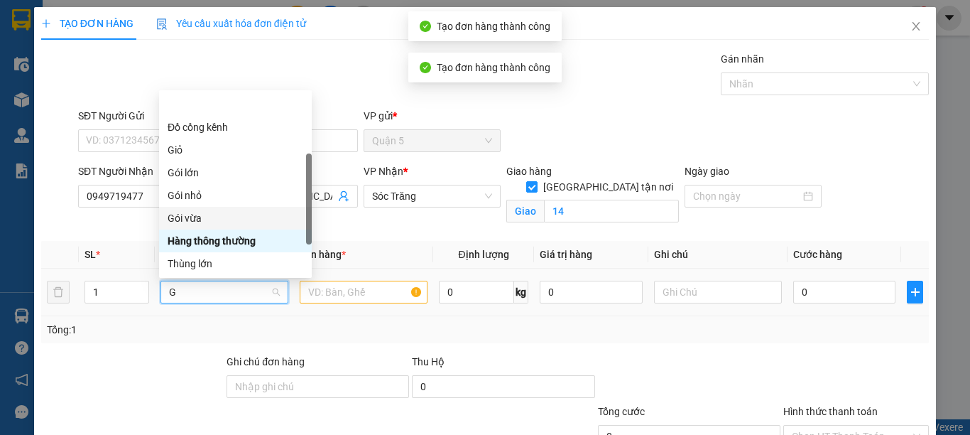
click at [198, 210] on div "Gói vừa" at bounding box center [236, 218] width 136 height 16
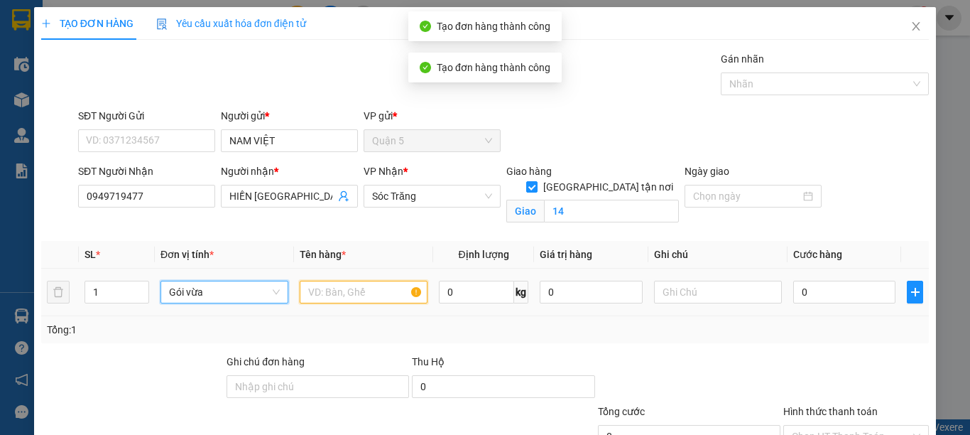
click at [331, 292] on input "text" at bounding box center [364, 292] width 128 height 23
type input "QA"
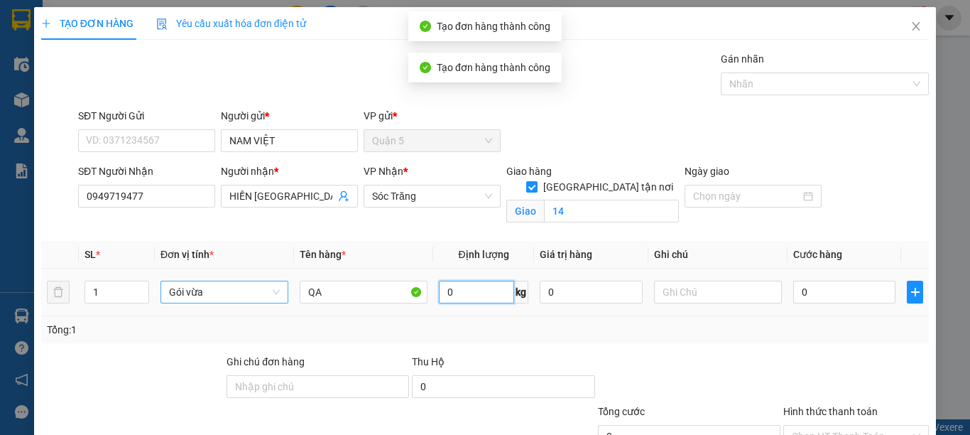
click at [465, 296] on input "0" at bounding box center [476, 292] width 75 height 23
type input "10"
click at [710, 292] on input "text" at bounding box center [718, 292] width 128 height 23
type input "1"
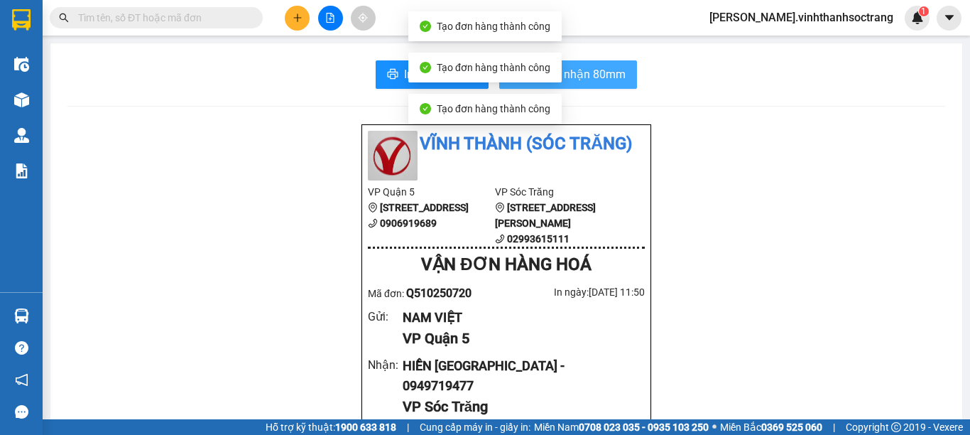
click at [575, 81] on span "In biên nhận 80mm" at bounding box center [577, 74] width 98 height 18
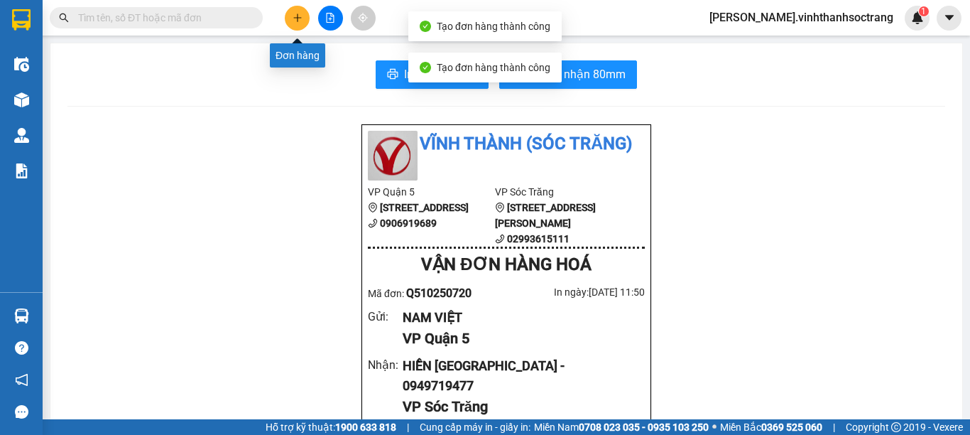
click at [290, 16] on button at bounding box center [297, 18] width 25 height 25
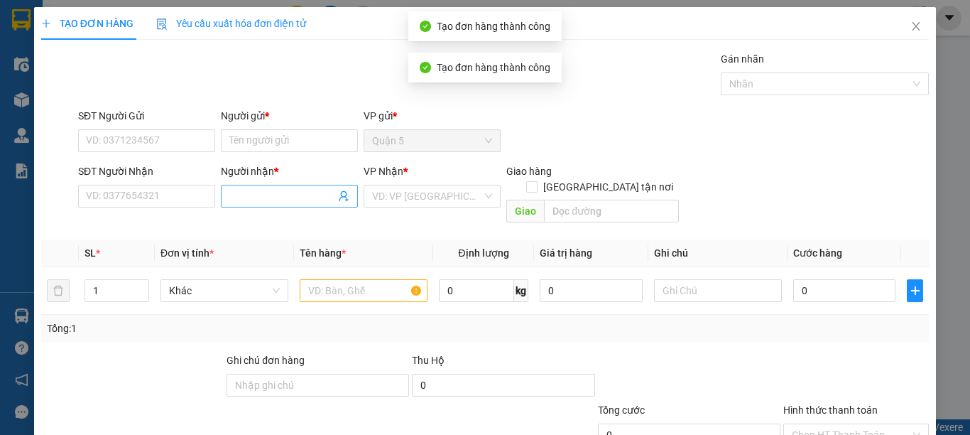
click at [241, 190] on input "Người nhận *" at bounding box center [282, 196] width 106 height 16
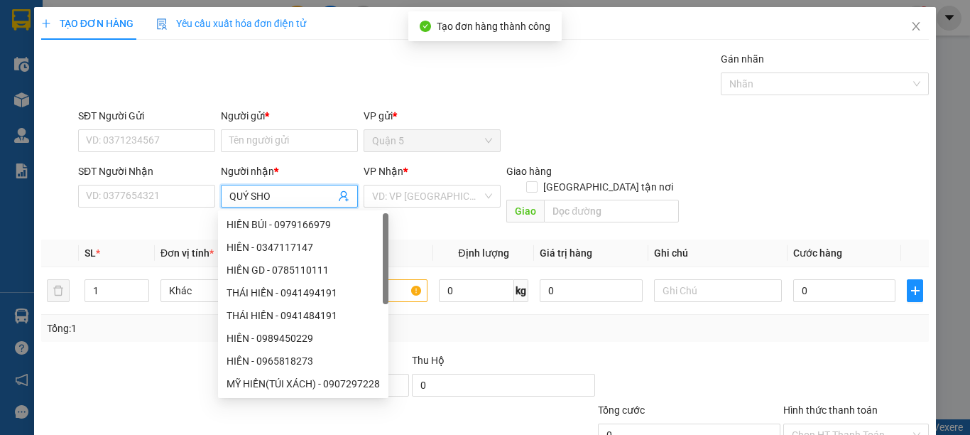
type input "QUÝ SHOP"
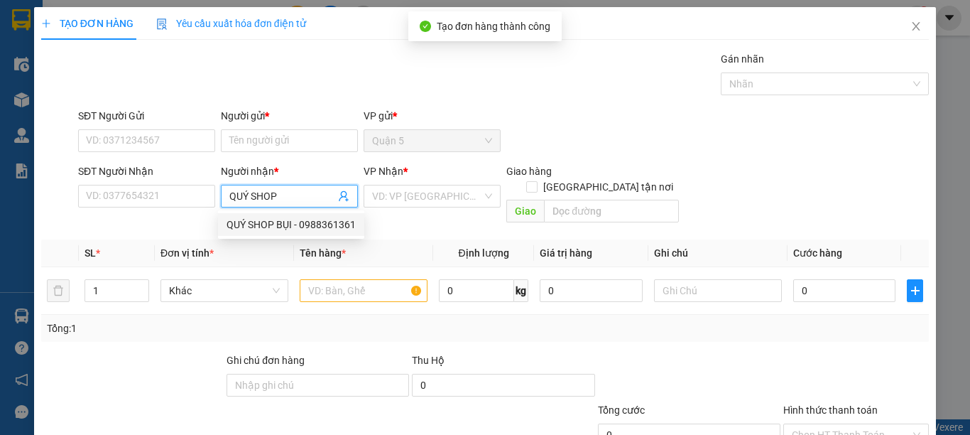
click at [264, 220] on div "QUÝ SHOP BỤI - 0988361361" at bounding box center [291, 225] width 129 height 16
type input "0988361361"
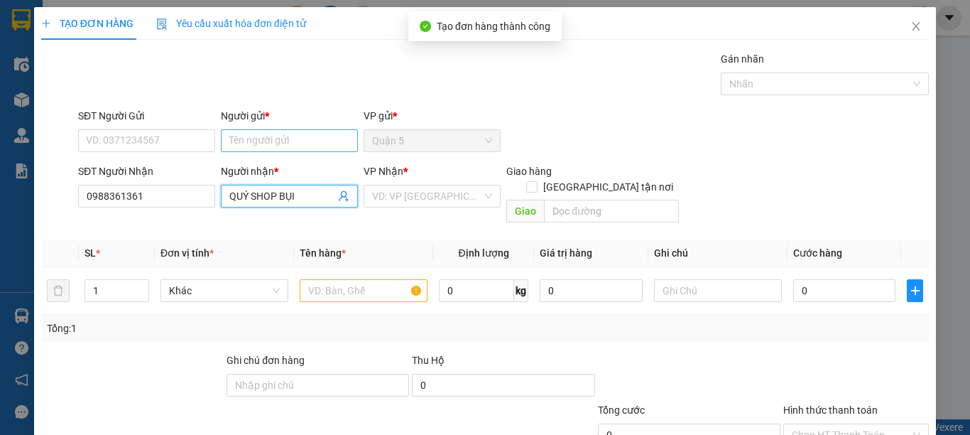
type input "QUÝ SHOP BỤI"
click at [250, 147] on input "Người gửi *" at bounding box center [289, 140] width 137 height 23
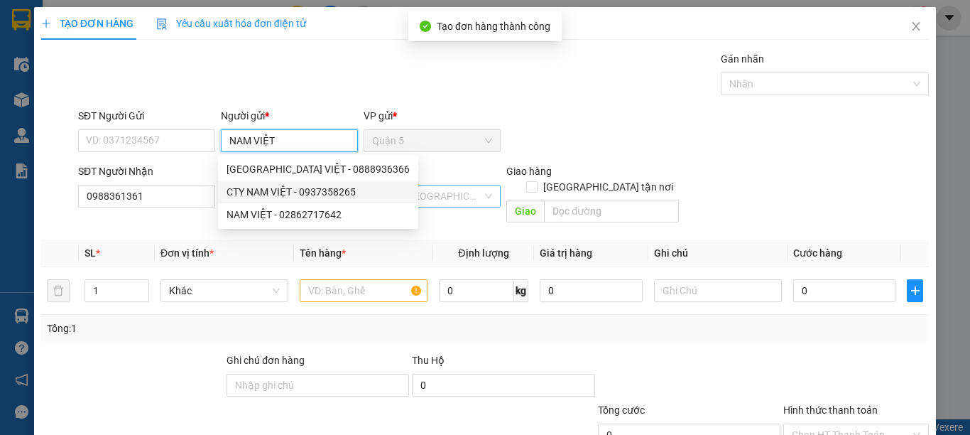
type input "NAM VIỆT"
click at [475, 200] on input "search" at bounding box center [427, 195] width 110 height 21
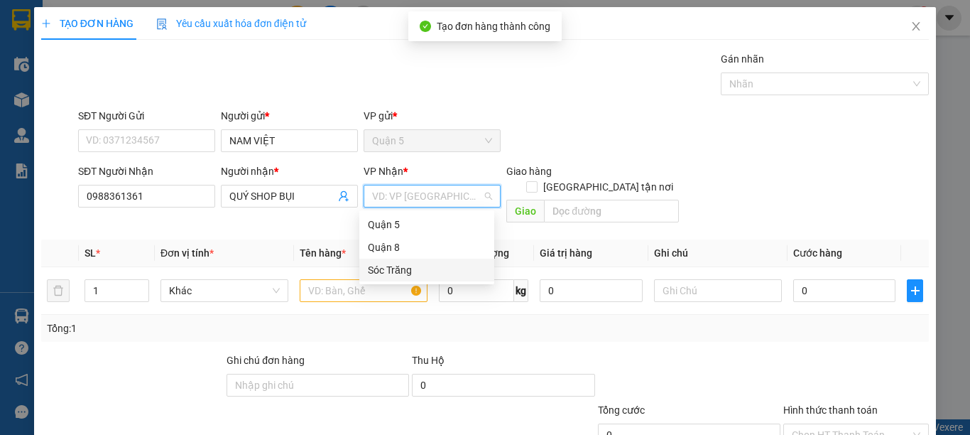
drag, startPoint x: 400, startPoint y: 268, endPoint x: 434, endPoint y: 250, distance: 38.4
click at [421, 258] on div "Quận 5 Quận 8 Sóc Trăng" at bounding box center [426, 247] width 135 height 68
click at [424, 257] on div "Quận 8" at bounding box center [426, 247] width 135 height 23
click at [430, 197] on span "Quận 8" at bounding box center [432, 195] width 120 height 21
drag, startPoint x: 386, startPoint y: 272, endPoint x: 377, endPoint y: 269, distance: 9.0
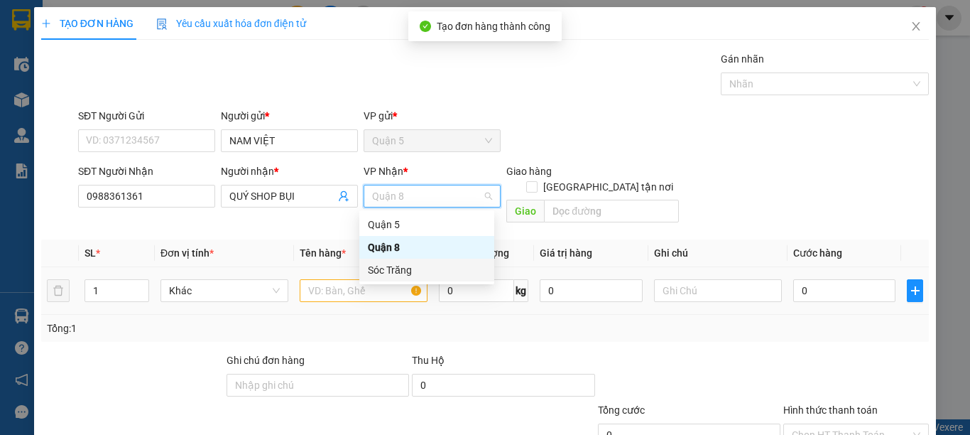
click at [386, 272] on div "Sóc Trăng" at bounding box center [427, 270] width 118 height 16
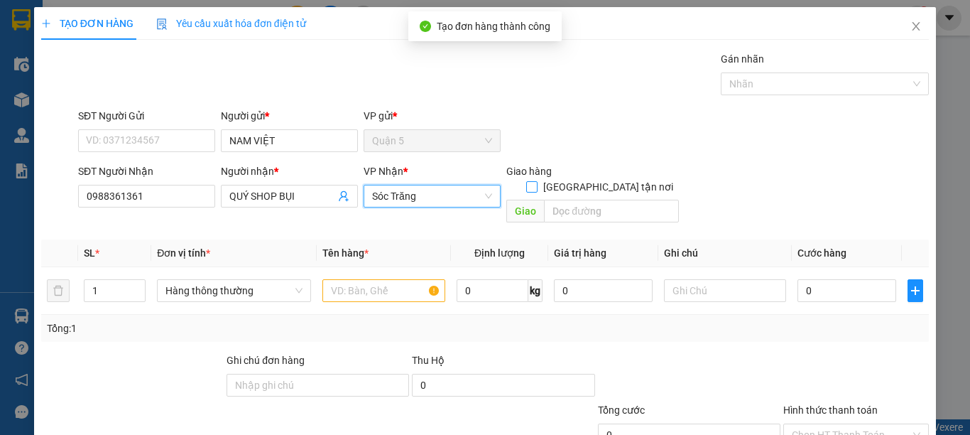
click at [536, 181] on input "[GEOGRAPHIC_DATA] tận nơi" at bounding box center [531, 186] width 10 height 10
checkbox input "true"
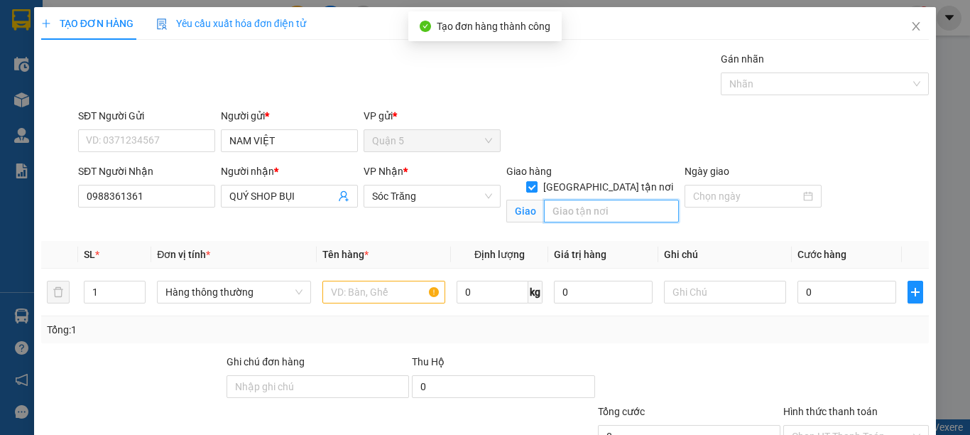
click at [598, 200] on input "text" at bounding box center [611, 211] width 135 height 23
click at [212, 296] on span "Hàng thông thường" at bounding box center [234, 291] width 137 height 21
type input "14"
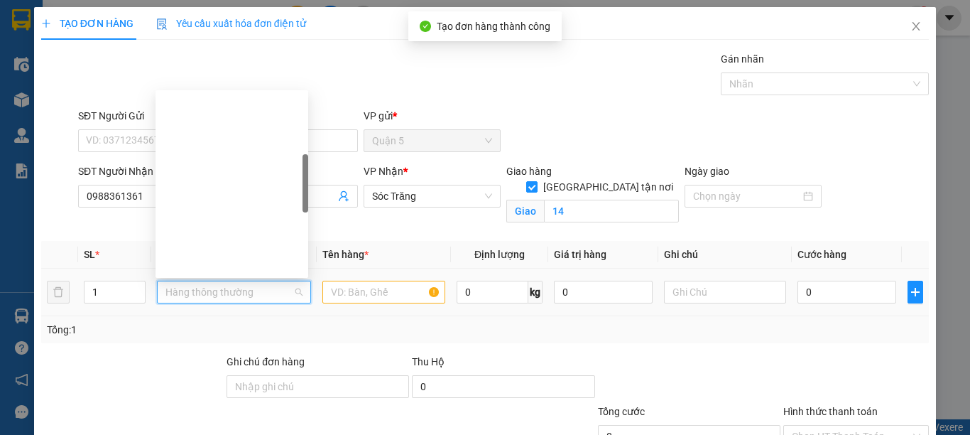
type input "G"
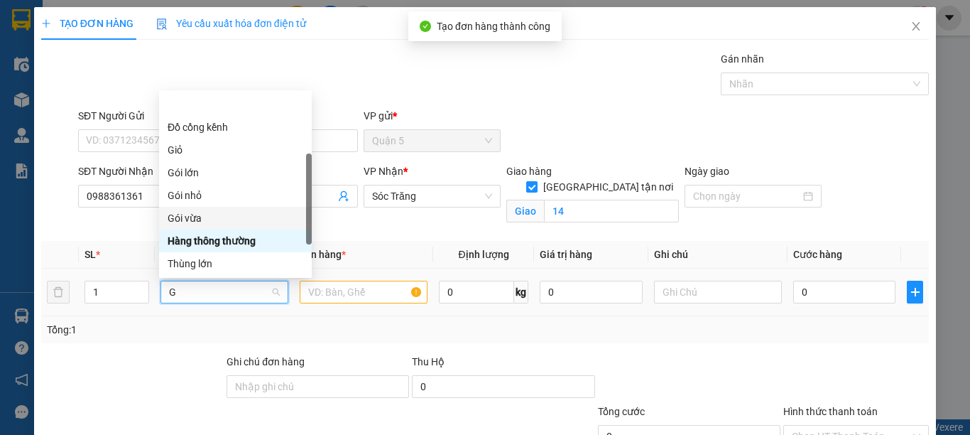
click at [202, 210] on div "Gói vừa" at bounding box center [236, 218] width 136 height 16
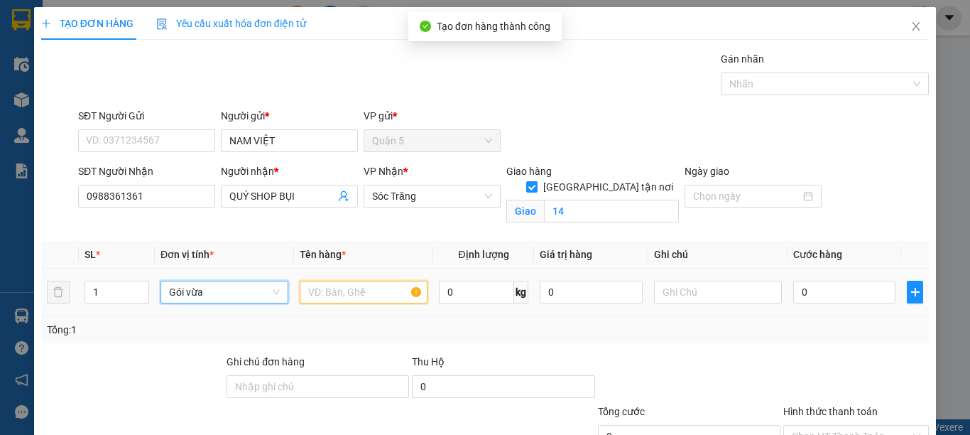
drag, startPoint x: 340, startPoint y: 300, endPoint x: 363, endPoint y: 299, distance: 22.7
click at [340, 300] on input "text" at bounding box center [364, 292] width 128 height 23
type input "QA"
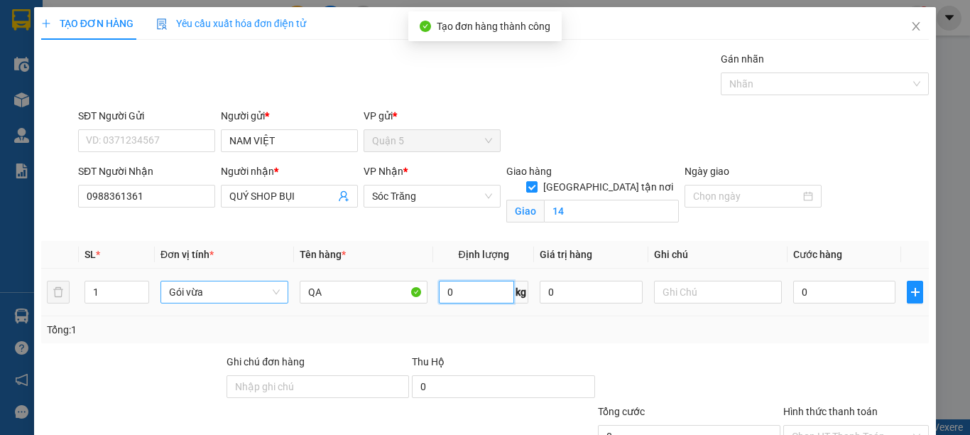
click at [445, 291] on input "0" at bounding box center [476, 292] width 75 height 23
type input "10"
click at [677, 288] on input "text" at bounding box center [718, 292] width 128 height 23
type input "1"
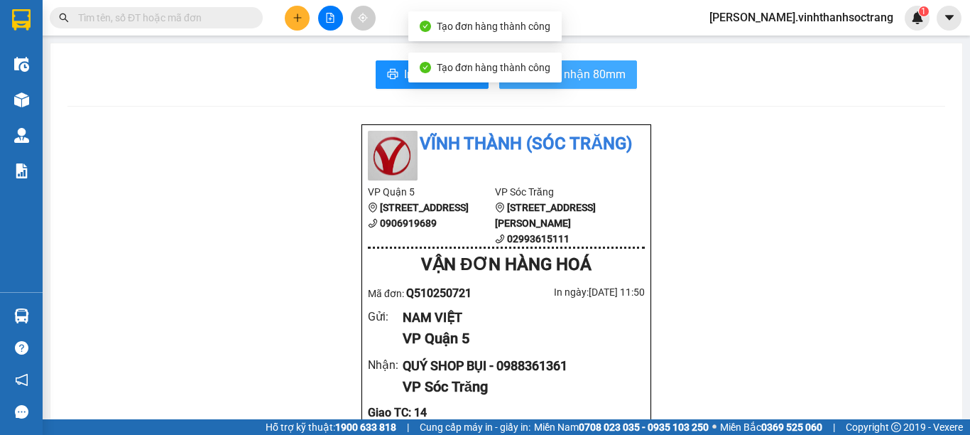
click at [570, 79] on span "In biên nhận 80mm" at bounding box center [577, 74] width 98 height 18
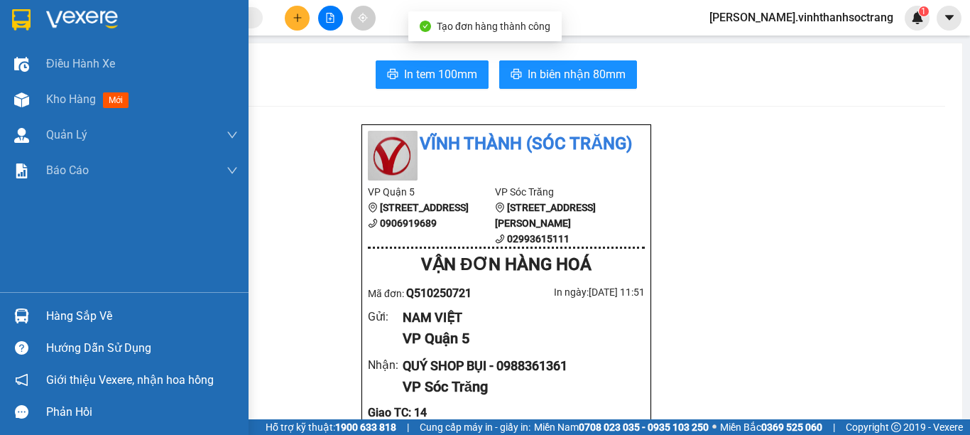
drag, startPoint x: 67, startPoint y: 103, endPoint x: 504, endPoint y: 428, distance: 544.1
click at [67, 103] on span "Kho hàng" at bounding box center [71, 98] width 50 height 13
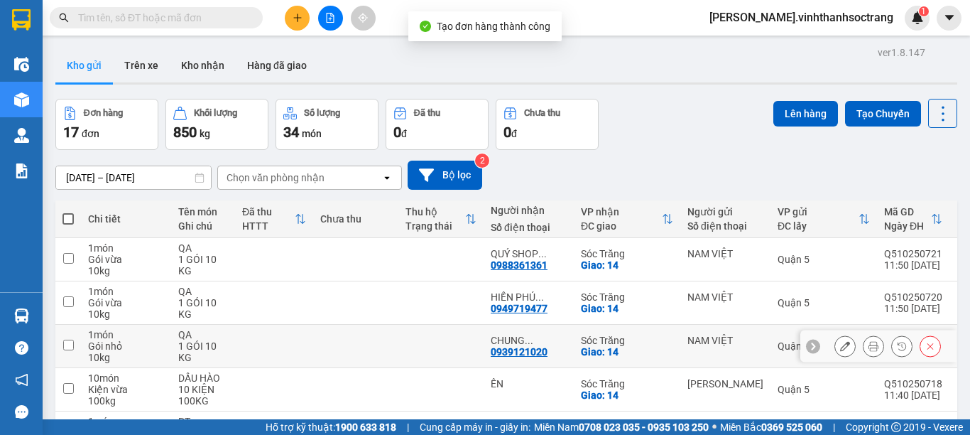
click at [864, 334] on button at bounding box center [874, 346] width 20 height 25
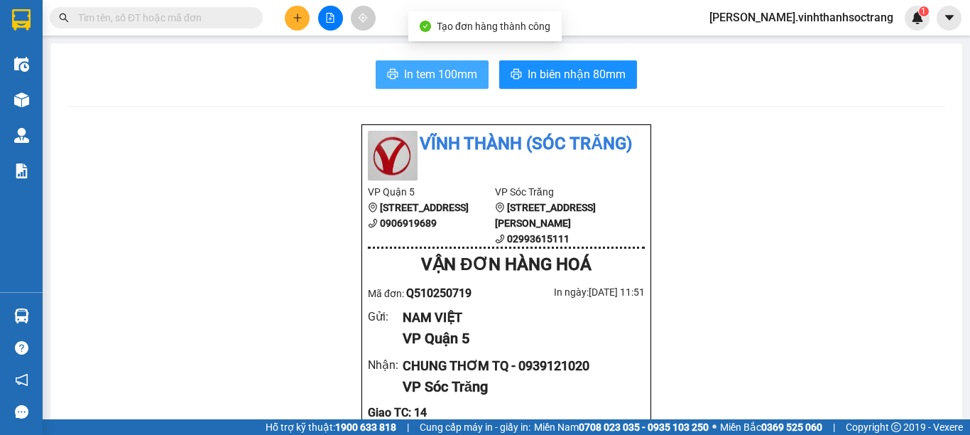
click at [428, 71] on span "In tem 100mm" at bounding box center [440, 74] width 73 height 18
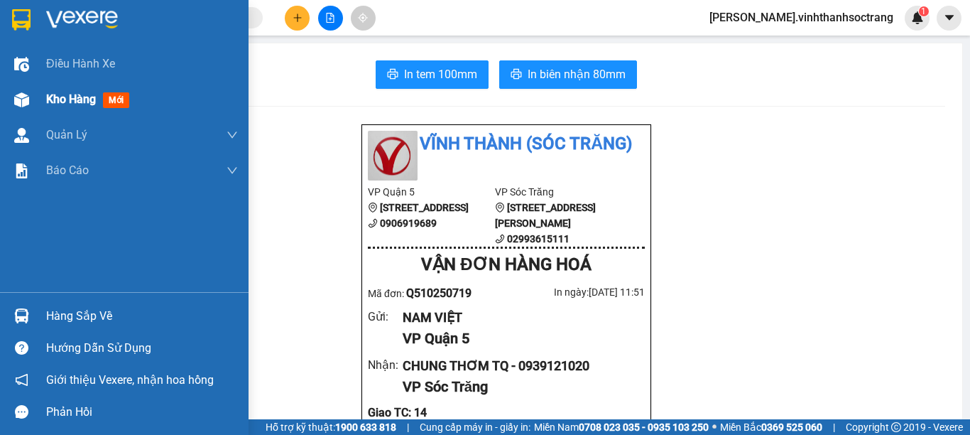
click at [53, 99] on span "Kho hàng" at bounding box center [71, 98] width 50 height 13
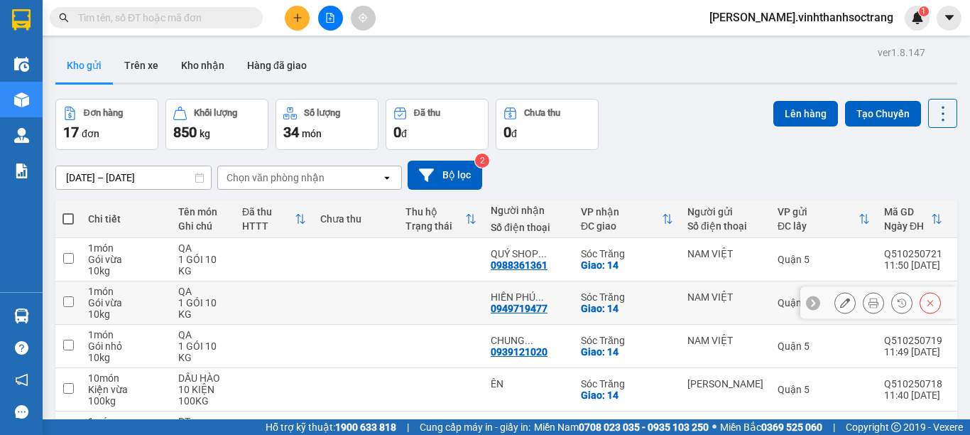
click at [869, 305] on icon at bounding box center [874, 303] width 10 height 10
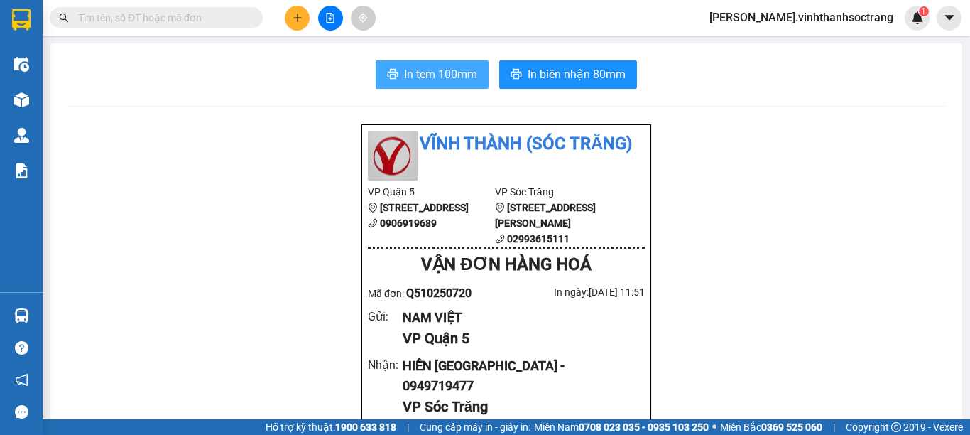
click at [423, 87] on button "In tem 100mm" at bounding box center [432, 74] width 113 height 28
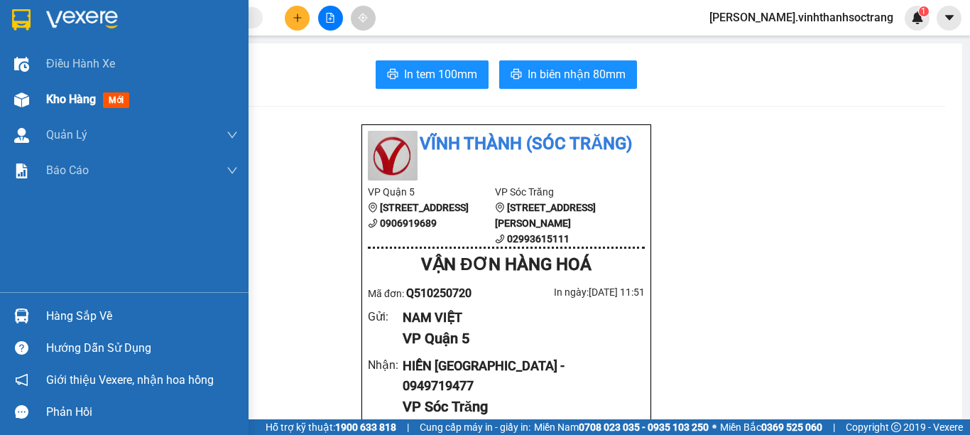
click at [50, 99] on span "Kho hàng" at bounding box center [71, 98] width 50 height 13
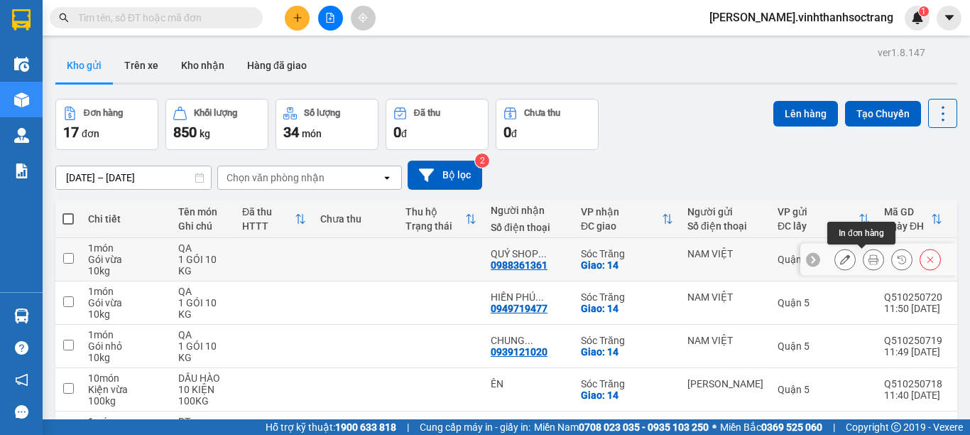
click at [869, 262] on icon at bounding box center [874, 259] width 10 height 10
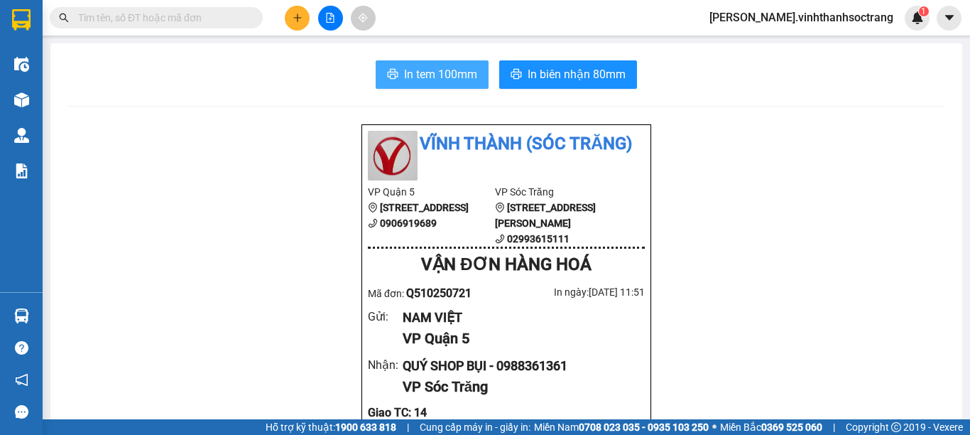
click at [428, 85] on button "In tem 100mm" at bounding box center [432, 74] width 113 height 28
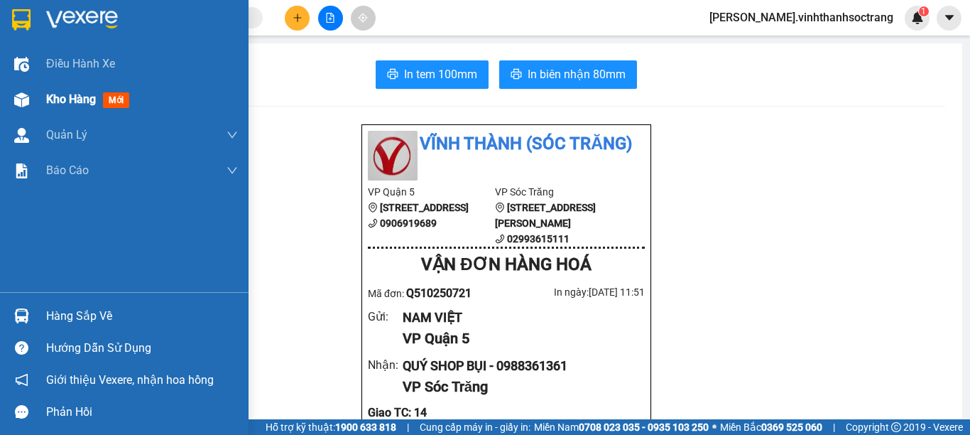
click at [67, 101] on span "Kho hàng" at bounding box center [71, 98] width 50 height 13
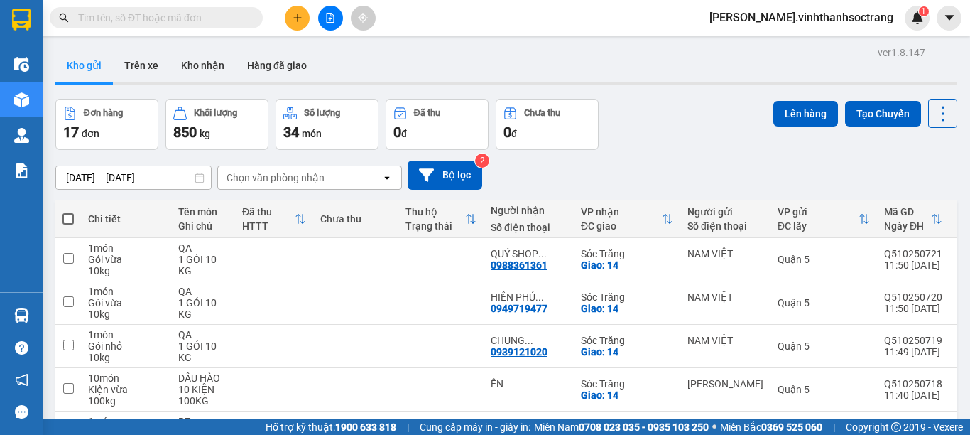
click at [297, 22] on icon "plus" at bounding box center [298, 18] width 10 height 10
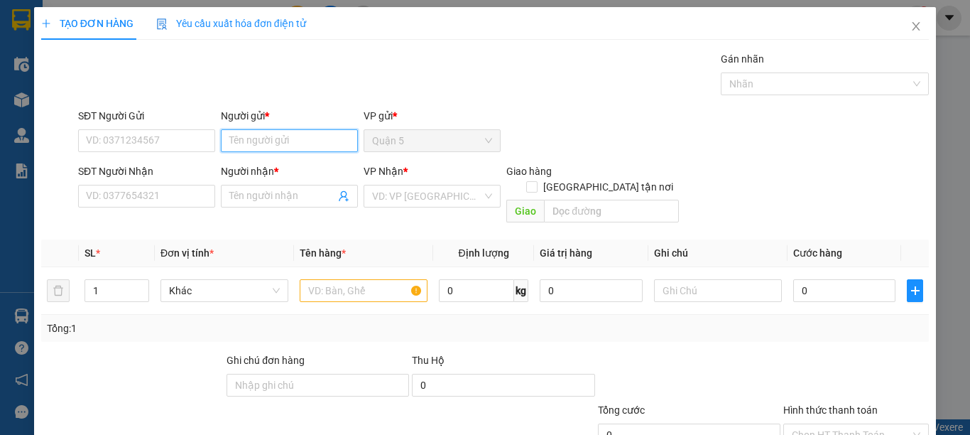
click at [303, 147] on input "Người gửi *" at bounding box center [289, 140] width 137 height 23
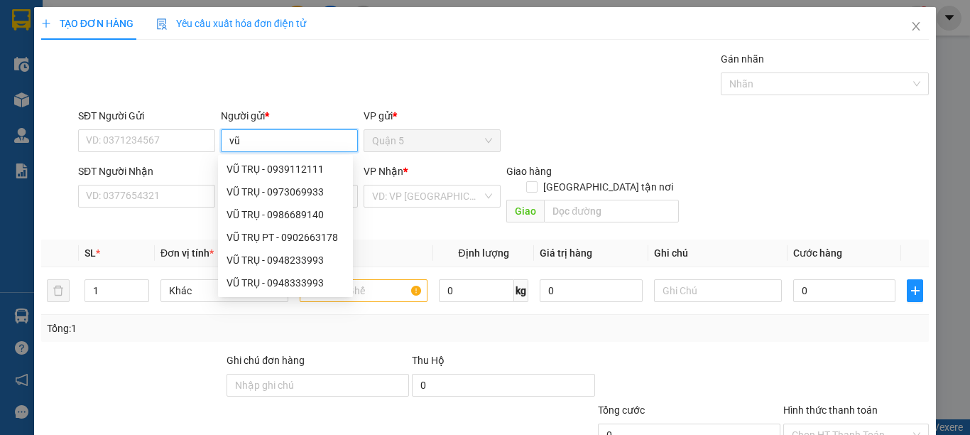
type input "v"
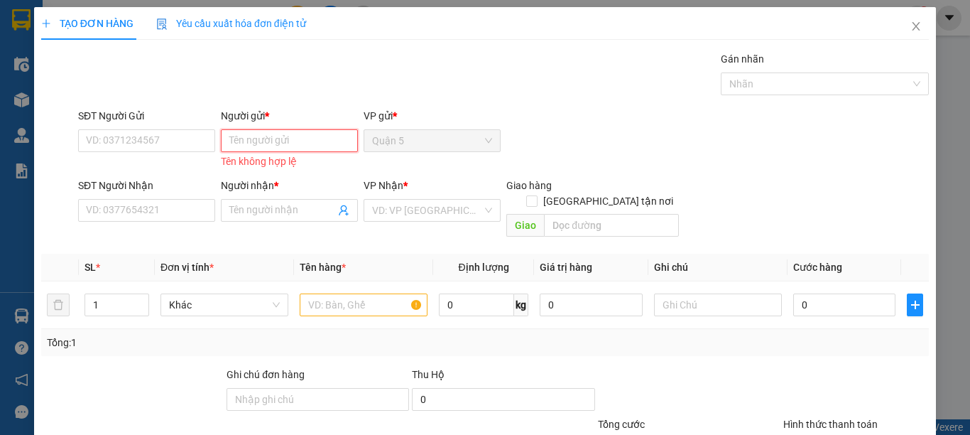
click at [303, 146] on input "Người gửi *" at bounding box center [289, 140] width 137 height 23
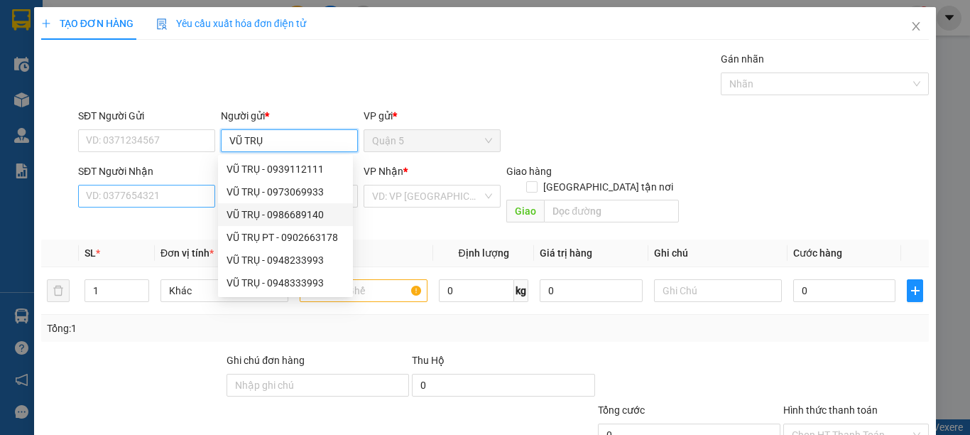
type input "VŨ TRỤ"
click at [181, 207] on input "SĐT Người Nhận" at bounding box center [146, 196] width 137 height 23
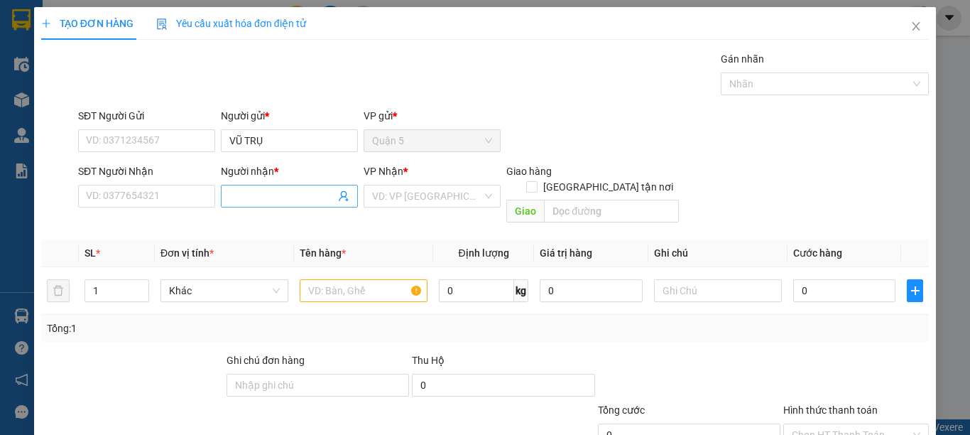
click at [269, 198] on input "Người nhận *" at bounding box center [282, 196] width 106 height 16
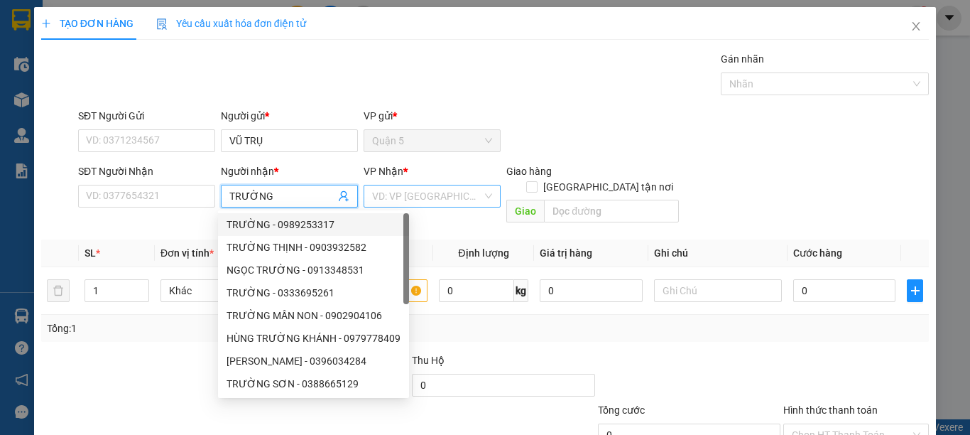
type input "TRƯỜNG"
click at [418, 194] on input "search" at bounding box center [427, 195] width 110 height 21
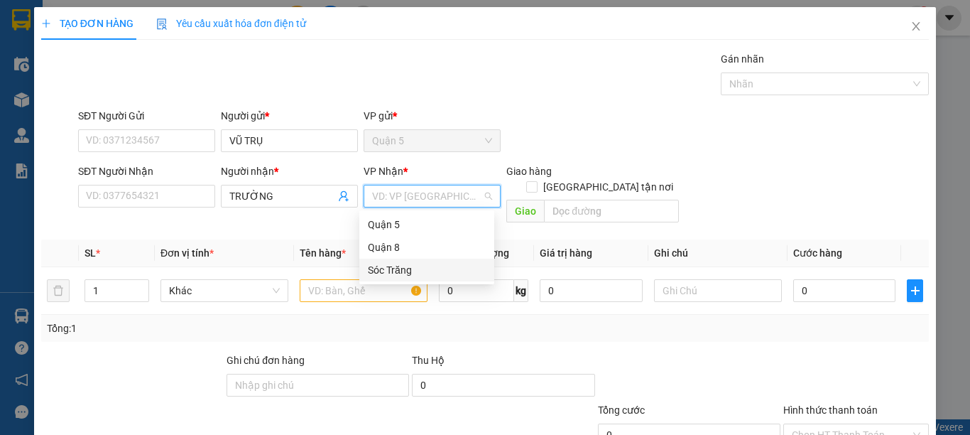
drag, startPoint x: 416, startPoint y: 275, endPoint x: 606, endPoint y: 159, distance: 222.2
click at [417, 274] on div "Sóc Trăng" at bounding box center [427, 270] width 118 height 16
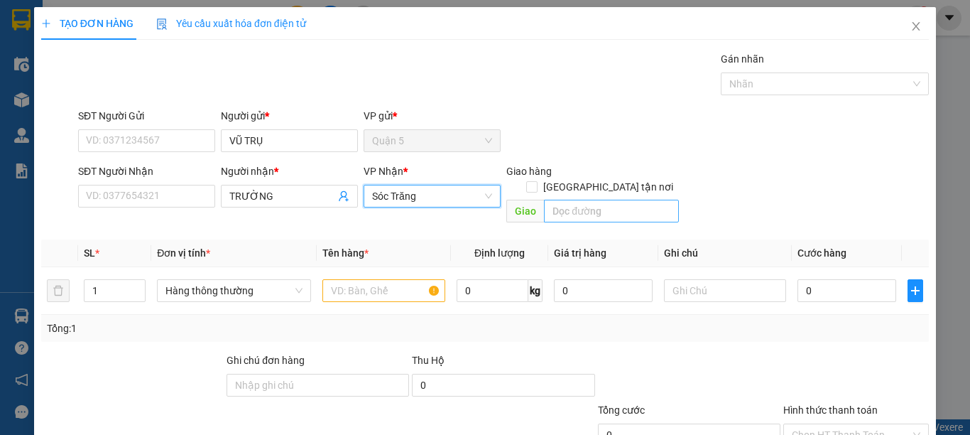
drag, startPoint x: 613, startPoint y: 173, endPoint x: 615, endPoint y: 190, distance: 17.2
click at [614, 179] on span "[GEOGRAPHIC_DATA] tận nơi" at bounding box center [608, 187] width 141 height 16
click at [536, 181] on input "[GEOGRAPHIC_DATA] tận nơi" at bounding box center [531, 186] width 10 height 10
checkbox input "true"
click at [615, 200] on input "text" at bounding box center [611, 211] width 135 height 23
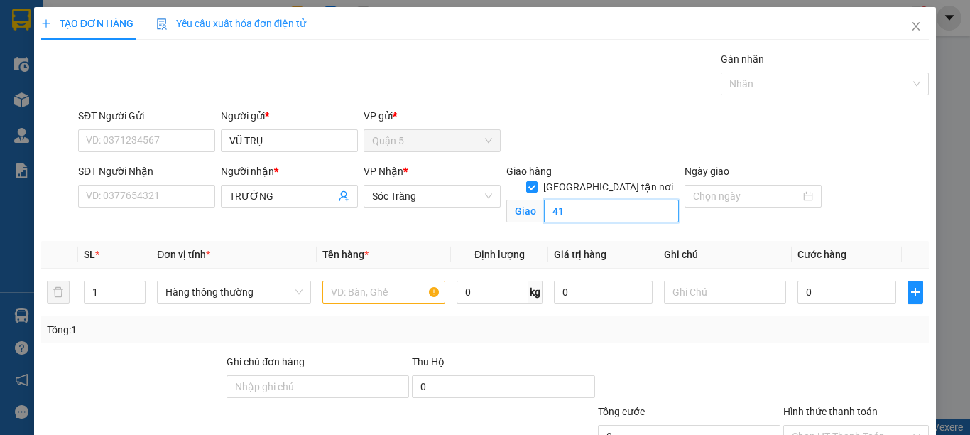
type input "4"
click at [212, 295] on span "Hàng thông thường" at bounding box center [234, 291] width 137 height 21
type input "14"
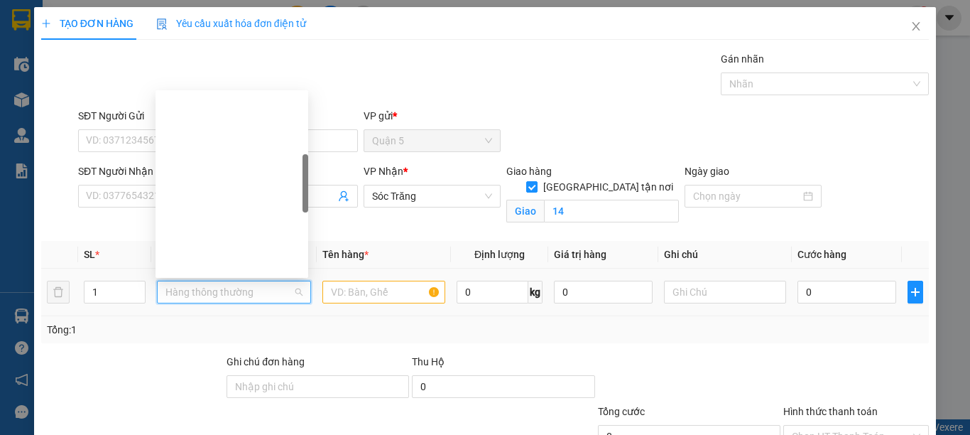
type input "T"
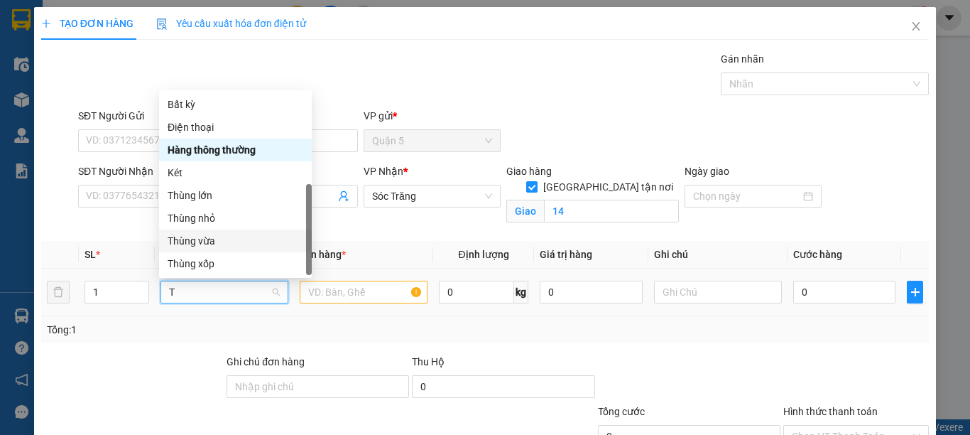
click at [212, 233] on div "Thùng vừa" at bounding box center [236, 241] width 136 height 16
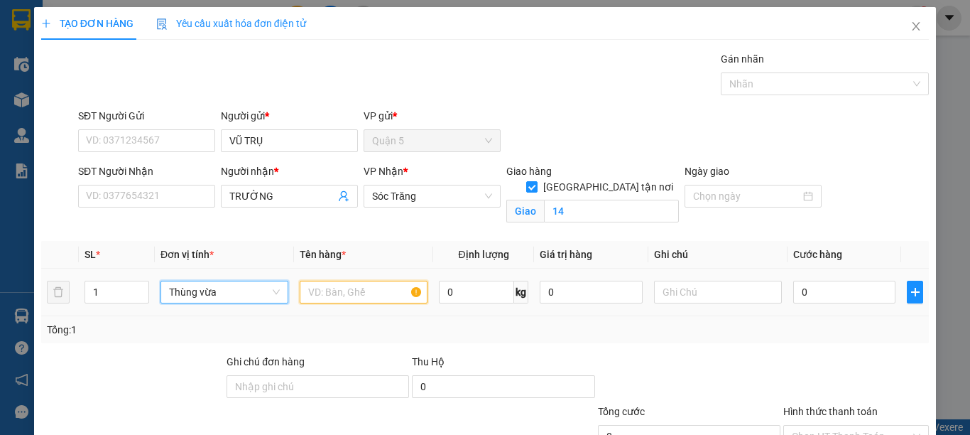
click at [326, 294] on input "text" at bounding box center [364, 292] width 128 height 23
type input "PT"
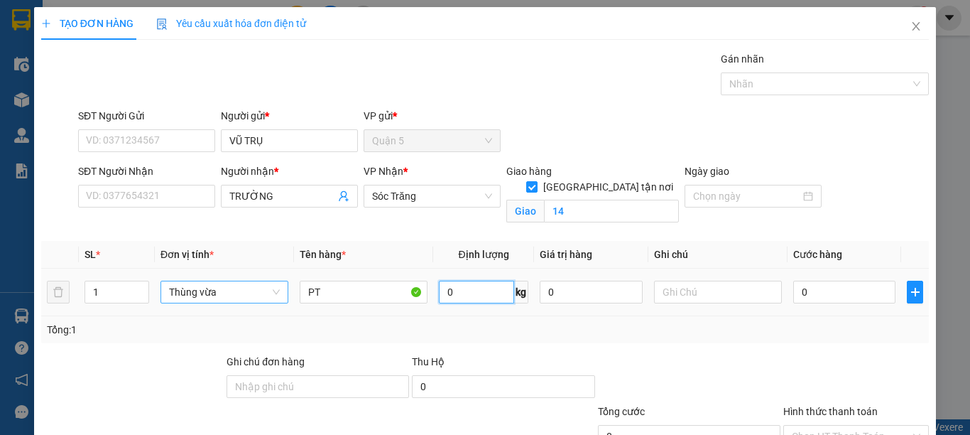
click at [464, 300] on input "0" at bounding box center [476, 292] width 75 height 23
type input "2"
type input "30"
click at [677, 286] on input "text" at bounding box center [718, 292] width 128 height 23
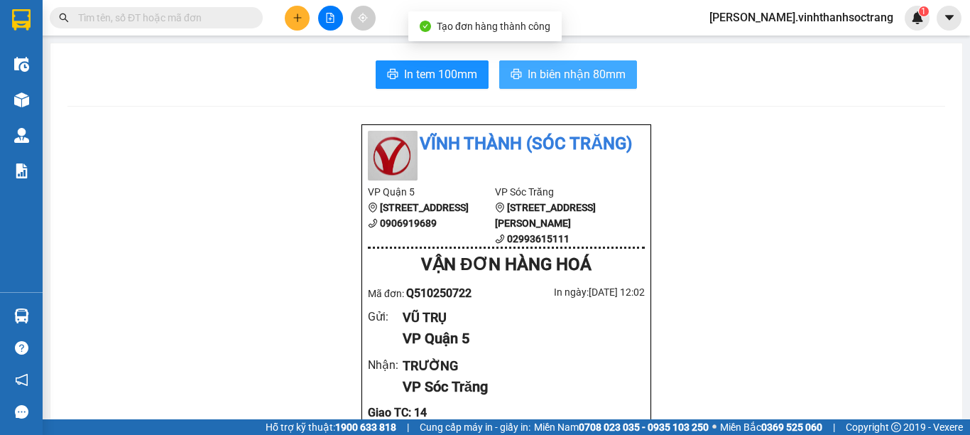
click at [594, 85] on button "In biên nhận 80mm" at bounding box center [568, 74] width 138 height 28
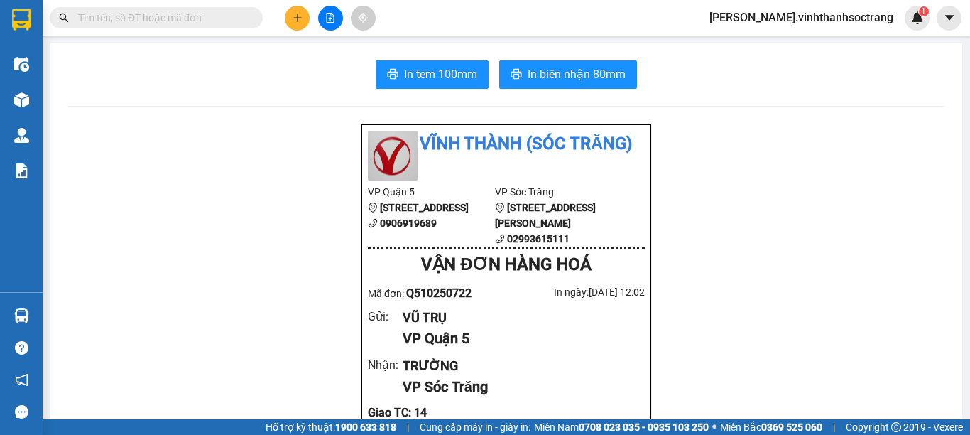
drag, startPoint x: 597, startPoint y: 128, endPoint x: 297, endPoint y: 24, distance: 317.9
click at [297, 24] on button at bounding box center [297, 18] width 25 height 25
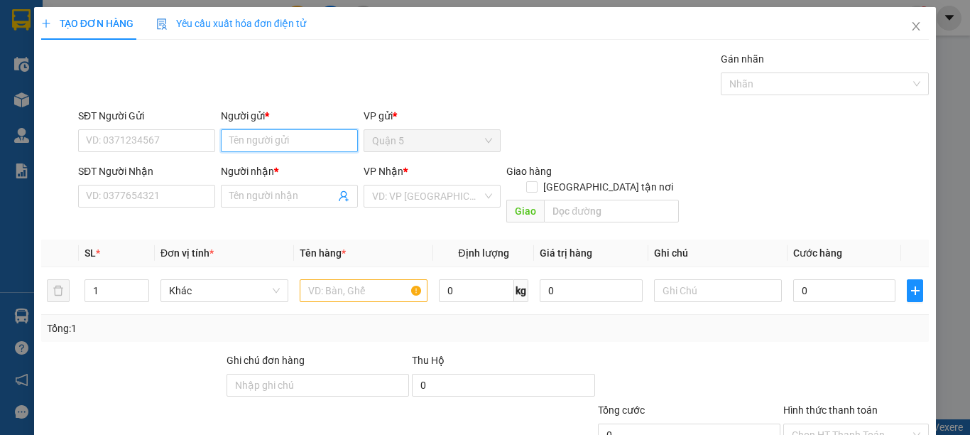
click at [269, 138] on input "Người gửi *" at bounding box center [289, 140] width 137 height 23
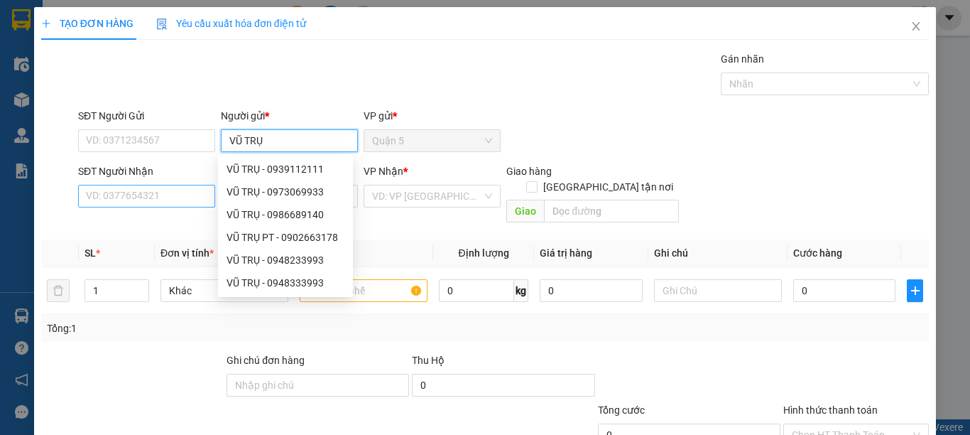
type input "VŨ TRỤ"
click at [204, 196] on input "SĐT Người Nhận" at bounding box center [146, 196] width 137 height 23
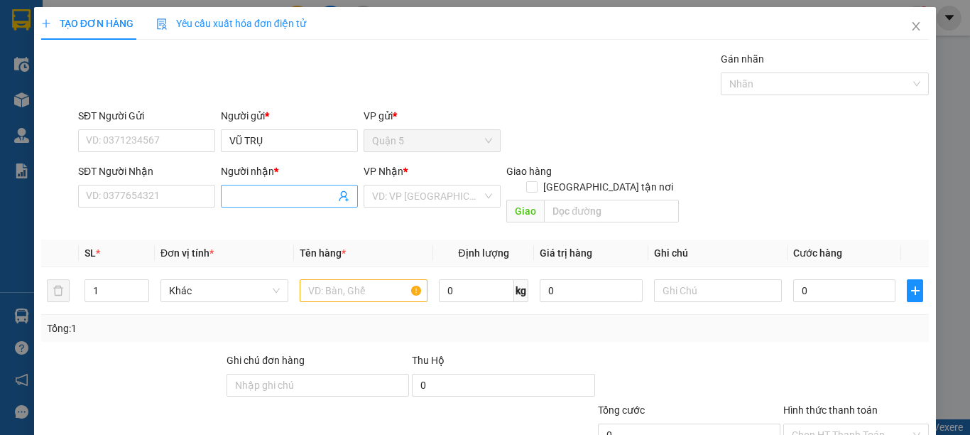
click at [252, 202] on input "Người nhận *" at bounding box center [282, 196] width 106 height 16
type input "PHƯƠNG TỰ LỰC"
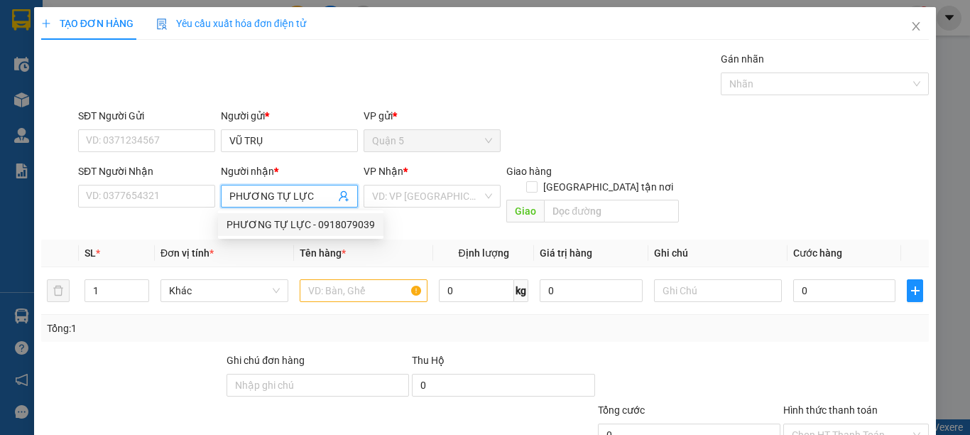
click at [256, 227] on div "PHƯƠNG TỰ LỰC - 0918079039" at bounding box center [301, 225] width 148 height 16
type input "0918079039"
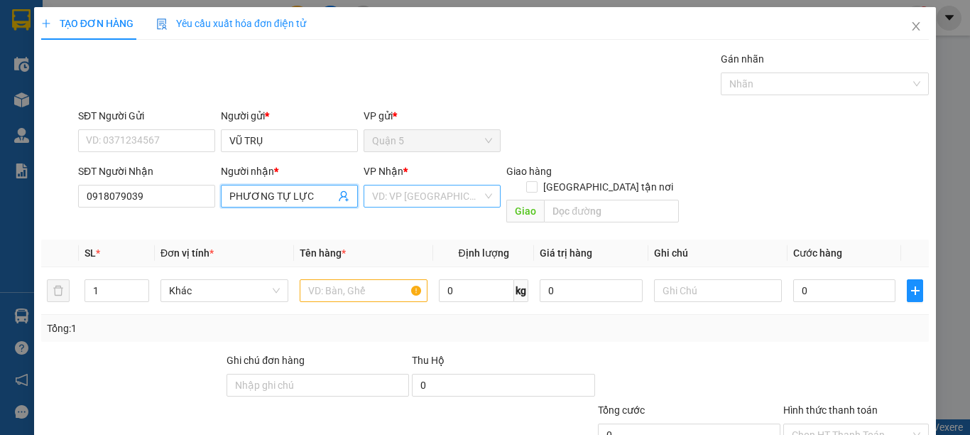
click at [391, 185] on div "VD: VP [GEOGRAPHIC_DATA]" at bounding box center [432, 196] width 137 height 23
type input "PHƯƠNG TỰ LỰC"
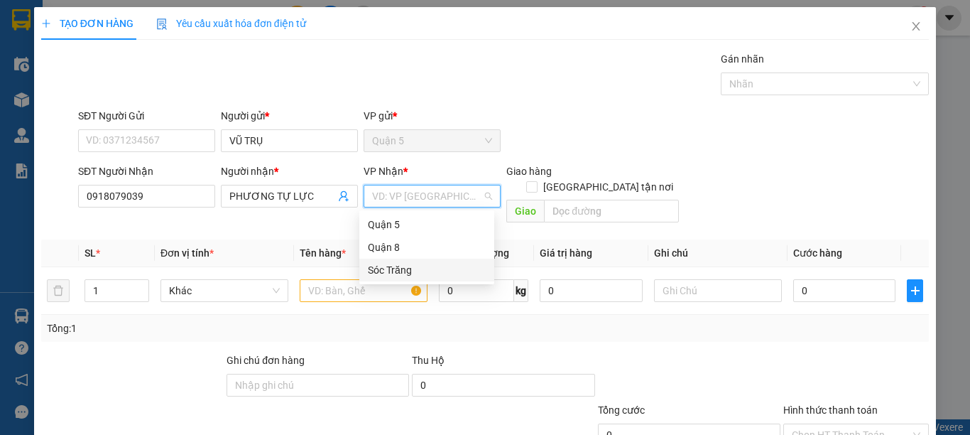
click at [391, 266] on div "Sóc Trăng" at bounding box center [427, 270] width 118 height 16
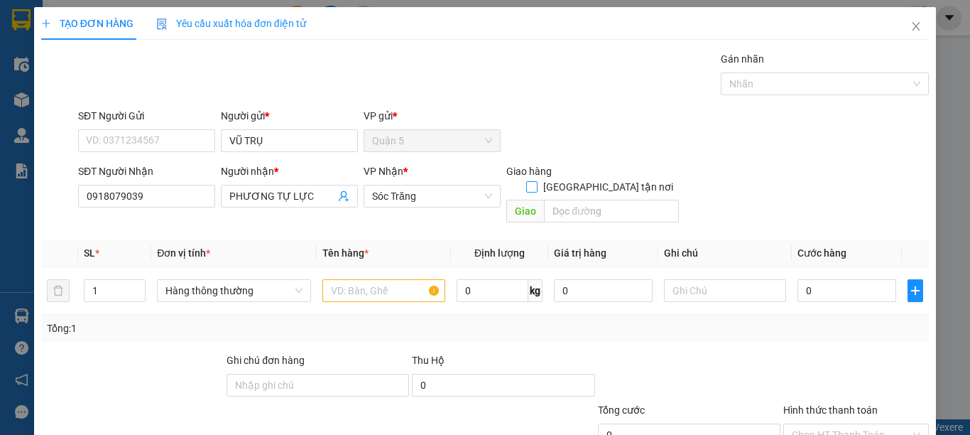
click at [536, 181] on input "[GEOGRAPHIC_DATA] tận nơi" at bounding box center [531, 186] width 10 height 10
checkbox input "true"
click at [593, 200] on input "text" at bounding box center [611, 211] width 135 height 23
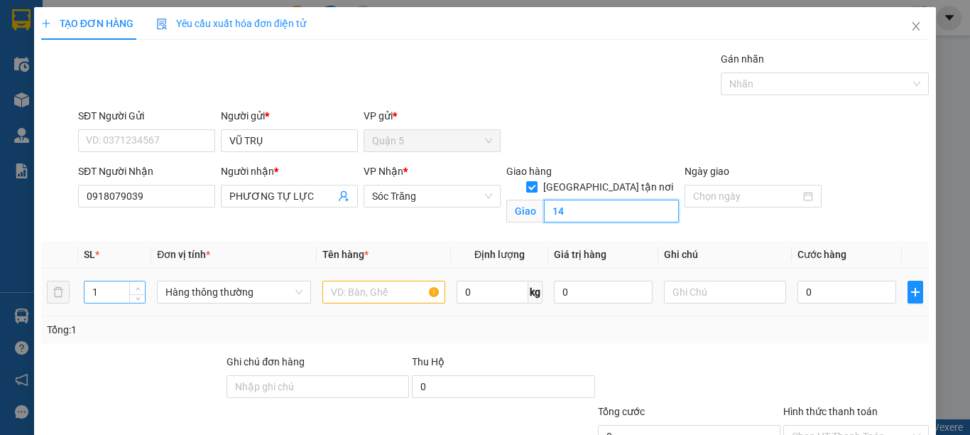
type input "14"
click at [136, 286] on icon "up" at bounding box center [138, 288] width 5 height 5
type input "4"
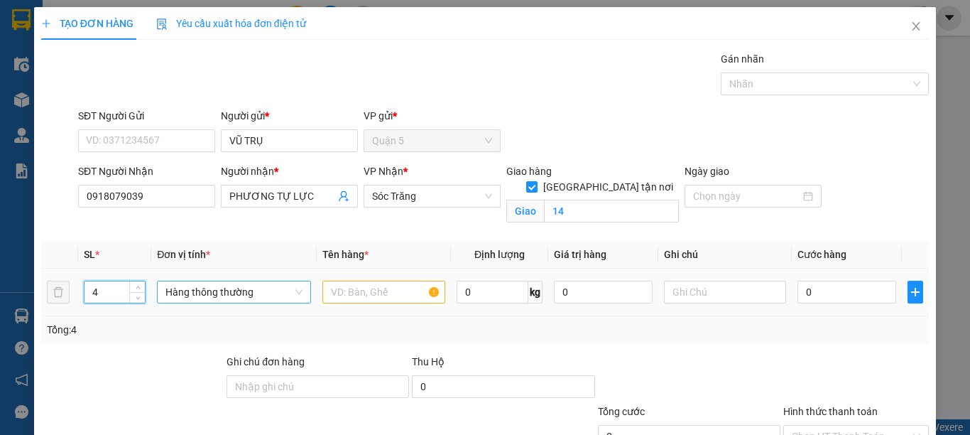
click at [196, 290] on span "Hàng thông thường" at bounding box center [234, 291] width 137 height 21
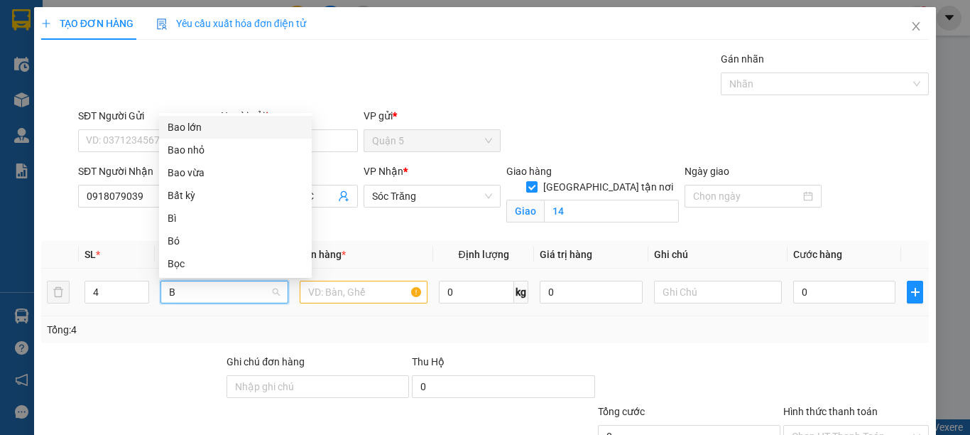
type input "B"
click at [193, 170] on div "Bao vừa" at bounding box center [236, 173] width 136 height 16
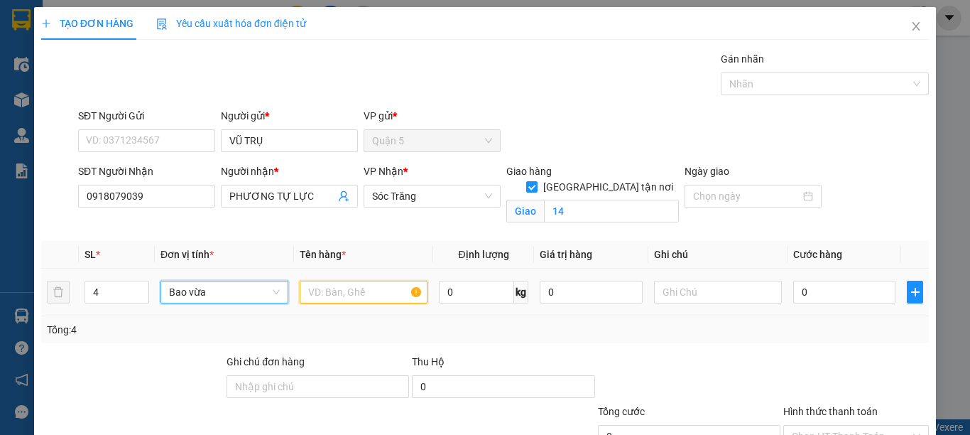
click at [325, 295] on input "text" at bounding box center [364, 292] width 128 height 23
type input "PT"
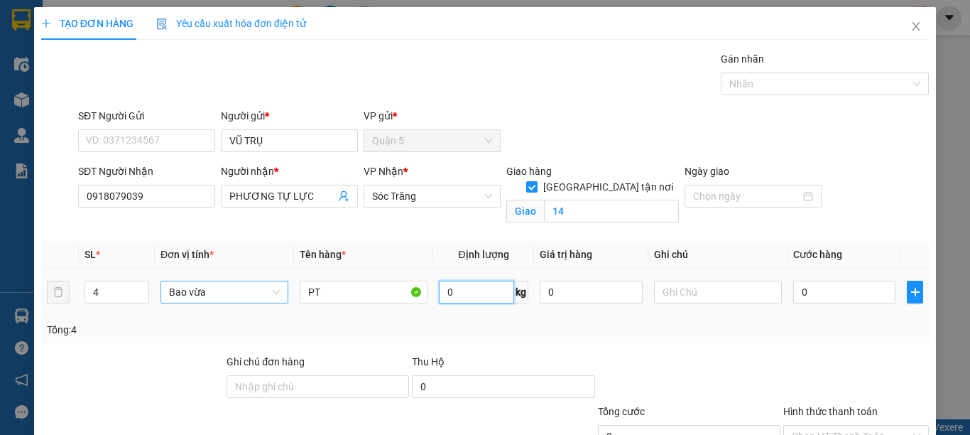
click at [455, 298] on input "0" at bounding box center [476, 292] width 75 height 23
type input "120"
click at [705, 291] on input "text" at bounding box center [718, 292] width 128 height 23
type input "4 BAO 120 KG"
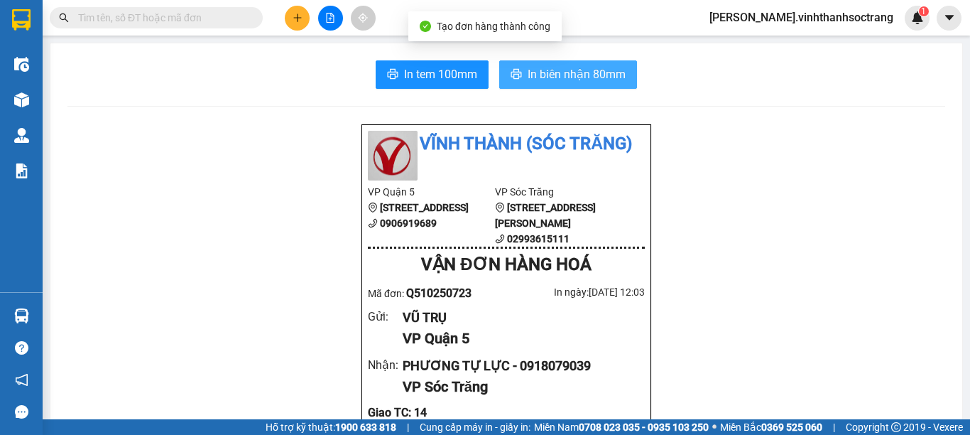
click at [590, 63] on button "In biên nhận 80mm" at bounding box center [568, 74] width 138 height 28
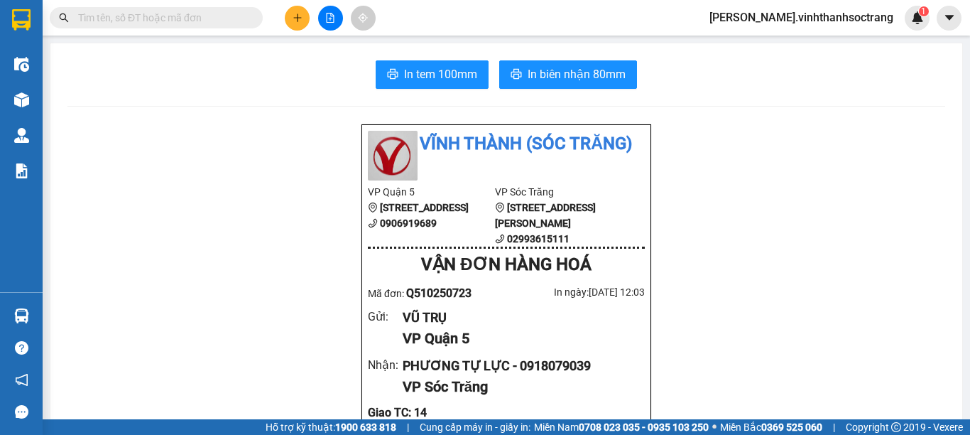
click at [295, 12] on button at bounding box center [297, 18] width 25 height 25
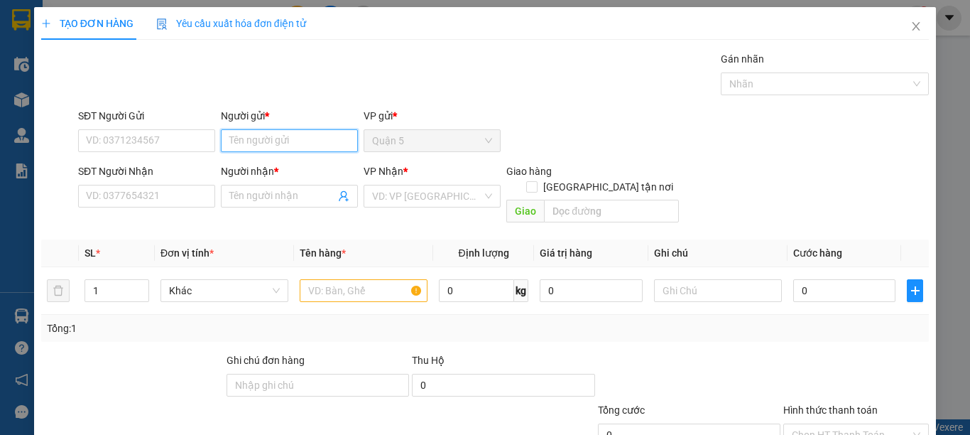
click at [290, 138] on input "Người gửi *" at bounding box center [289, 140] width 137 height 23
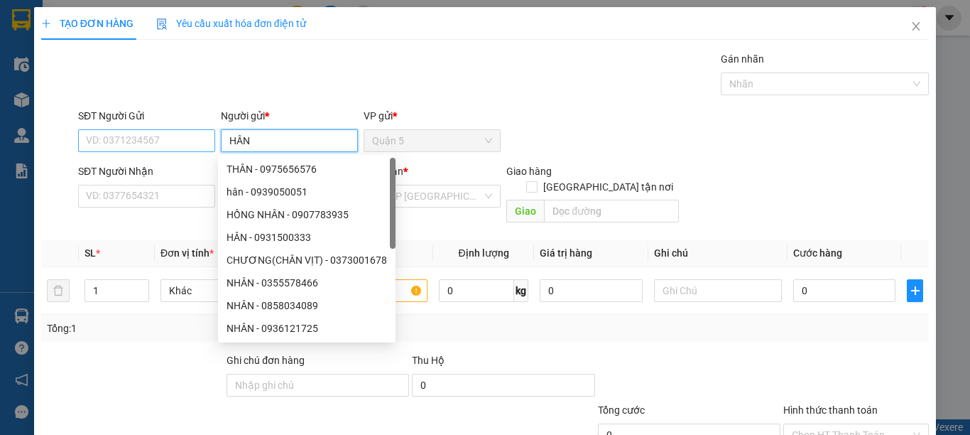
type input "HÂN"
click at [187, 134] on input "SĐT Người Gửi" at bounding box center [146, 140] width 137 height 23
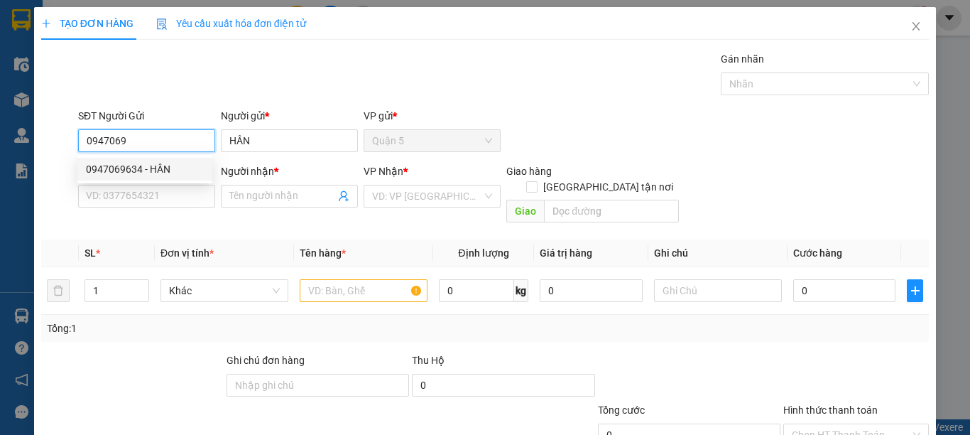
click at [161, 173] on div "0947069634 - HÂN" at bounding box center [145, 169] width 118 height 16
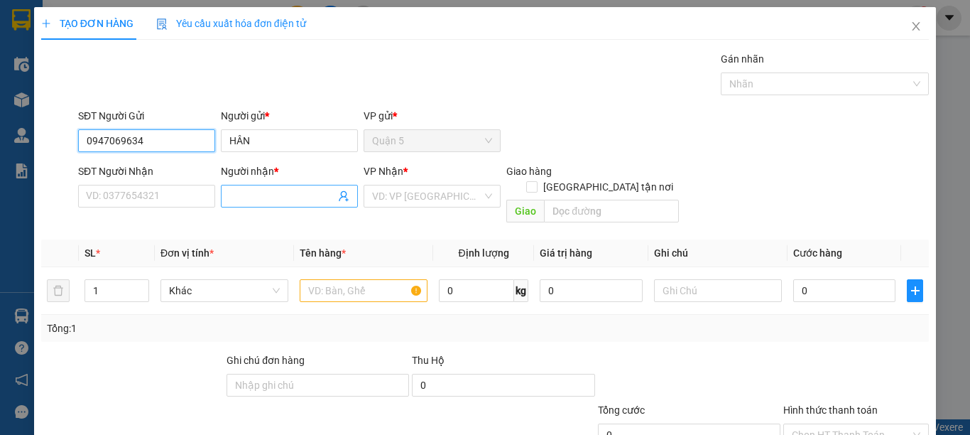
type input "0947069634"
click at [294, 195] on input "Người nhận *" at bounding box center [282, 196] width 106 height 16
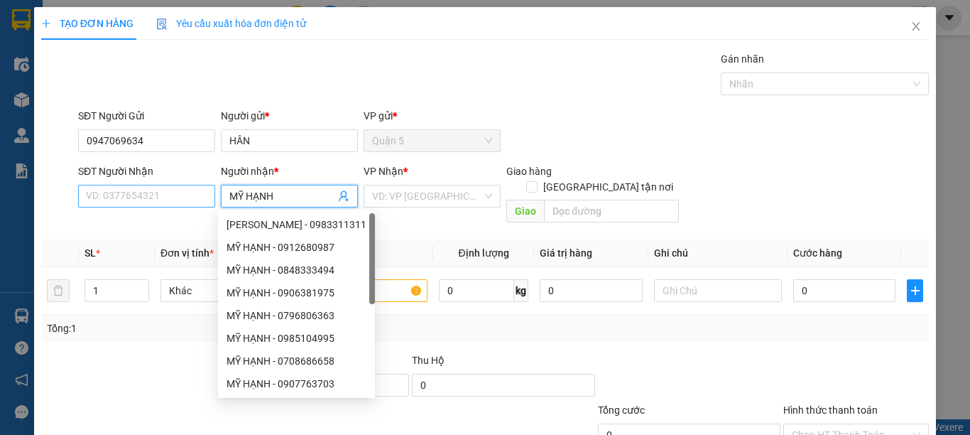
type input "MỸ HẠNH"
click at [142, 200] on input "SĐT Người Nhận" at bounding box center [146, 196] width 137 height 23
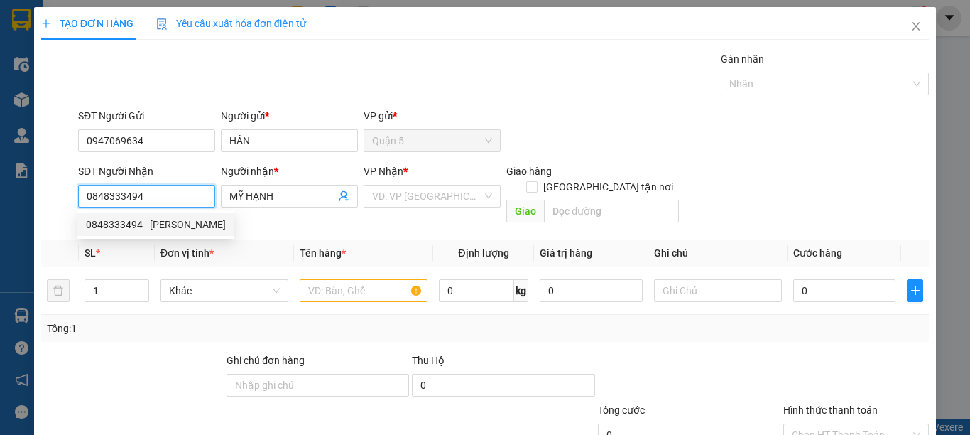
click at [146, 229] on div "0848333494 - MỸ HẠNH" at bounding box center [156, 225] width 140 height 16
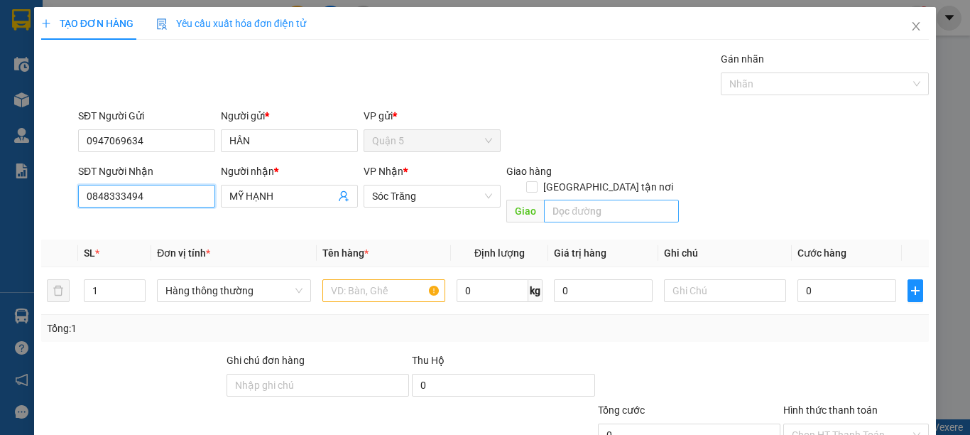
type input "0848333494"
click at [538, 181] on span at bounding box center [531, 186] width 11 height 11
click at [536, 181] on input "[GEOGRAPHIC_DATA] tận nơi" at bounding box center [531, 186] width 10 height 10
checkbox input "true"
click at [600, 200] on input "text" at bounding box center [611, 211] width 135 height 23
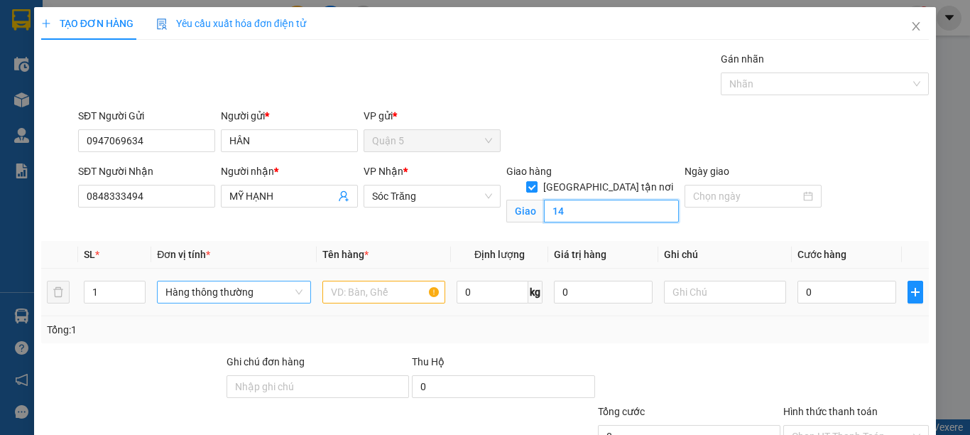
click at [266, 291] on span "Hàng thông thường" at bounding box center [234, 291] width 137 height 21
type input "14"
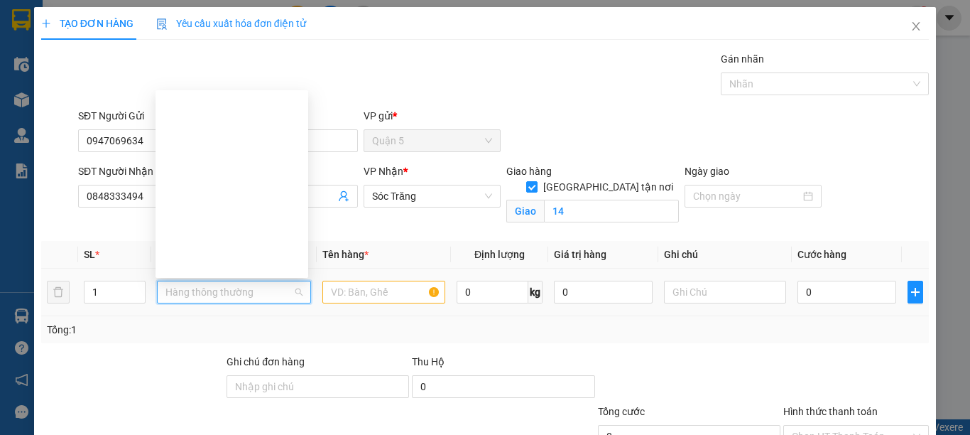
type input "B"
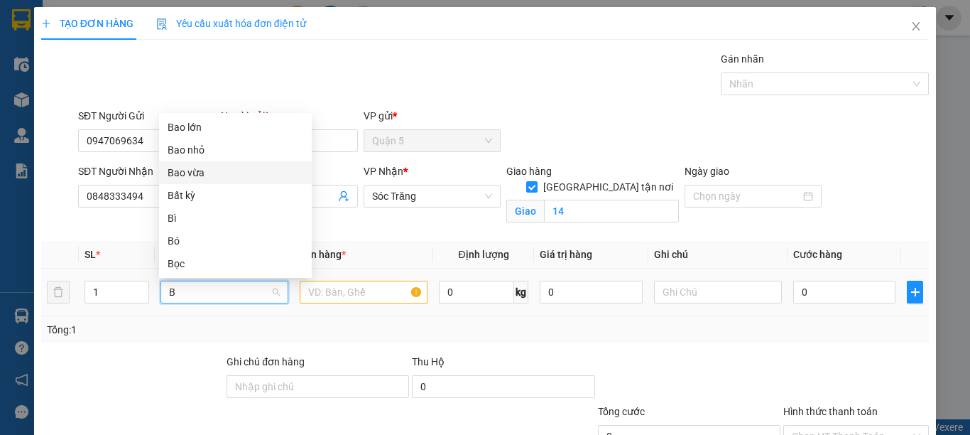
click at [207, 172] on div "Bao vừa" at bounding box center [236, 173] width 136 height 16
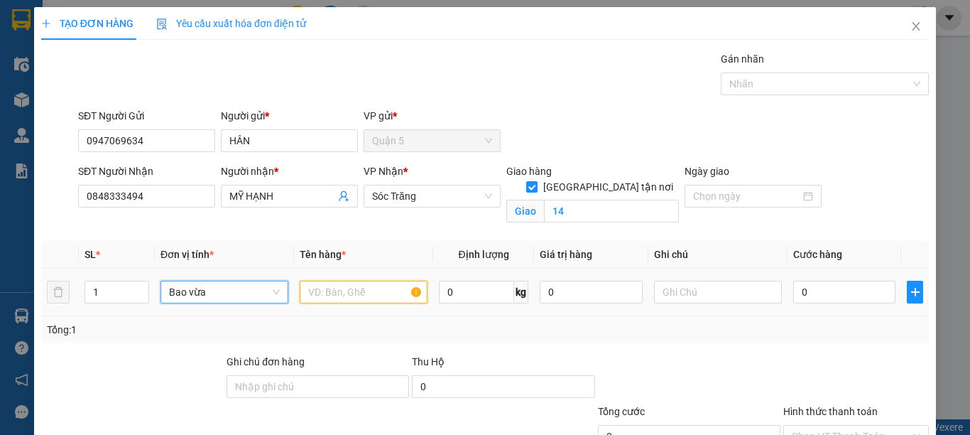
click at [338, 291] on input "text" at bounding box center [364, 292] width 128 height 23
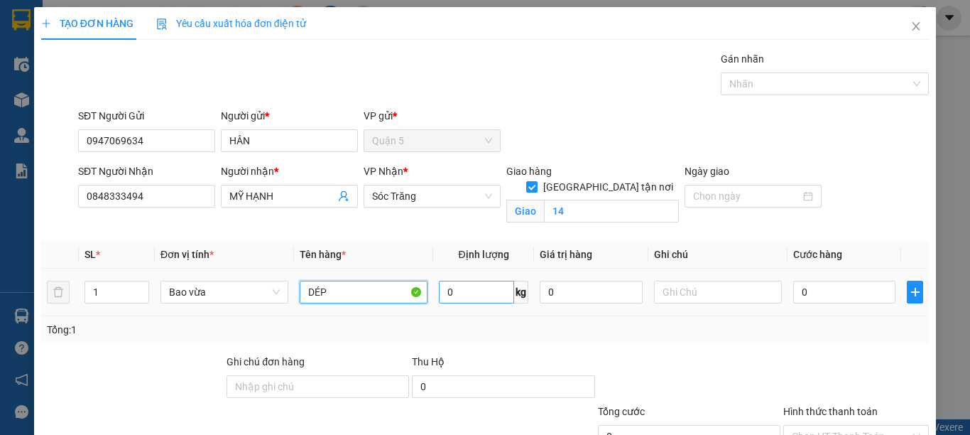
type input "DÉP"
click at [465, 296] on input "0" at bounding box center [476, 292] width 75 height 23
type input "50"
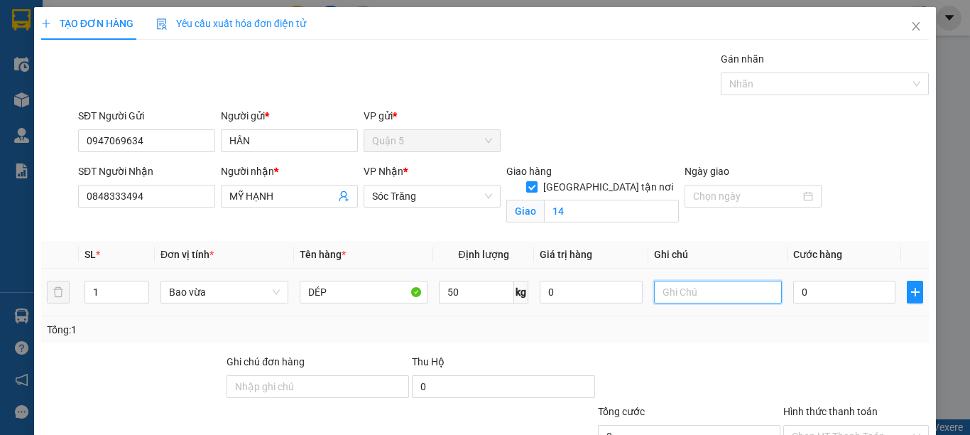
click at [703, 294] on input "text" at bounding box center [718, 292] width 128 height 23
type input "1 BAO 50KG"
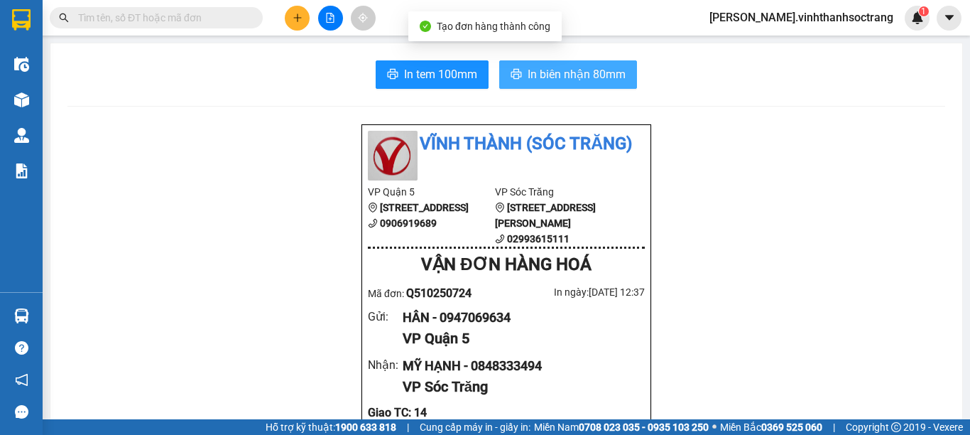
click at [560, 82] on span "In biên nhận 80mm" at bounding box center [577, 74] width 98 height 18
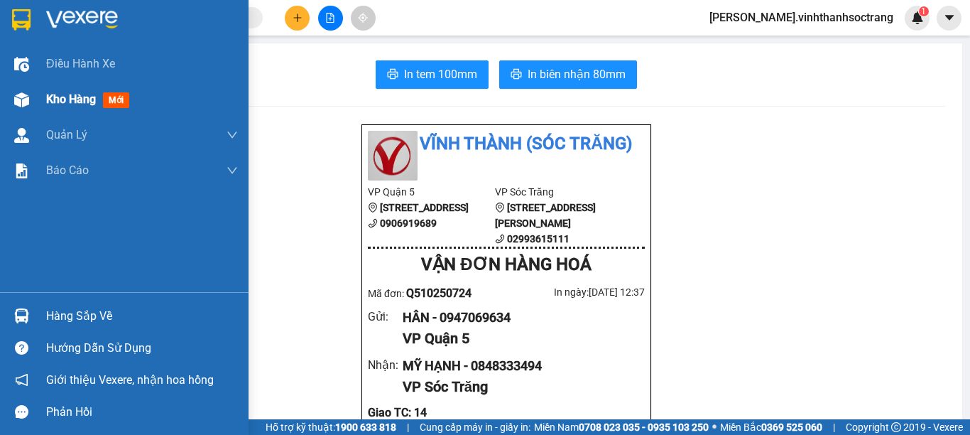
click at [84, 104] on span "Kho hàng" at bounding box center [71, 98] width 50 height 13
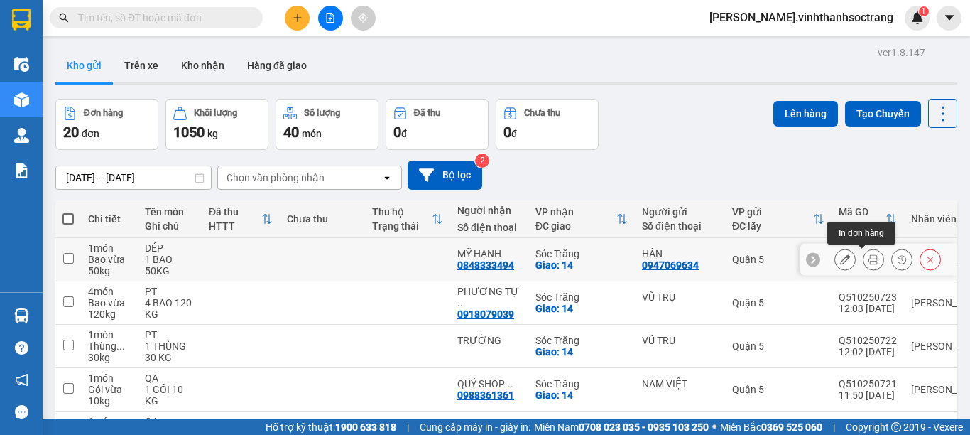
click at [869, 259] on icon at bounding box center [874, 259] width 10 height 10
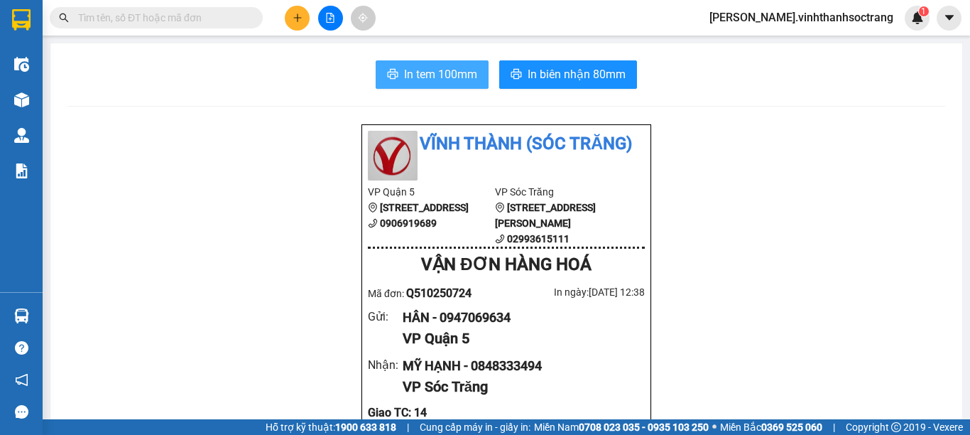
click at [423, 74] on span "In tem 100mm" at bounding box center [440, 74] width 73 height 18
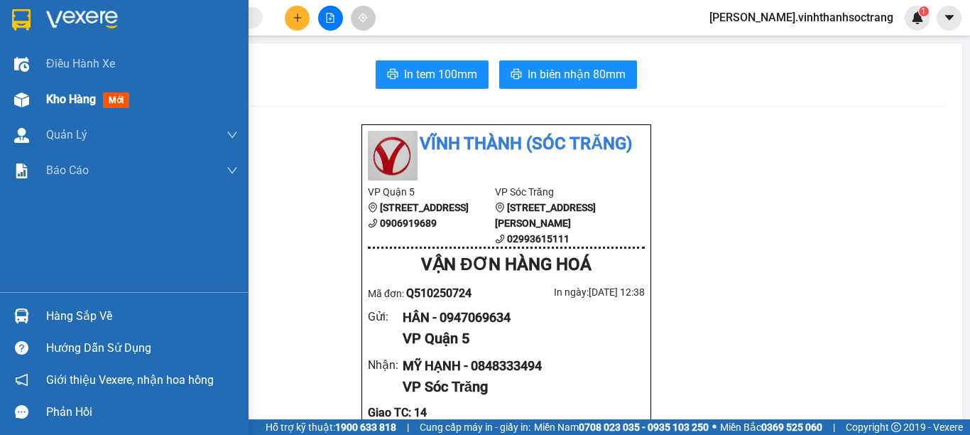
click at [67, 100] on span "Kho hàng" at bounding box center [71, 98] width 50 height 13
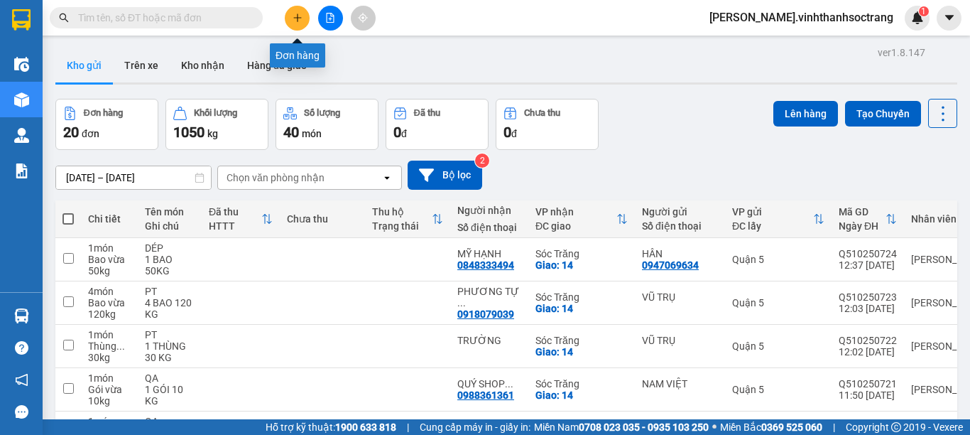
click at [300, 21] on icon "plus" at bounding box center [298, 18] width 10 height 10
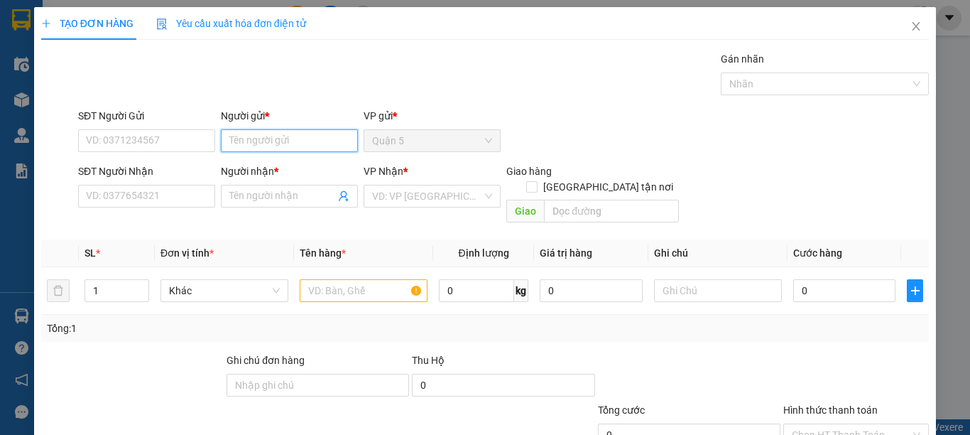
click at [255, 141] on input "Người gửi *" at bounding box center [289, 140] width 137 height 23
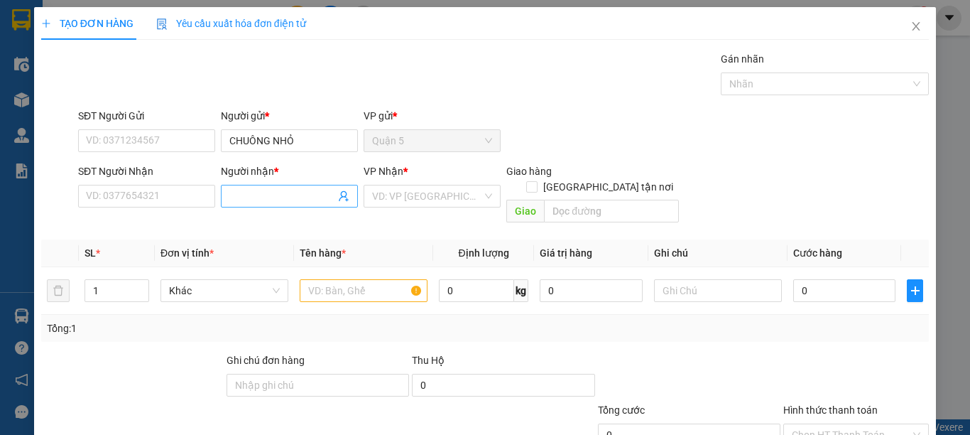
click at [269, 190] on input "Người nhận *" at bounding box center [282, 196] width 106 height 16
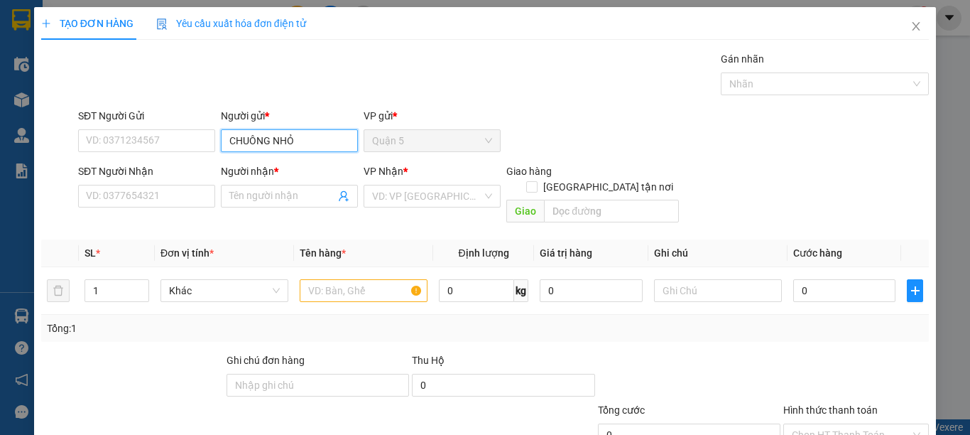
drag, startPoint x: 302, startPoint y: 141, endPoint x: 241, endPoint y: 146, distance: 61.3
click at [241, 146] on input "CHUÔNG NHỎ" at bounding box center [289, 140] width 137 height 23
type input "CHÚ ONG NHỎ"
click at [300, 166] on div "CHÚ ONG NHỎ - 0908865458" at bounding box center [292, 169] width 131 height 16
type input "0908865458"
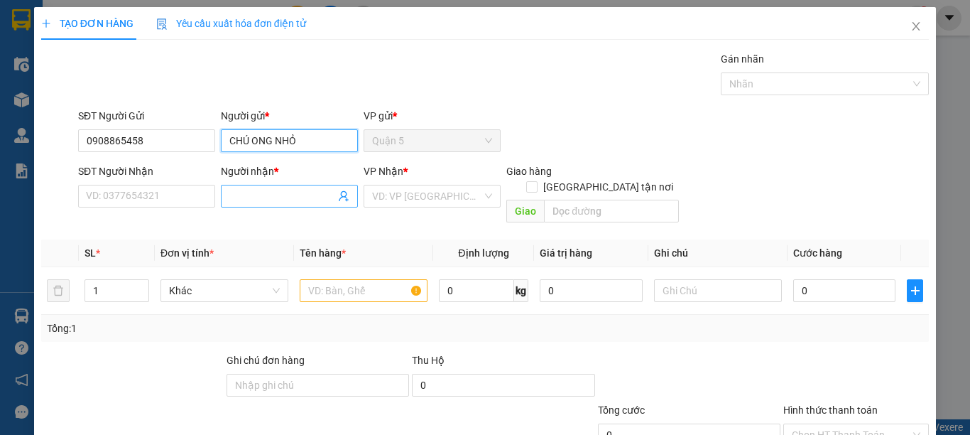
type input "CHÚ ONG NHỎ"
click at [265, 194] on input "Người nhận *" at bounding box center [282, 196] width 106 height 16
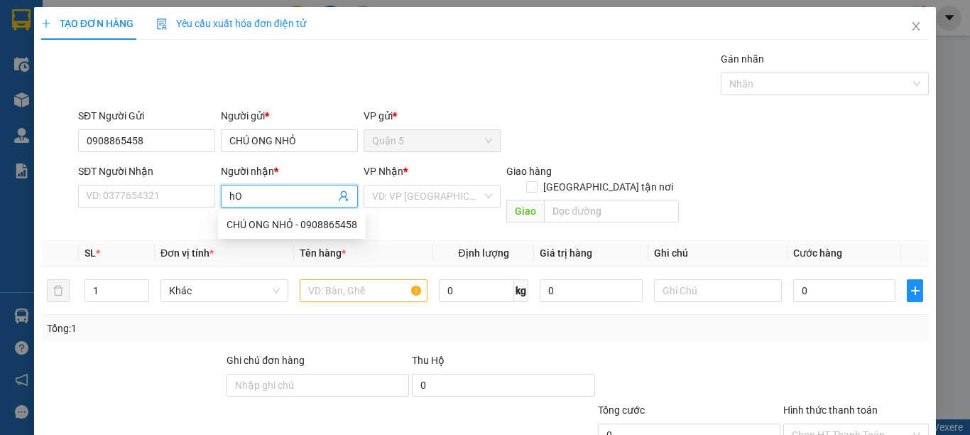
type input "h"
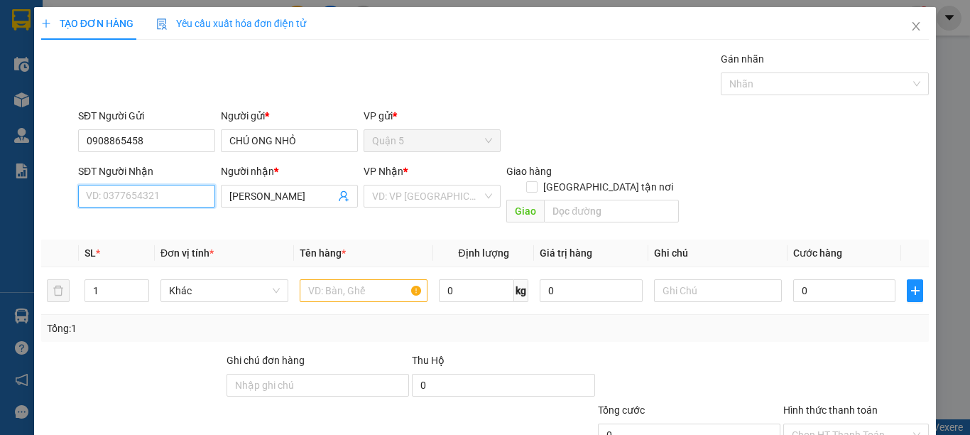
click at [156, 190] on input "SĐT Người Nhận" at bounding box center [146, 196] width 137 height 23
click at [188, 219] on div "0944800717 - VÂN" at bounding box center [145, 225] width 118 height 16
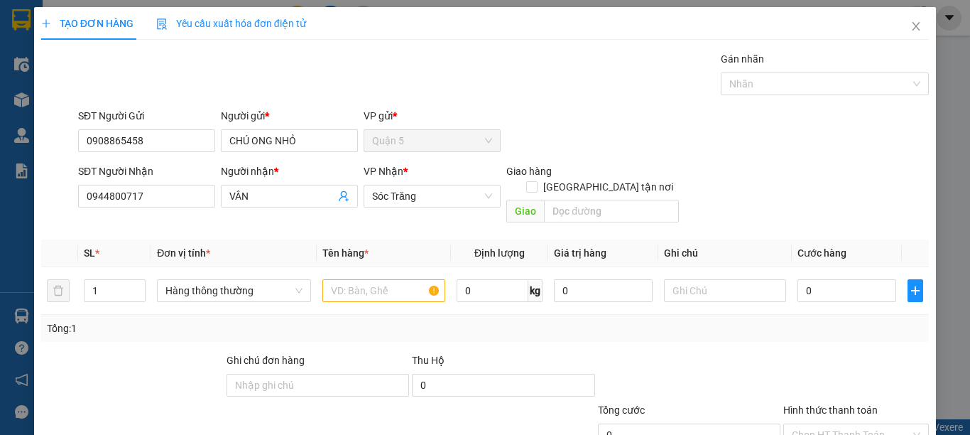
click at [589, 182] on div "Giao hàng [GEOGRAPHIC_DATA] tận nơi" at bounding box center [592, 181] width 173 height 37
click at [536, 181] on input "[GEOGRAPHIC_DATA] tận nơi" at bounding box center [531, 186] width 10 height 10
checkbox input "true"
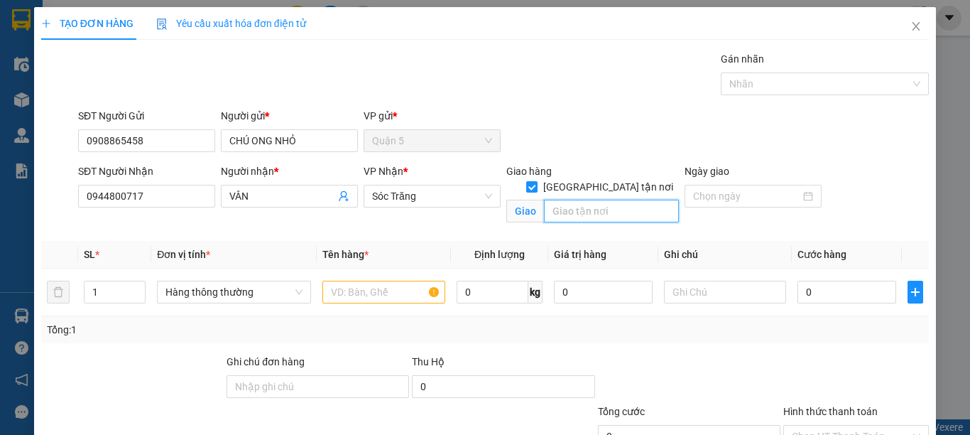
click at [588, 207] on div "Giao" at bounding box center [592, 211] width 173 height 23
click at [210, 291] on span "Hàng thông thường" at bounding box center [234, 291] width 137 height 21
type input "14"
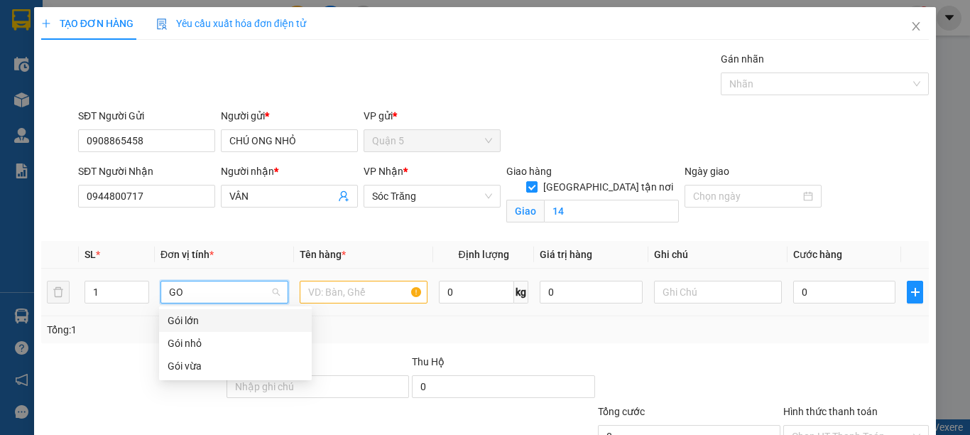
type input "GOI"
click at [202, 371] on div "Gói vừa" at bounding box center [236, 366] width 136 height 16
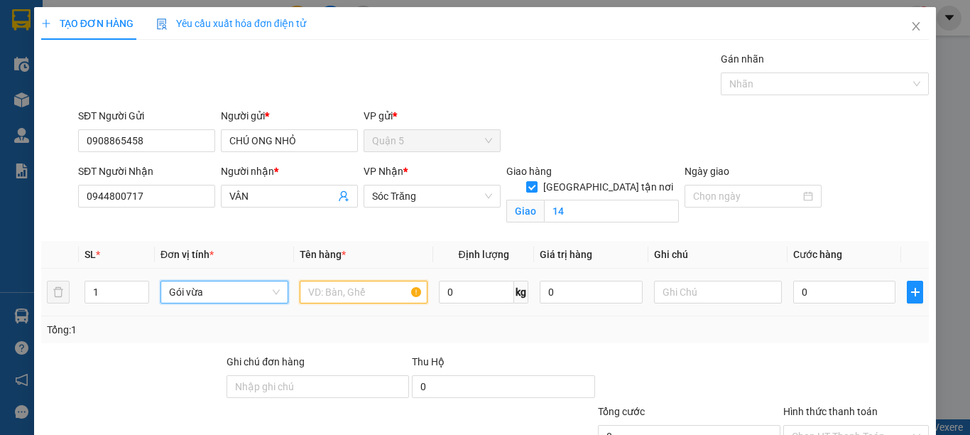
click at [332, 288] on input "text" at bounding box center [364, 292] width 128 height 23
type input "QA"
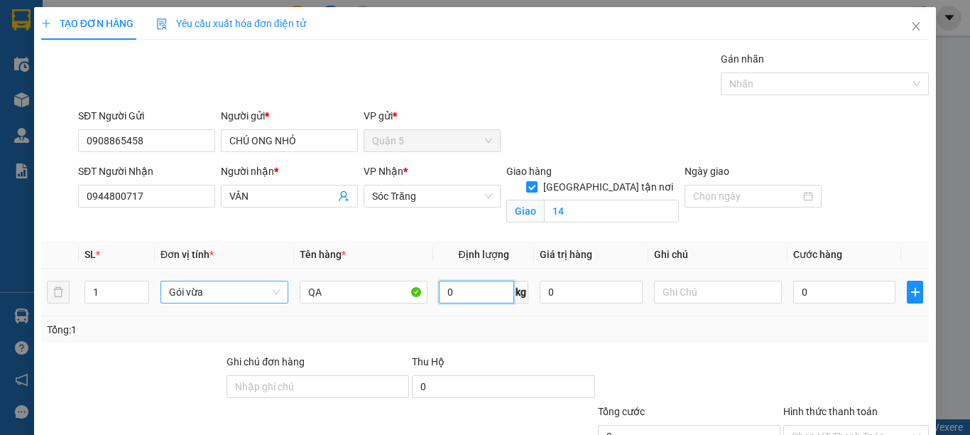
click at [460, 294] on input "0" at bounding box center [476, 292] width 75 height 23
type input "20"
click at [681, 291] on input "text" at bounding box center [718, 292] width 128 height 23
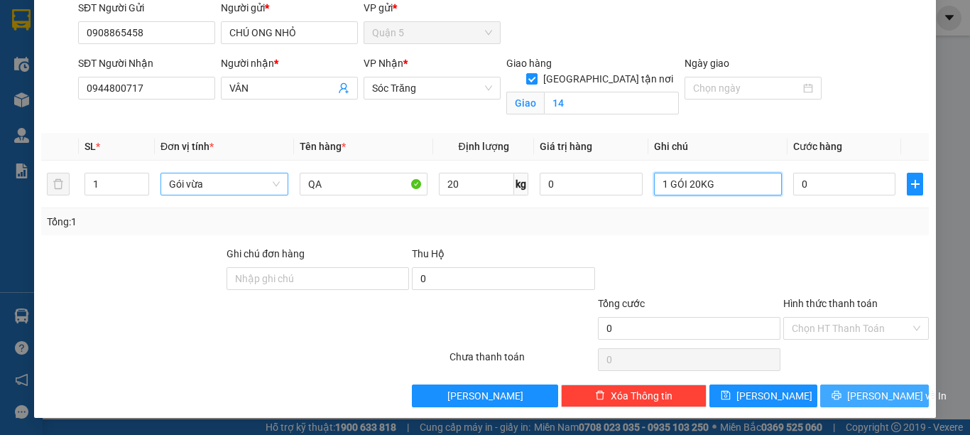
type input "1 GÓI 20KG"
click at [849, 393] on button "[PERSON_NAME] và In" at bounding box center [874, 395] width 109 height 23
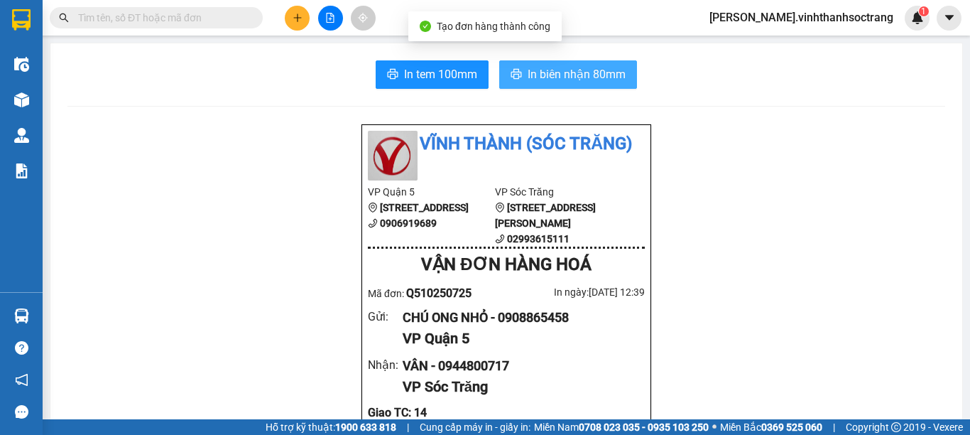
click at [528, 72] on span "In biên nhận 80mm" at bounding box center [577, 74] width 98 height 18
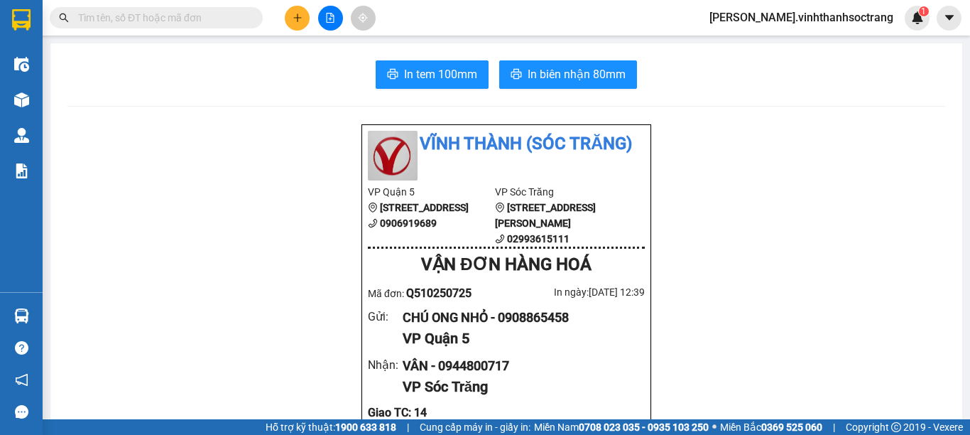
click at [304, 14] on button at bounding box center [297, 18] width 25 height 25
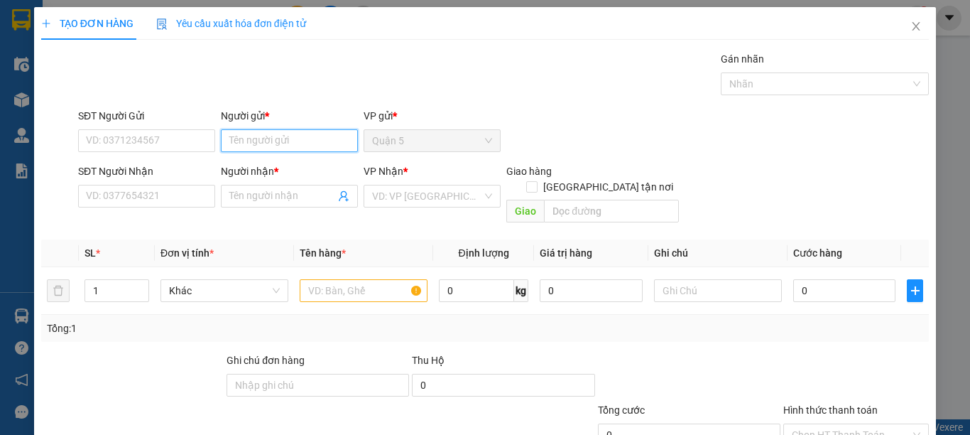
click at [288, 138] on input "Người gửi *" at bounding box center [289, 140] width 137 height 23
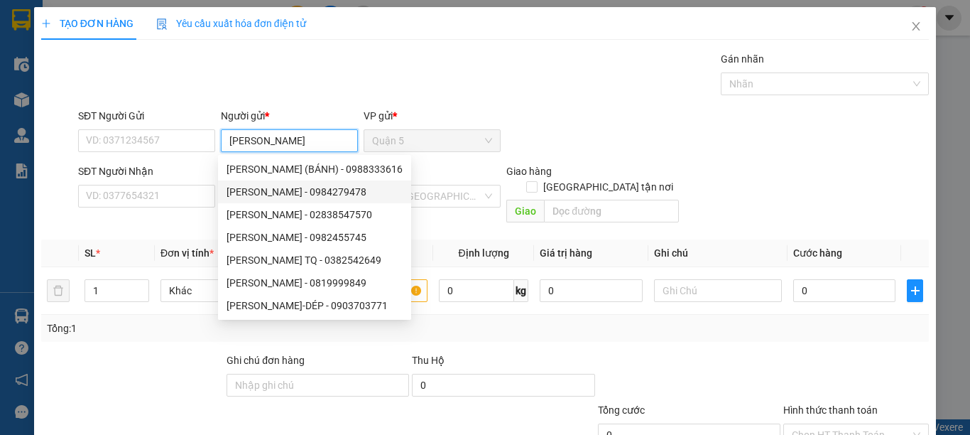
type input "KIM THÀNH"
click at [163, 352] on div at bounding box center [132, 377] width 185 height 50
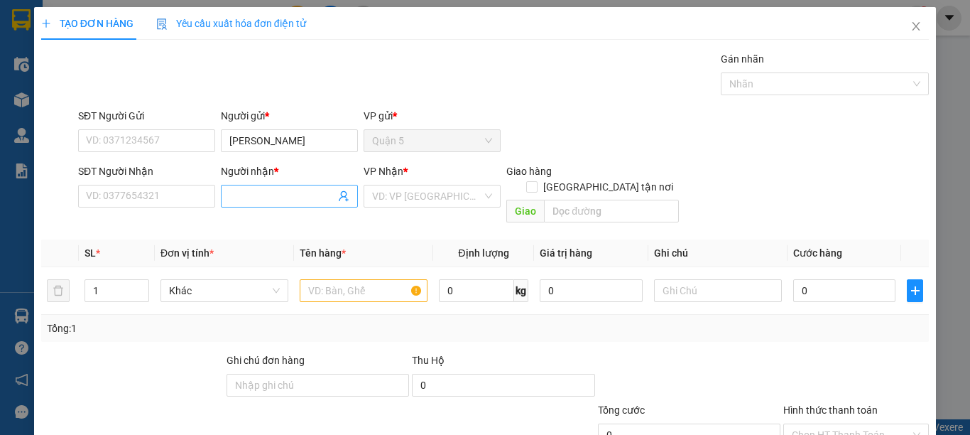
click at [243, 192] on input "Người nhận *" at bounding box center [282, 196] width 106 height 16
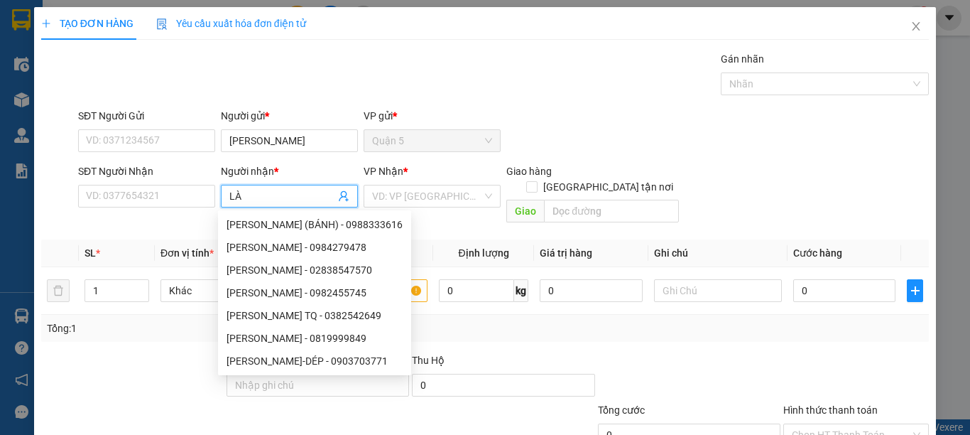
type input "LÀI"
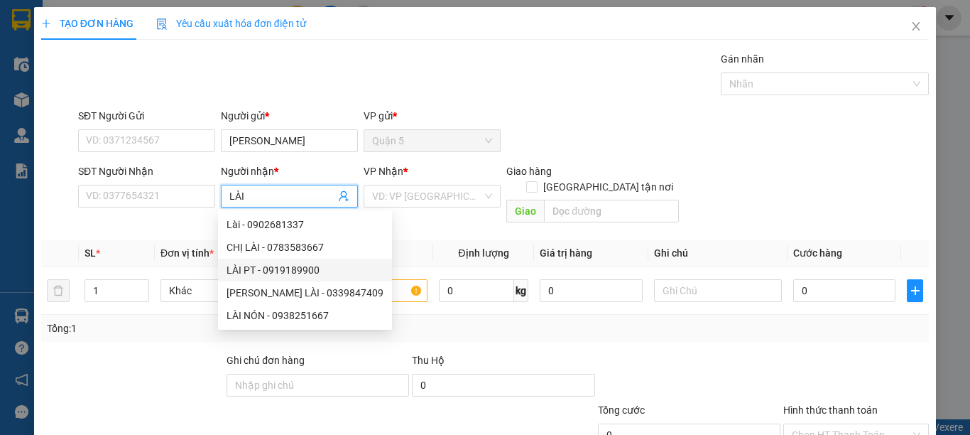
click at [293, 263] on div "LÀI PT - 0919189900" at bounding box center [305, 270] width 157 height 16
type input "0919189900"
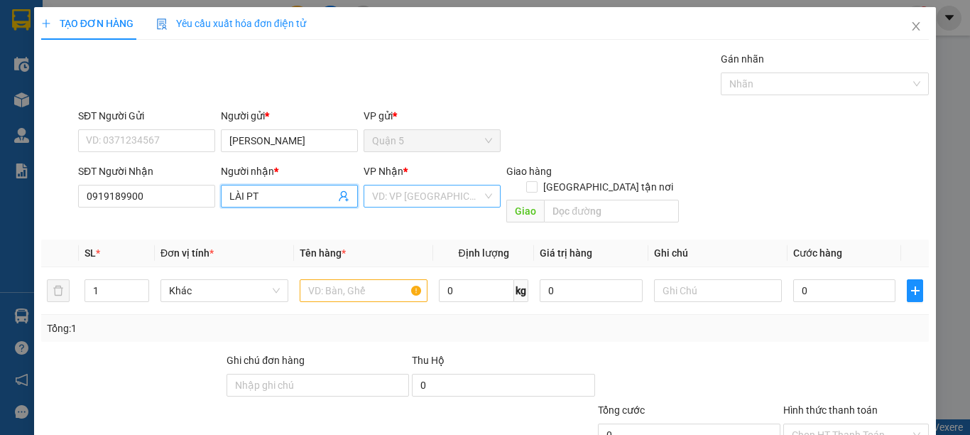
click at [477, 196] on div "VD: VP [GEOGRAPHIC_DATA]" at bounding box center [432, 196] width 137 height 23
type input "LÀI PT"
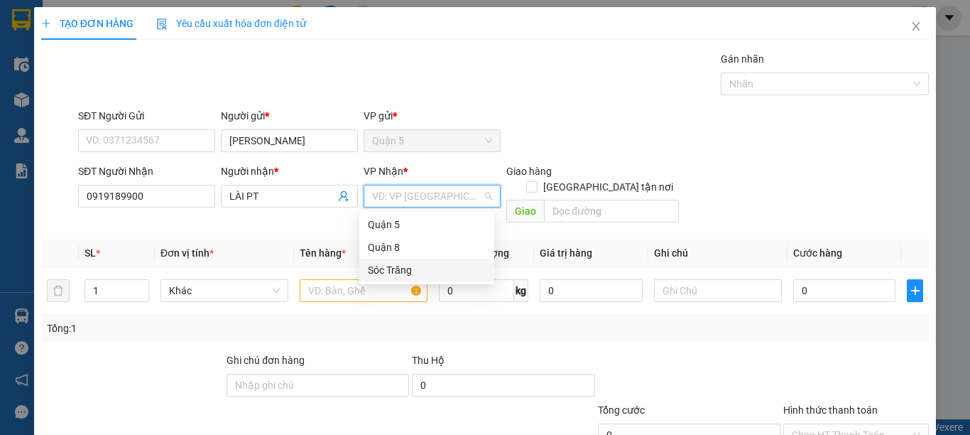
click at [431, 261] on div "Sóc Trăng" at bounding box center [426, 270] width 135 height 23
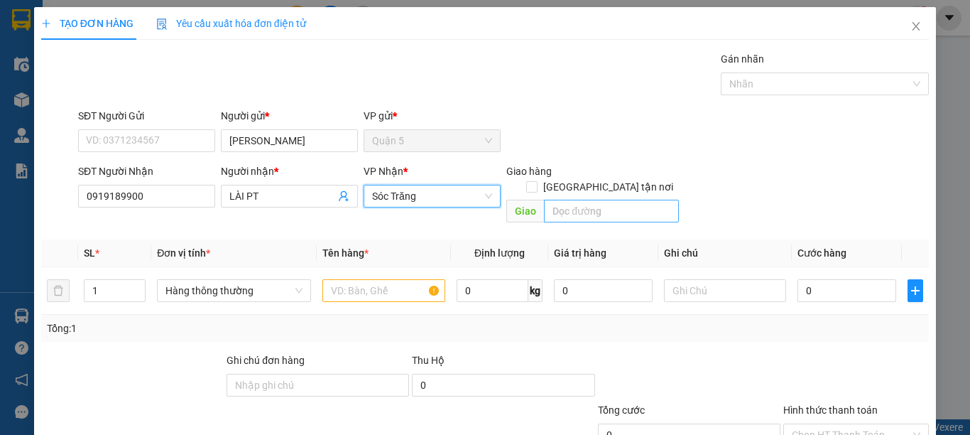
drag, startPoint x: 604, startPoint y: 172, endPoint x: 595, endPoint y: 192, distance: 21.9
click at [538, 181] on span at bounding box center [531, 186] width 11 height 11
click at [536, 181] on input "[GEOGRAPHIC_DATA] tận nơi" at bounding box center [531, 186] width 10 height 10
checkbox input "true"
click at [592, 200] on input "text" at bounding box center [611, 211] width 135 height 23
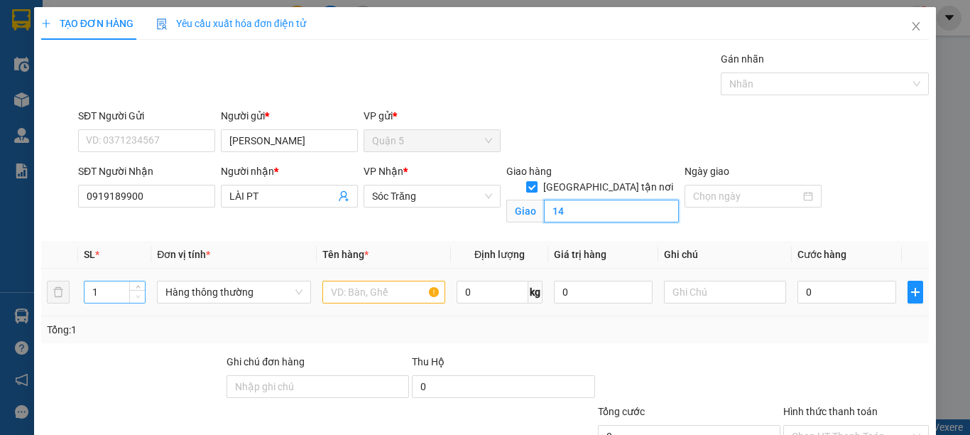
click at [129, 295] on span "Decrease Value" at bounding box center [137, 296] width 16 height 13
click at [258, 294] on span "Hàng thông thường" at bounding box center [234, 291] width 137 height 21
type input "14"
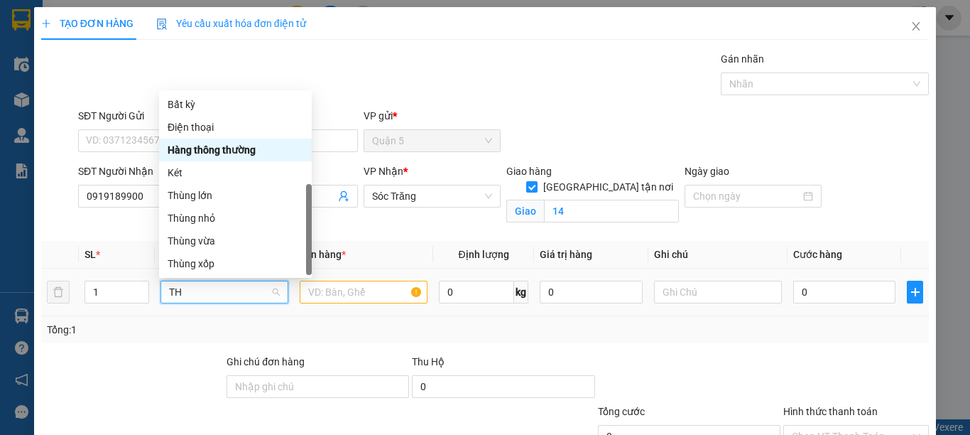
type input "THU"
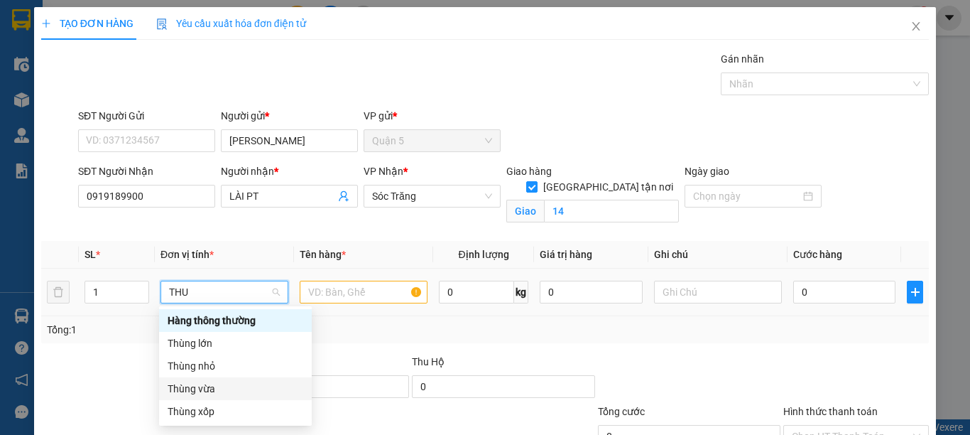
click at [237, 391] on div "Thùng vừa" at bounding box center [236, 389] width 136 height 16
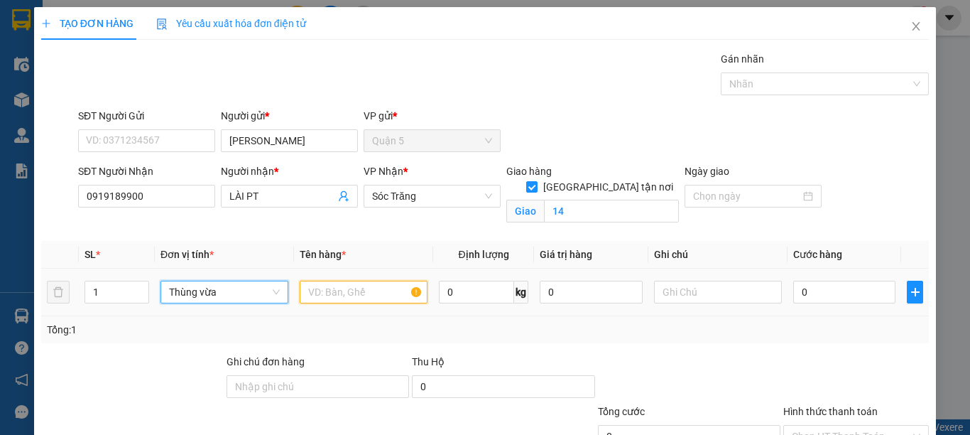
click at [347, 288] on input "text" at bounding box center [364, 292] width 128 height 23
type input "PT"
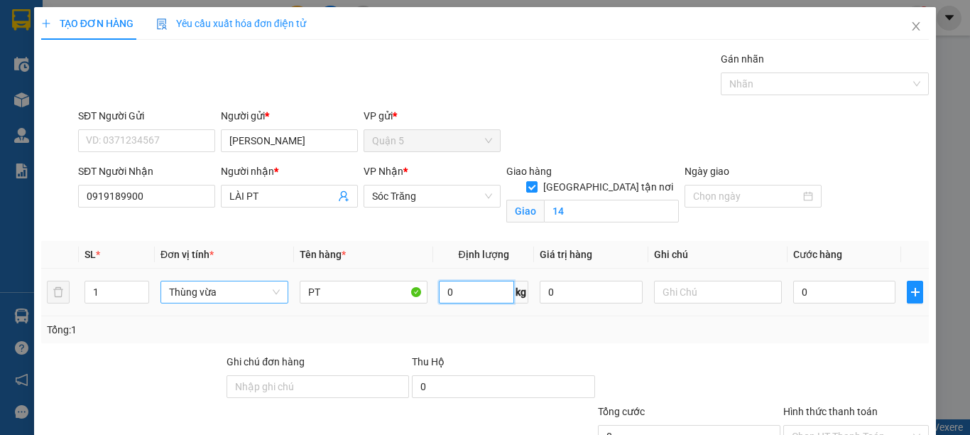
click at [477, 297] on input "0" at bounding box center [476, 292] width 75 height 23
type input "20"
click at [700, 295] on input "text" at bounding box center [718, 292] width 128 height 23
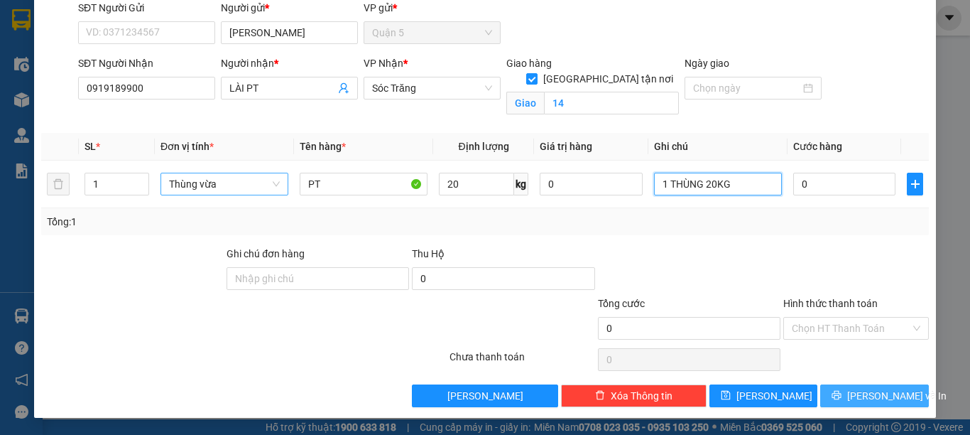
type input "1 THÙNG 20KG"
click at [856, 388] on span "[PERSON_NAME] và In" at bounding box center [896, 396] width 99 height 16
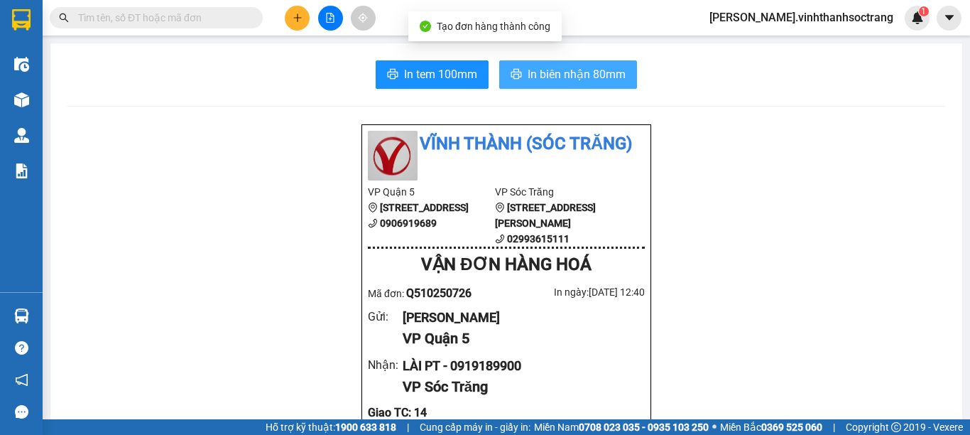
click at [598, 77] on span "In biên nhận 80mm" at bounding box center [577, 74] width 98 height 18
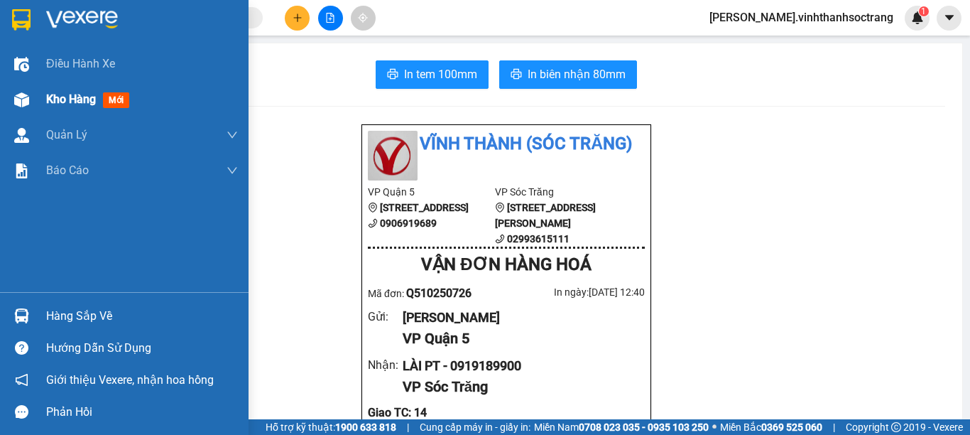
click at [62, 109] on div "Kho hàng mới" at bounding box center [142, 100] width 192 height 36
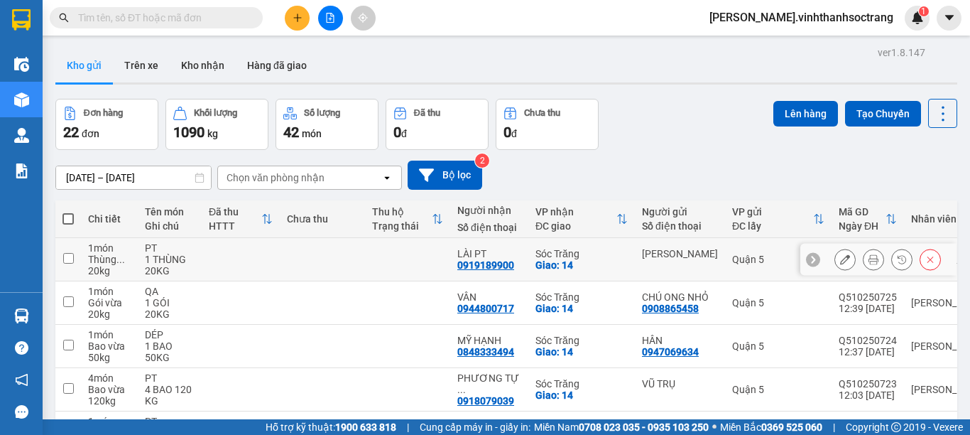
scroll to position [142, 0]
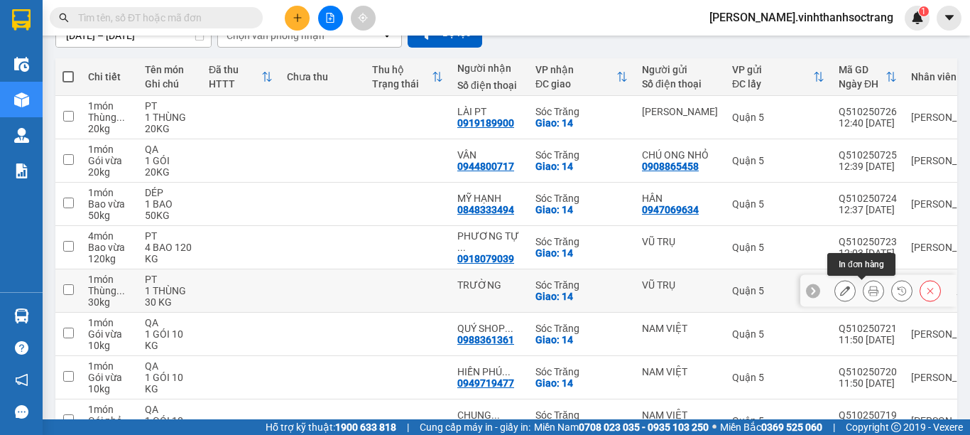
click at [869, 291] on icon at bounding box center [874, 291] width 10 height 10
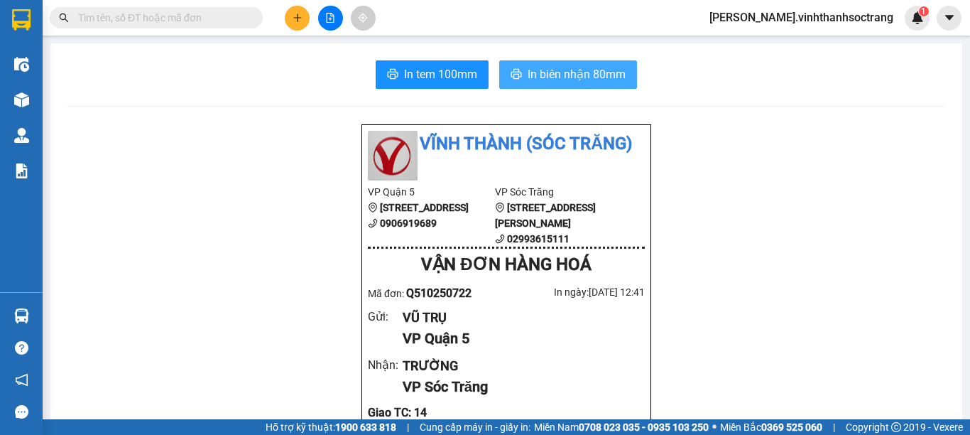
click at [568, 82] on span "In biên nhận 80mm" at bounding box center [577, 74] width 98 height 18
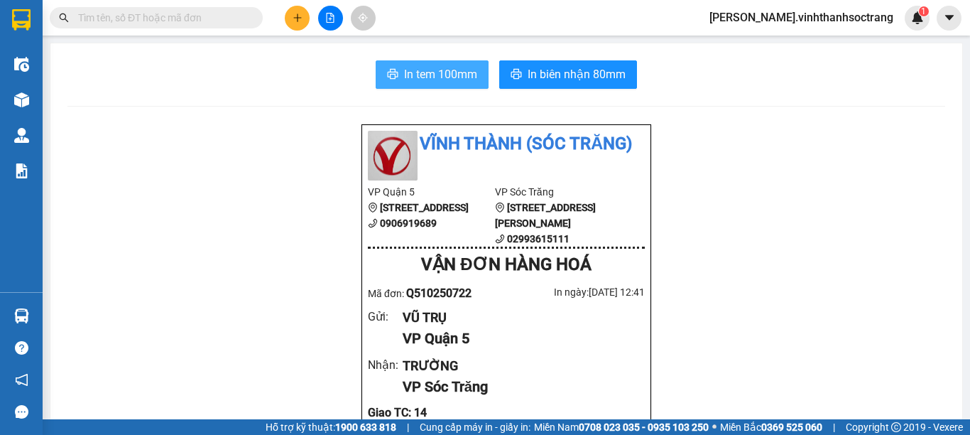
click at [451, 67] on span "In tem 100mm" at bounding box center [440, 74] width 73 height 18
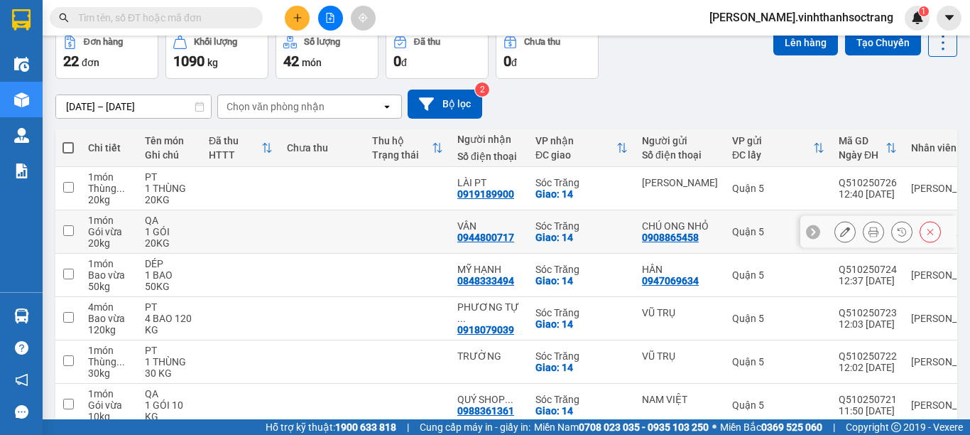
scroll to position [284, 0]
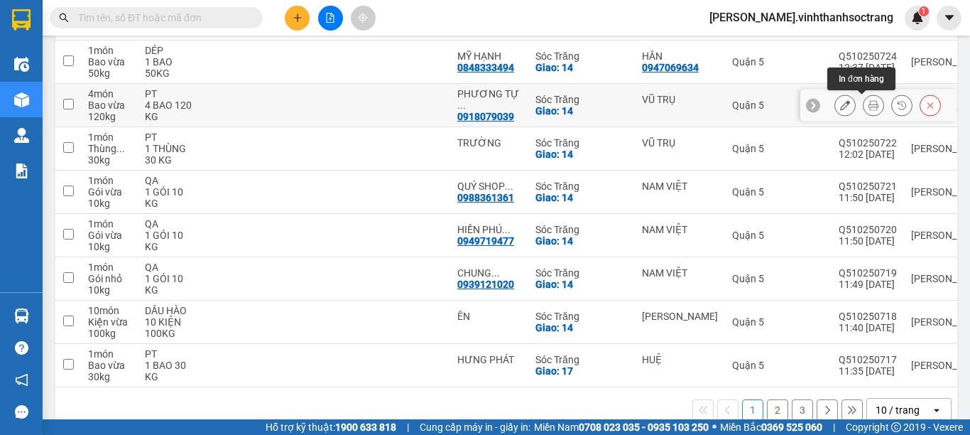
click at [869, 107] on icon at bounding box center [874, 105] width 10 height 10
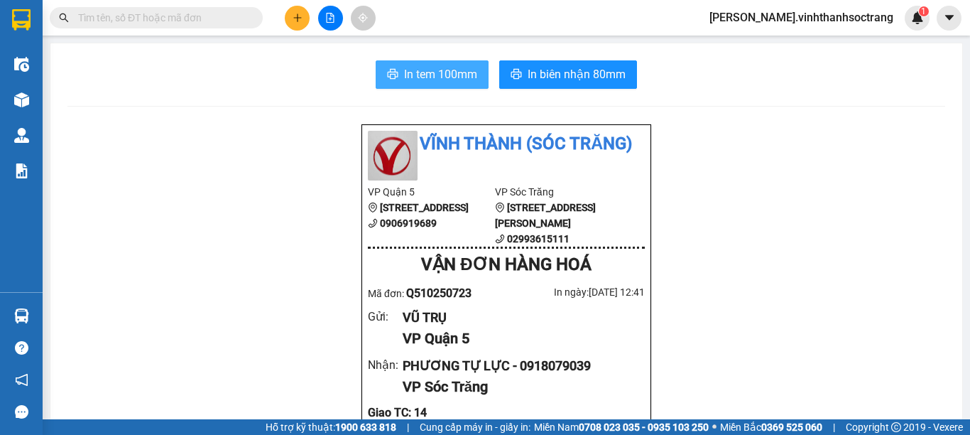
click at [394, 79] on button "In tem 100mm" at bounding box center [432, 74] width 113 height 28
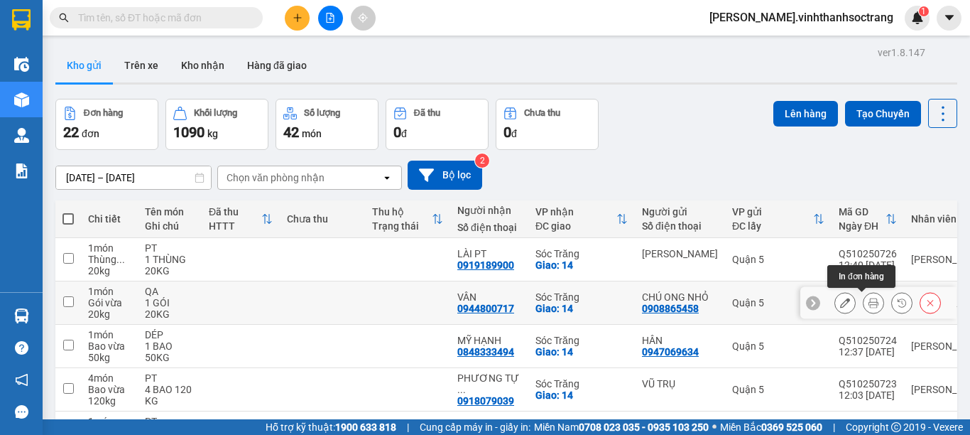
click at [869, 304] on icon at bounding box center [874, 303] width 10 height 10
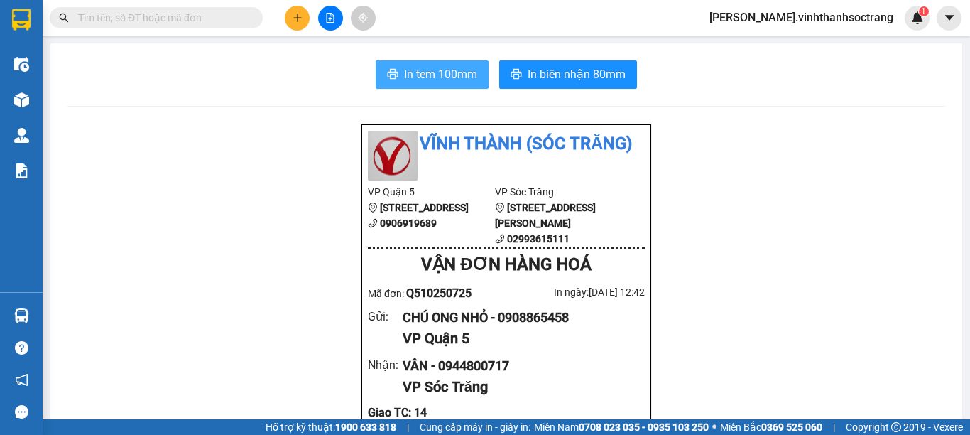
click at [439, 68] on span "In tem 100mm" at bounding box center [440, 74] width 73 height 18
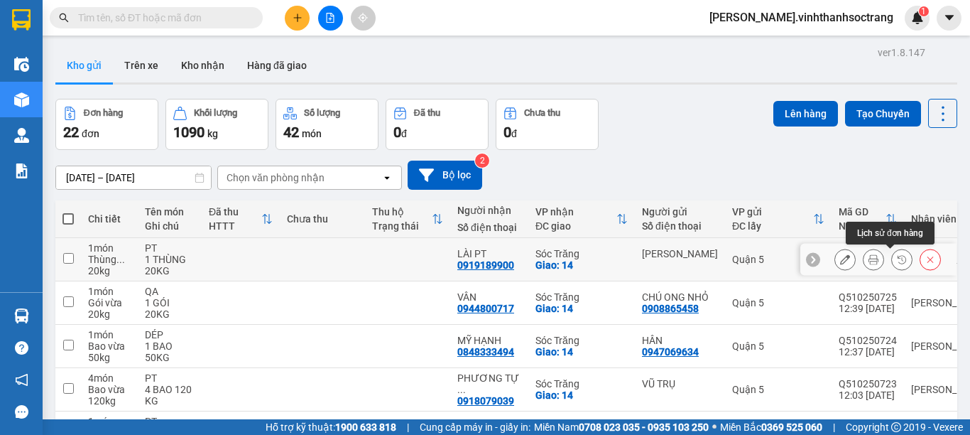
click at [869, 259] on icon at bounding box center [874, 259] width 10 height 10
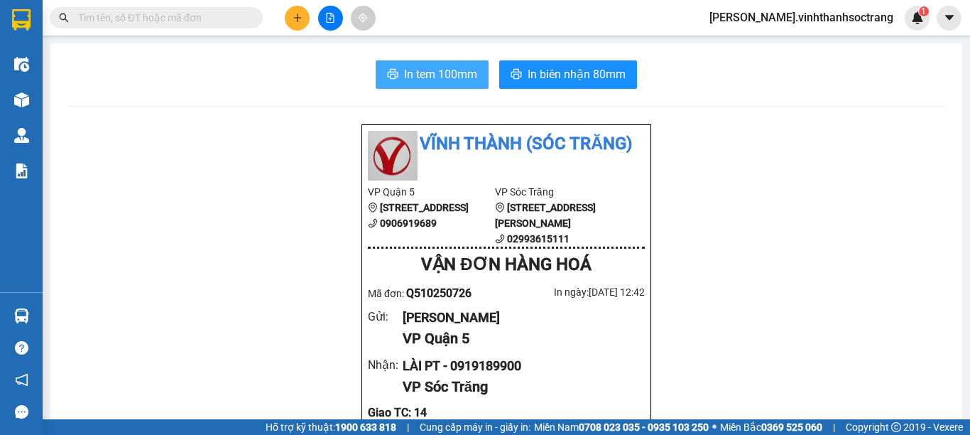
click at [431, 71] on span "In tem 100mm" at bounding box center [440, 74] width 73 height 18
